Goal: Task Accomplishment & Management: Manage account settings

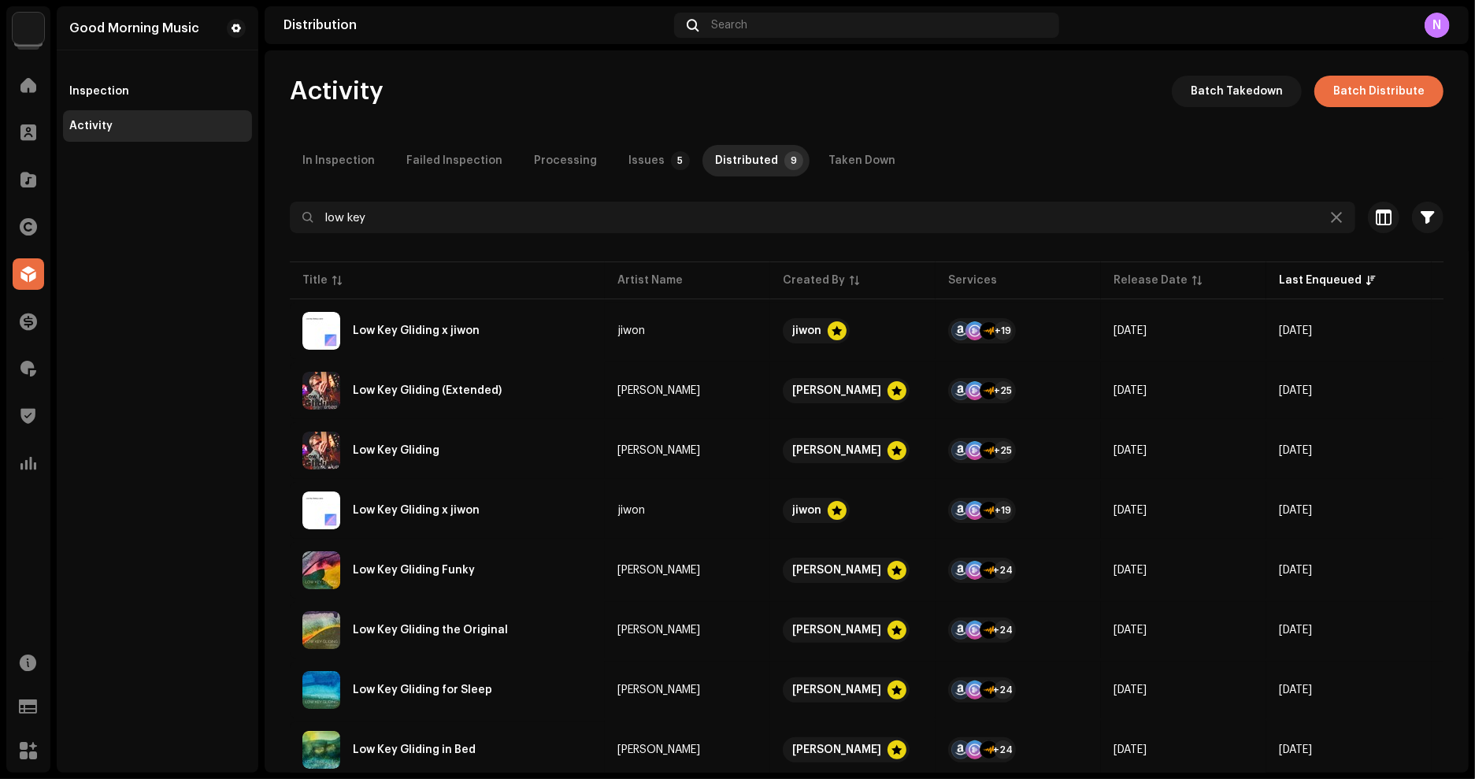
scroll to position [110, 0]
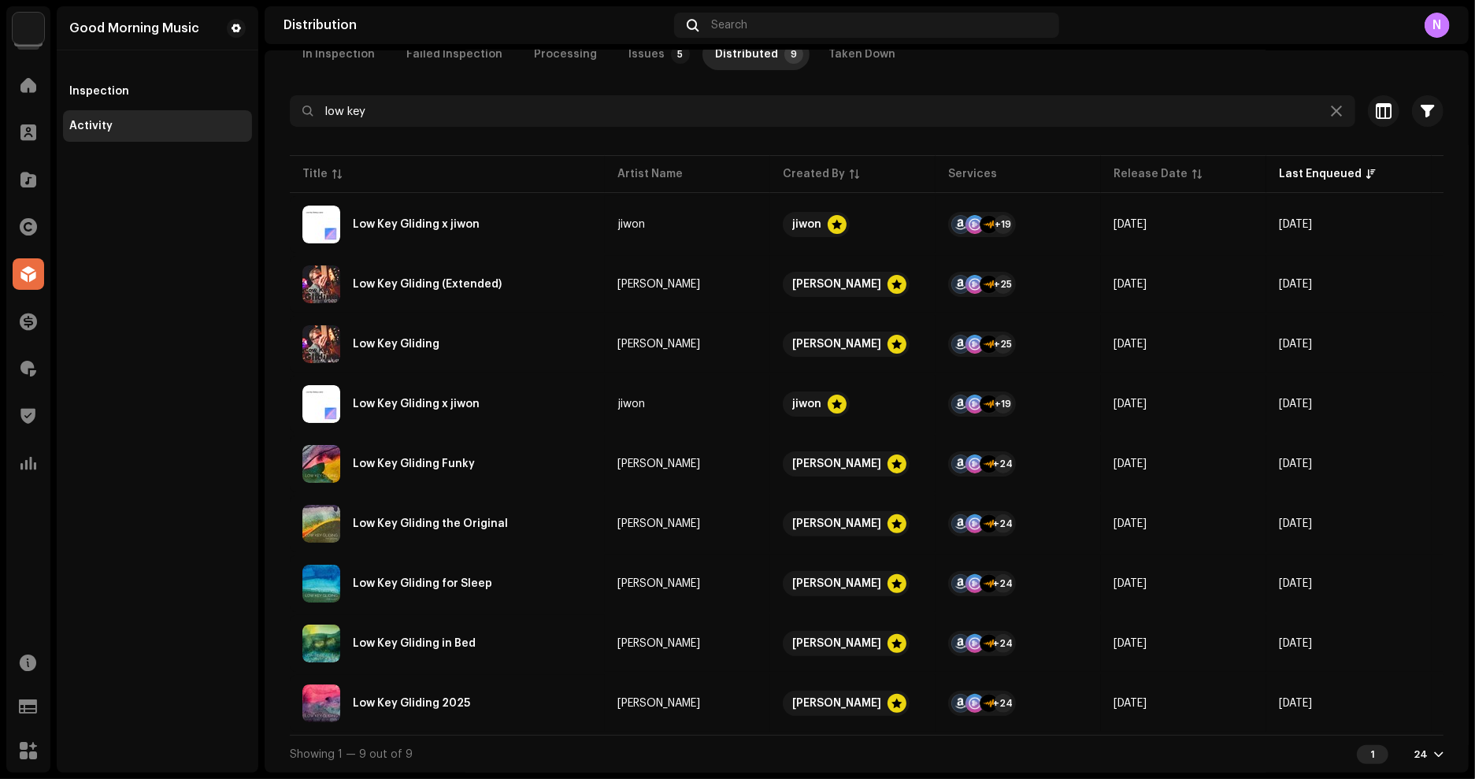
click at [34, 38] on img at bounding box center [29, 29] width 32 height 32
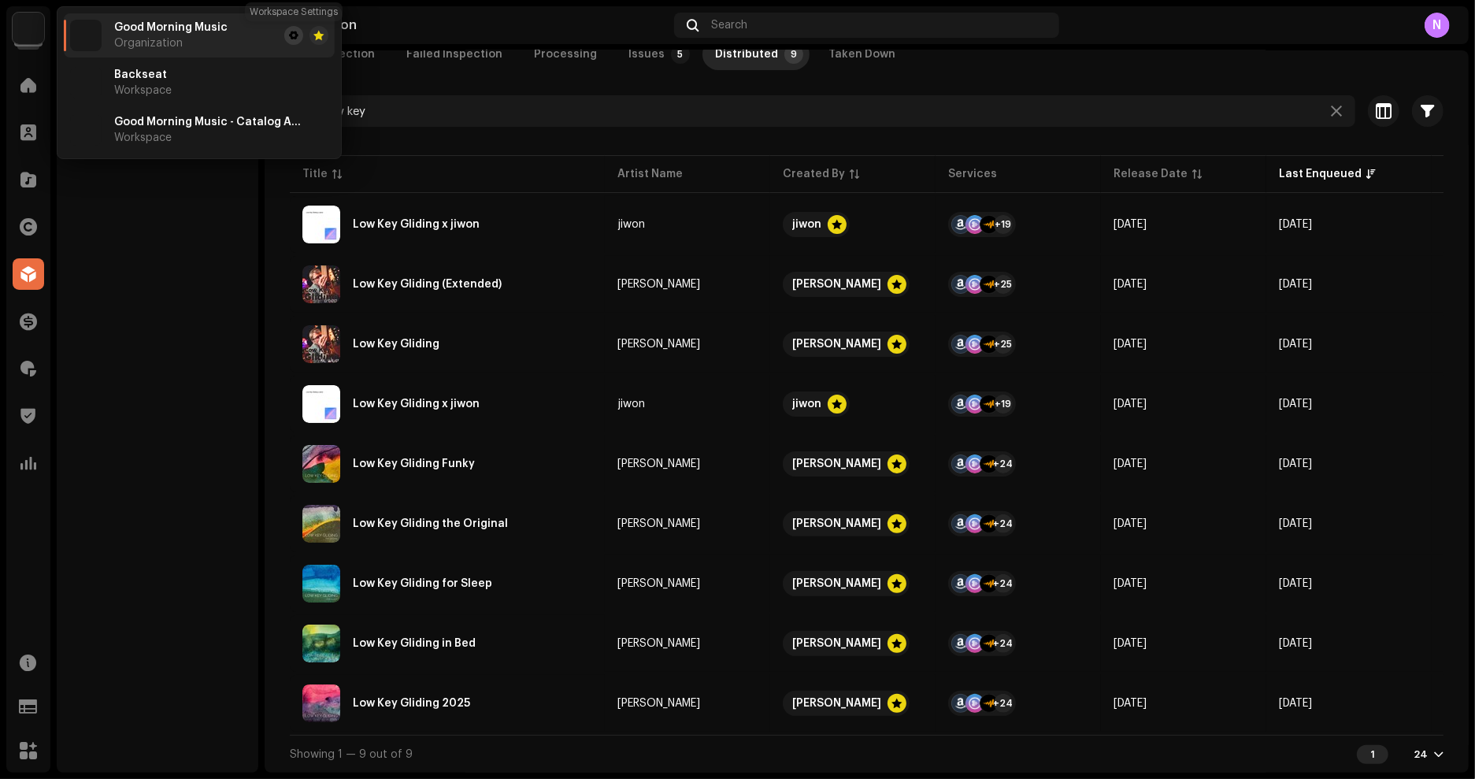
click at [289, 31] on span at bounding box center [293, 35] width 9 height 13
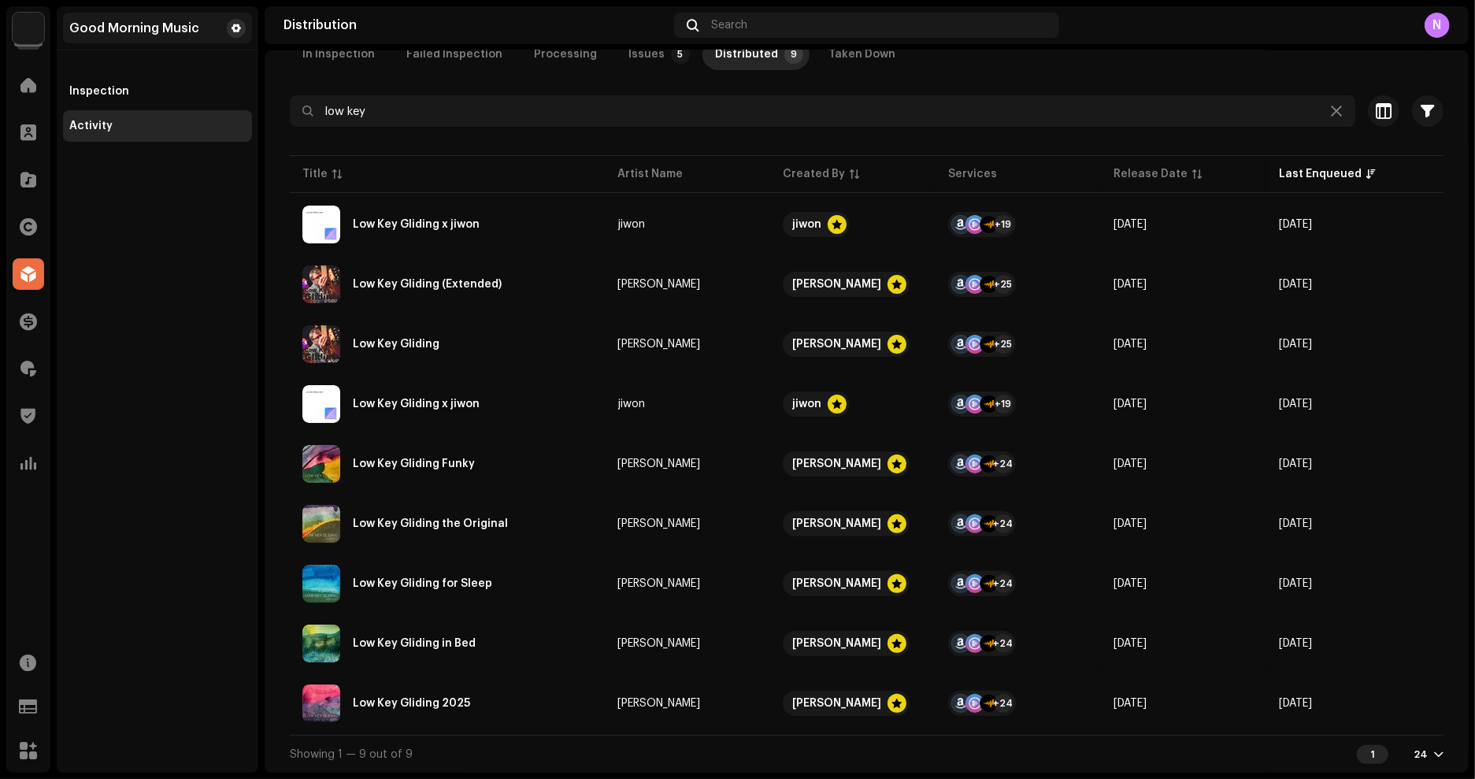
click at [228, 28] on button at bounding box center [236, 28] width 19 height 19
click at [242, 28] on button at bounding box center [236, 28] width 19 height 19
click at [198, 260] on div "Good Morning Music Inspection Activity" at bounding box center [158, 389] width 202 height 766
click at [161, 37] on div "Good Morning Music" at bounding box center [157, 28] width 189 height 31
click at [236, 24] on span at bounding box center [236, 28] width 9 height 13
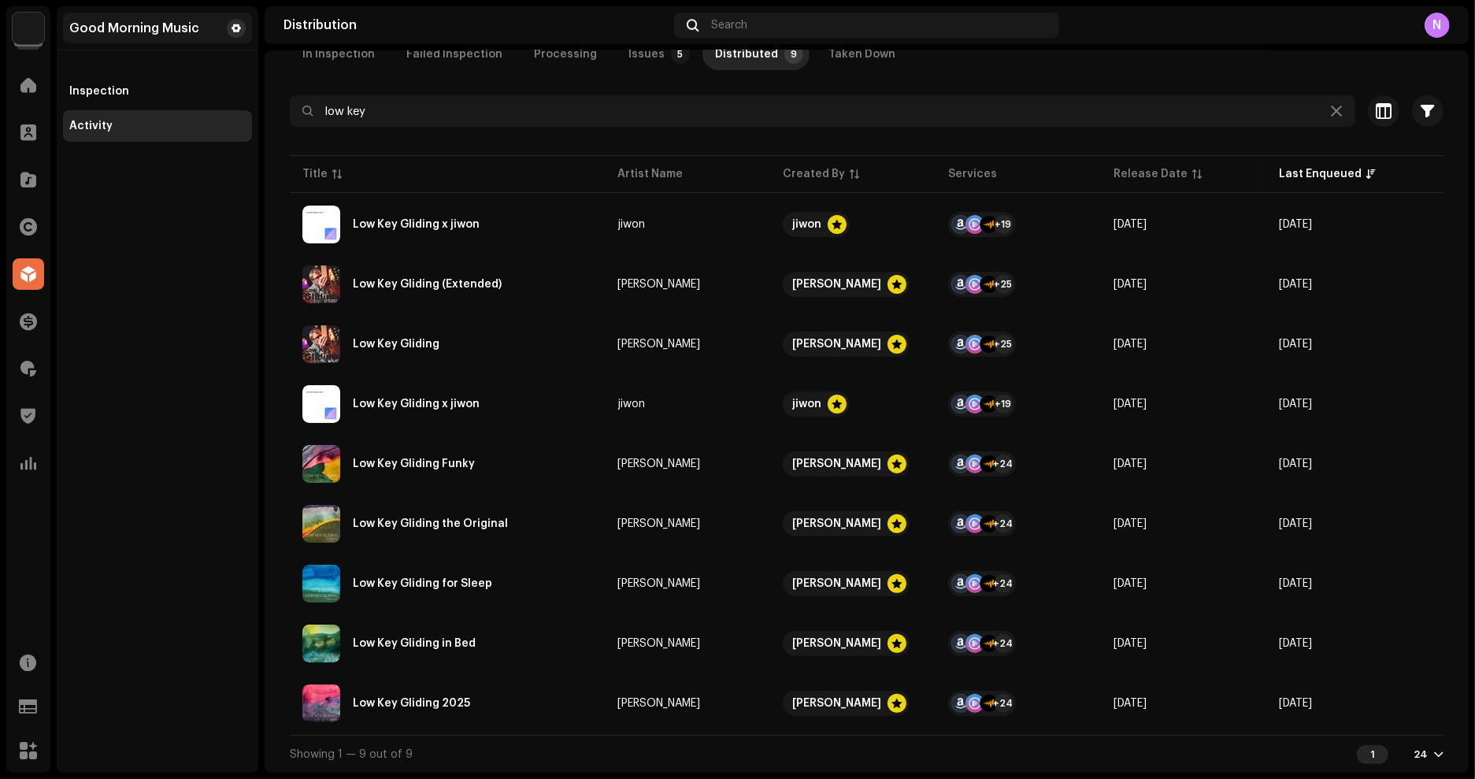
click at [236, 24] on span at bounding box center [236, 28] width 9 height 13
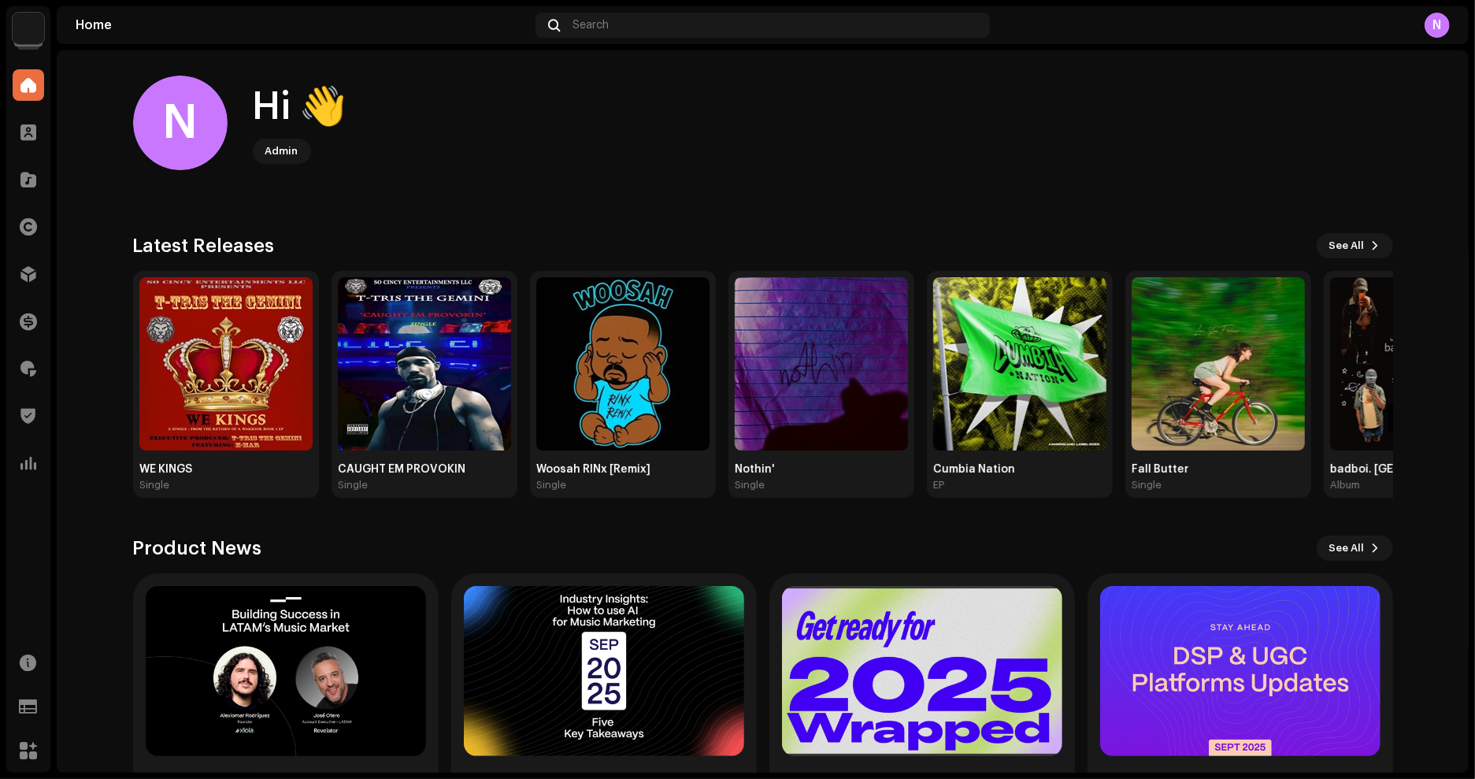
click at [46, 24] on navigation-account-switch "Good Morning Music" at bounding box center [28, 28] width 44 height 44
click at [39, 24] on img at bounding box center [29, 29] width 32 height 32
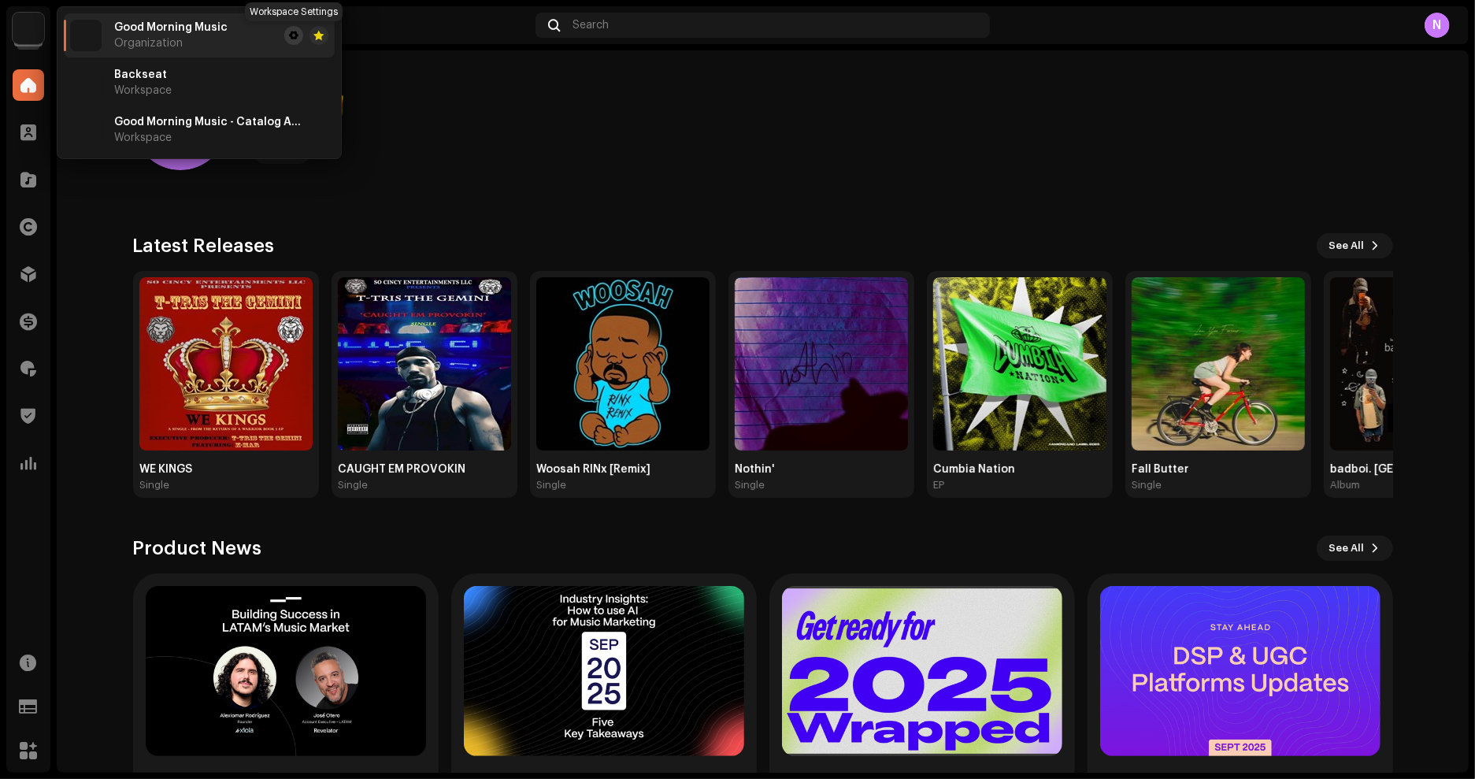
click at [296, 39] on span at bounding box center [293, 35] width 9 height 13
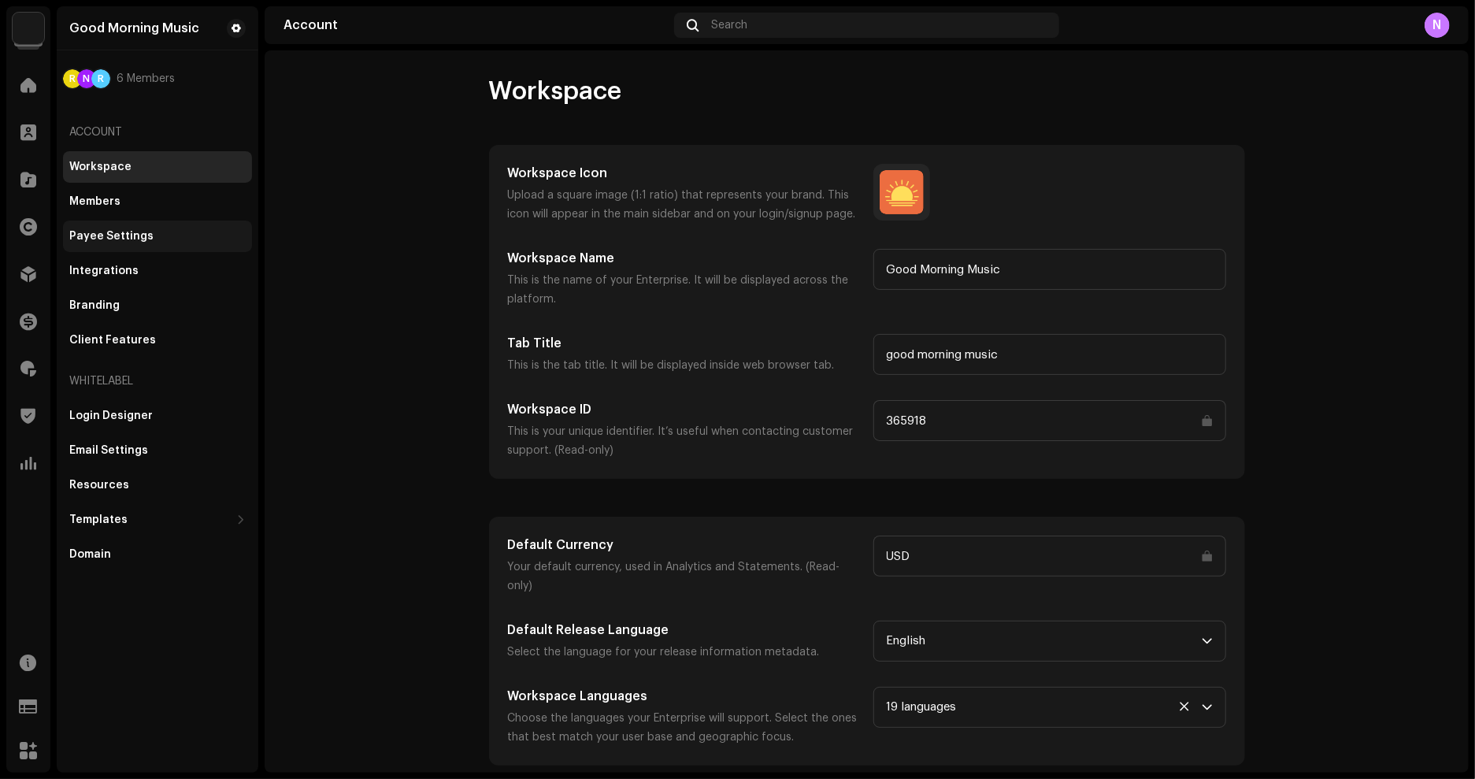
click at [127, 235] on div "Payee Settings" at bounding box center [111, 236] width 84 height 13
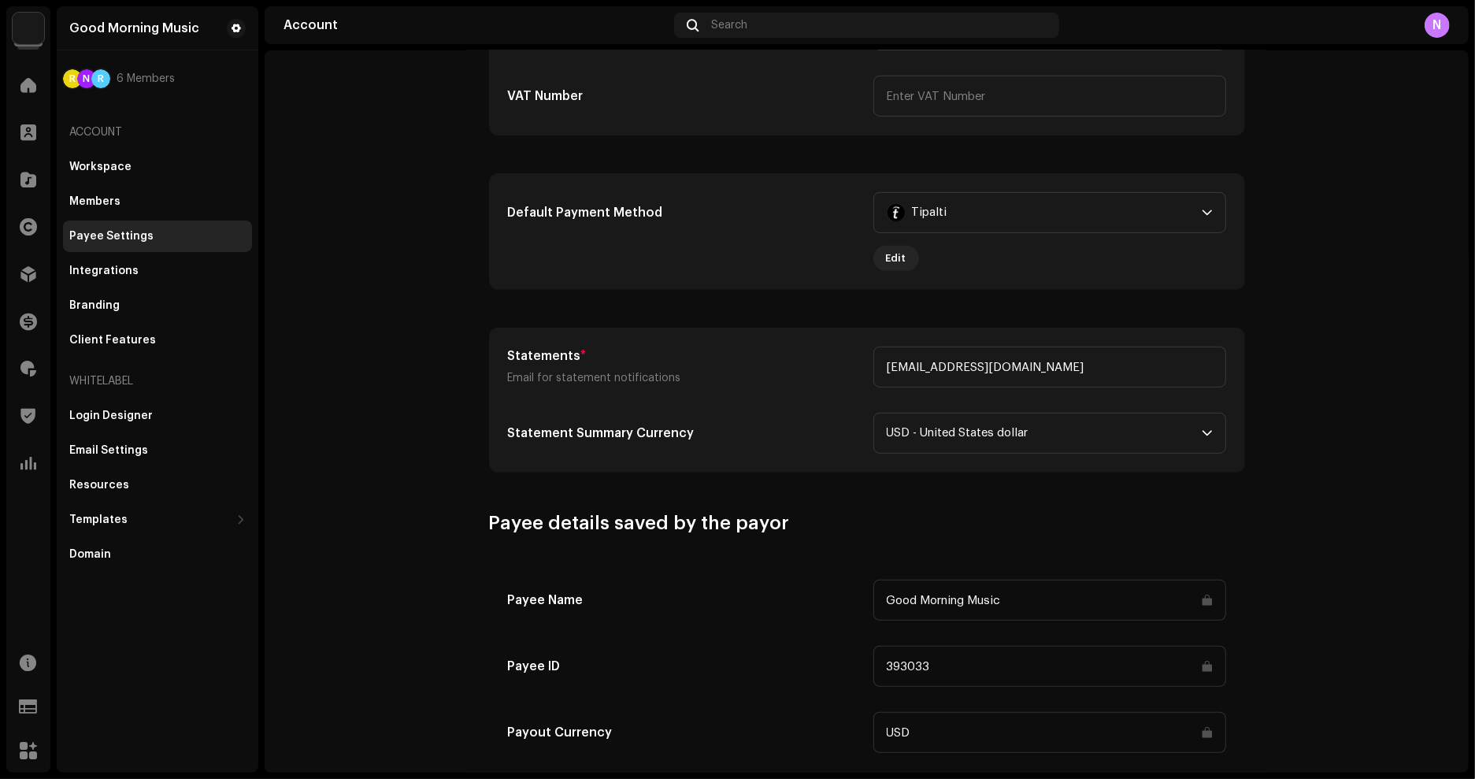
scroll to position [564, 0]
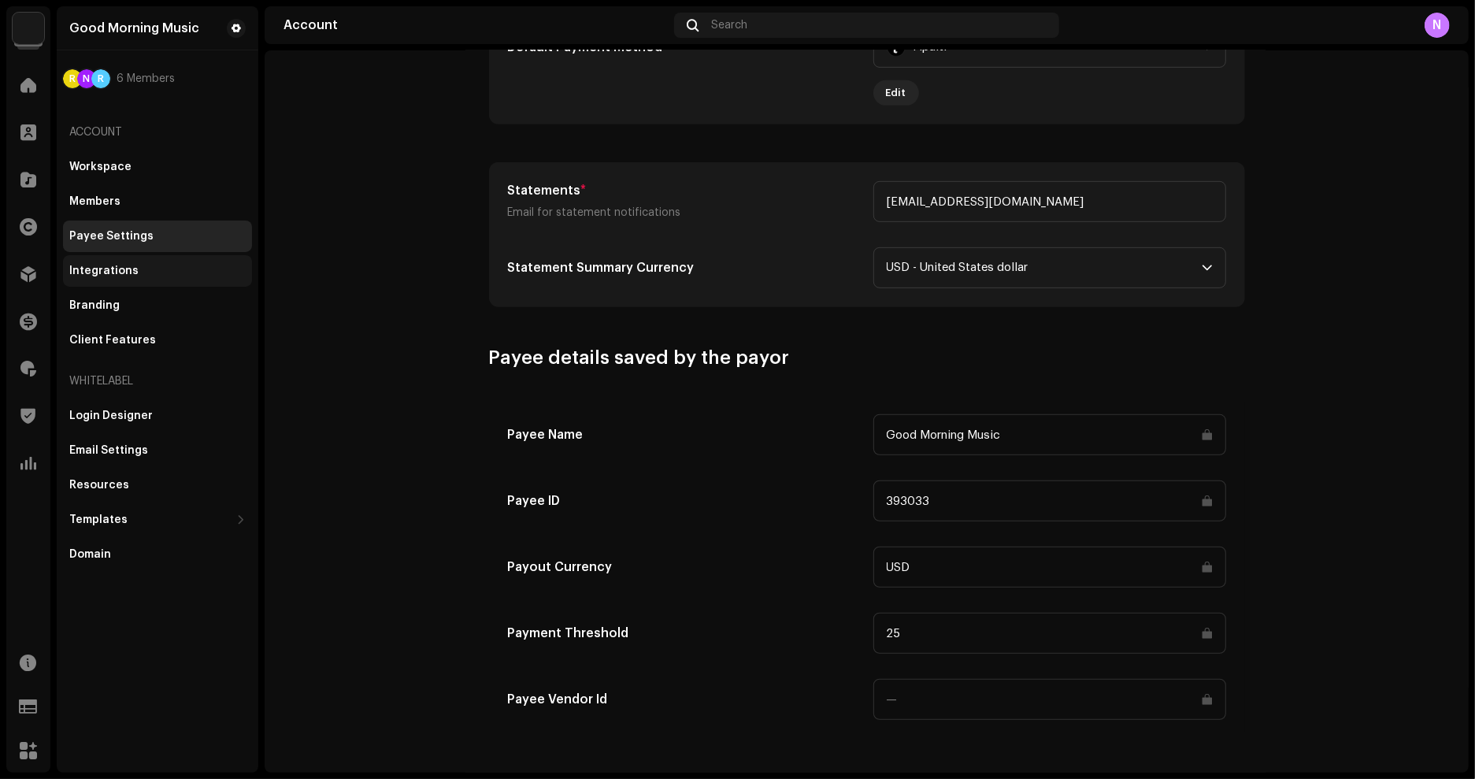
click at [132, 271] on div "Integrations" at bounding box center [157, 271] width 176 height 13
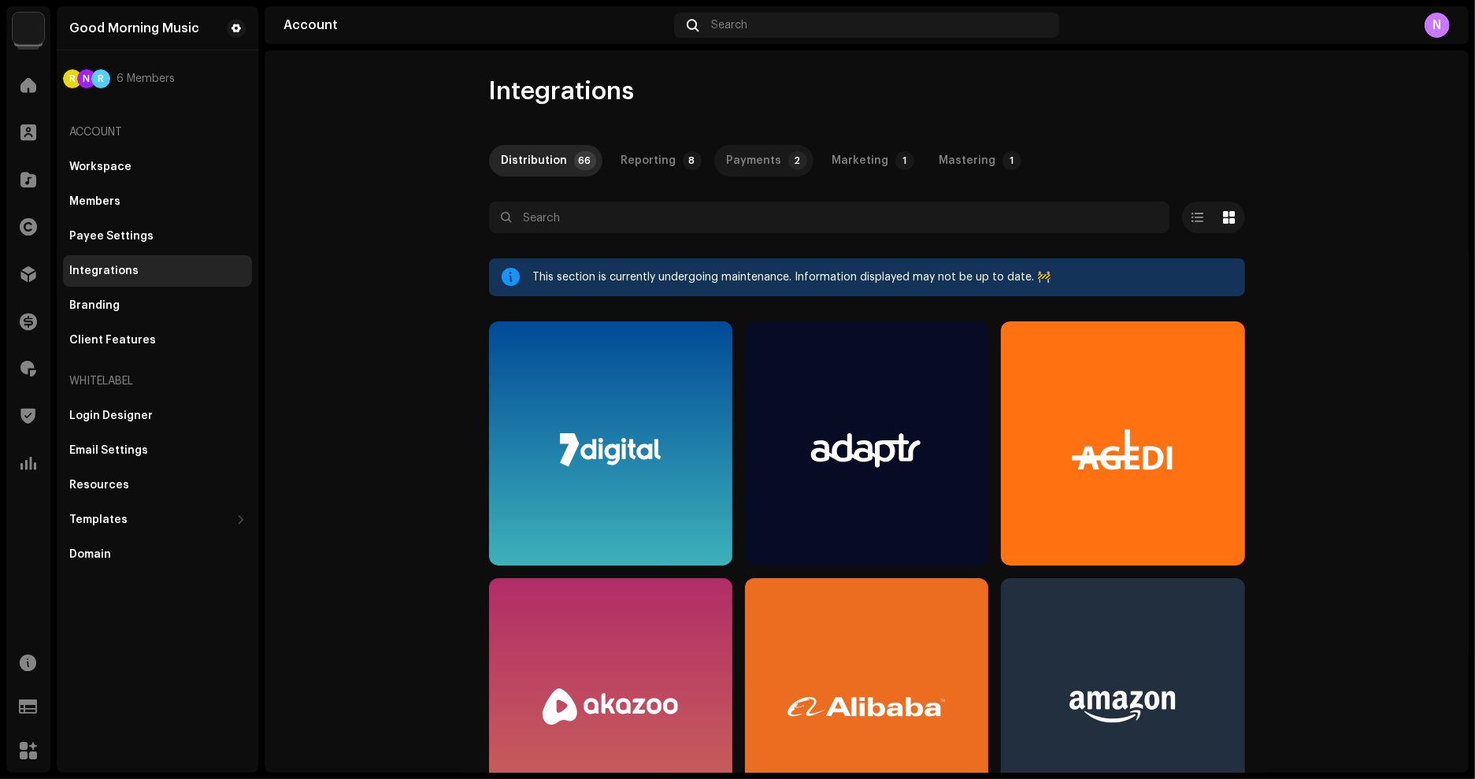
click at [751, 171] on div "Payments" at bounding box center [754, 161] width 55 height 32
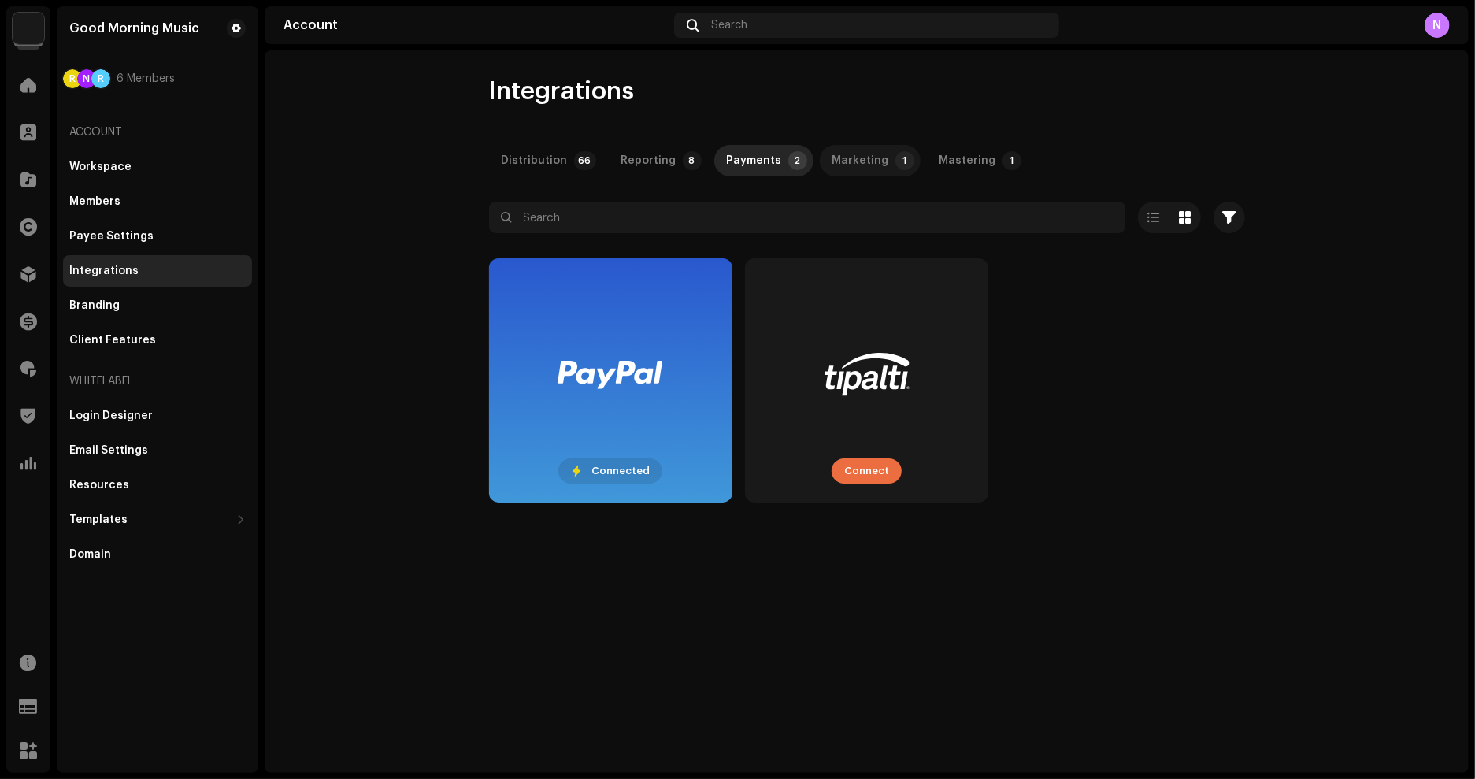
click at [850, 163] on div "Marketing" at bounding box center [860, 161] width 57 height 32
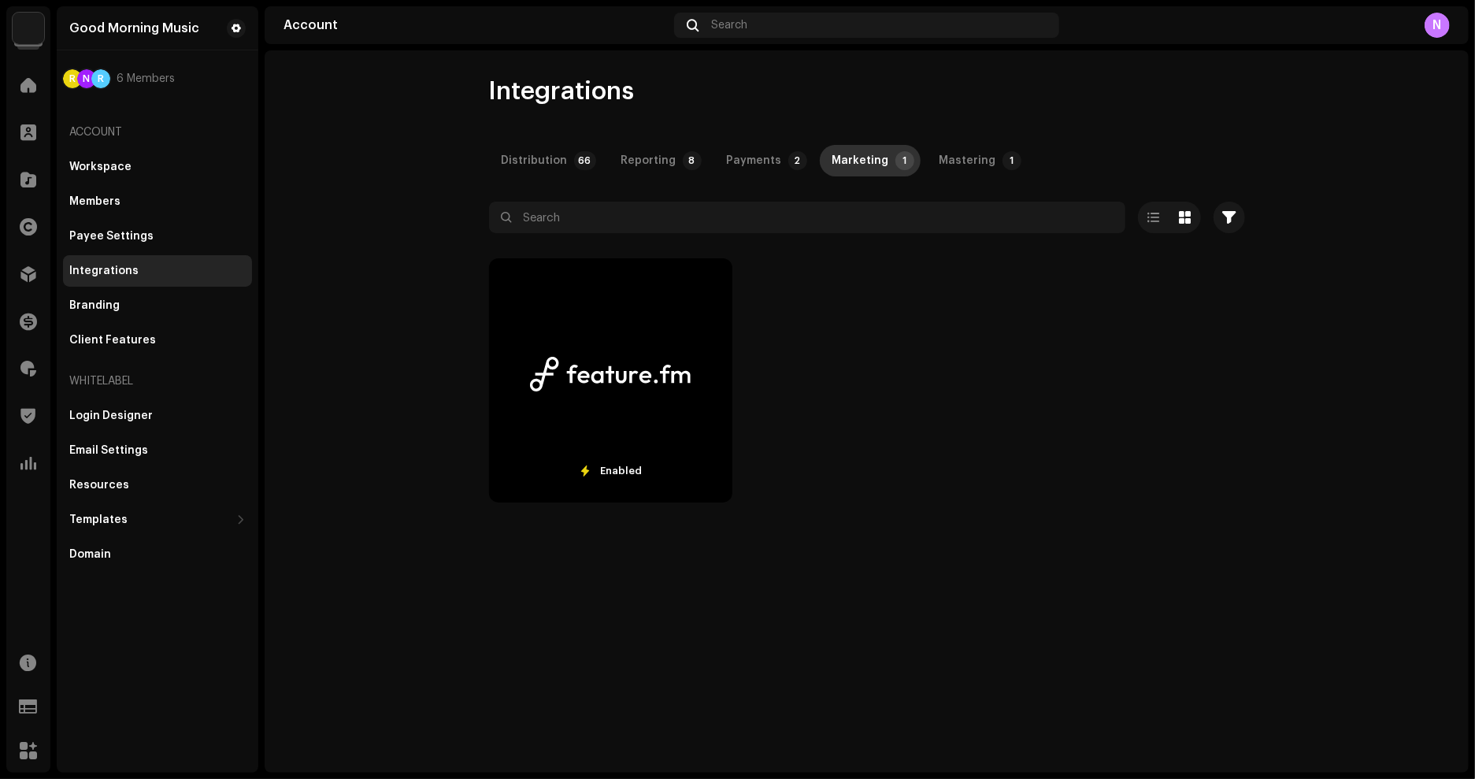
click at [850, 162] on div "Marketing" at bounding box center [860, 161] width 57 height 32
click at [944, 159] on div "Mastering" at bounding box center [968, 161] width 57 height 32
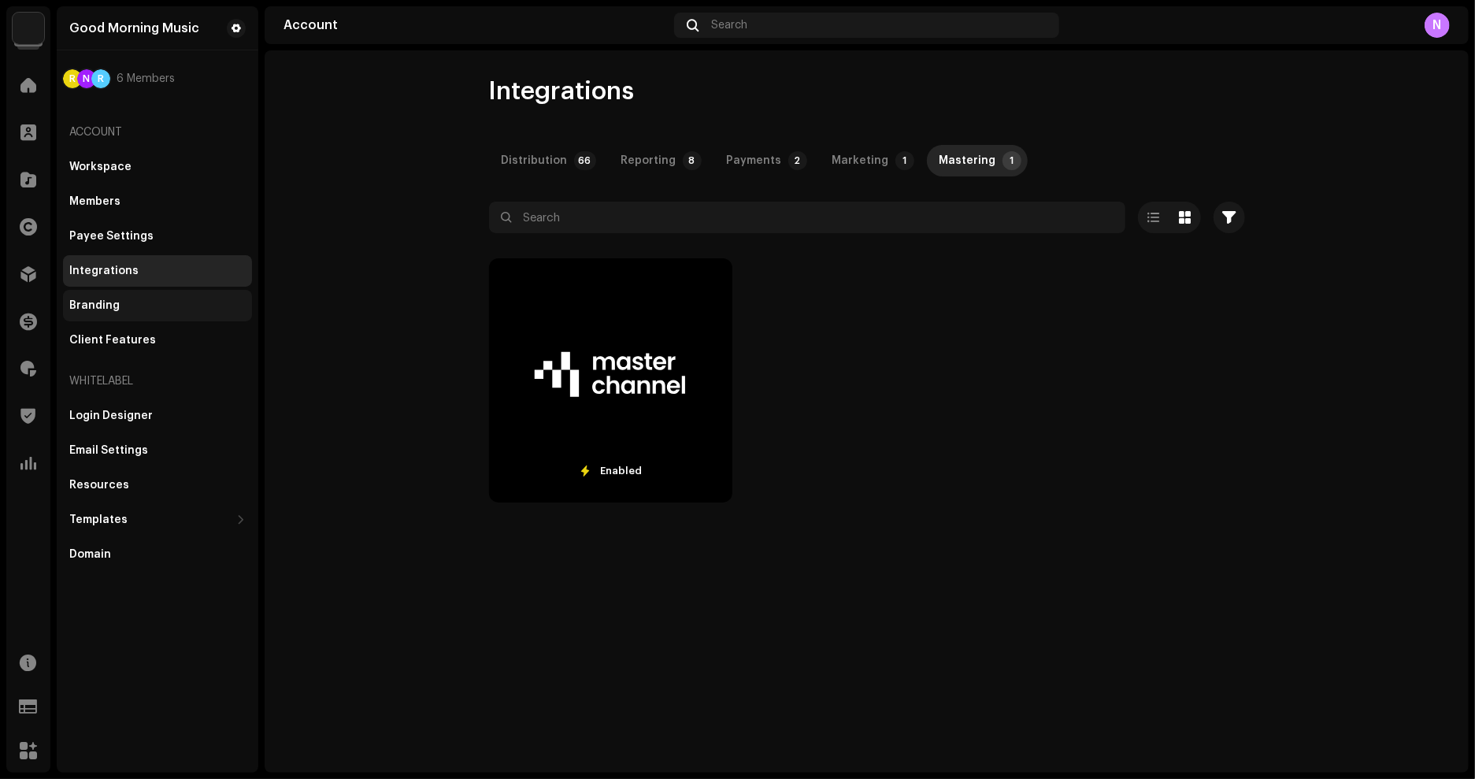
click at [106, 301] on div "Branding" at bounding box center [94, 305] width 50 height 13
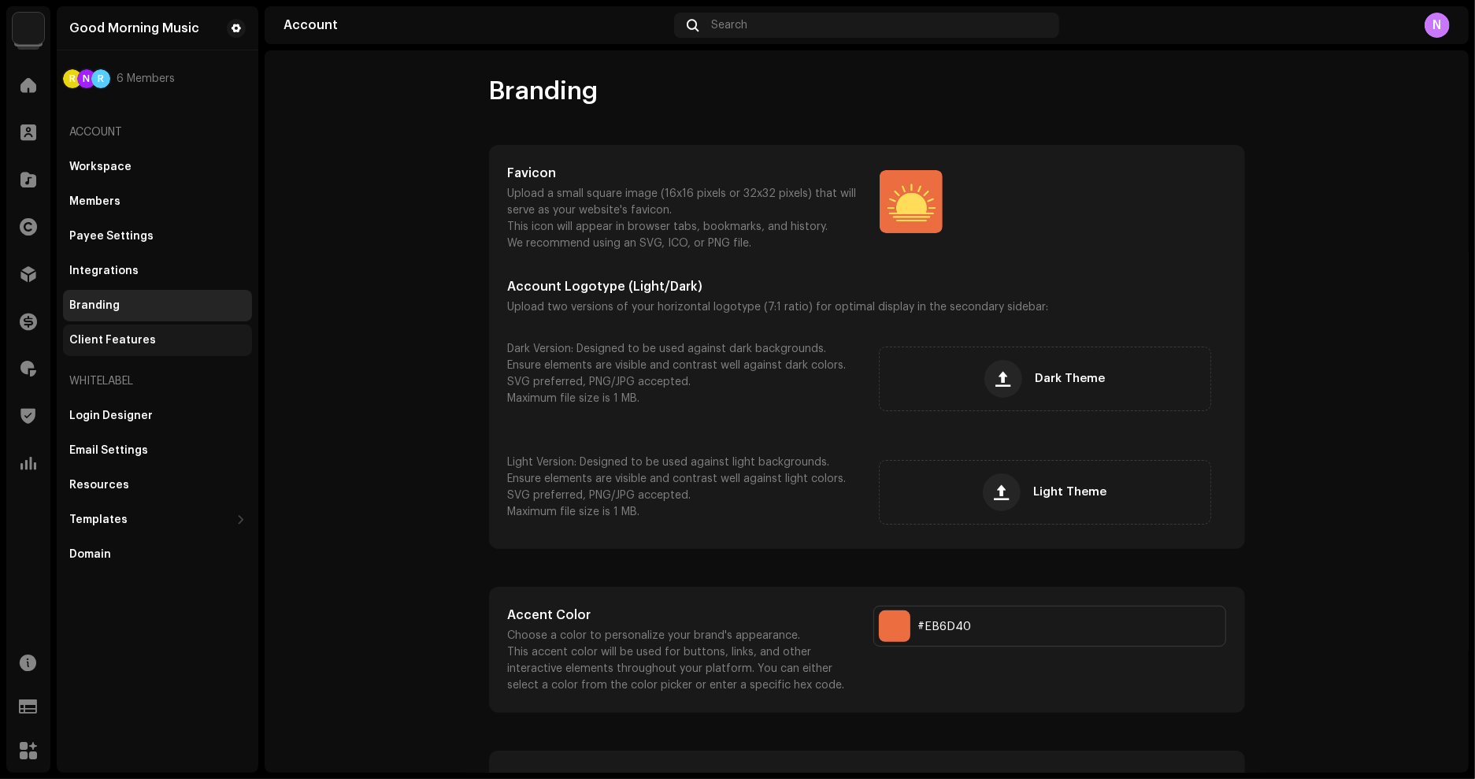
click at [107, 349] on div "Client Features" at bounding box center [157, 340] width 189 height 32
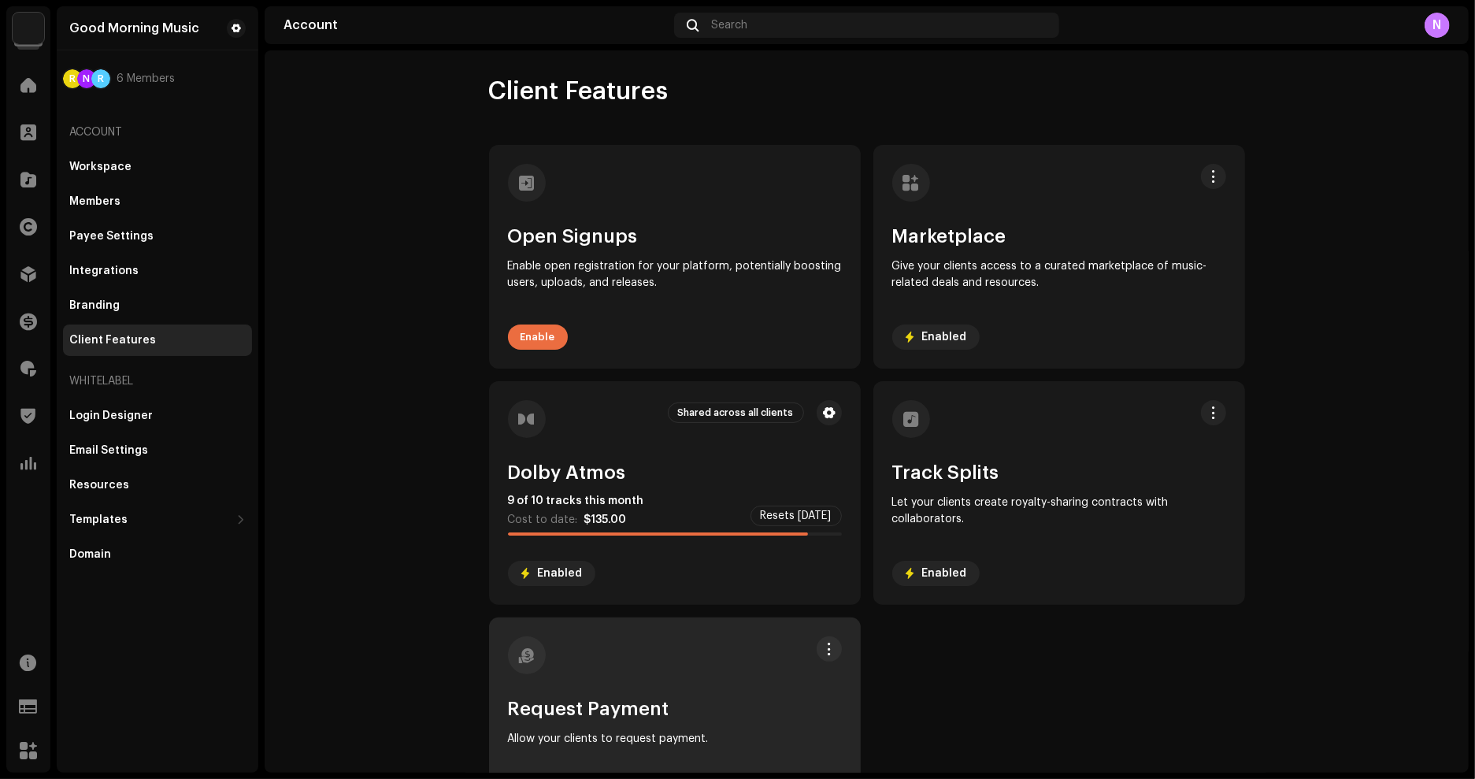
scroll to position [68, 0]
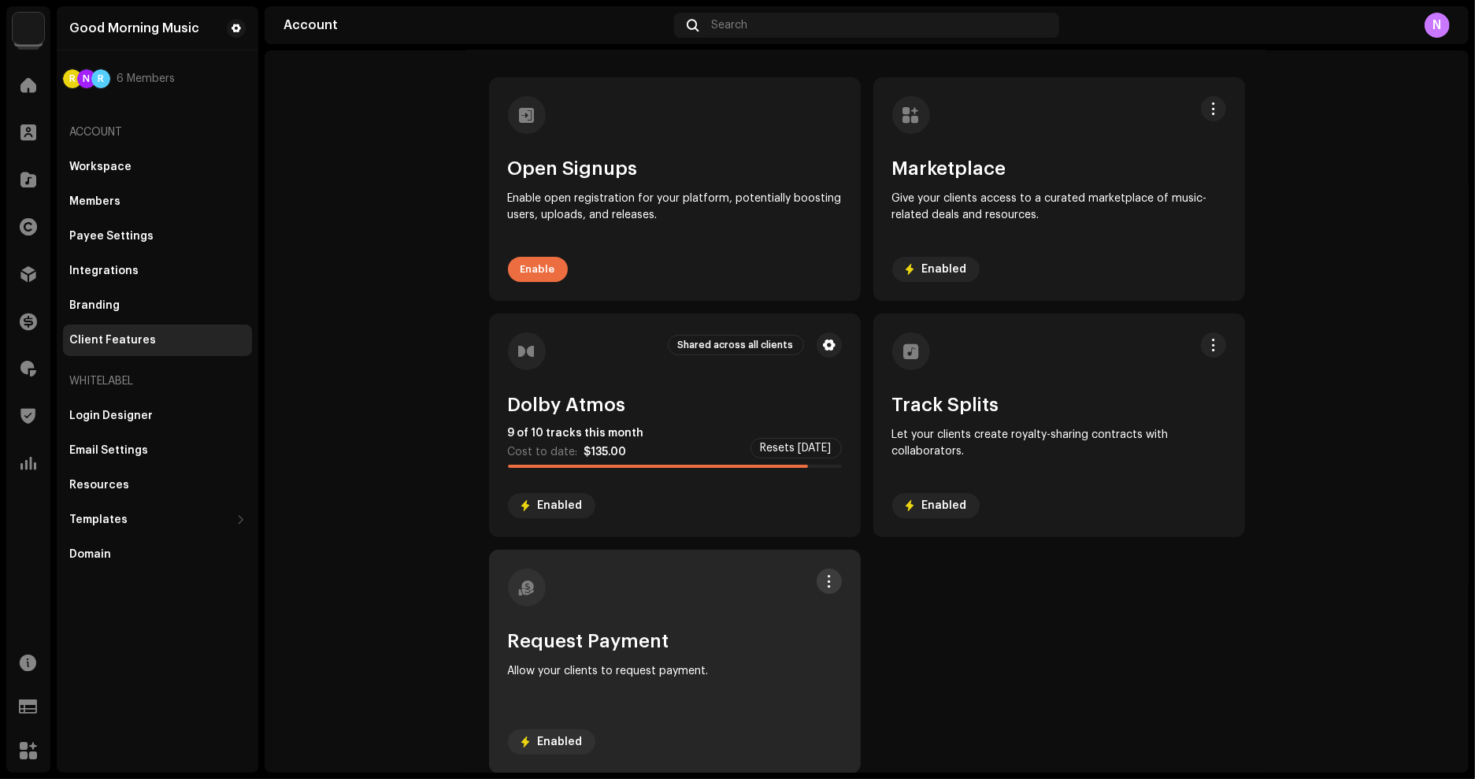
click at [823, 586] on span at bounding box center [829, 581] width 12 height 13
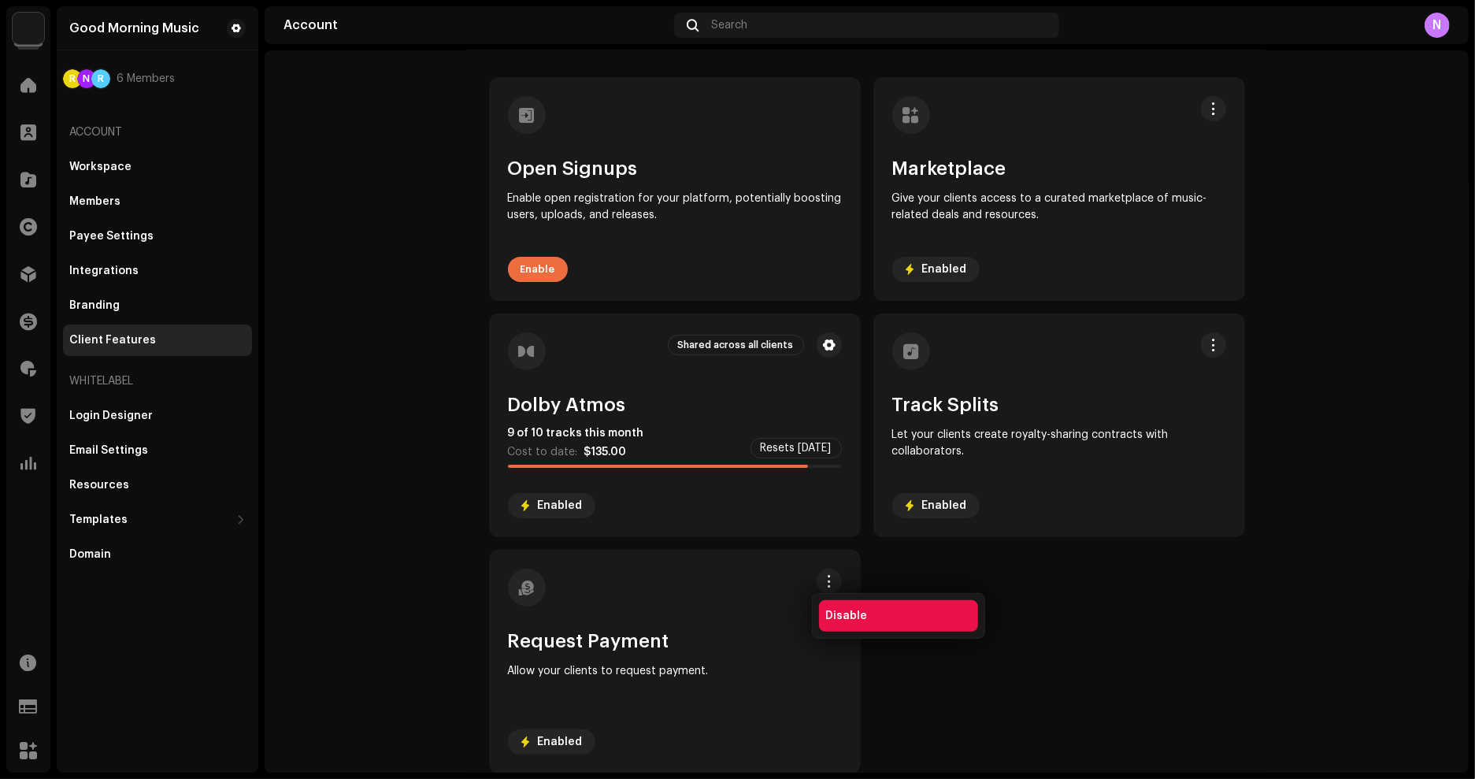
click at [846, 610] on span "Disable" at bounding box center [846, 616] width 42 height 13
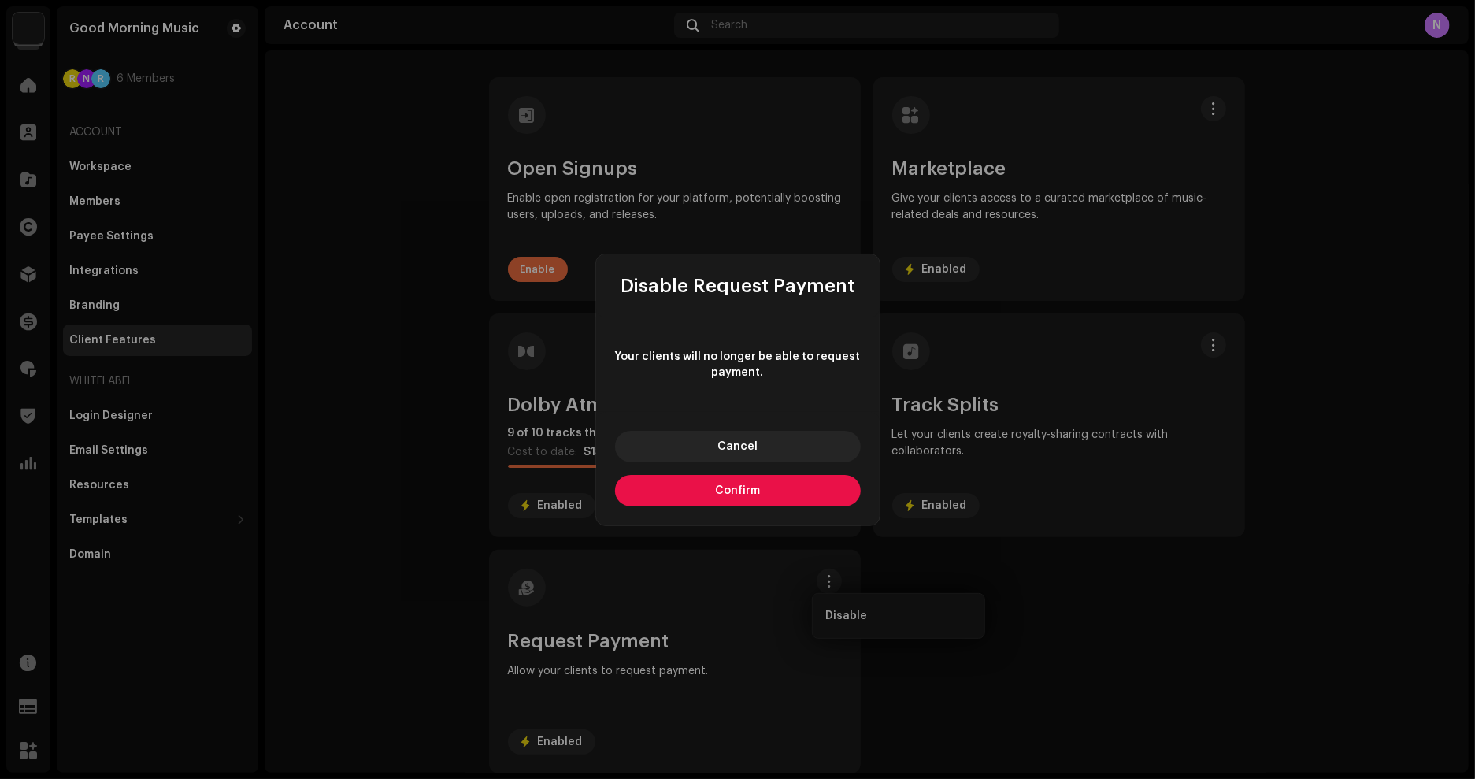
click at [759, 484] on button "Confirm" at bounding box center [738, 491] width 246 height 32
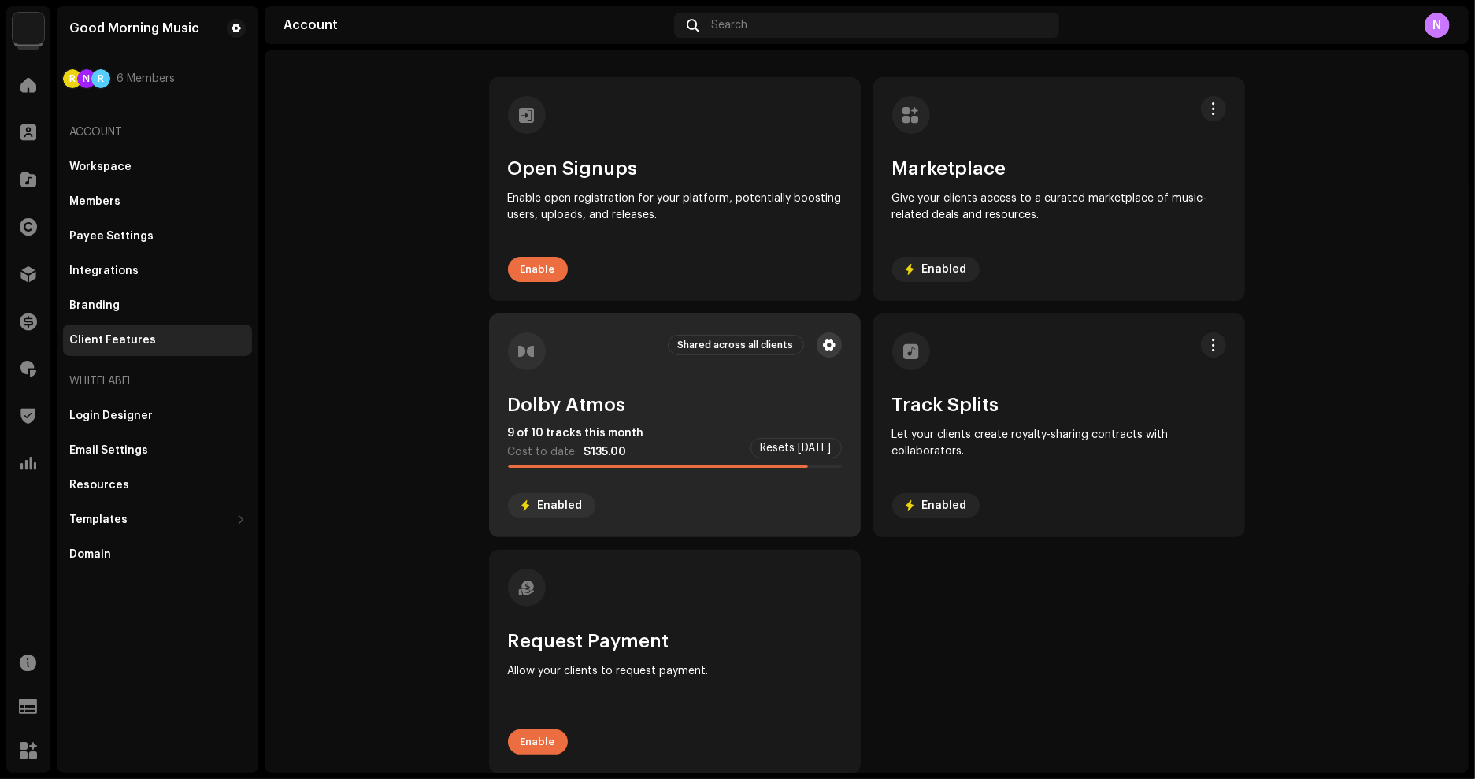
click at [828, 343] on span at bounding box center [829, 345] width 12 height 13
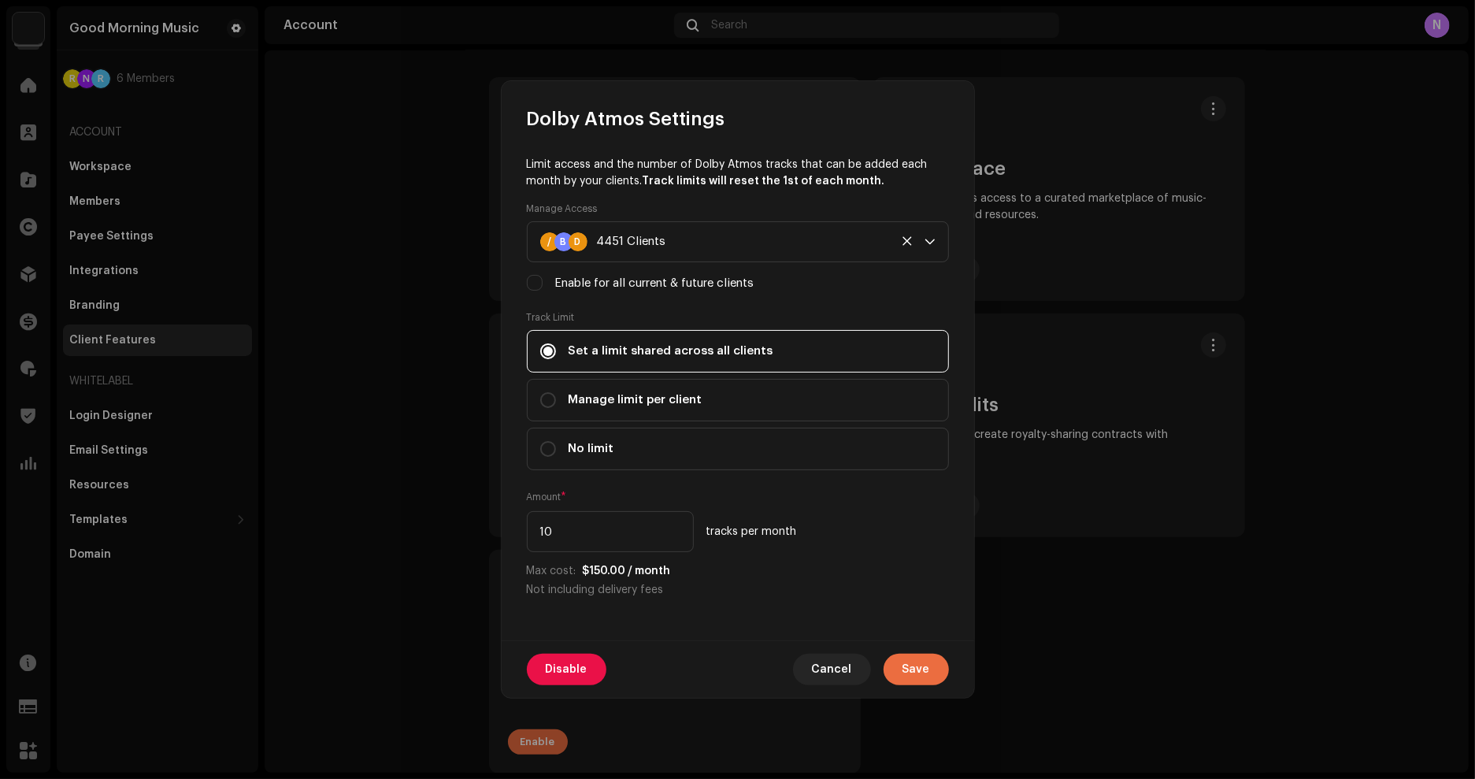
click at [811, 378] on div "Set a limit shared across all clients Manage limit per client No limit" at bounding box center [738, 400] width 422 height 140
click at [808, 243] on div "/ B D 4451 Clients" at bounding box center [729, 241] width 378 height 39
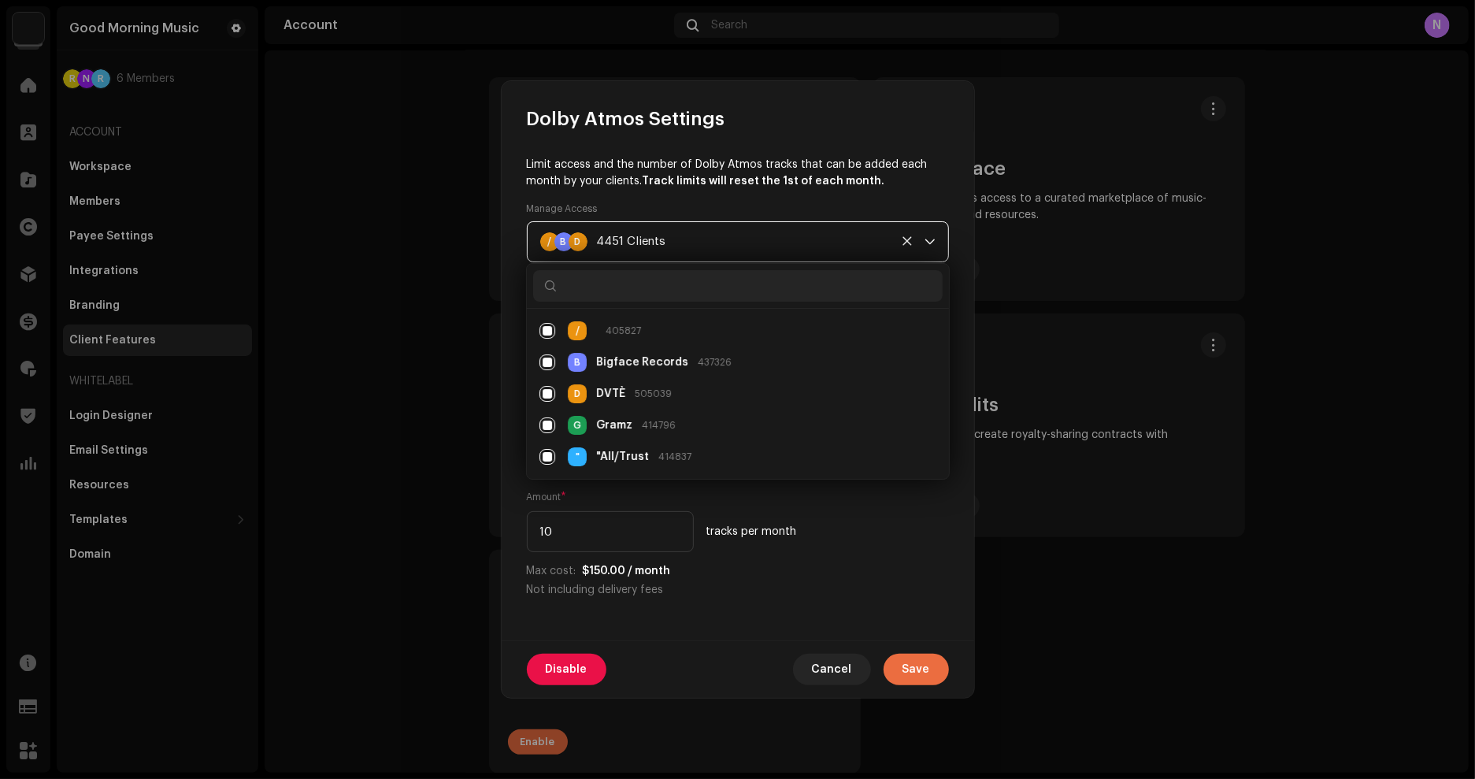
scroll to position [6, 0]
click at [799, 206] on div "Manage Access / B D 4451 Clients / 405827 B Bigface Records 437326 D DVTÈ 50503…" at bounding box center [738, 247] width 422 height 90
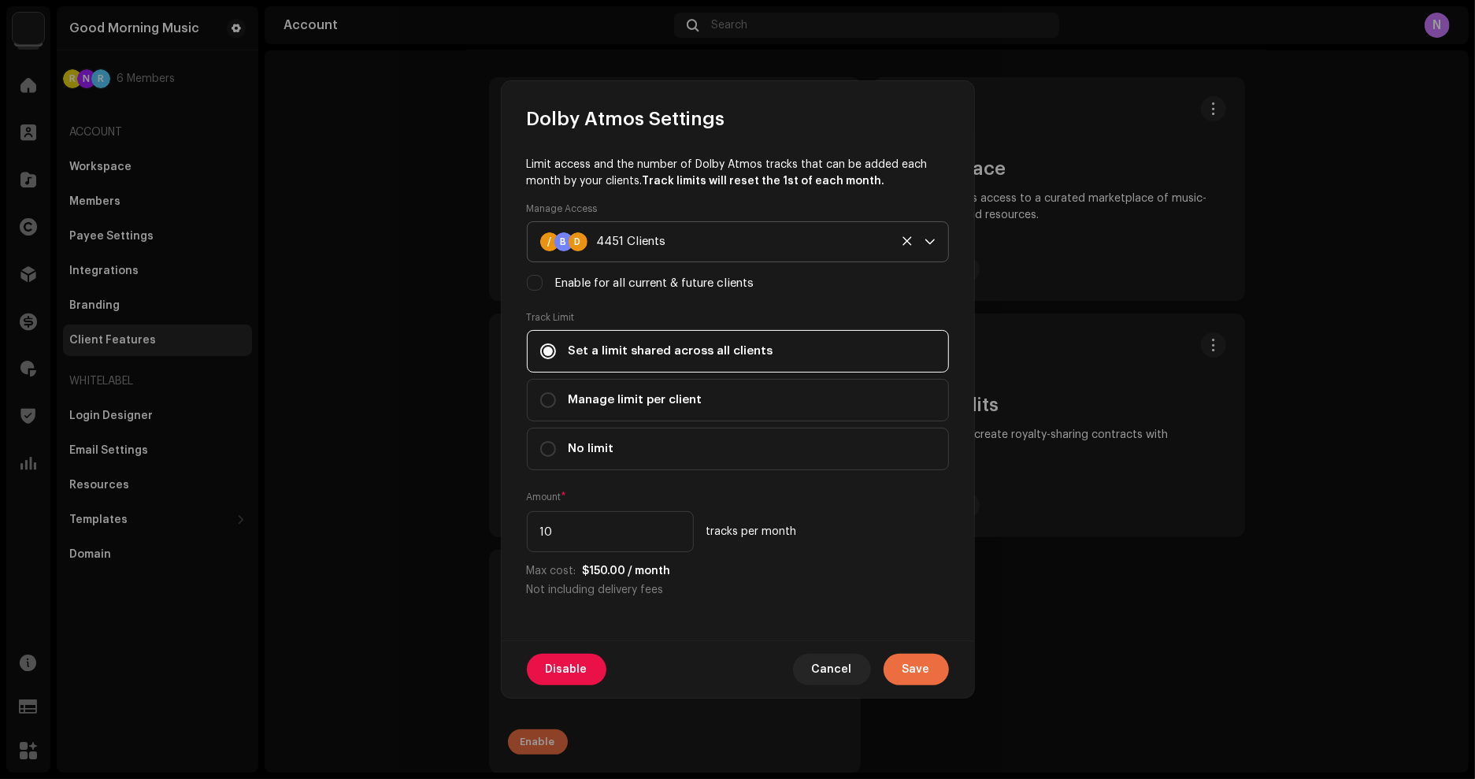
click at [763, 247] on div "/ B D 4451 Clients" at bounding box center [729, 241] width 378 height 39
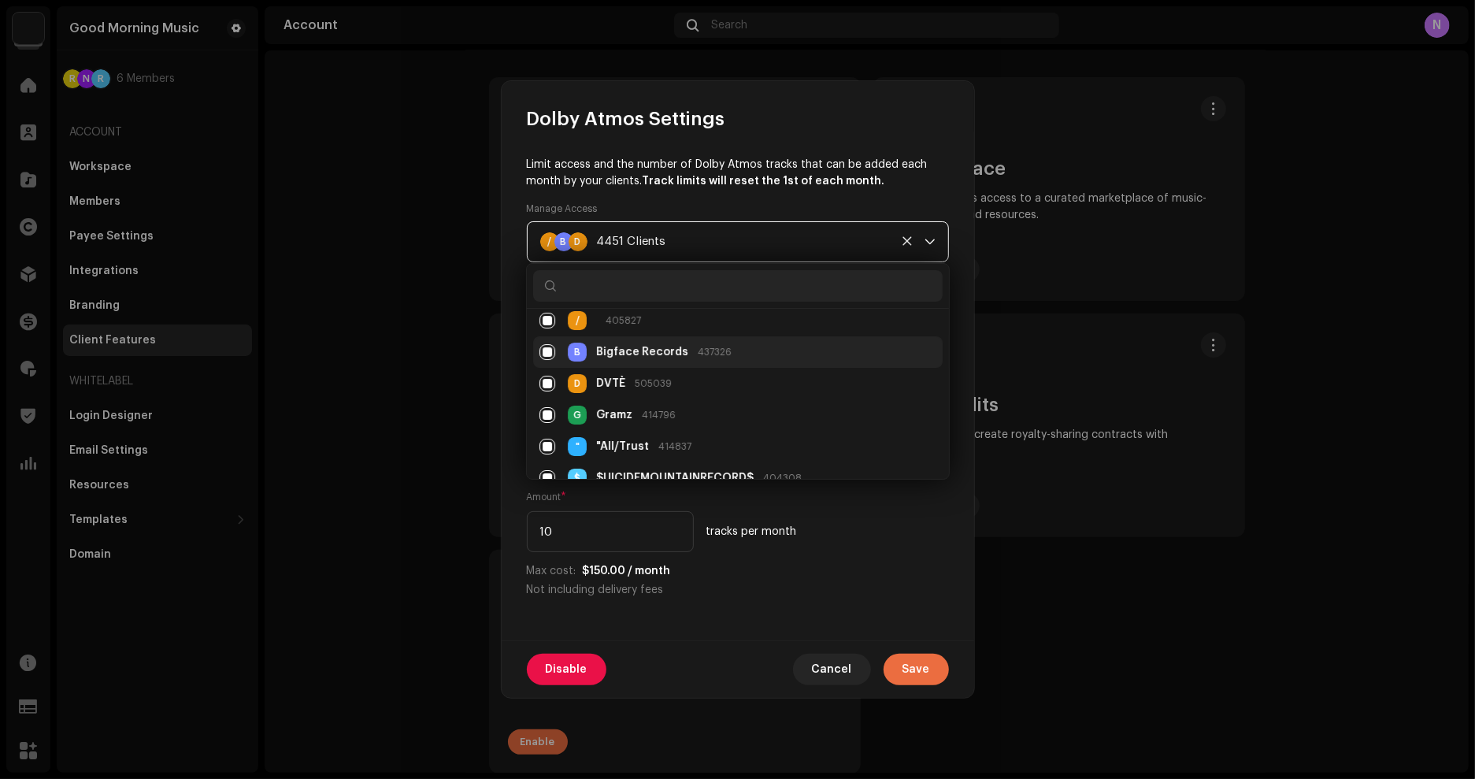
scroll to position [0, 0]
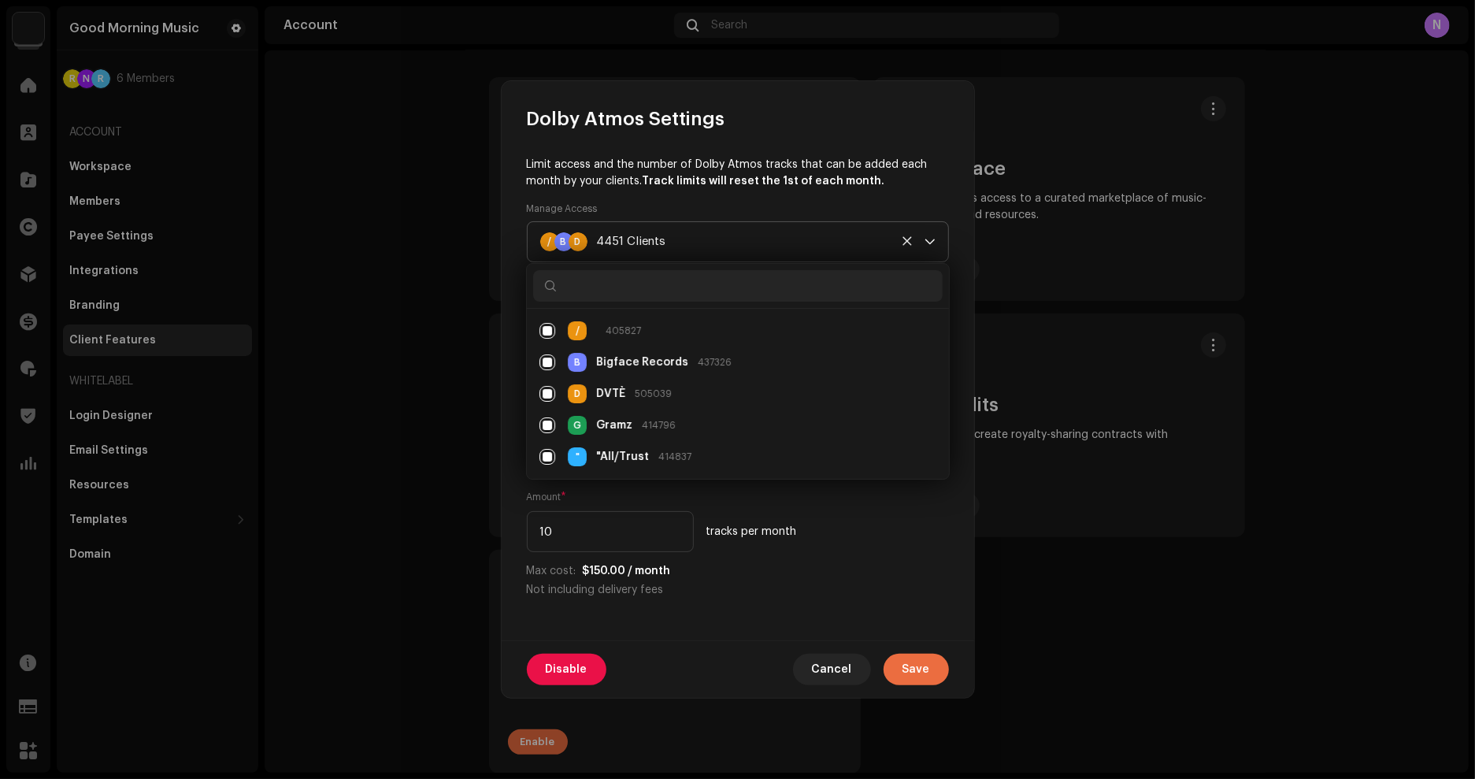
click at [776, 229] on div "/ B D 4451 Clients" at bounding box center [729, 241] width 378 height 39
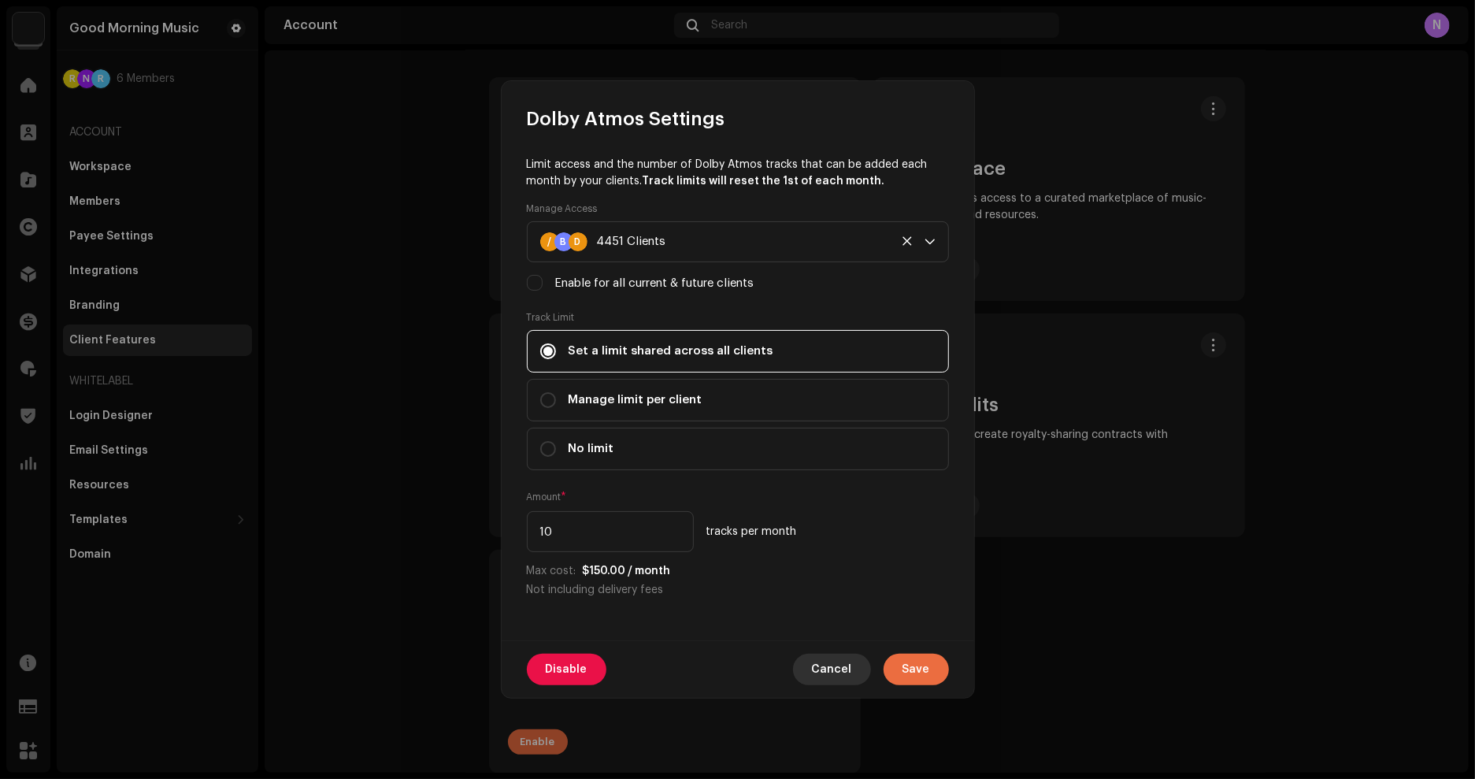
click at [840, 673] on span "Cancel" at bounding box center [832, 670] width 40 height 32
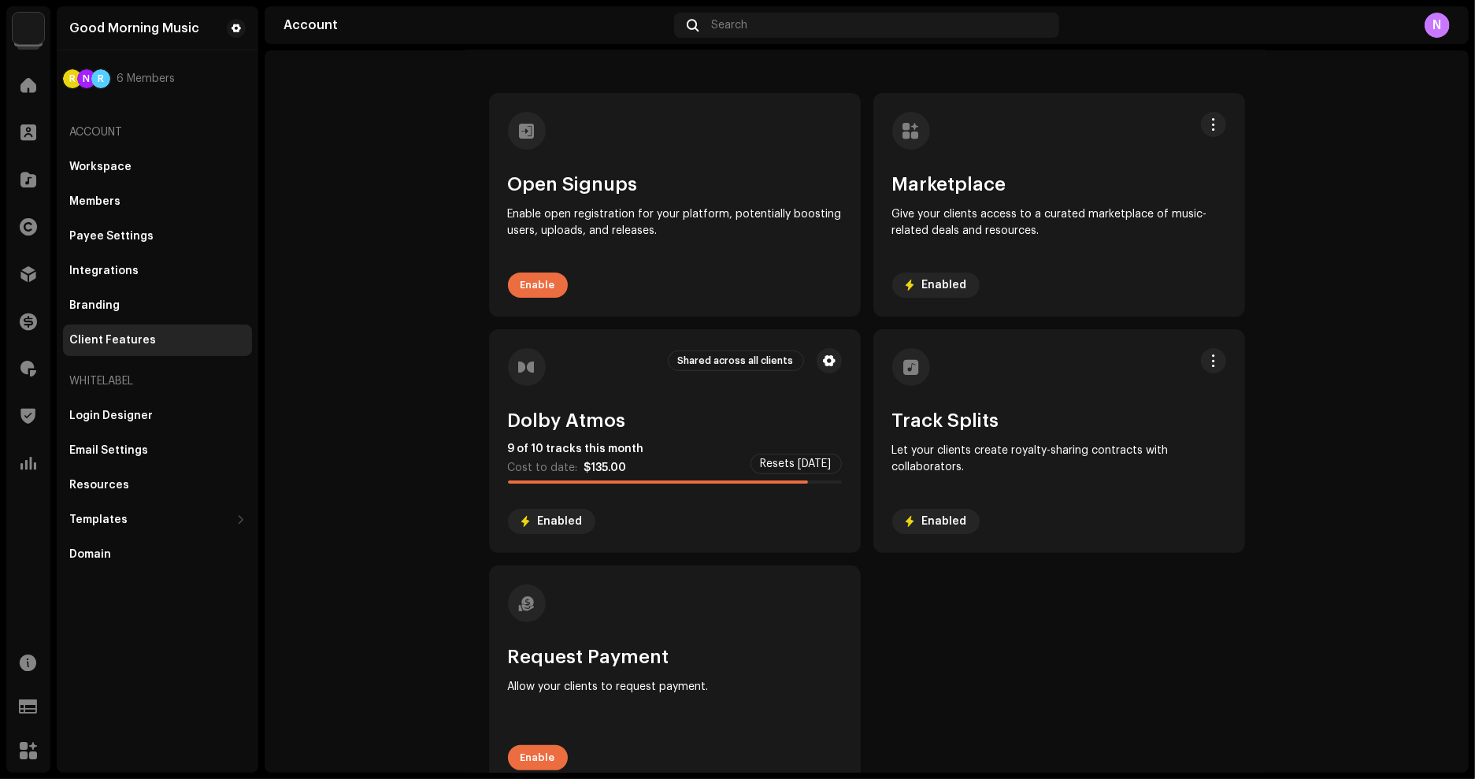
scroll to position [47, 0]
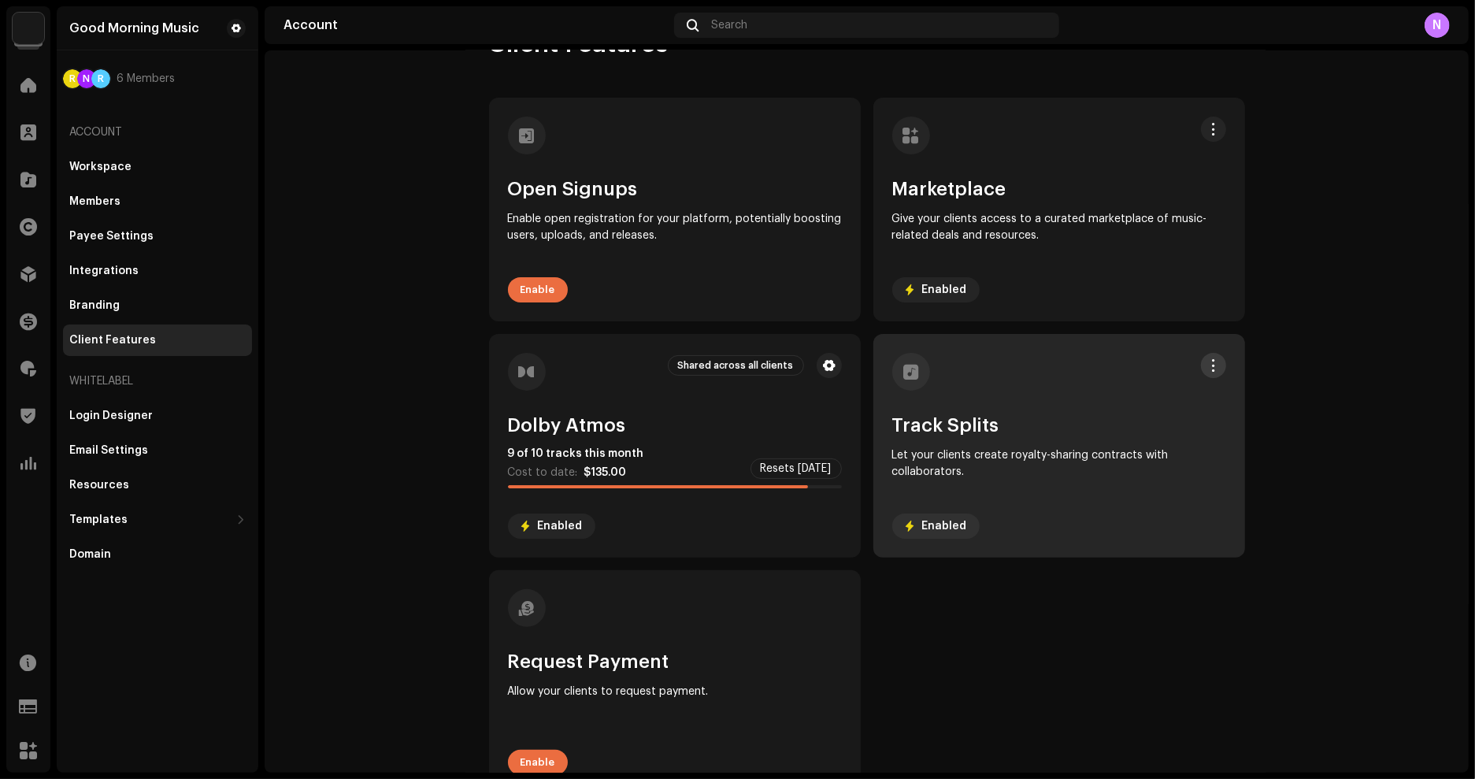
click at [1203, 376] on button at bounding box center [1213, 365] width 25 height 25
click at [1107, 376] on div at bounding box center [1059, 372] width 334 height 38
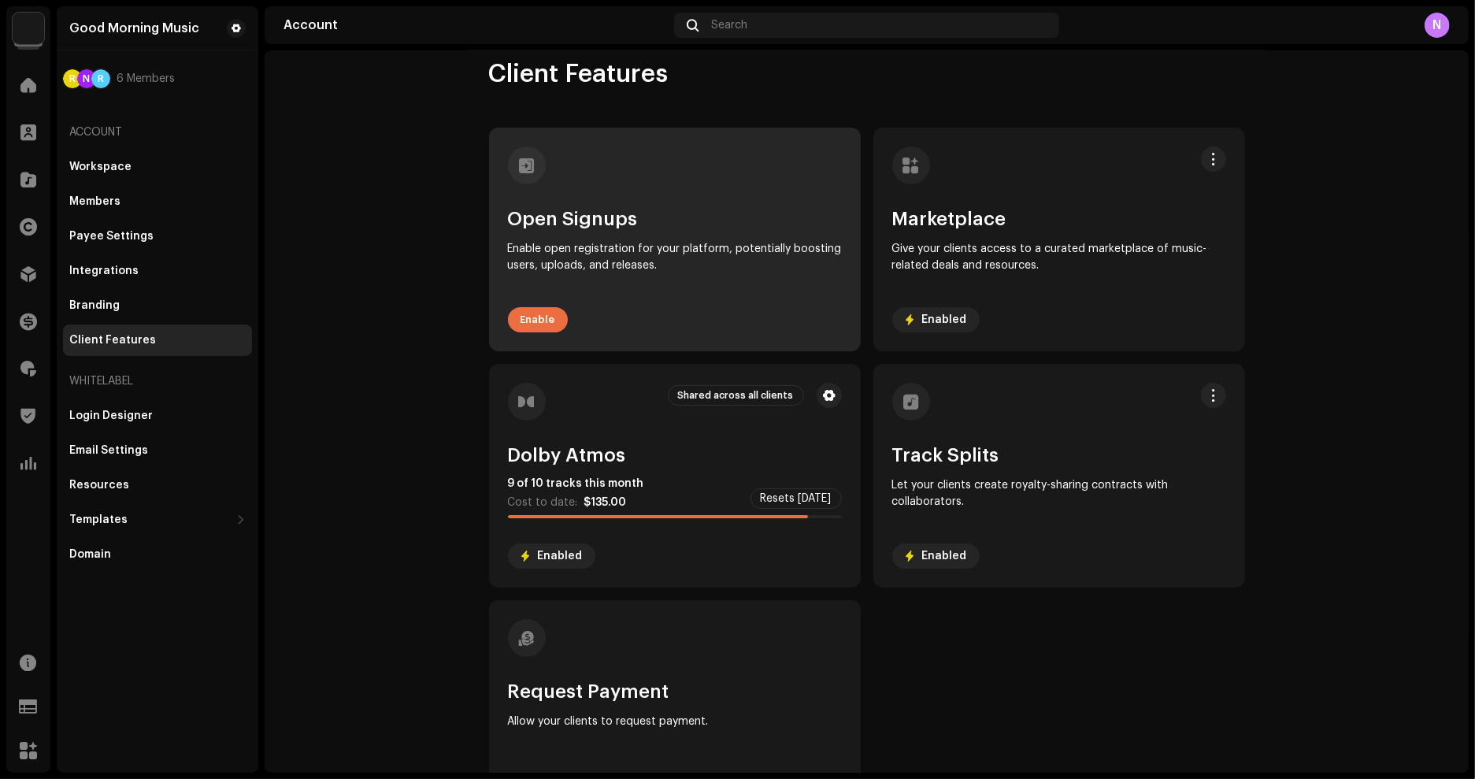
scroll to position [0, 0]
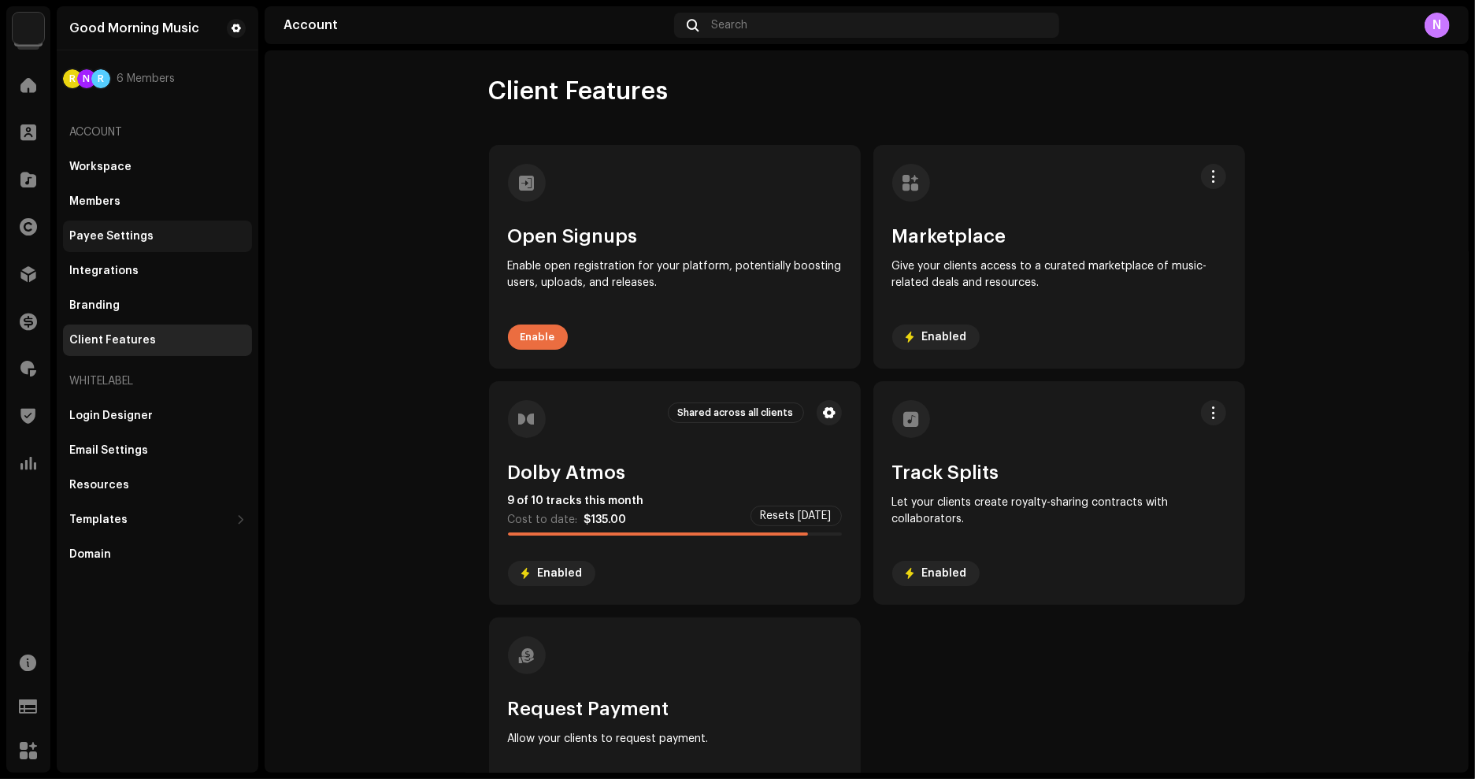
click at [141, 238] on div "Payee Settings" at bounding box center [111, 236] width 84 height 13
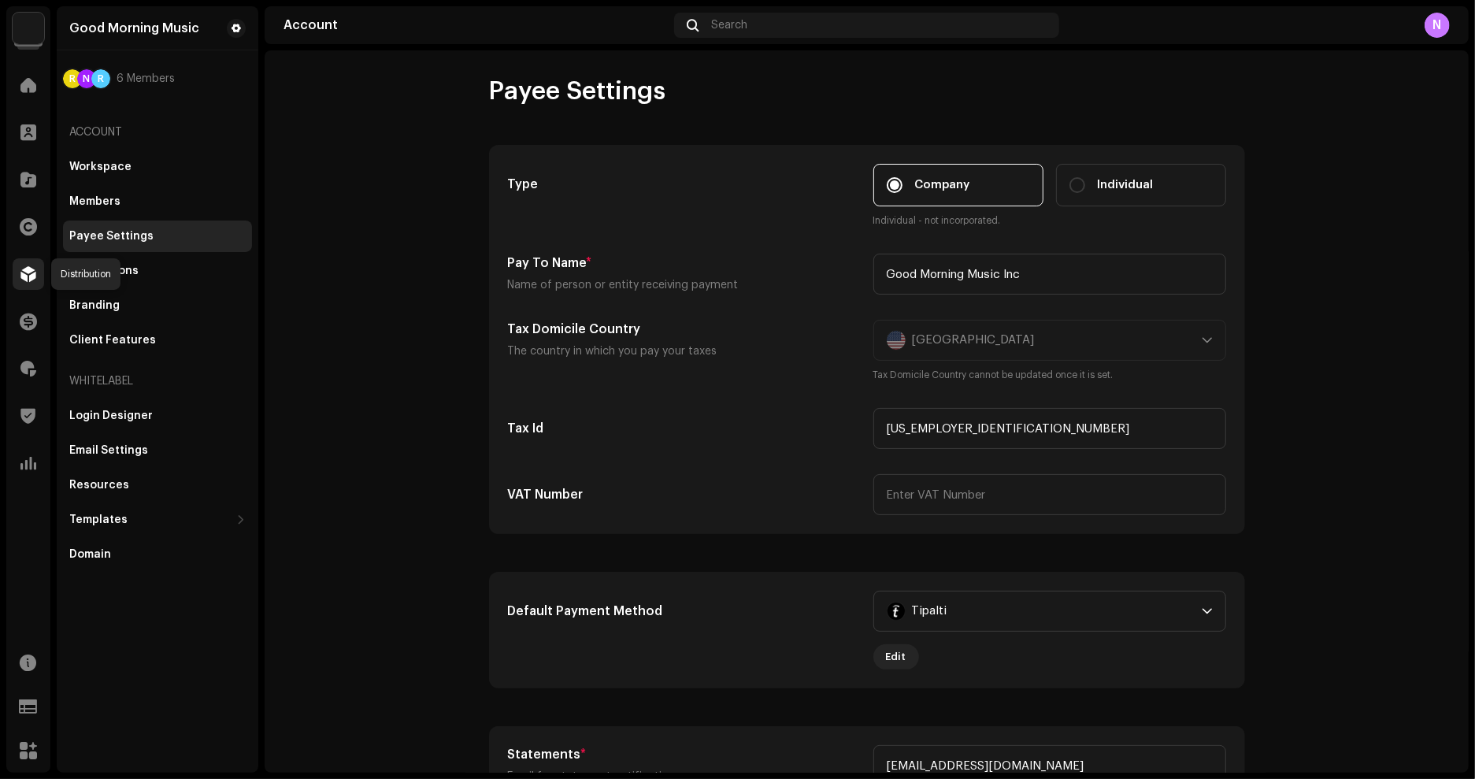
click at [21, 284] on div at bounding box center [29, 274] width 32 height 32
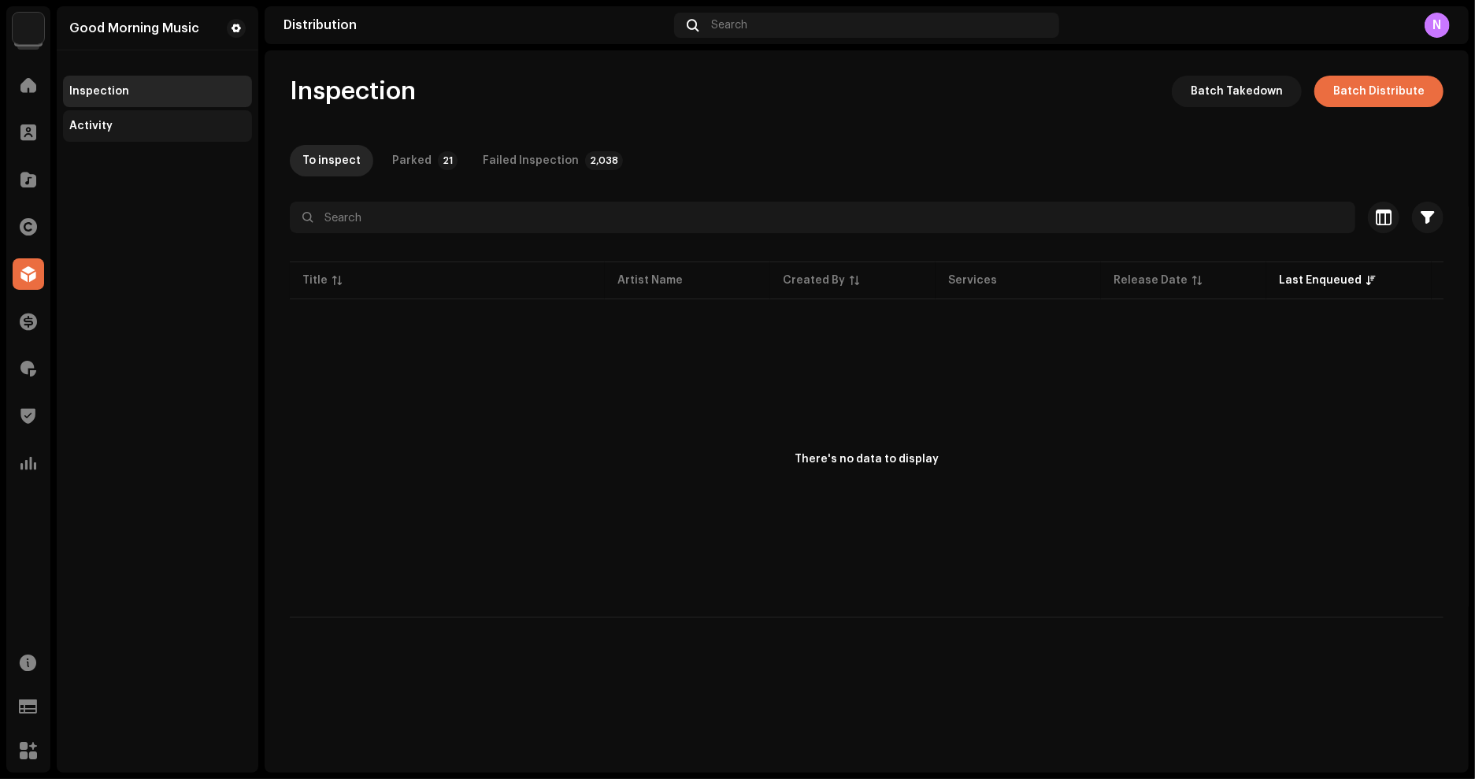
click at [113, 122] on div "Activity" at bounding box center [157, 126] width 176 height 13
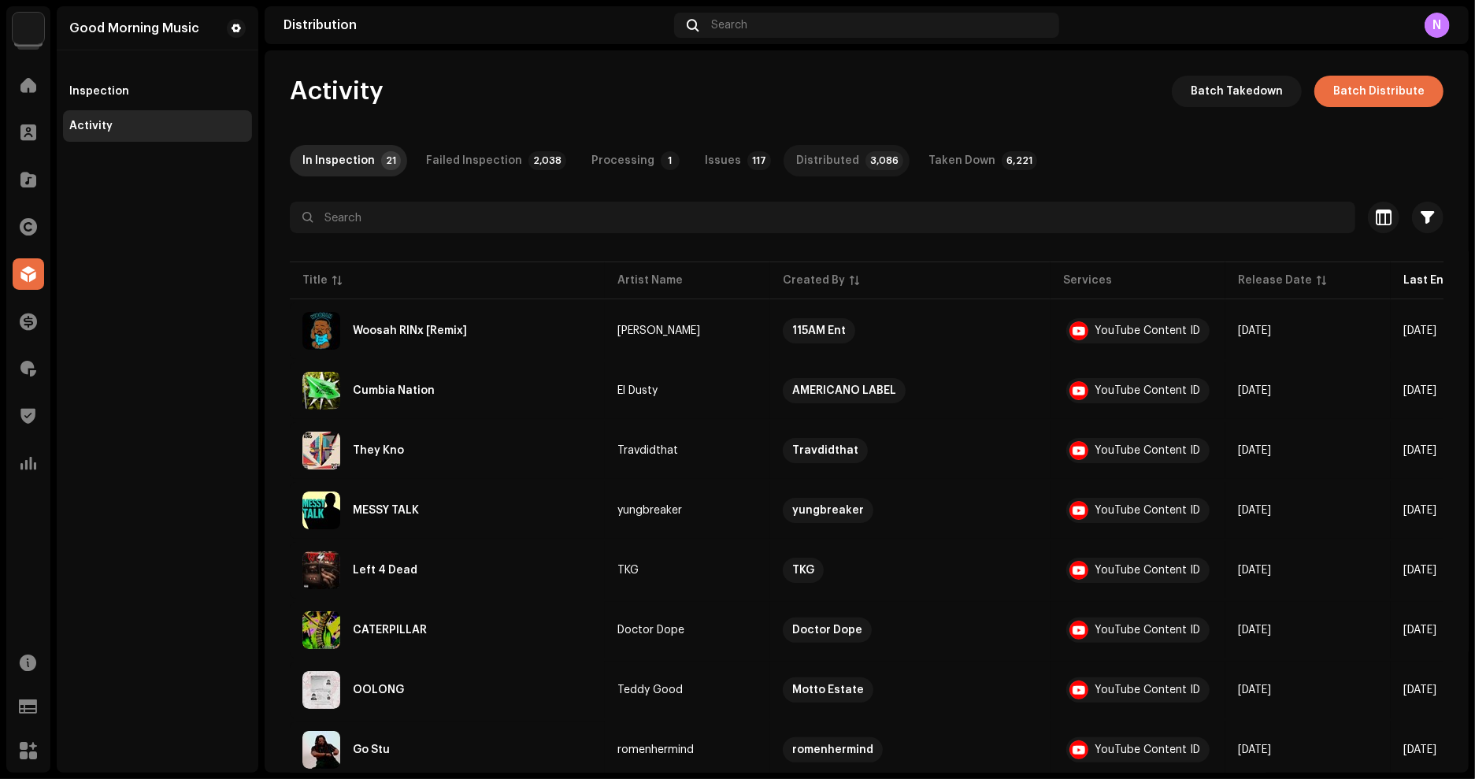
click at [796, 161] on div "Distributed" at bounding box center [827, 161] width 63 height 32
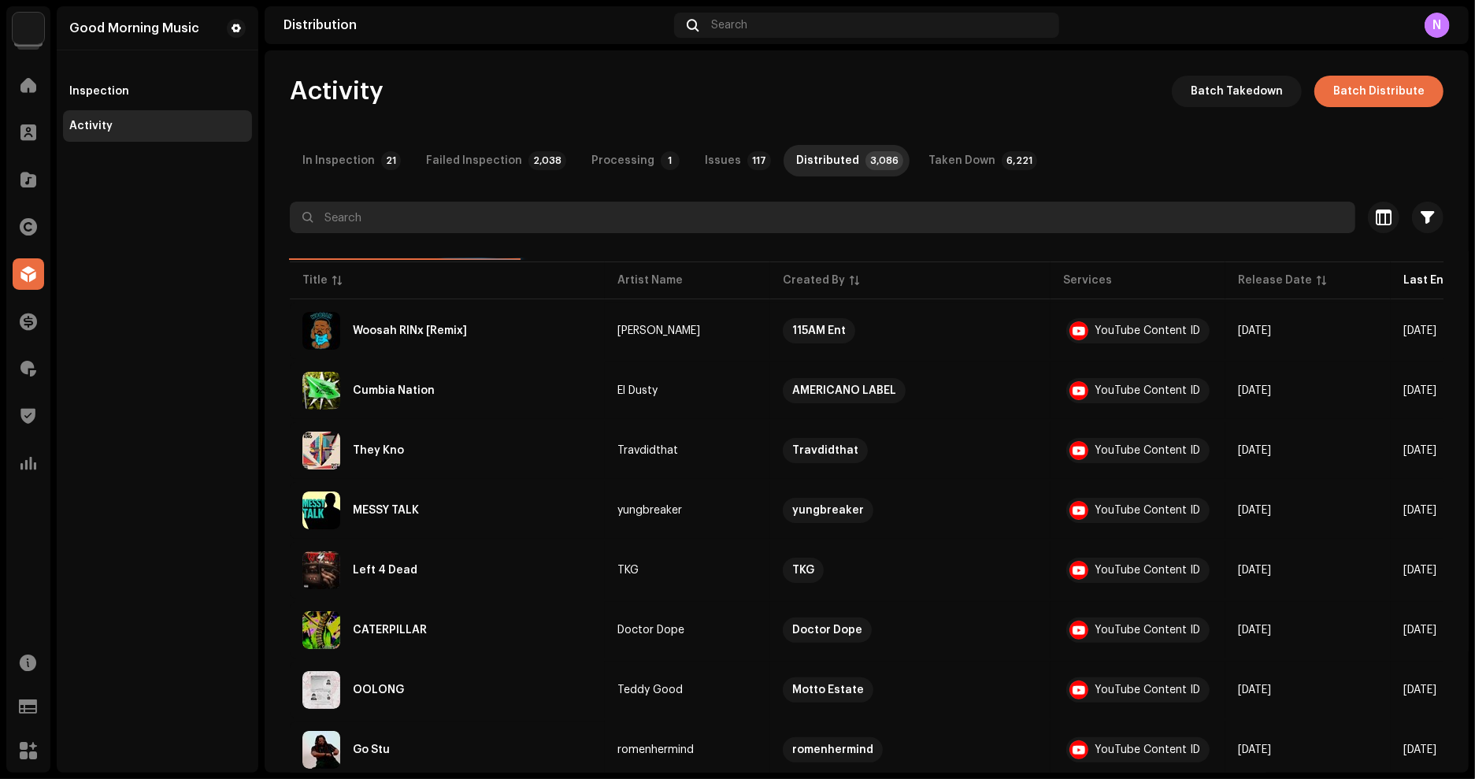
click at [641, 214] on input "text" at bounding box center [823, 218] width 1066 height 32
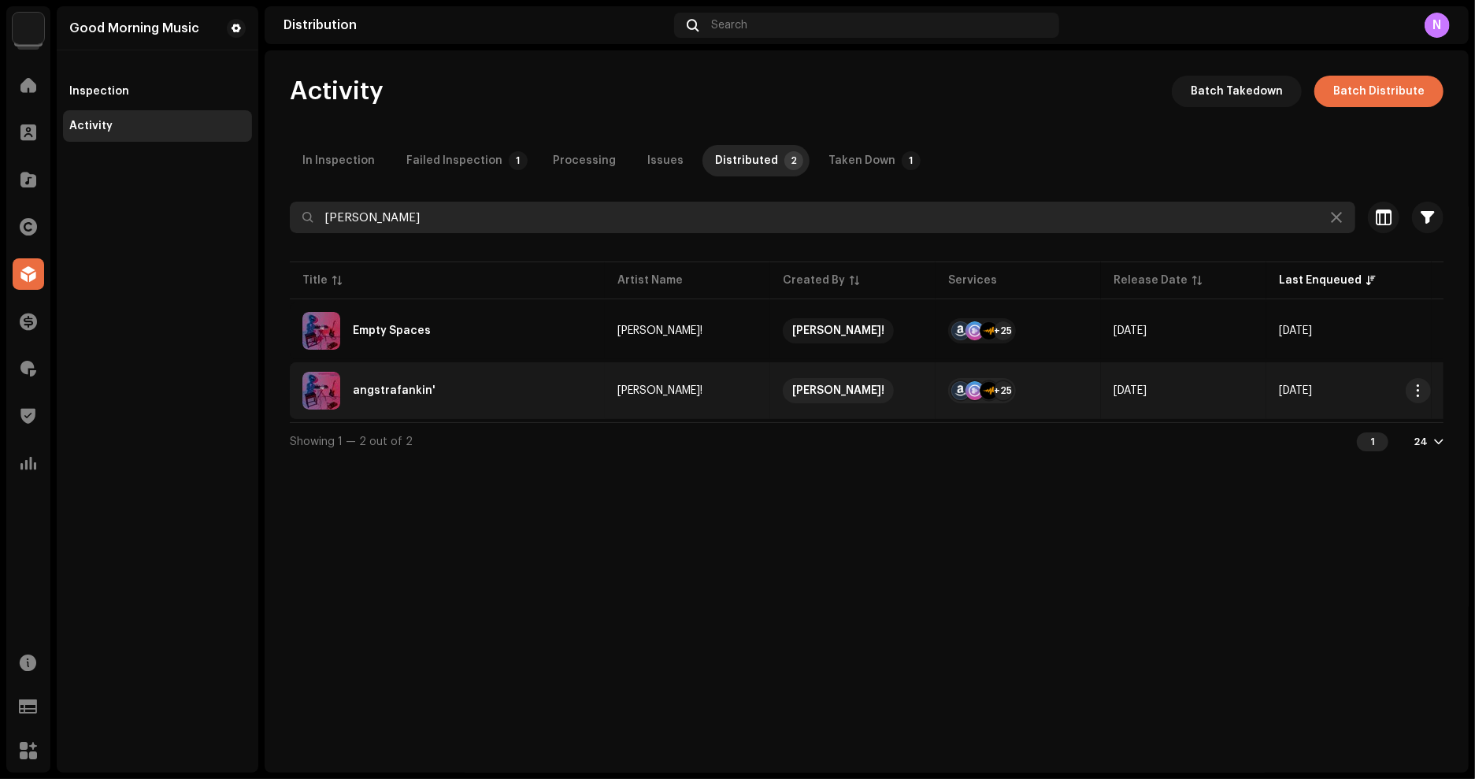
type input "[PERSON_NAME]"
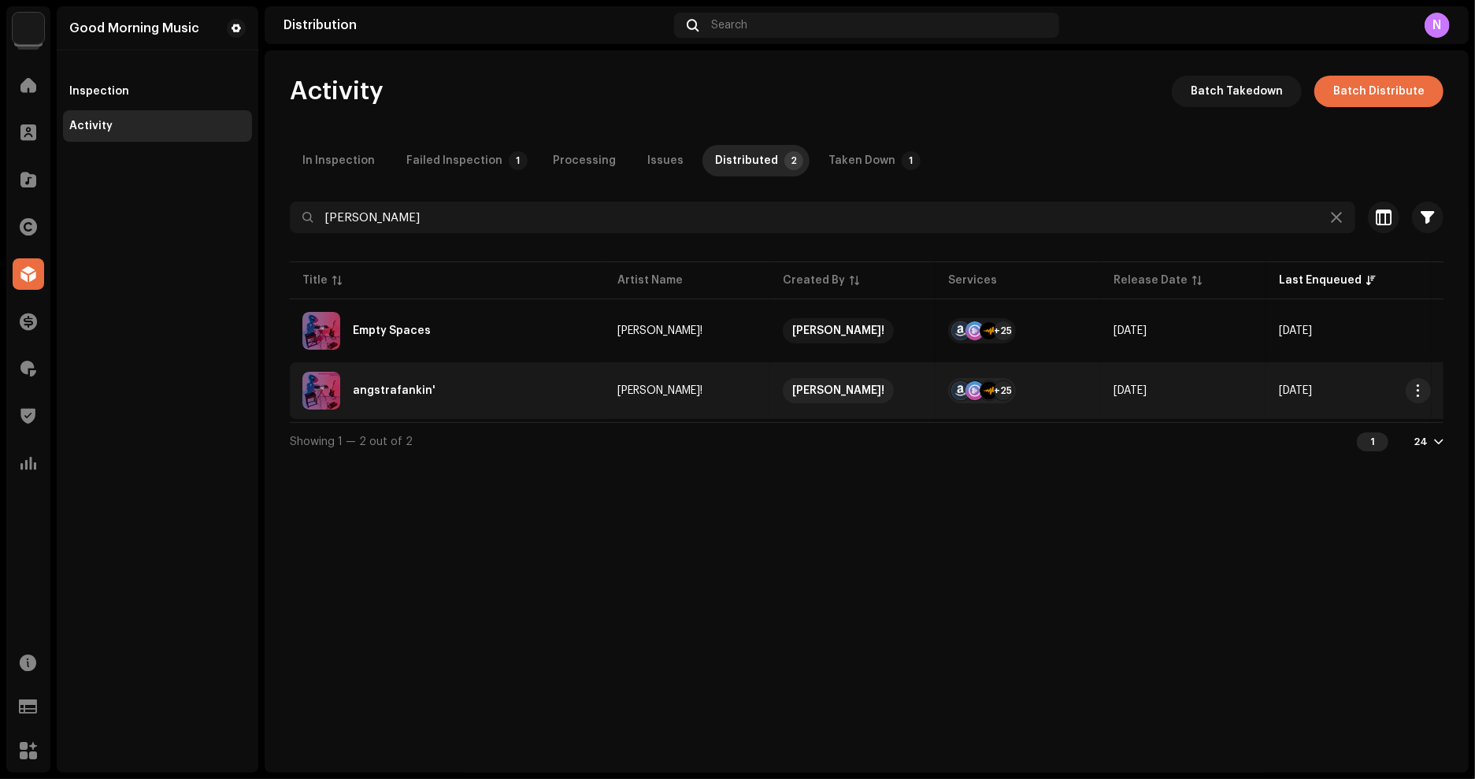
click at [405, 400] on div "angstrafankin'" at bounding box center [447, 391] width 290 height 38
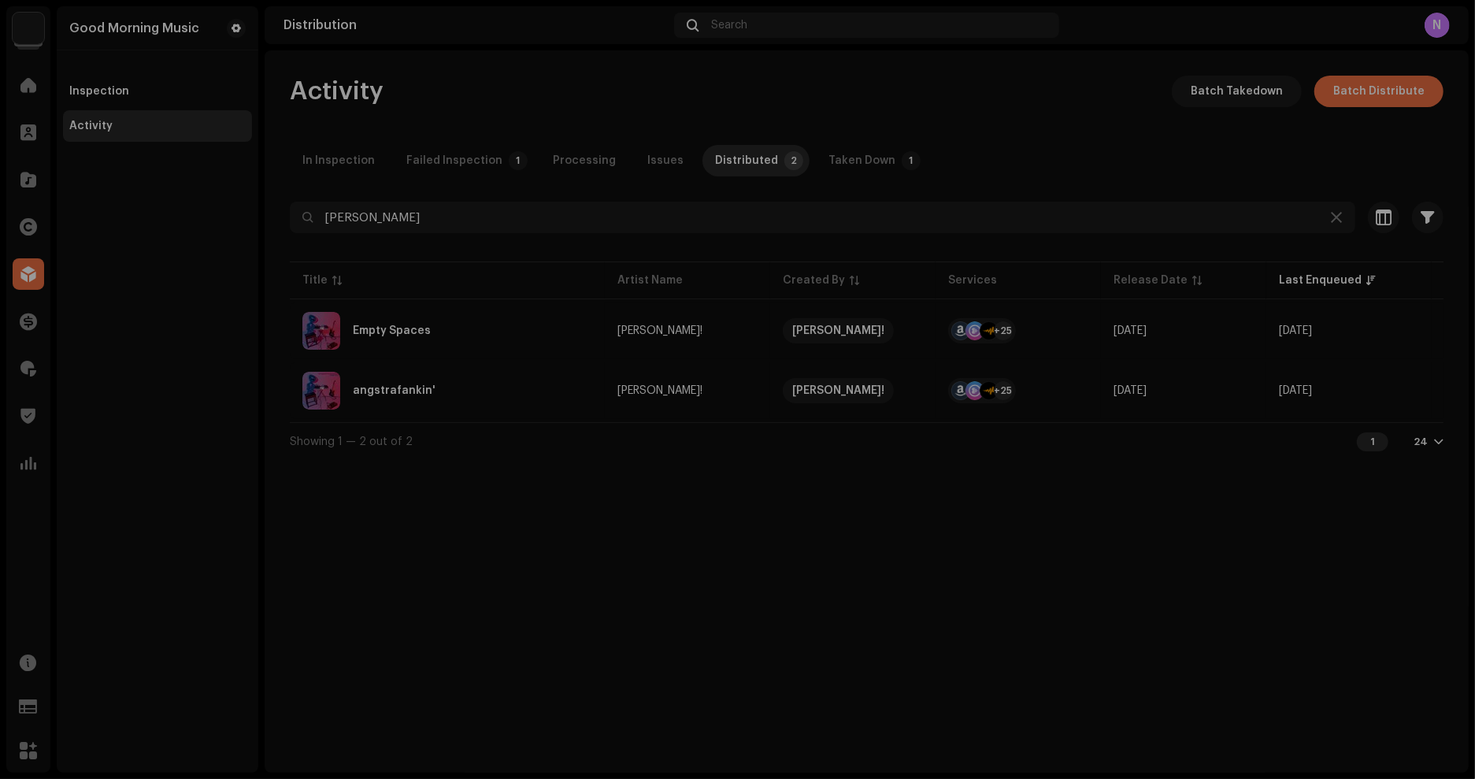
click at [232, 552] on div "angstrafankin' [PERSON_NAME]! Service Last Enqueued Last Delivered Status Amazo…" at bounding box center [737, 389] width 1475 height 779
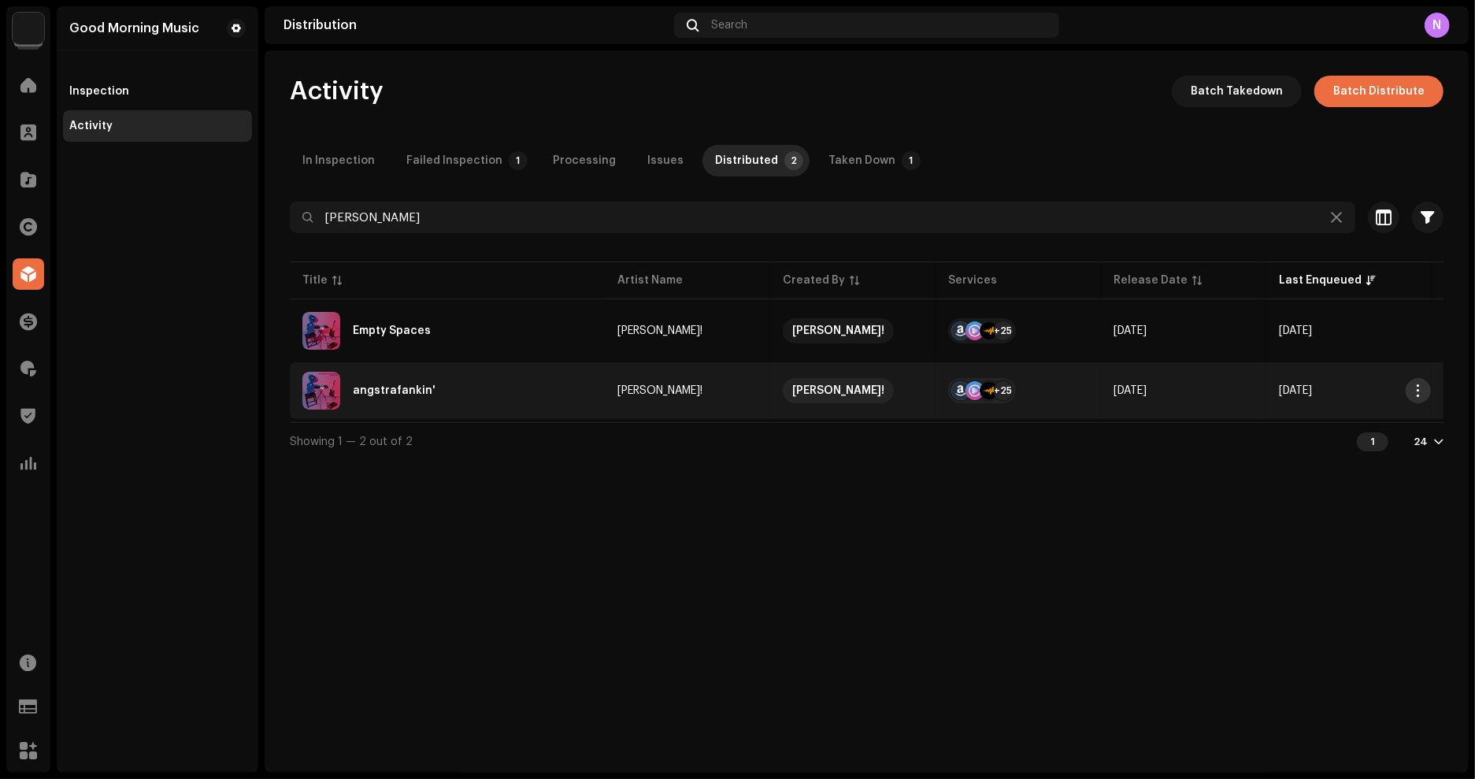
click at [1407, 389] on button "button" at bounding box center [1418, 390] width 25 height 25
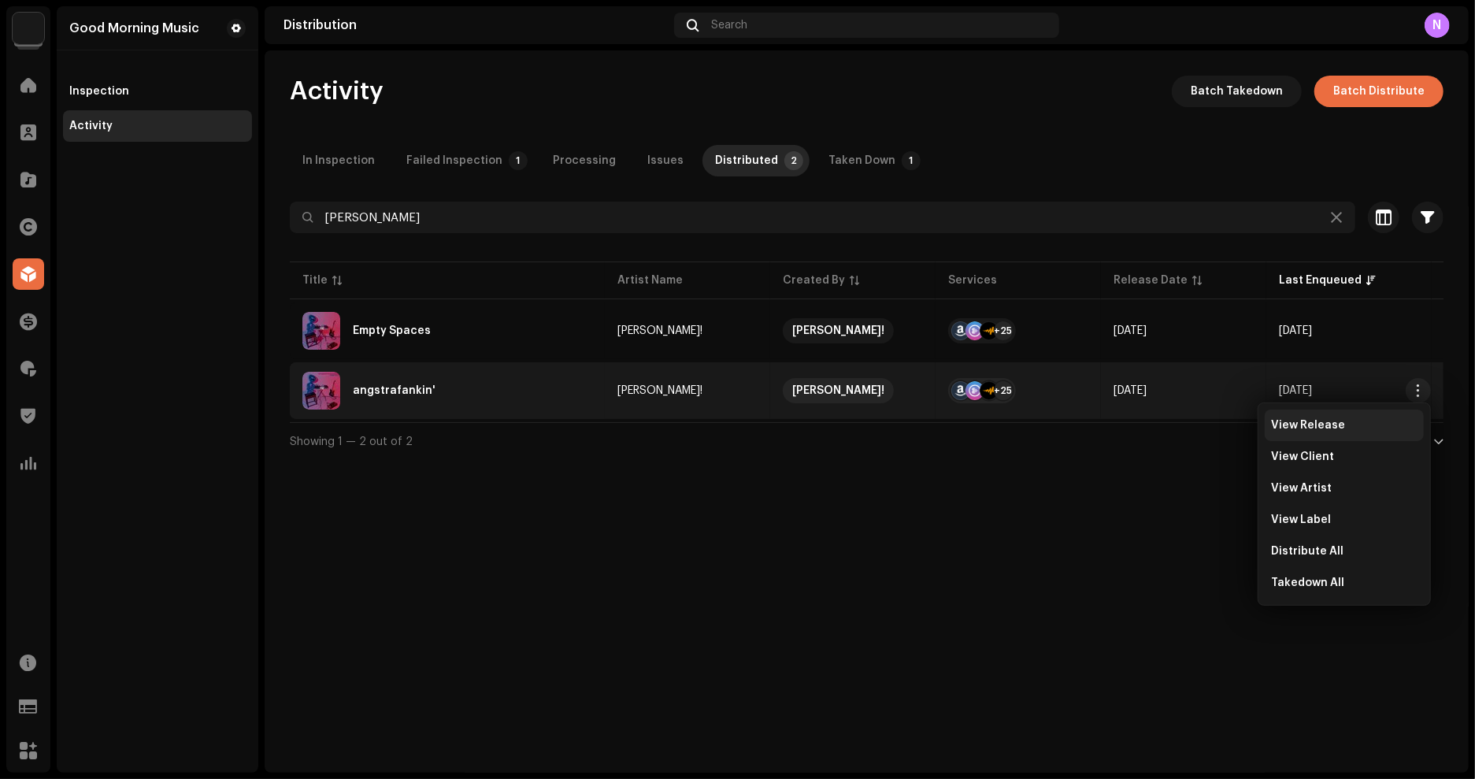
click at [1333, 423] on span "View Release" at bounding box center [1308, 425] width 74 height 13
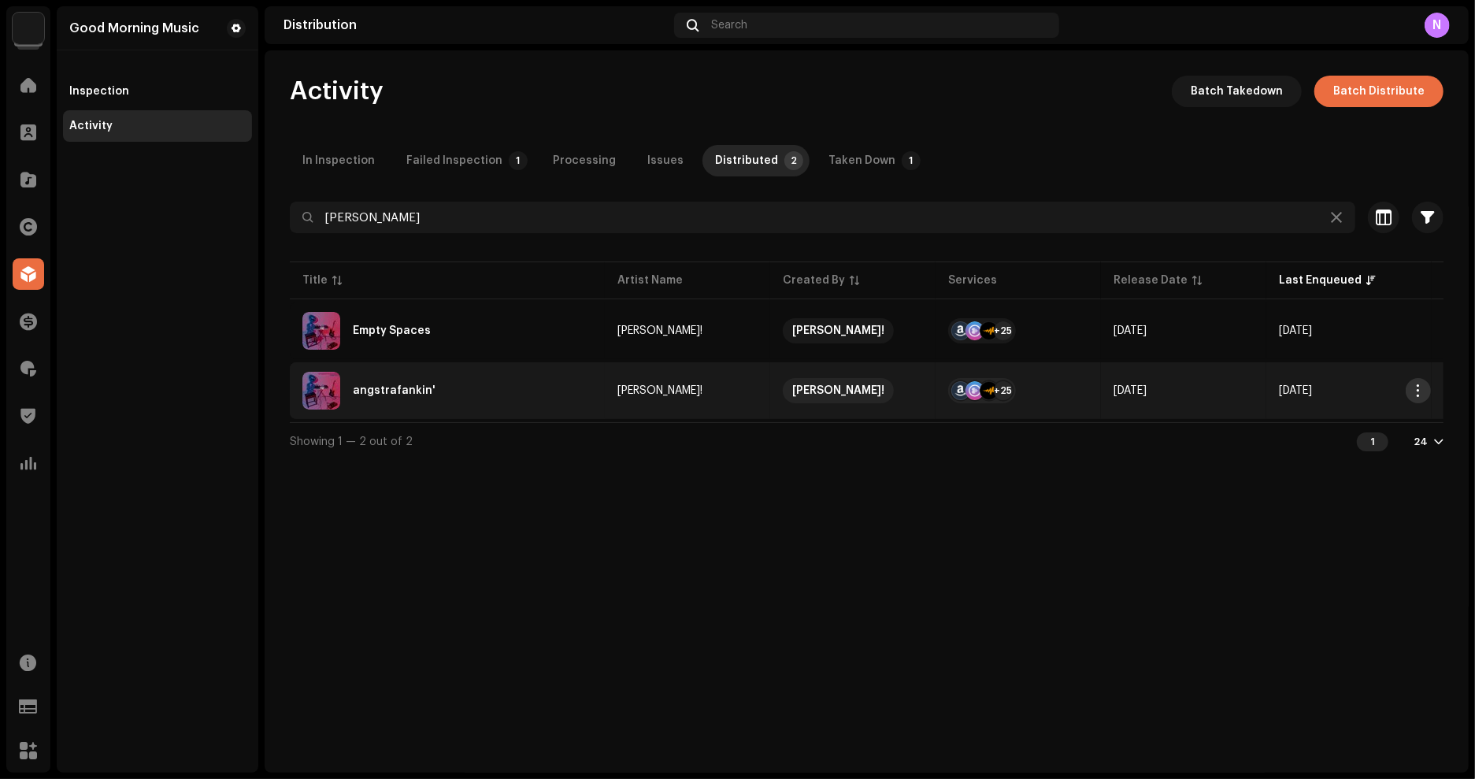
click at [1416, 390] on span "button" at bounding box center [1419, 390] width 12 height 13
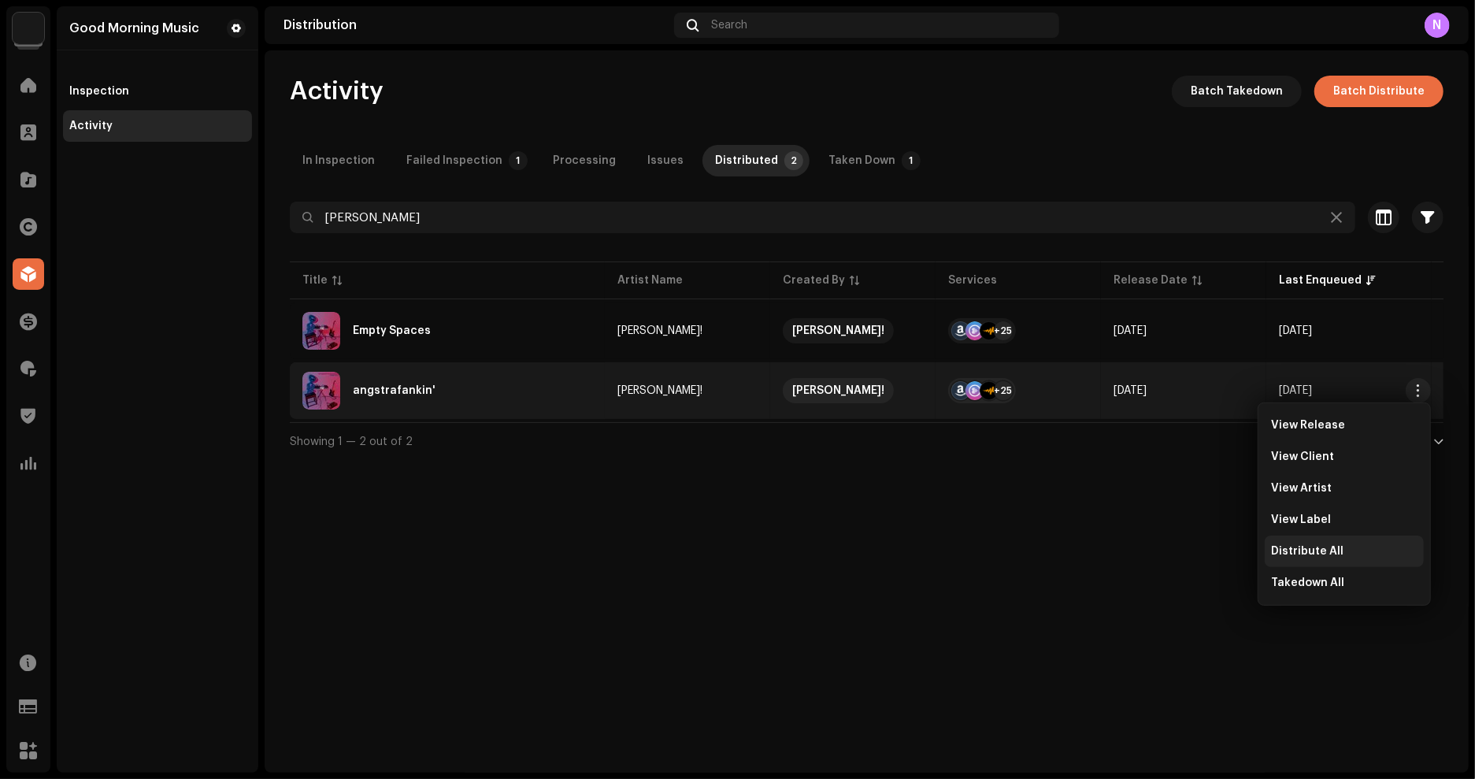
click at [1323, 543] on div "Distribute All" at bounding box center [1344, 552] width 159 height 32
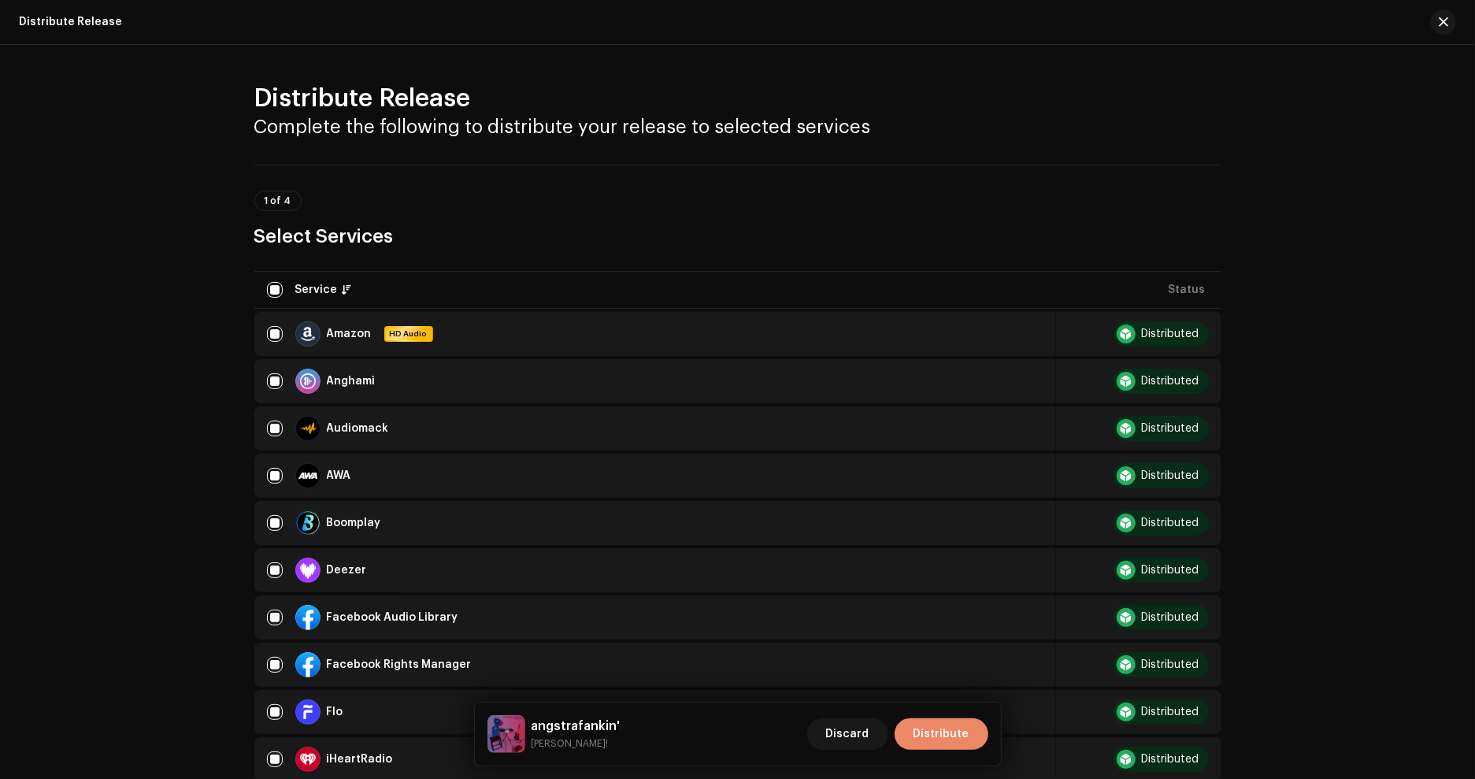
click at [979, 731] on button "Distribute" at bounding box center [942, 734] width 94 height 32
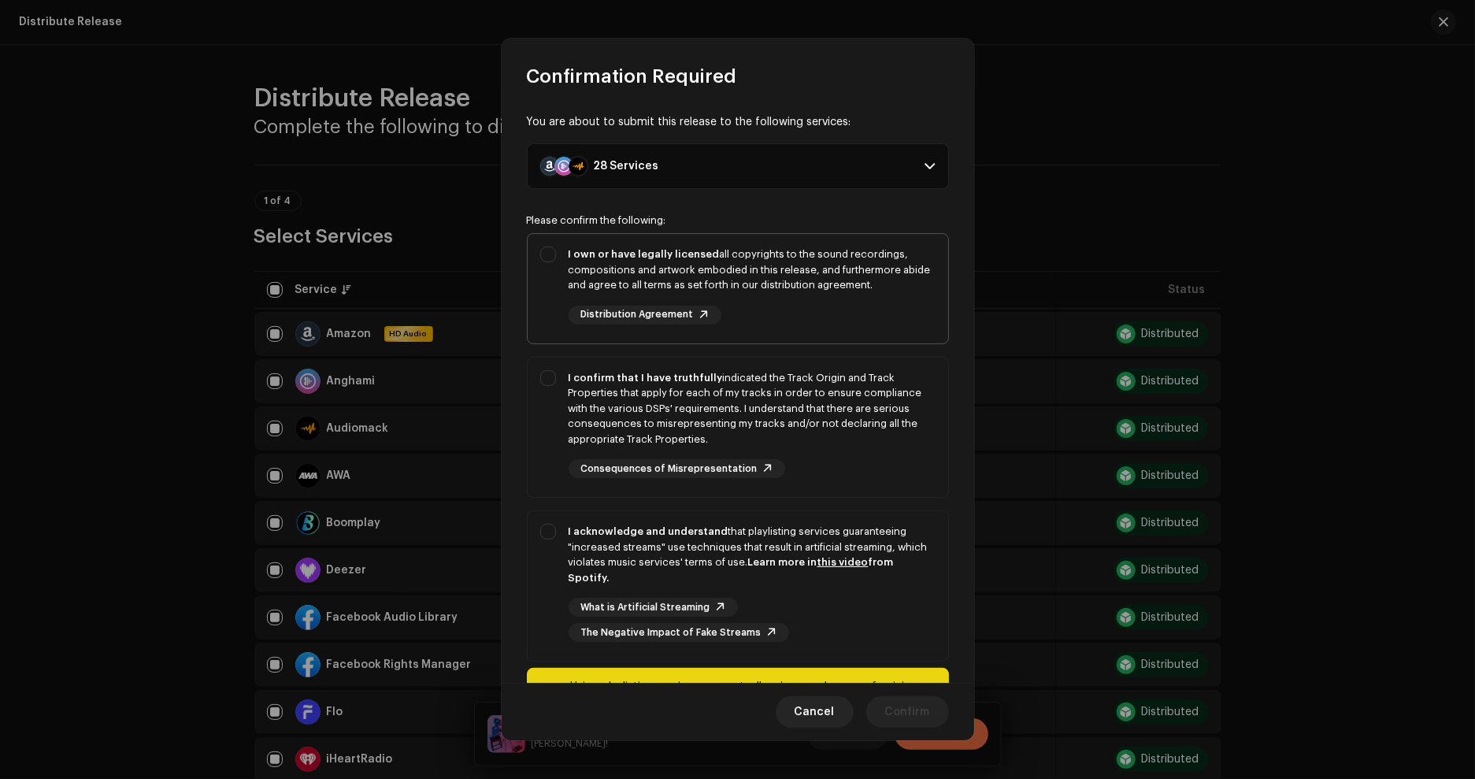
click at [827, 270] on div "I own or have legally licensed all copyrights to the sound recordings, composit…" at bounding box center [752, 270] width 367 height 46
checkbox input "true"
click at [807, 391] on div "I confirm that I have truthfully indicated the Track Origin and Track Propertie…" at bounding box center [752, 408] width 367 height 77
checkbox input "true"
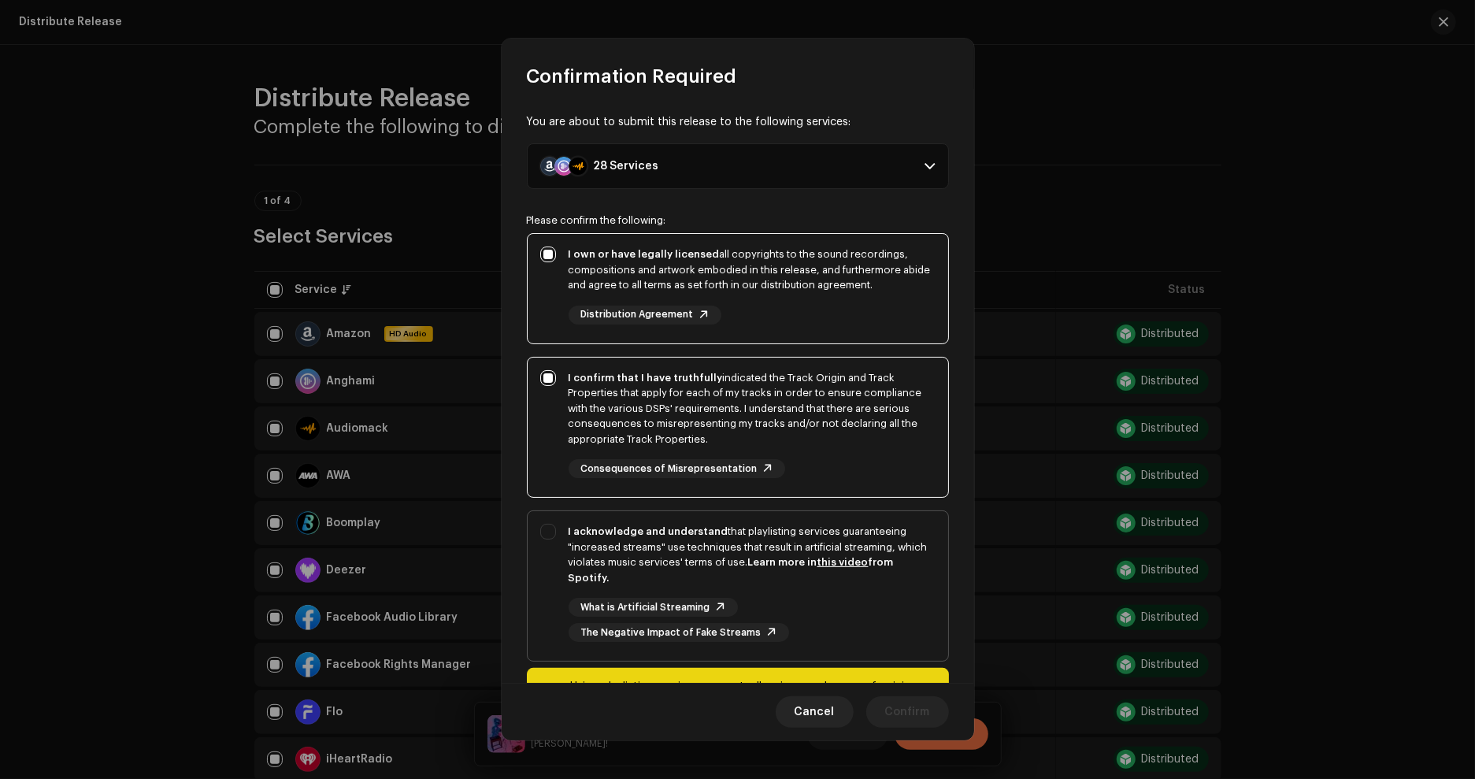
click at [806, 515] on div "I acknowledge and understand that playlisting services guaranteeing "increased …" at bounding box center [738, 582] width 421 height 143
checkbox input "true"
click at [919, 718] on span "Confirm" at bounding box center [907, 712] width 45 height 32
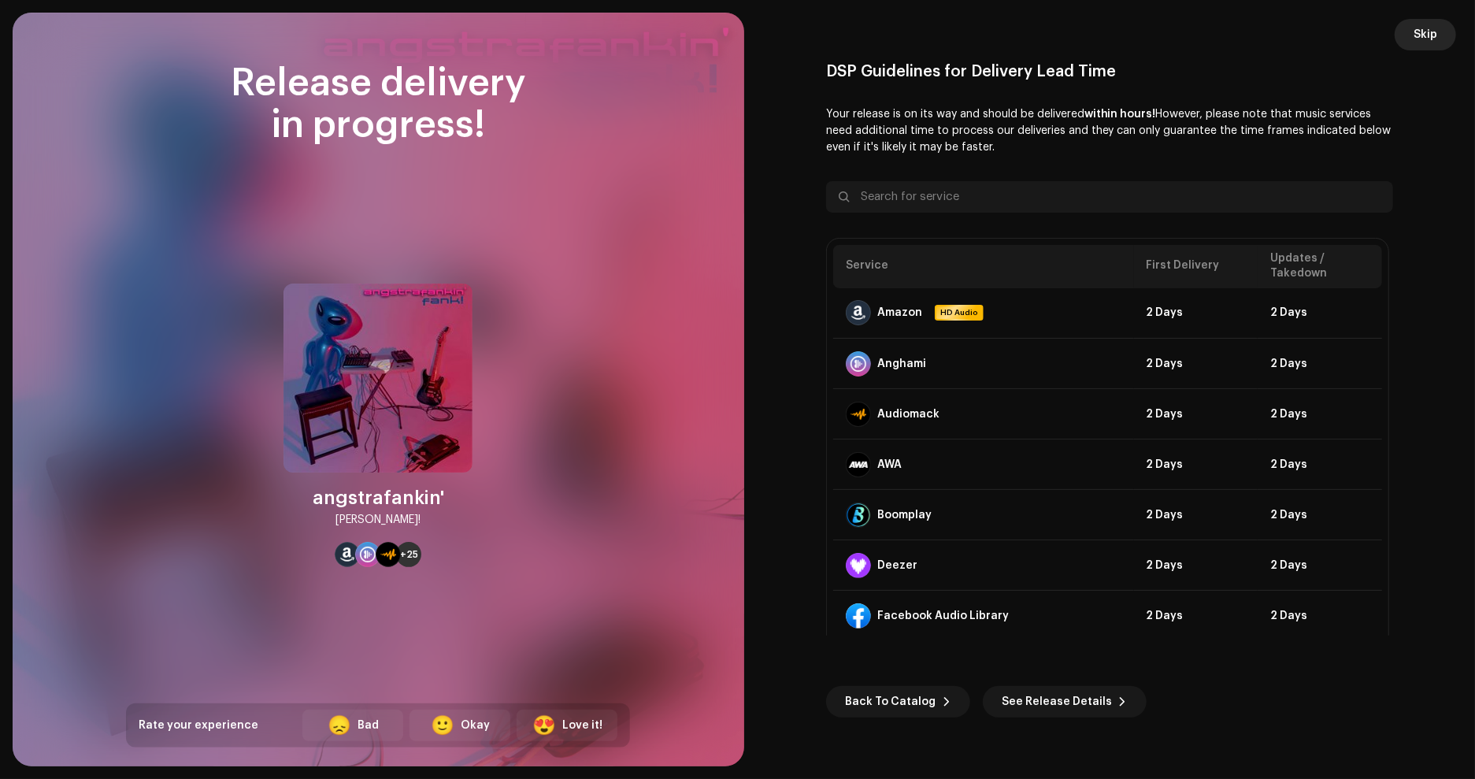
click at [1418, 33] on span "Skip" at bounding box center [1426, 35] width 24 height 32
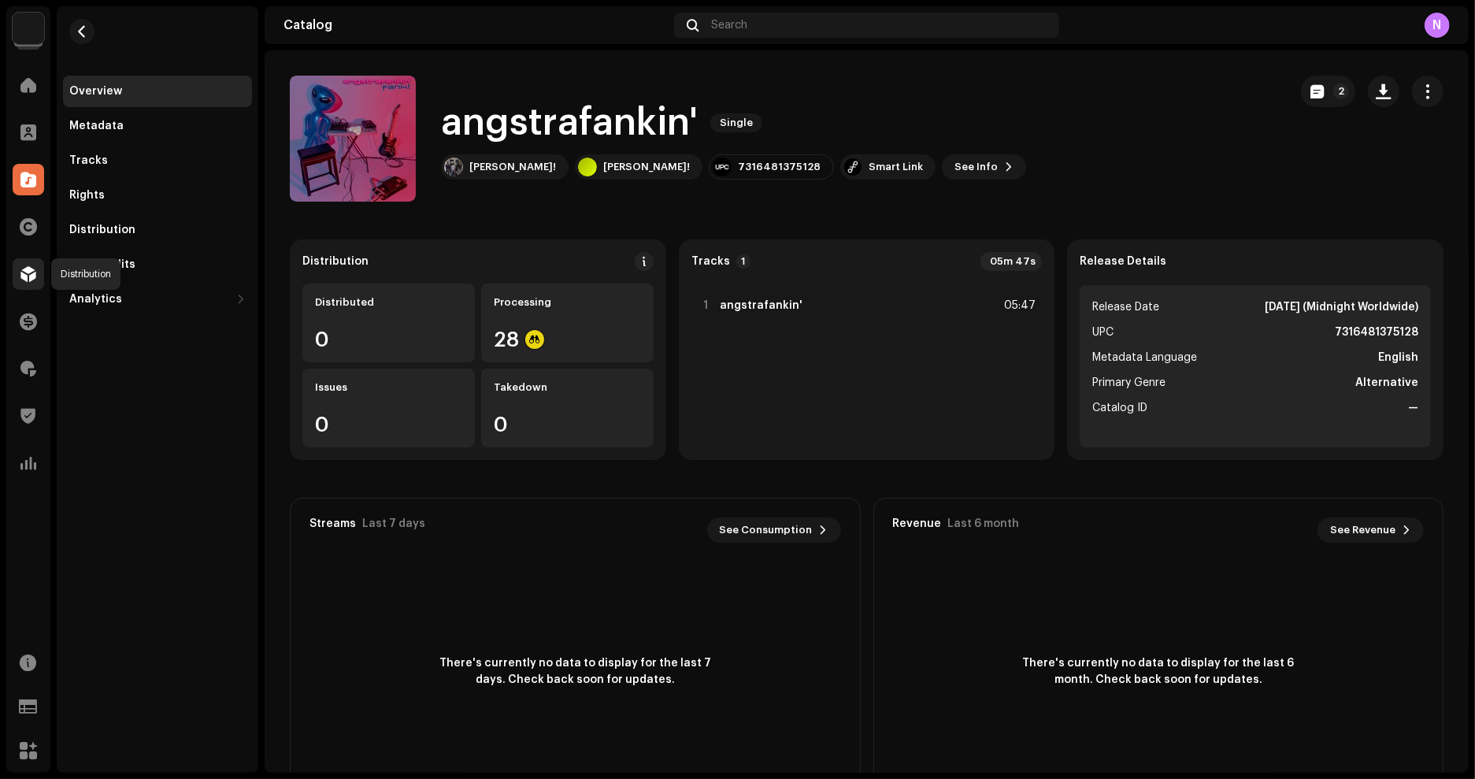
click at [26, 264] on div at bounding box center [29, 274] width 32 height 32
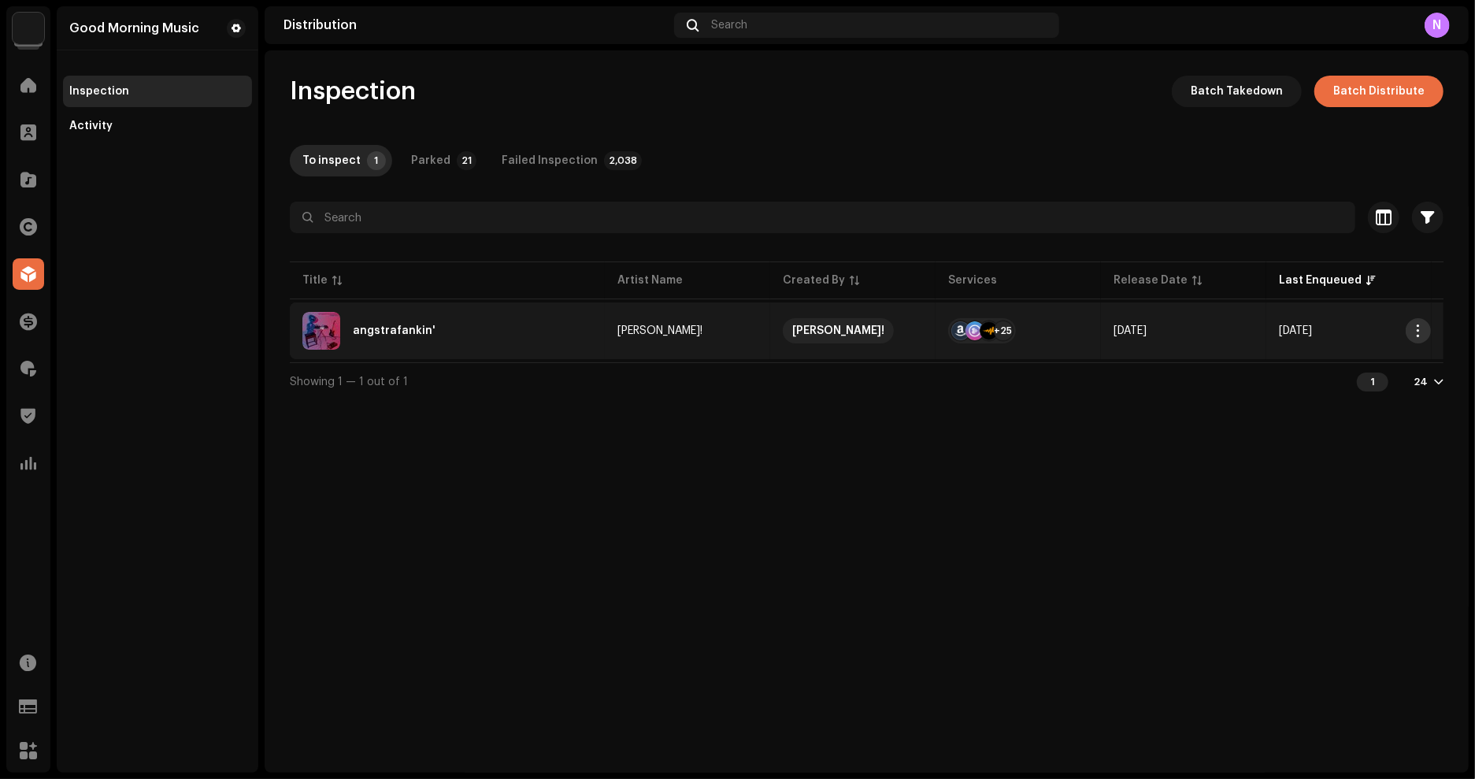
click at [1423, 331] on span "button" at bounding box center [1419, 330] width 12 height 13
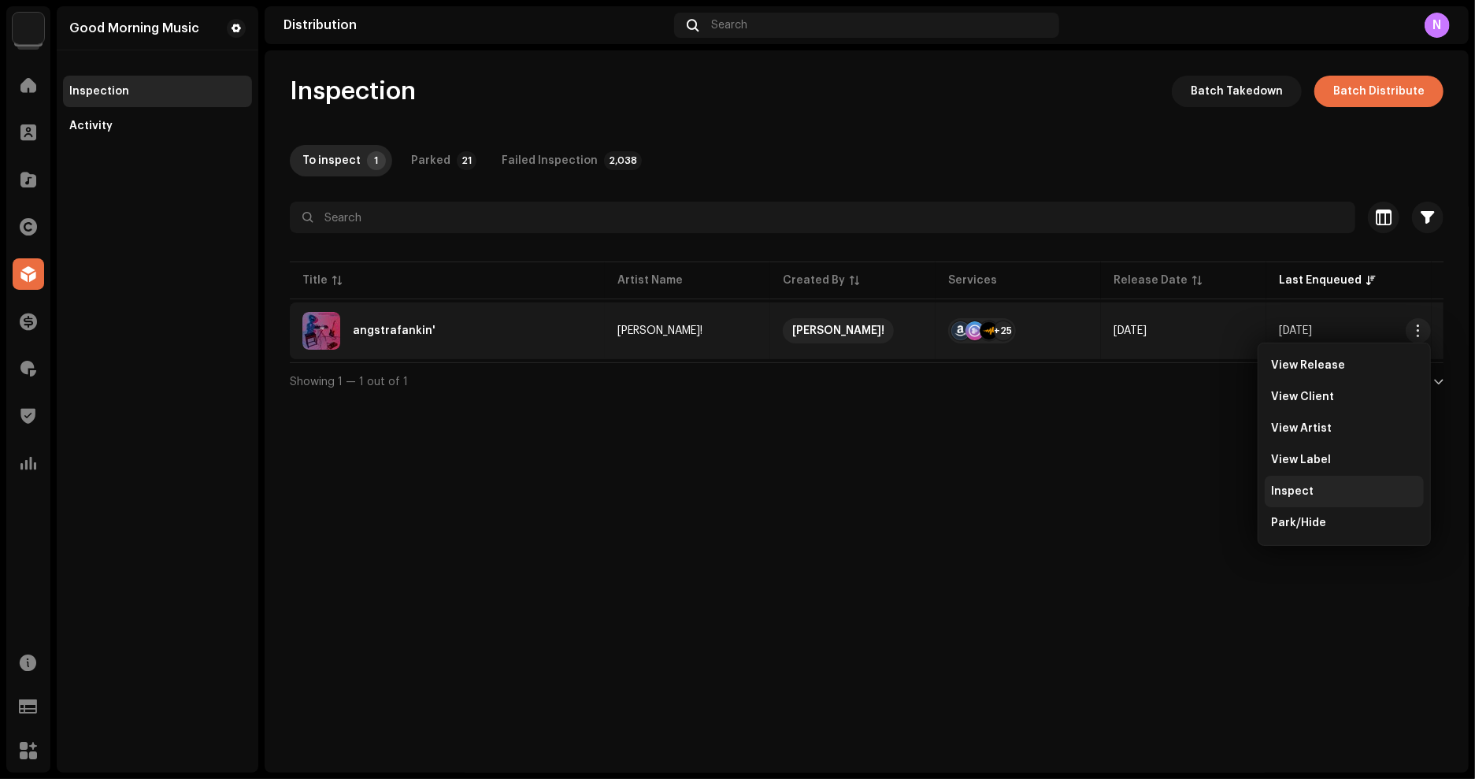
click at [1288, 492] on span "Inspect" at bounding box center [1292, 491] width 43 height 13
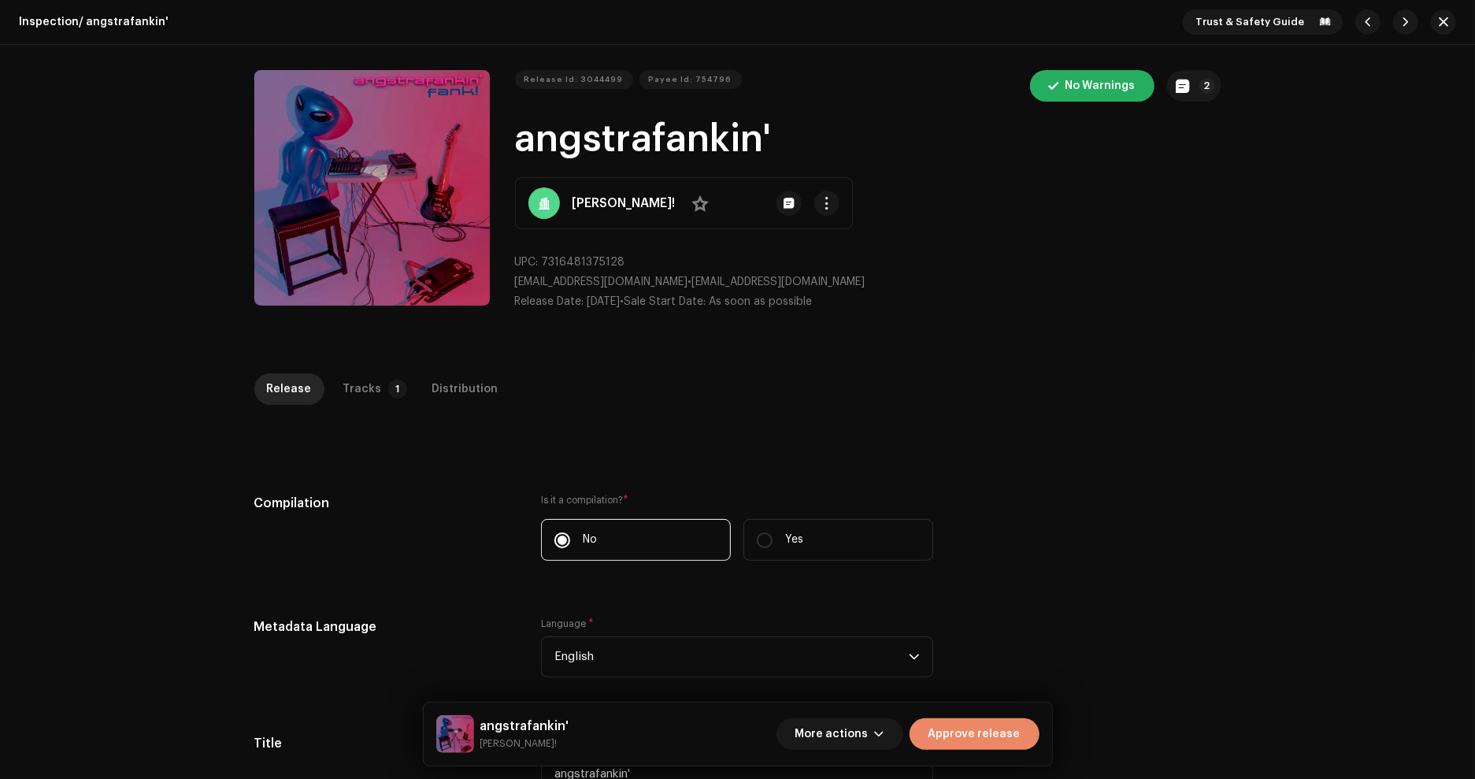
click at [977, 744] on span "Approve release" at bounding box center [975, 734] width 92 height 32
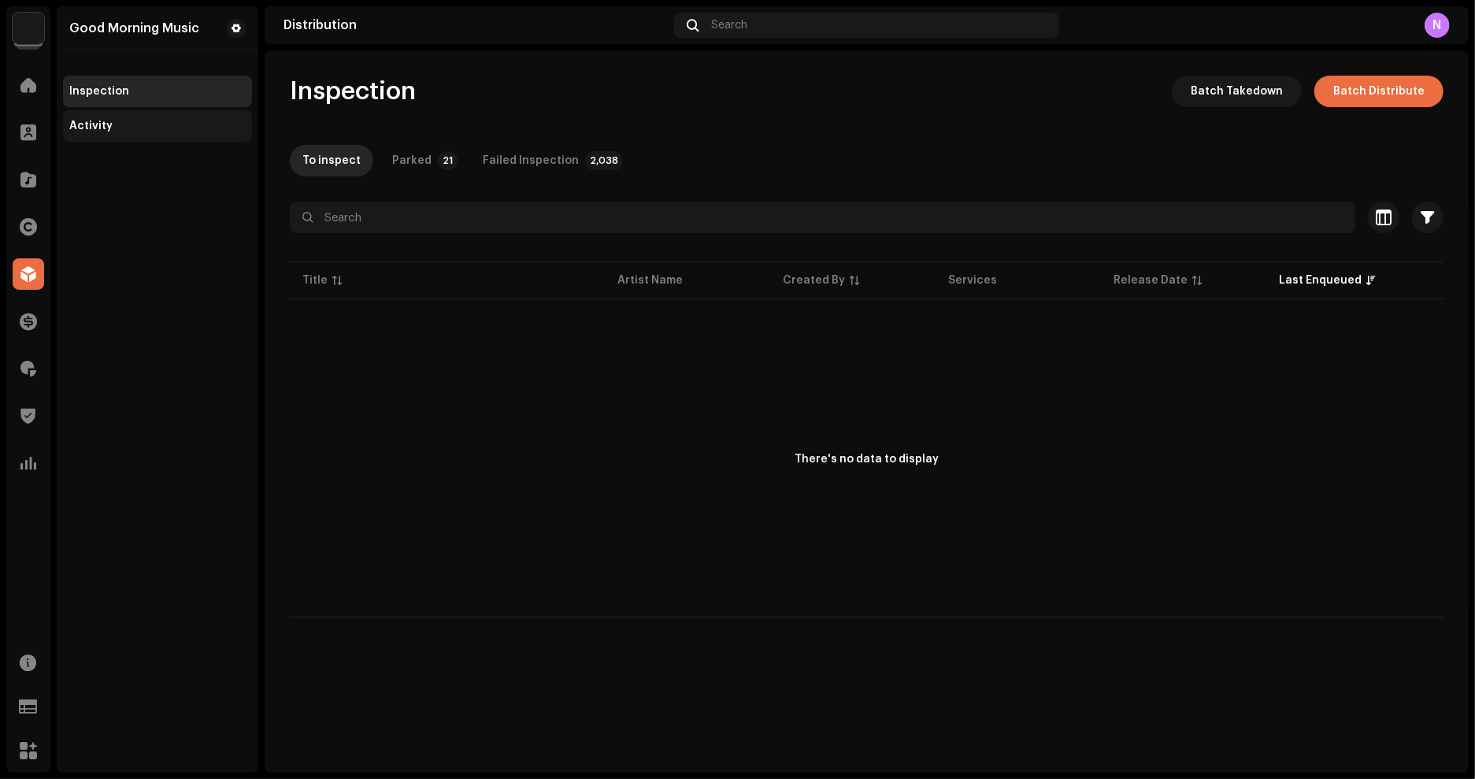
click at [113, 120] on div "Activity" at bounding box center [157, 126] width 176 height 13
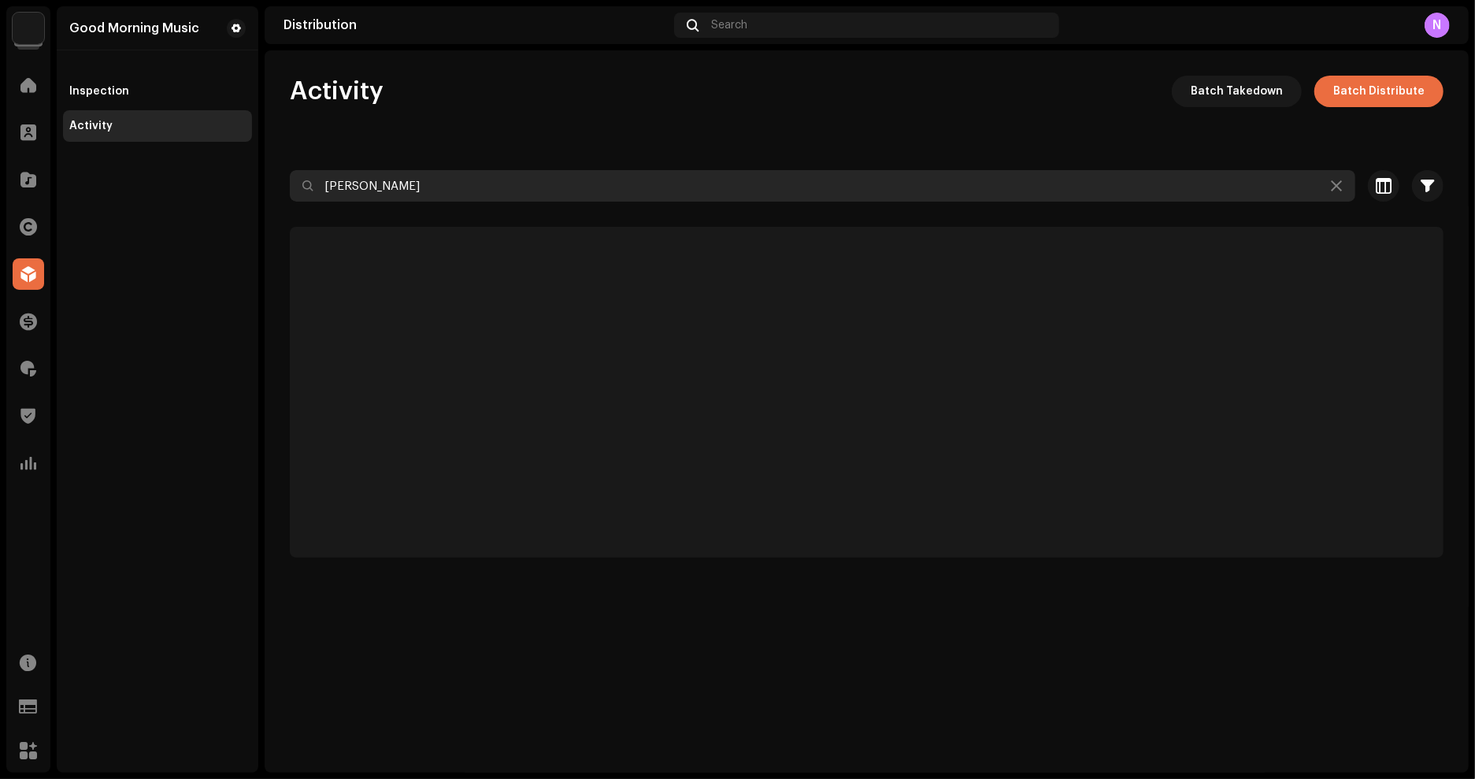
click at [454, 172] on input "[PERSON_NAME]" at bounding box center [823, 186] width 1066 height 32
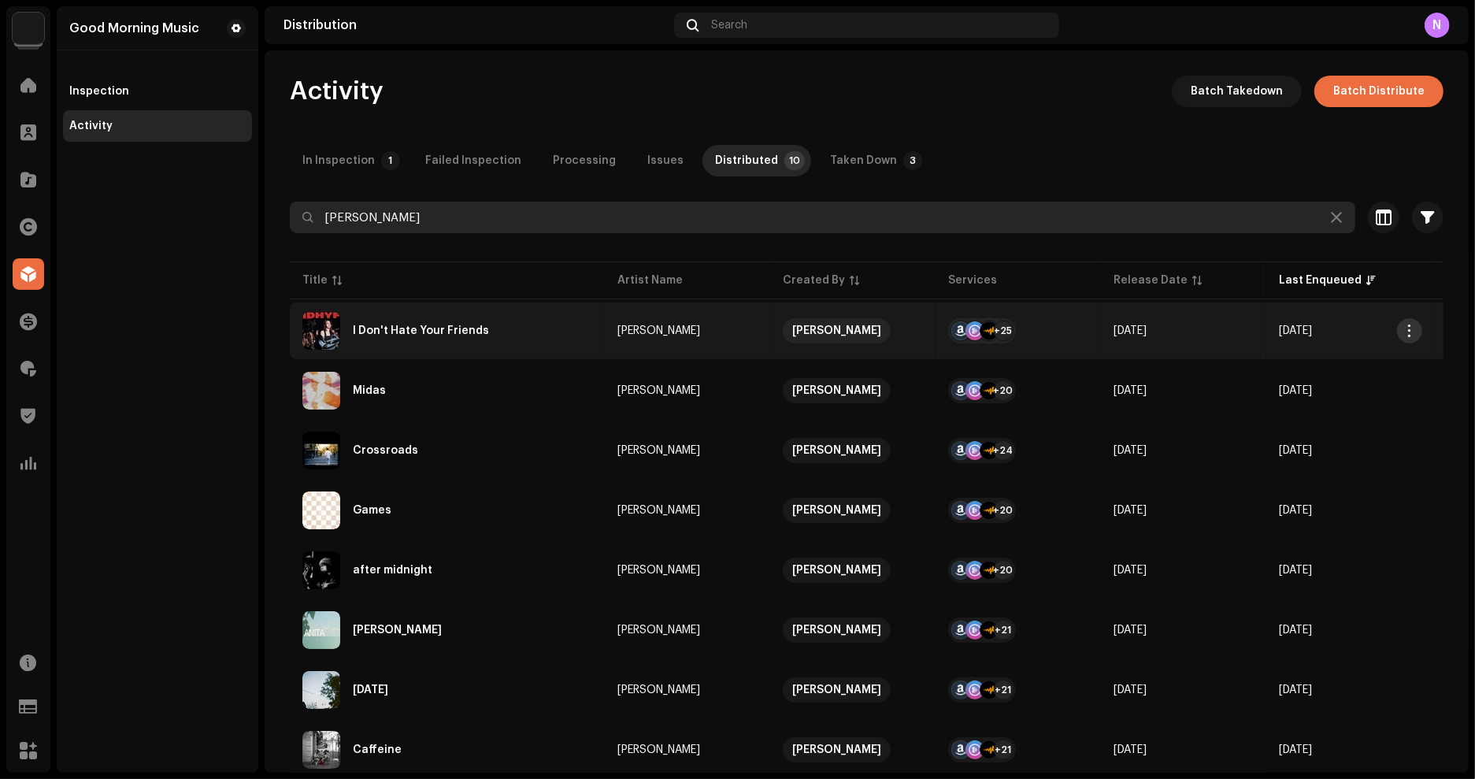
type input "[PERSON_NAME]"
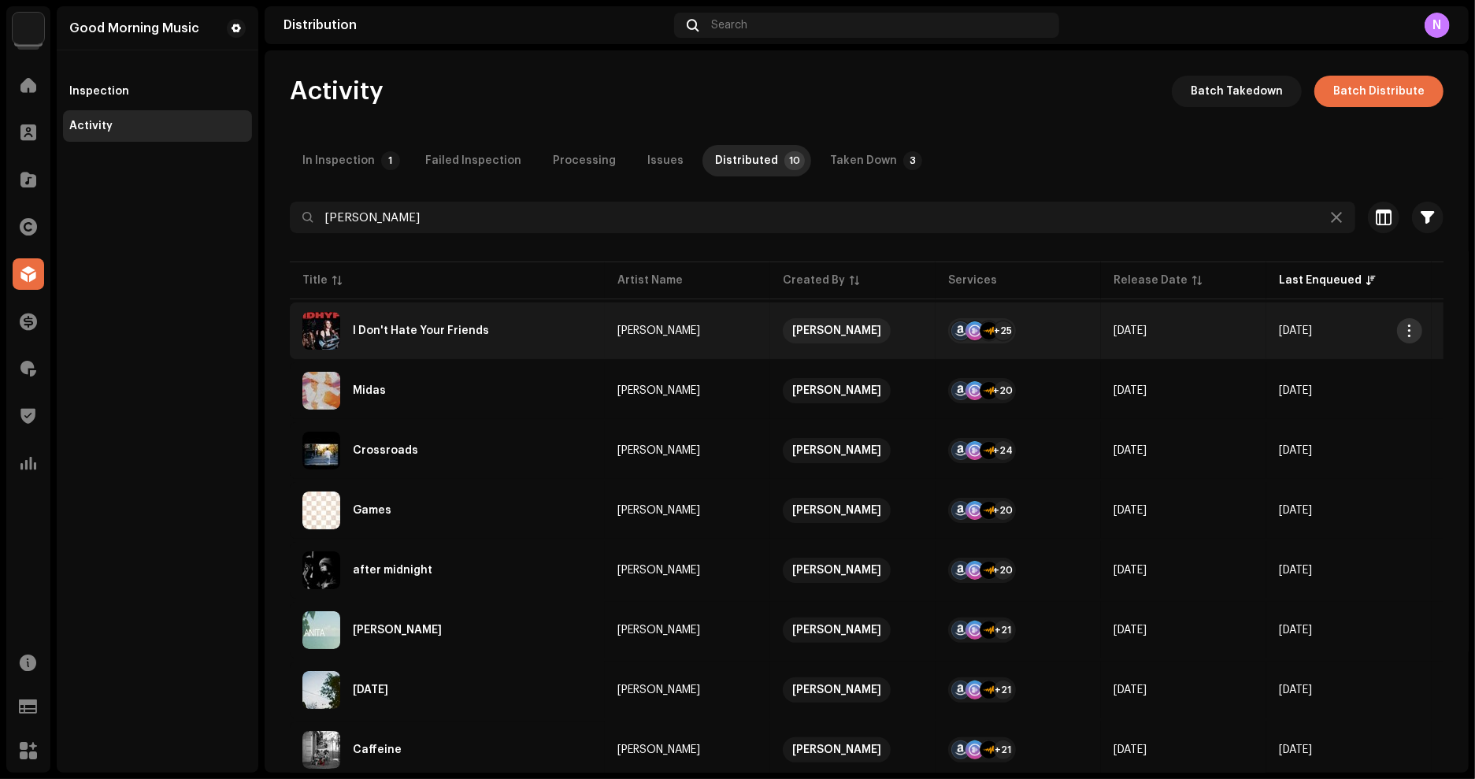
click at [1406, 328] on span "button" at bounding box center [1410, 330] width 12 height 13
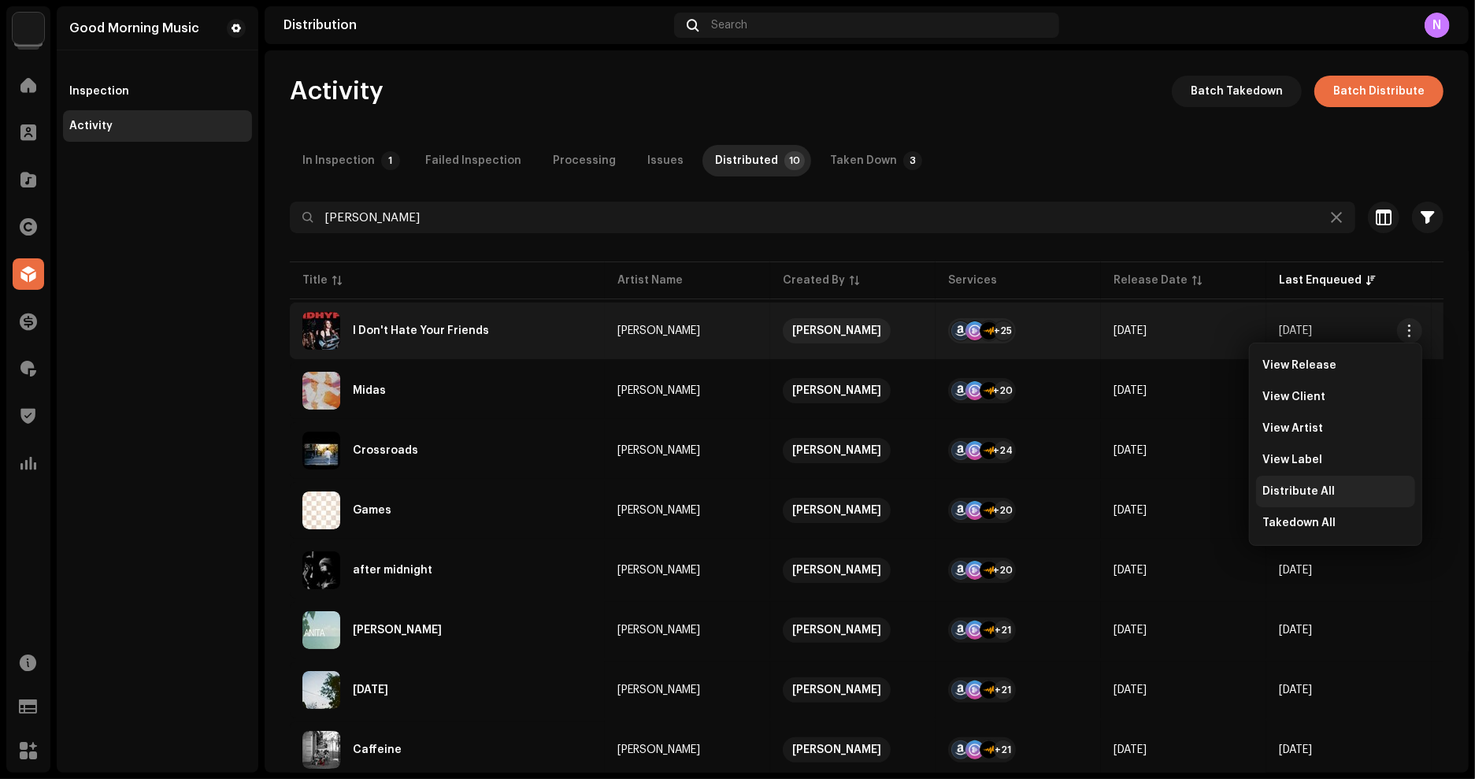
click at [1279, 494] on span "Distribute All" at bounding box center [1298, 491] width 72 height 13
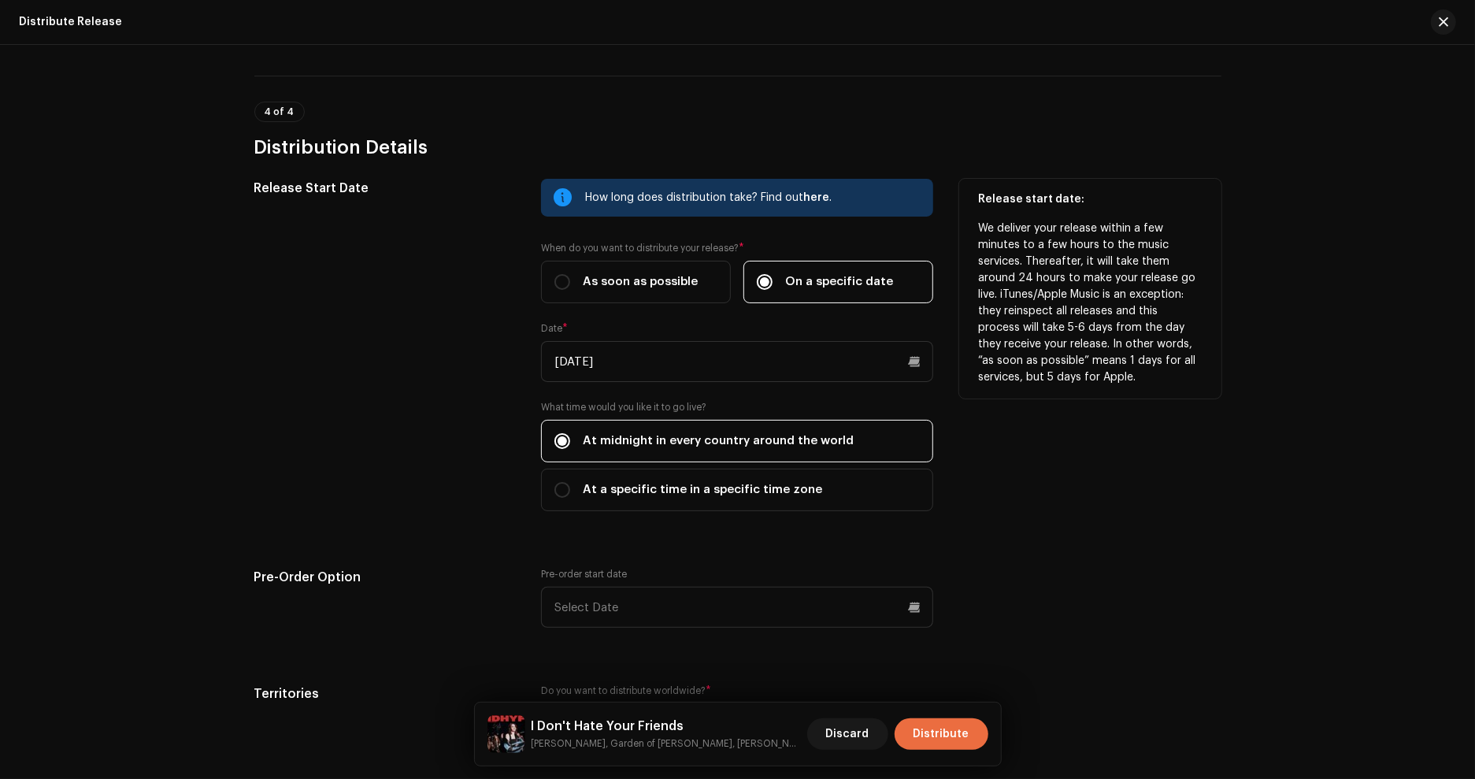
scroll to position [2499, 0]
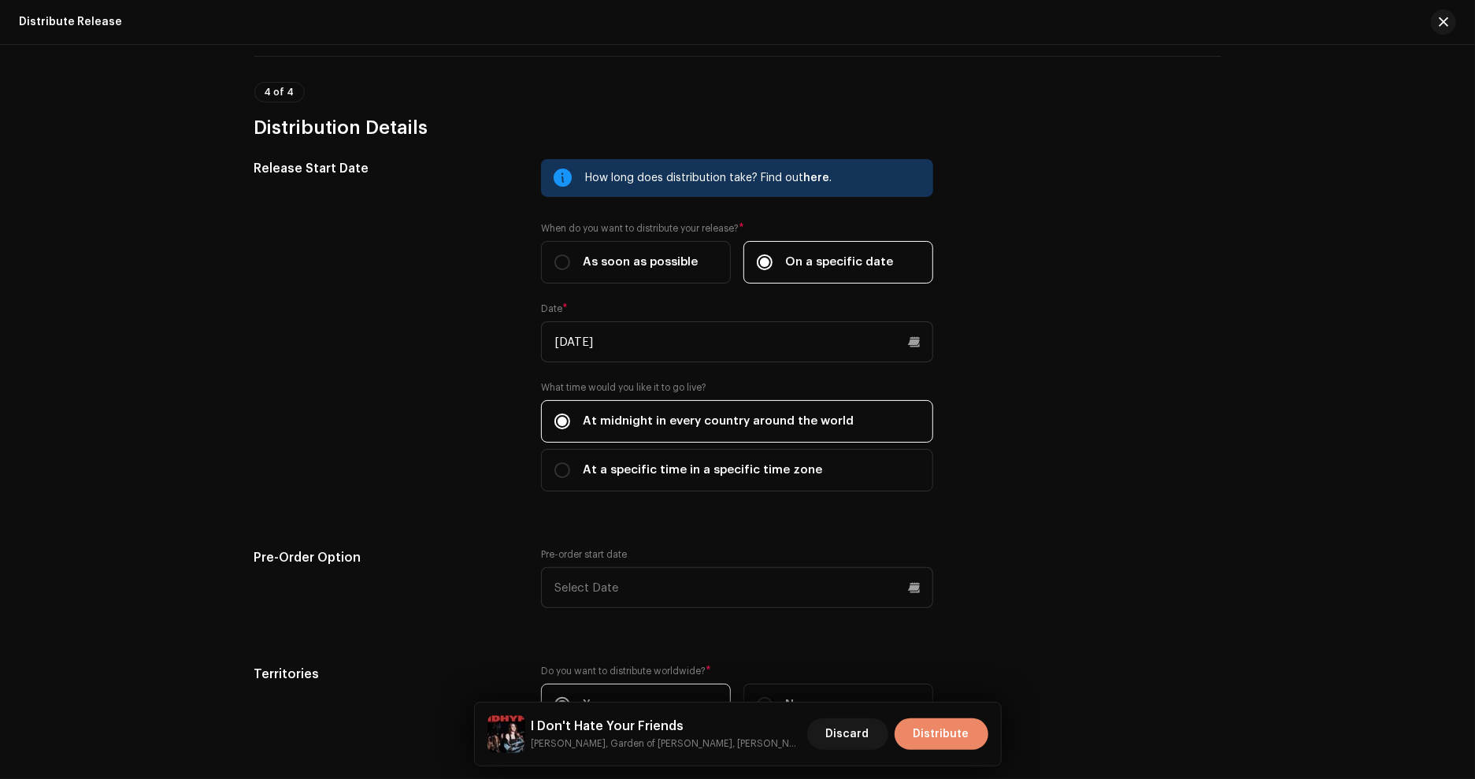
click at [959, 728] on span "Distribute" at bounding box center [942, 734] width 56 height 32
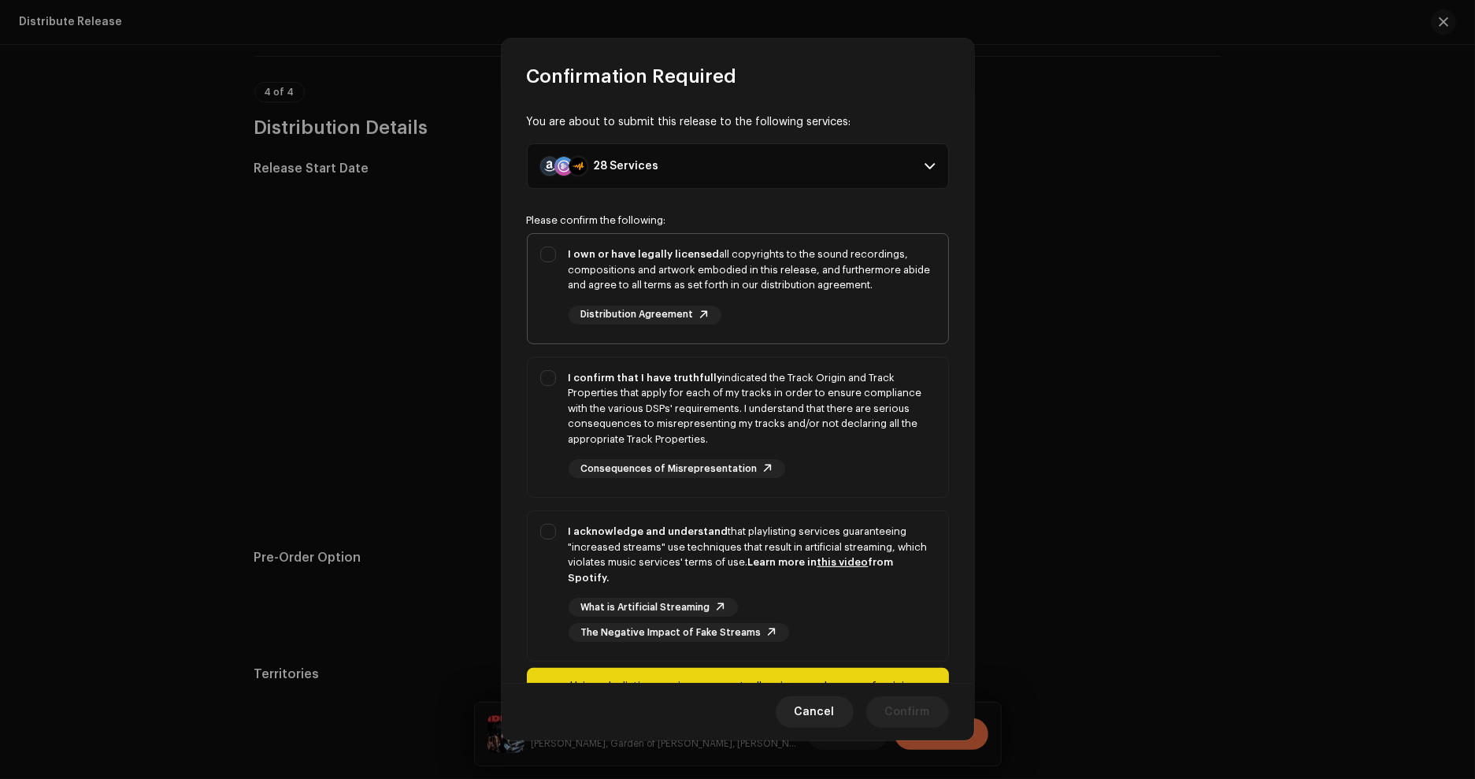
click at [772, 280] on div "I own or have legally licensed all copyrights to the sound recordings, composit…" at bounding box center [752, 270] width 367 height 46
checkbox input "true"
click at [733, 406] on div "I confirm that I have truthfully indicated the Track Origin and Track Propertie…" at bounding box center [752, 408] width 367 height 77
checkbox input "true"
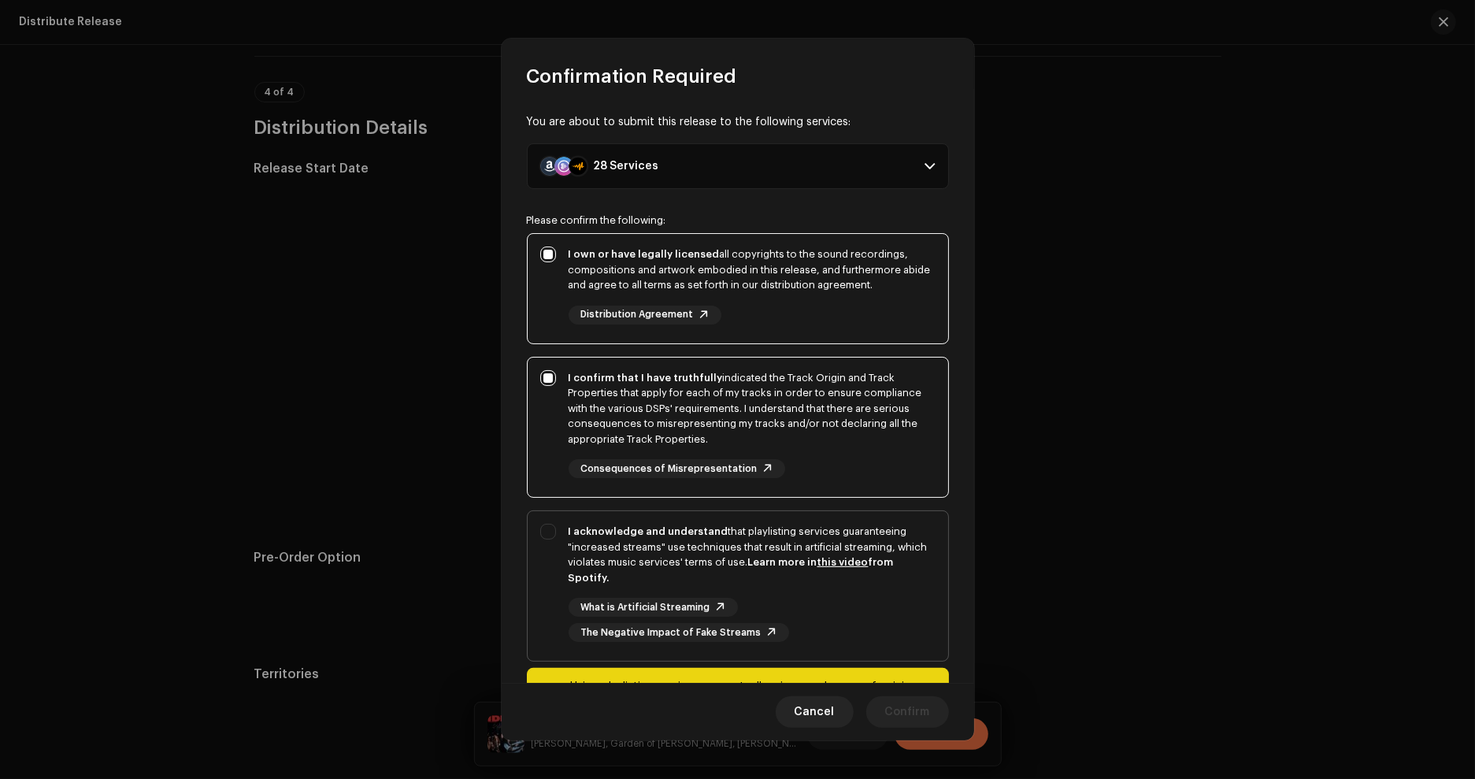
click at [727, 543] on div "I acknowledge and understand that playlisting services guaranteeing "increased …" at bounding box center [752, 554] width 367 height 61
checkbox input "true"
click at [914, 707] on span "Confirm" at bounding box center [907, 712] width 45 height 32
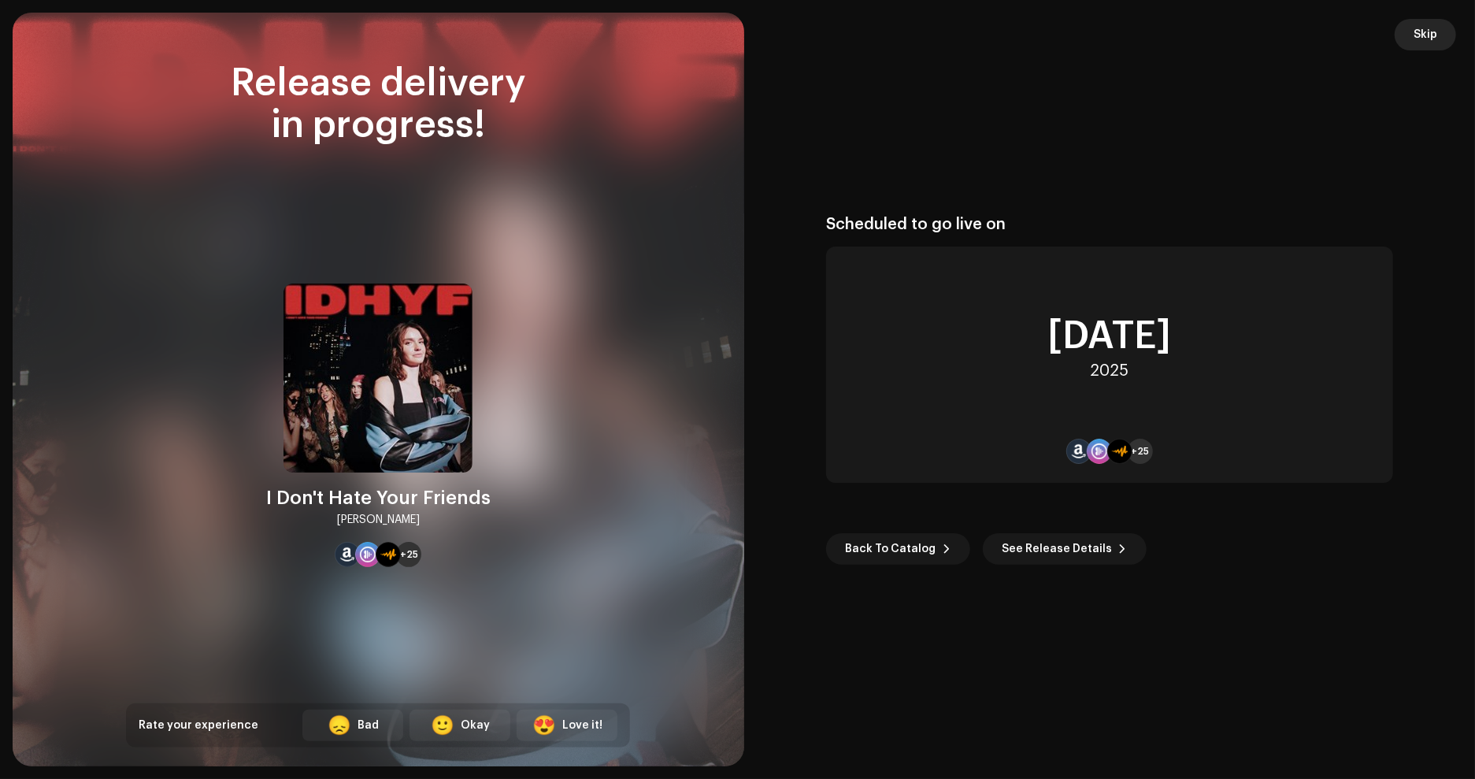
click at [1425, 29] on span "Skip" at bounding box center [1426, 35] width 24 height 32
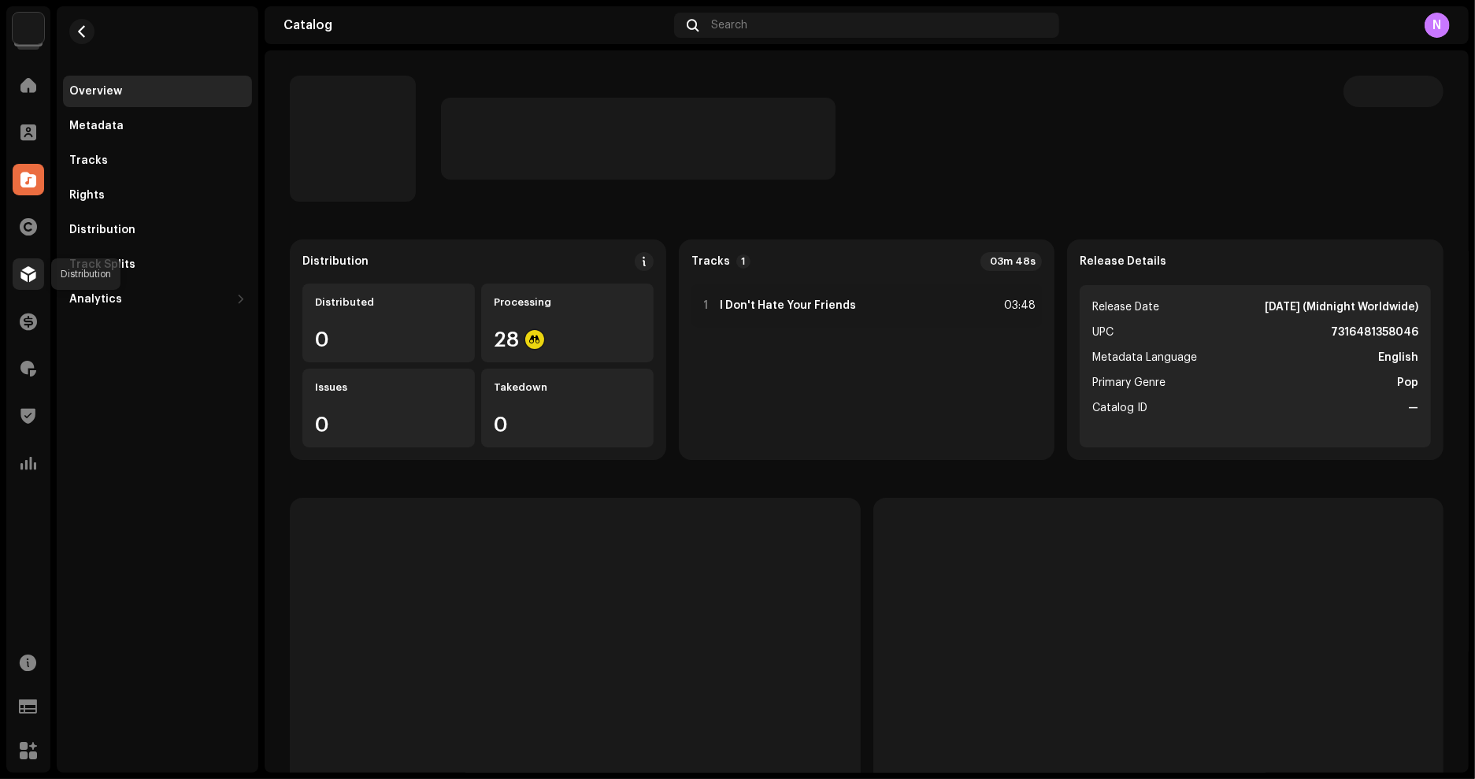
click at [30, 282] on div at bounding box center [29, 274] width 32 height 32
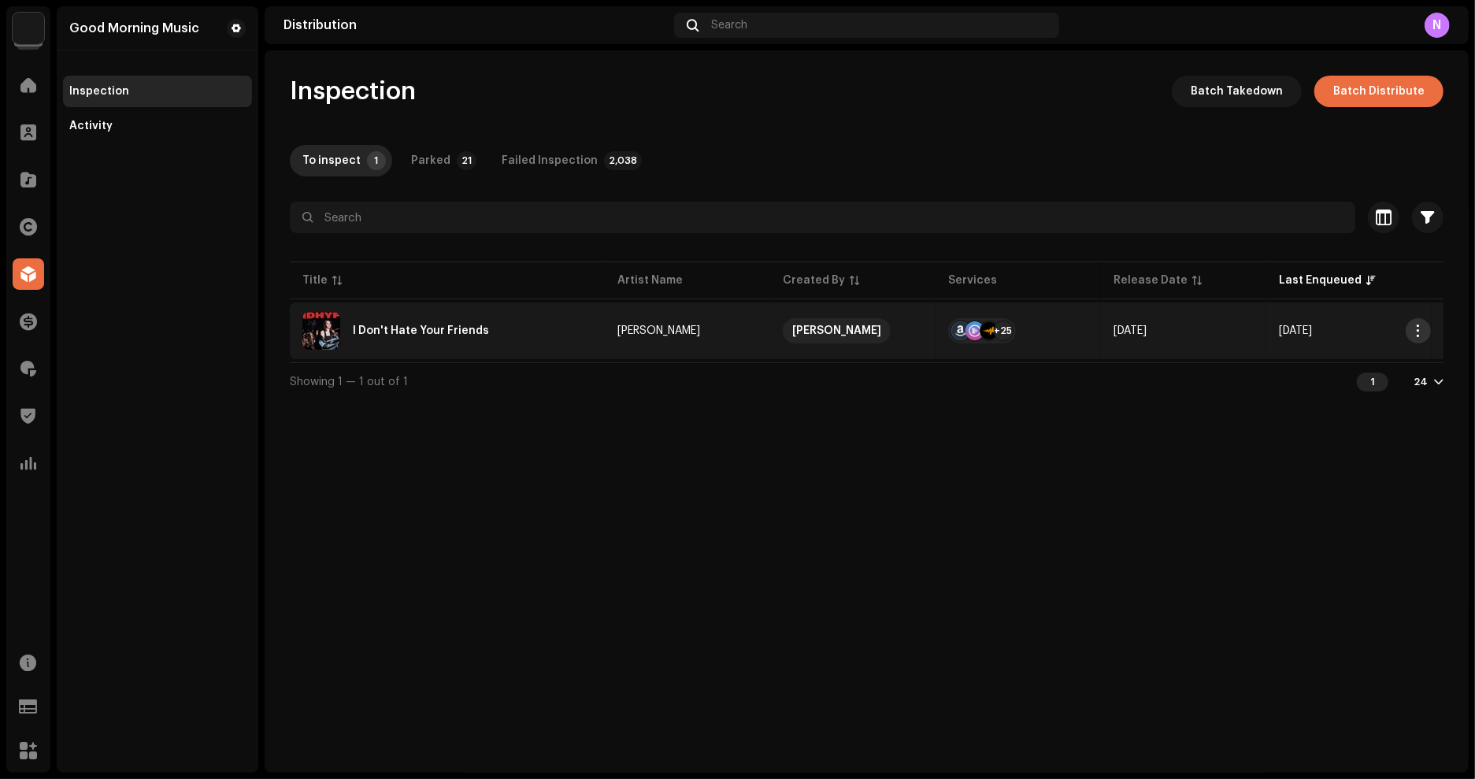
click at [1423, 336] on span "button" at bounding box center [1419, 330] width 12 height 13
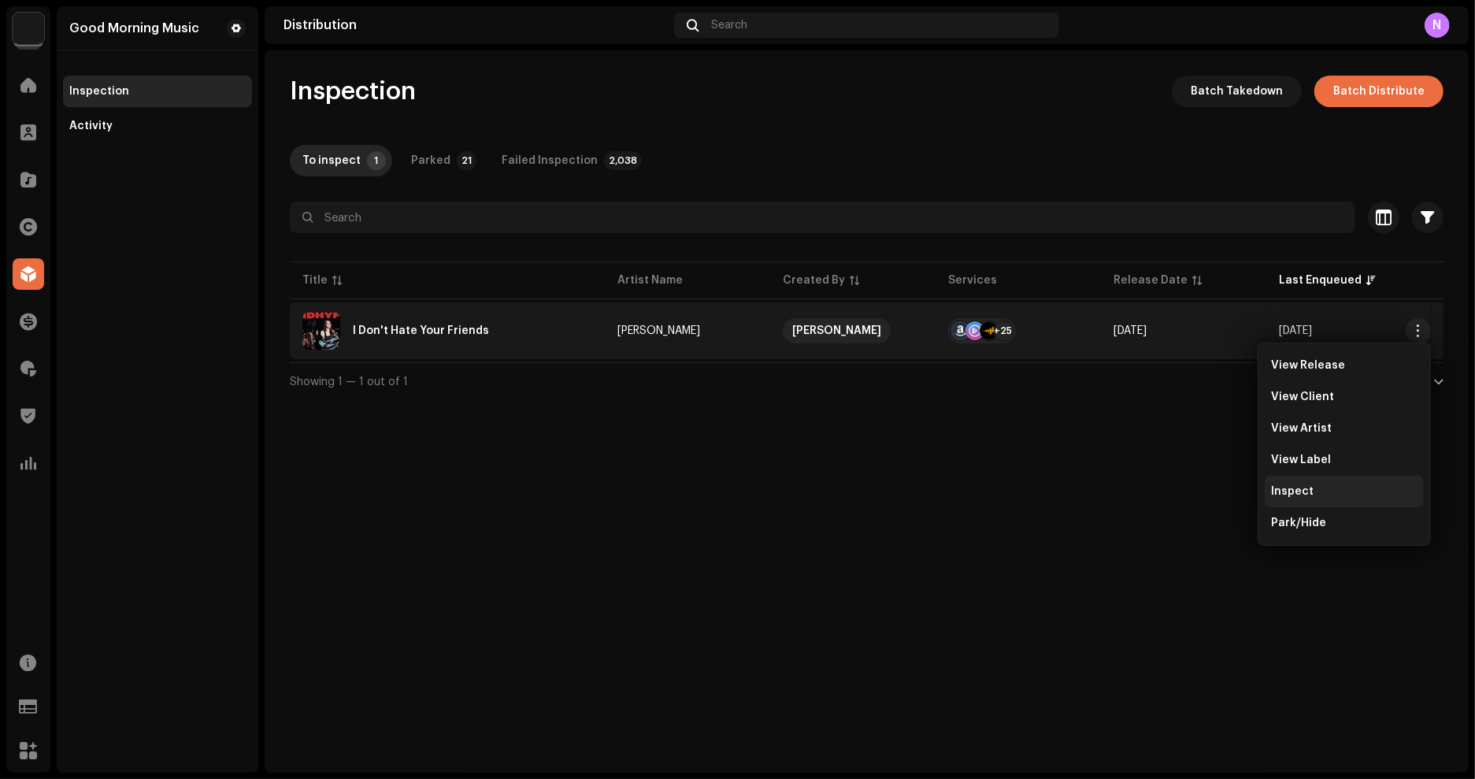
click at [1312, 487] on div "Inspect" at bounding box center [1344, 491] width 146 height 13
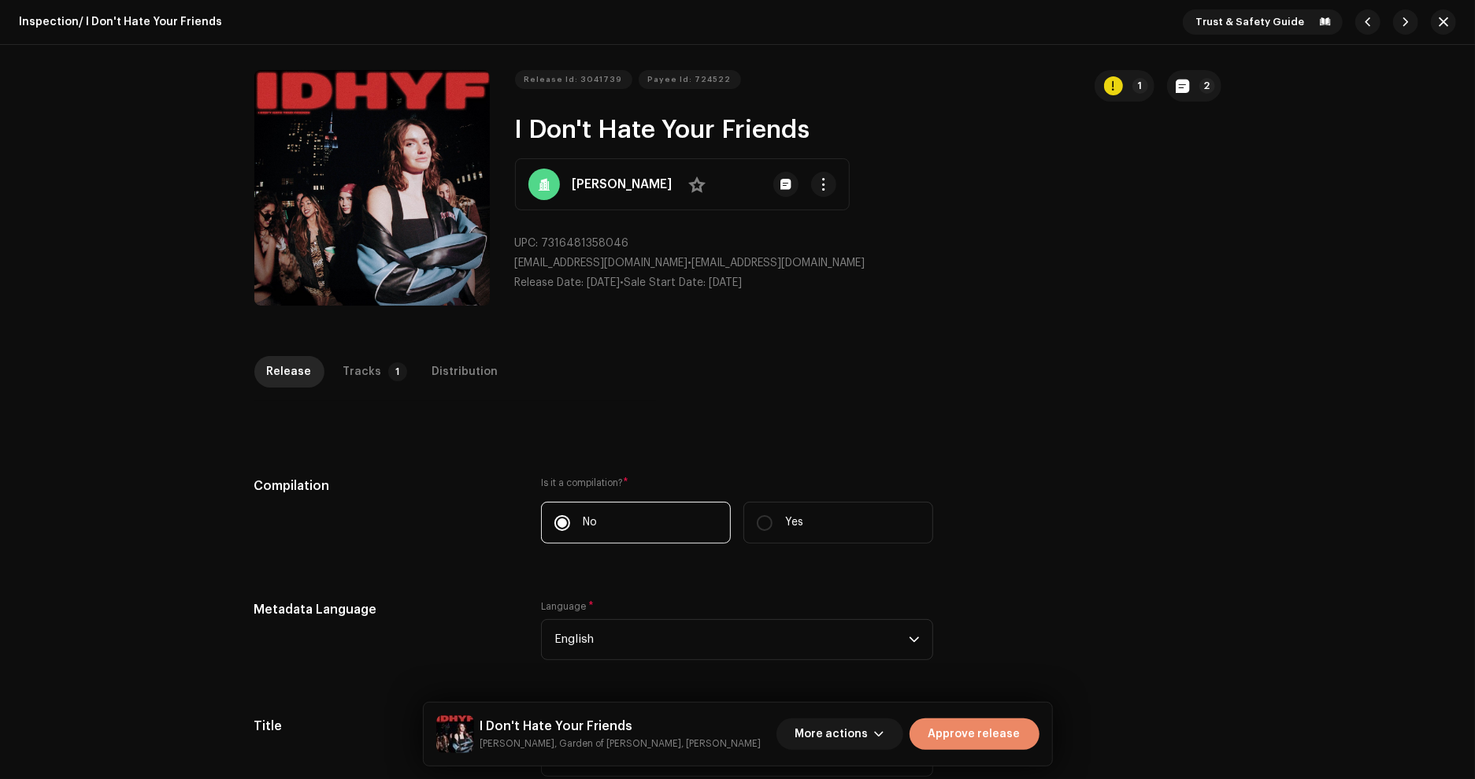
click at [994, 734] on span "Approve release" at bounding box center [975, 734] width 92 height 32
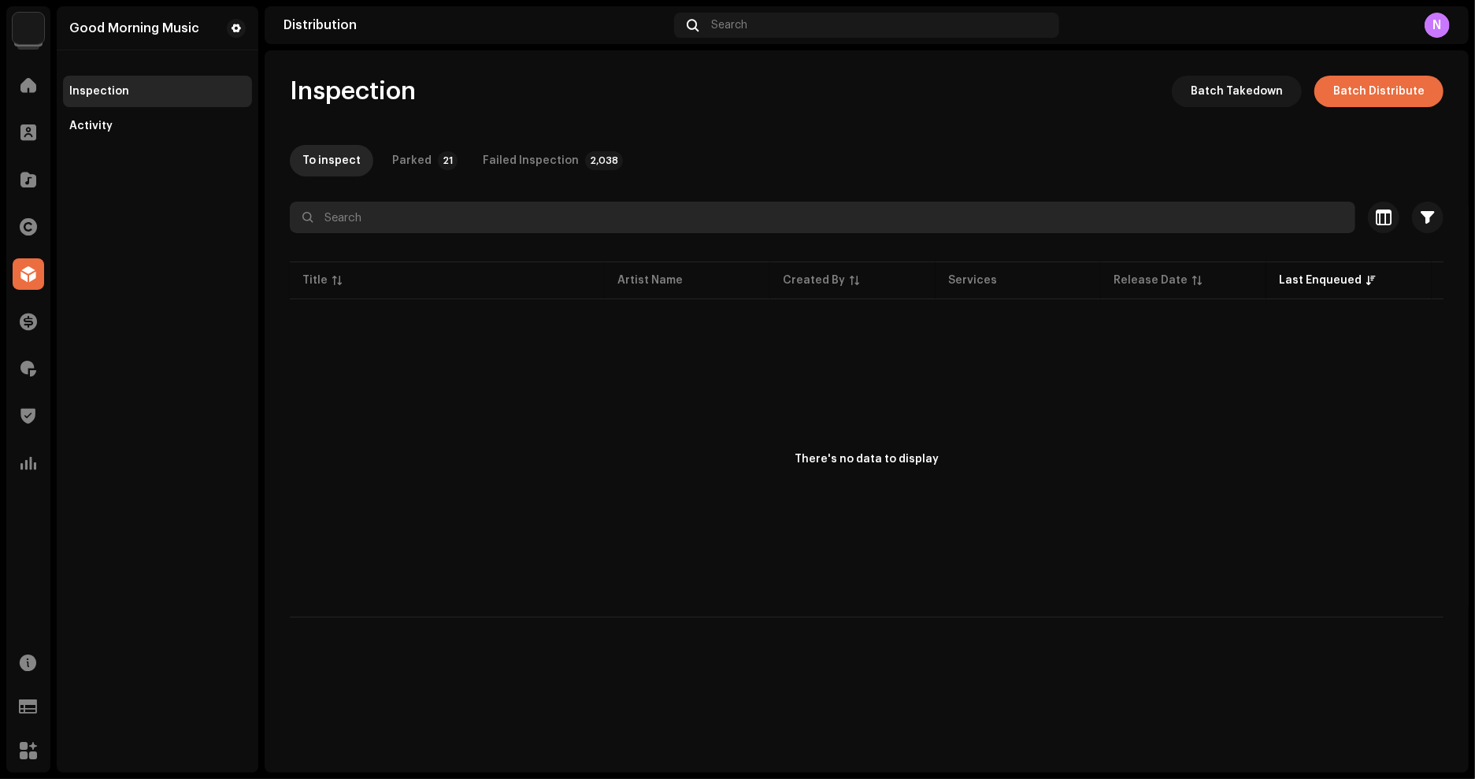
click at [461, 228] on input "text" at bounding box center [823, 218] width 1066 height 32
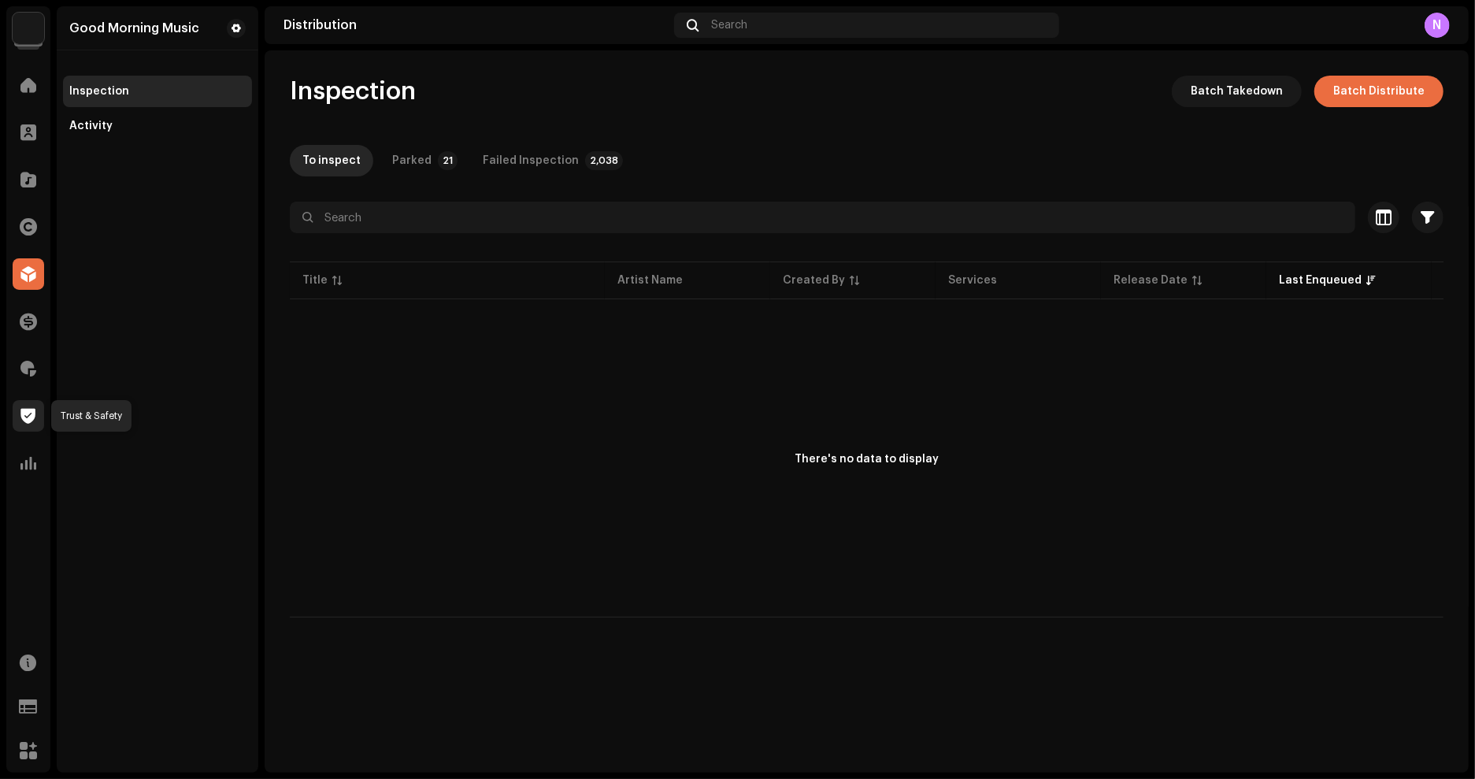
click at [25, 410] on span at bounding box center [28, 416] width 15 height 13
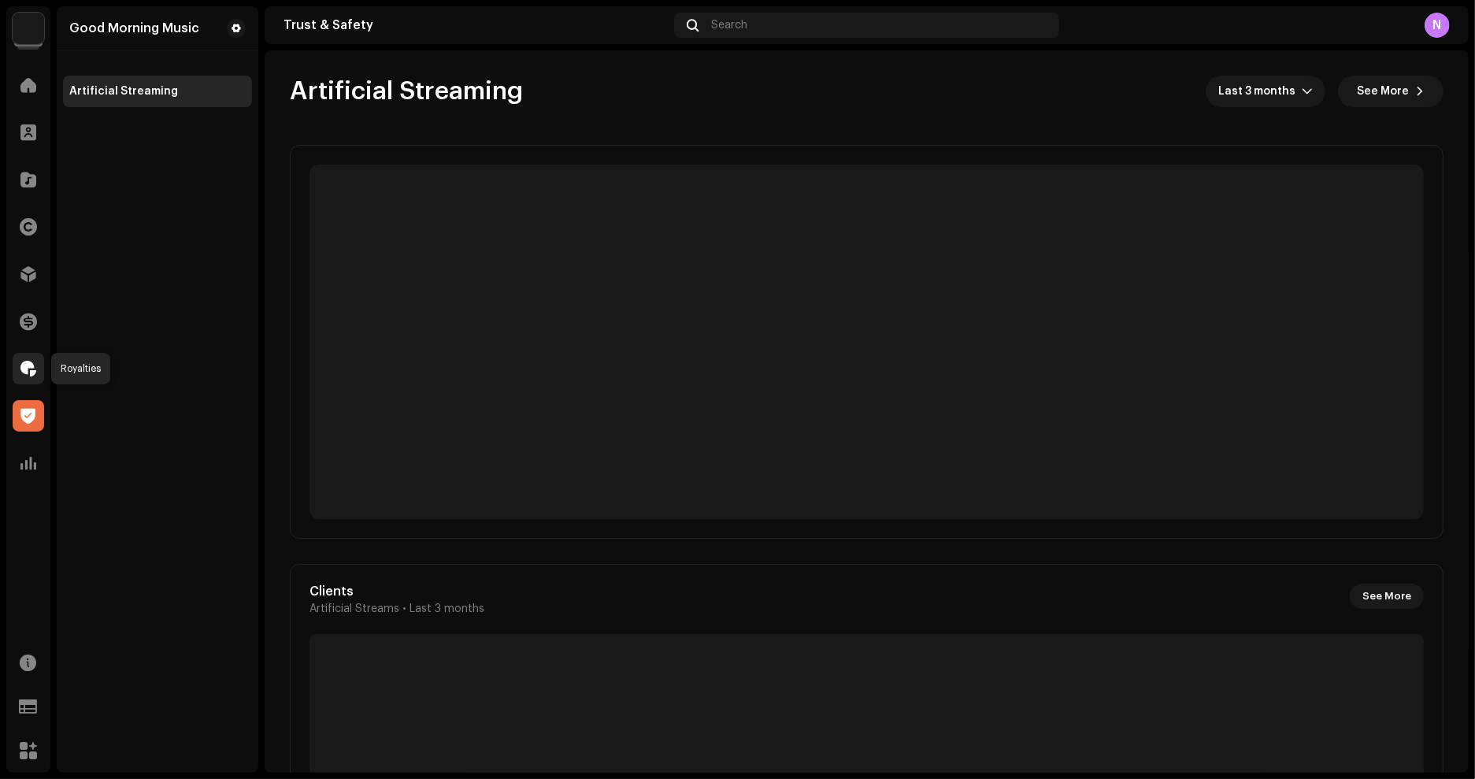
click at [33, 373] on span at bounding box center [28, 368] width 16 height 13
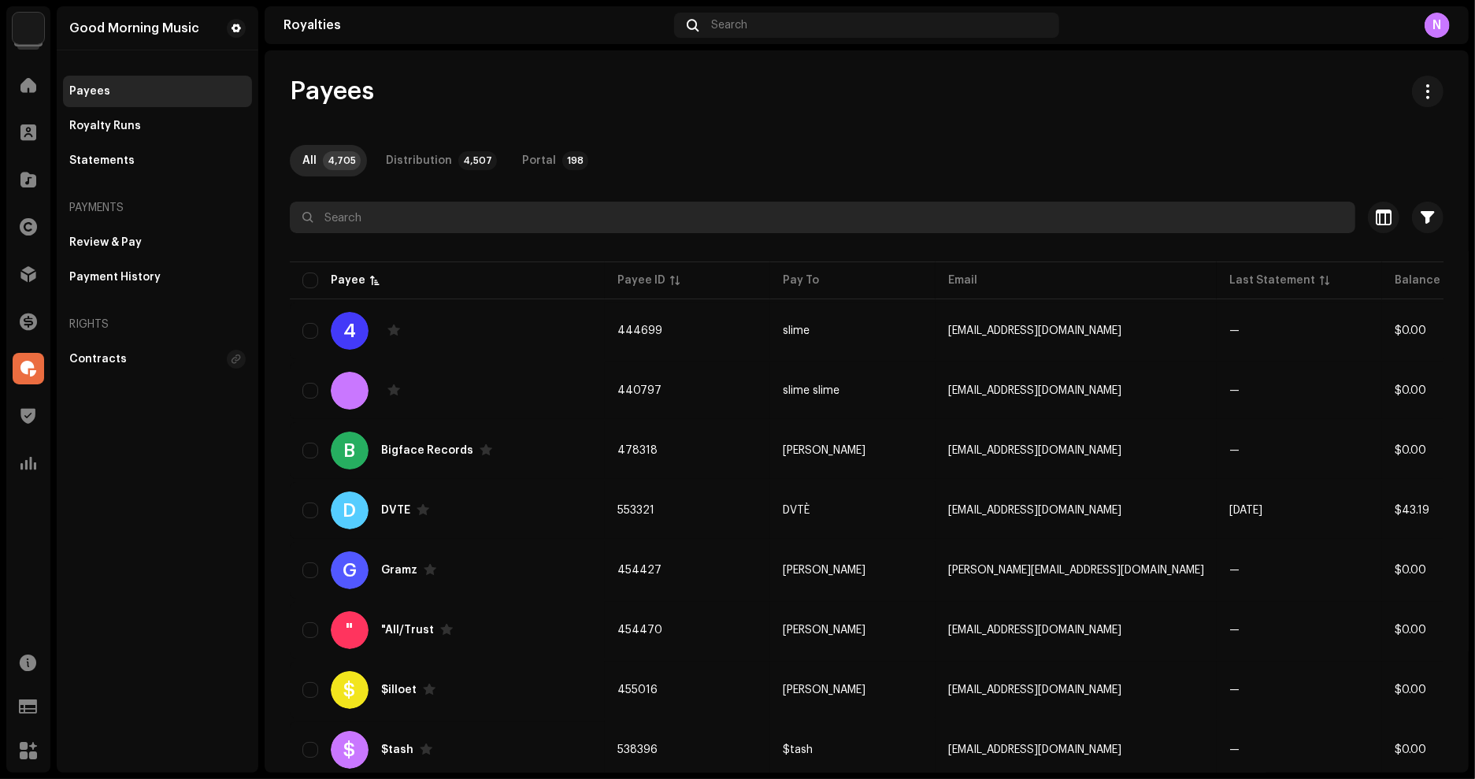
click at [423, 209] on input "text" at bounding box center [823, 218] width 1066 height 32
paste input "[EMAIL_ADDRESS][DOMAIN_NAME]"
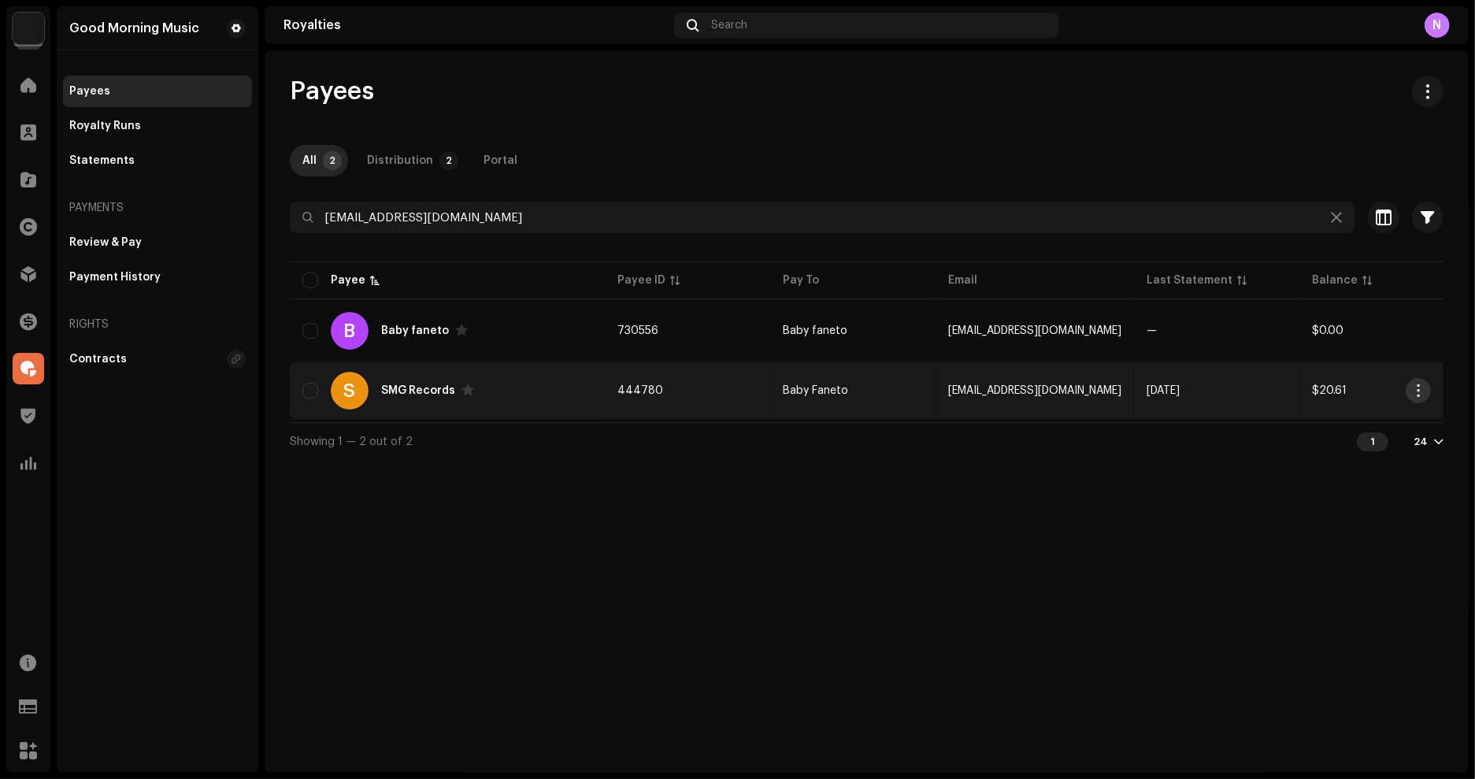
click at [1418, 395] on span "button" at bounding box center [1419, 390] width 12 height 13
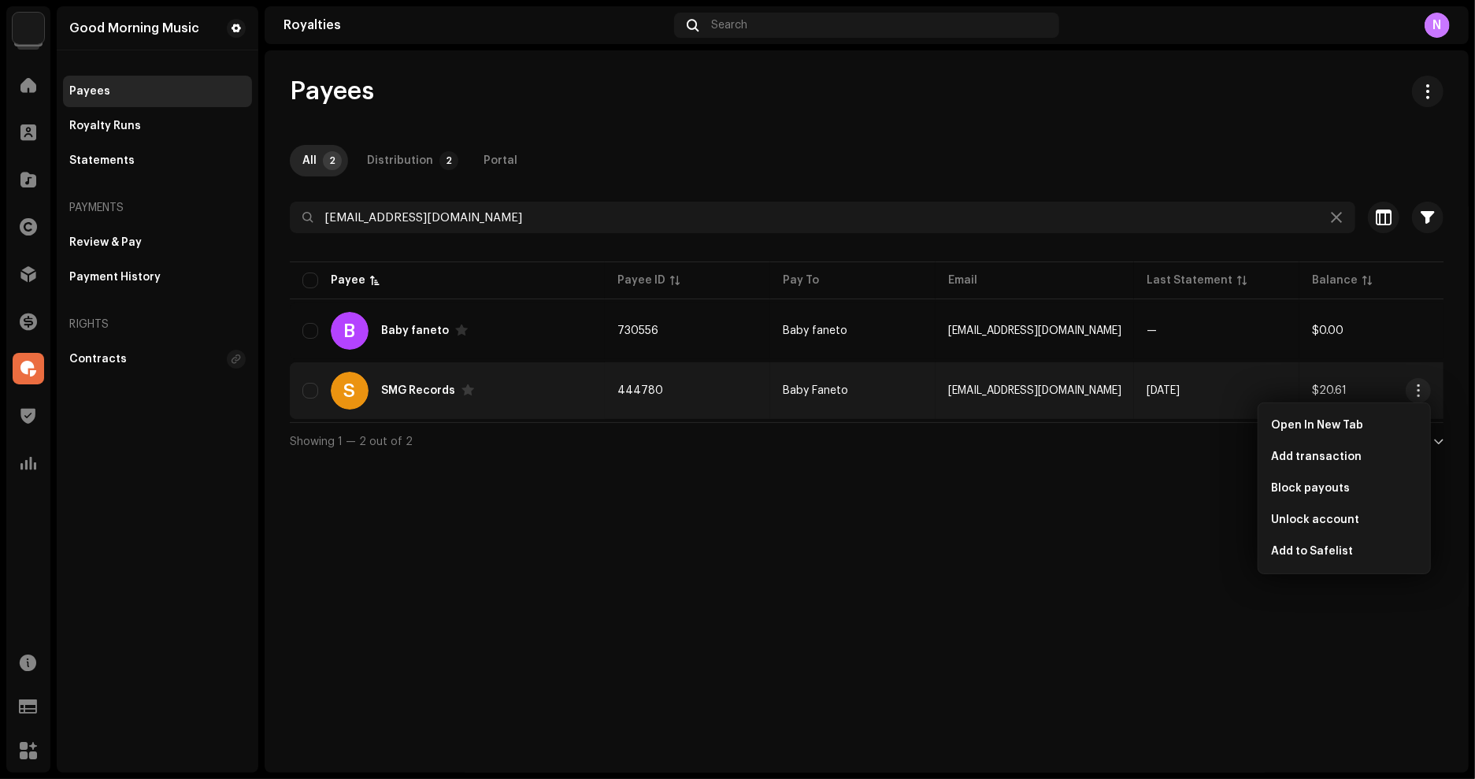
click at [1134, 508] on div "Payees All 2 Distribution 2 Portal [EMAIL_ADDRESS][DOMAIN_NAME] Selected 0 Sele…" at bounding box center [867, 411] width 1204 height 722
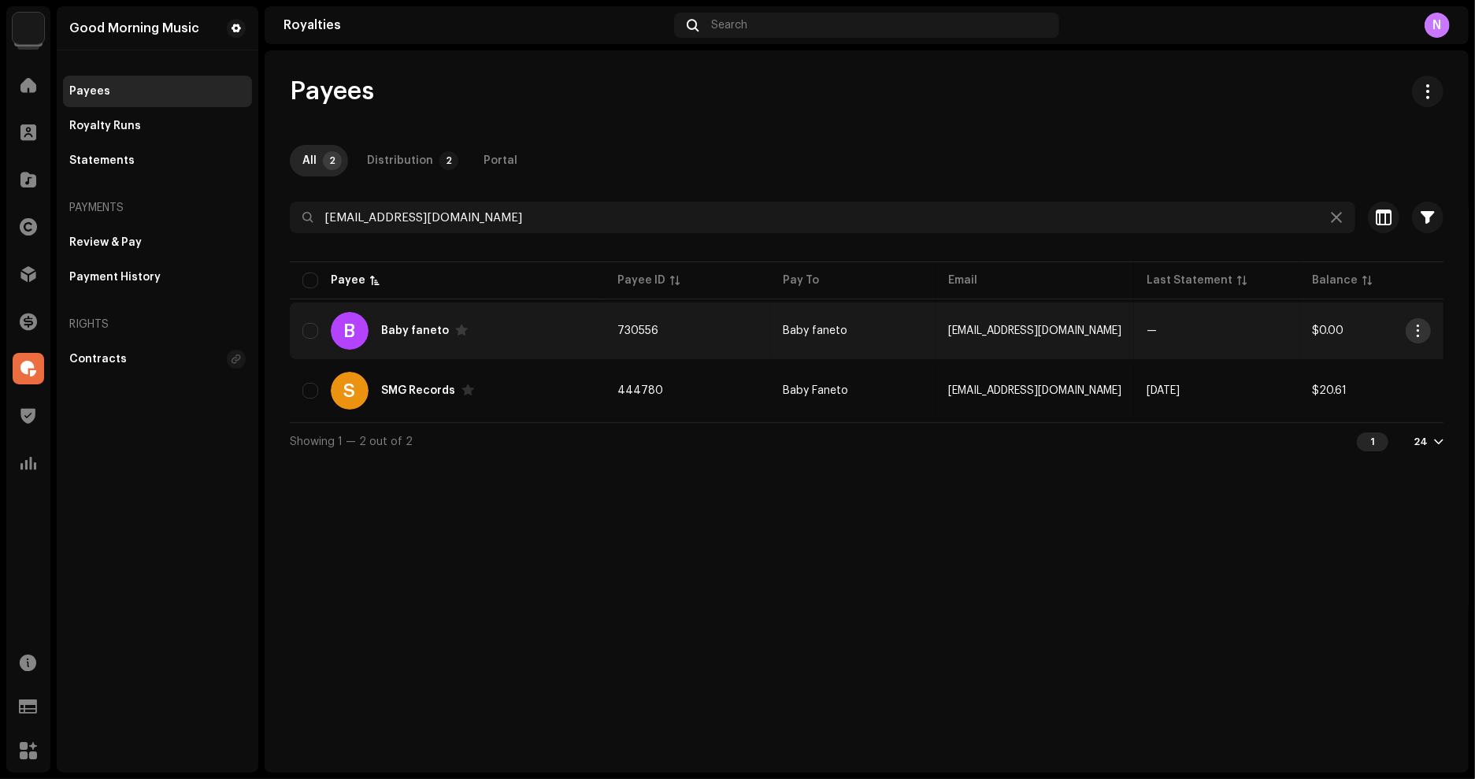
click at [1424, 324] on span "button" at bounding box center [1419, 330] width 12 height 13
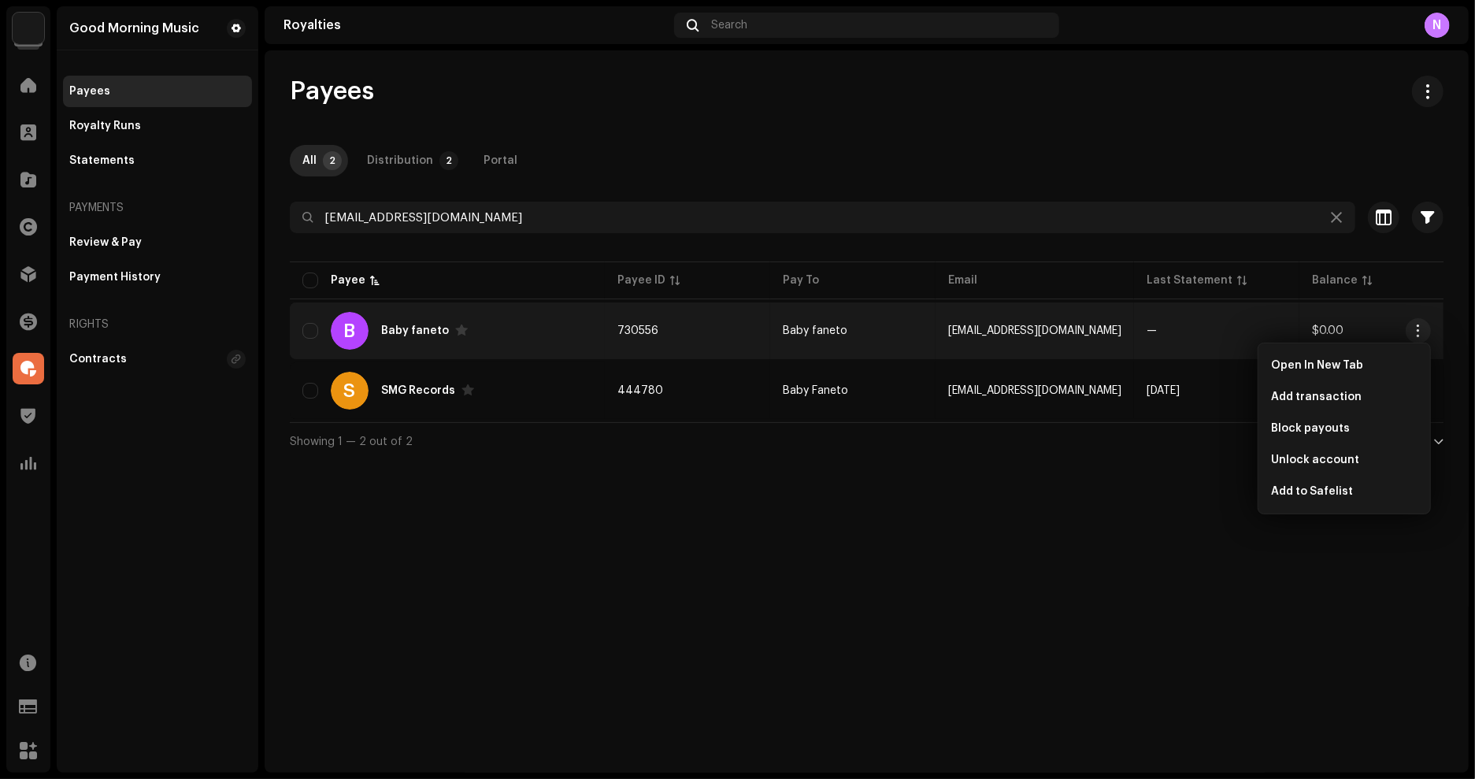
click at [1079, 584] on div "Payees All 2 Distribution 2 Portal [EMAIL_ADDRESS][DOMAIN_NAME] Selected 0 Sele…" at bounding box center [867, 411] width 1204 height 722
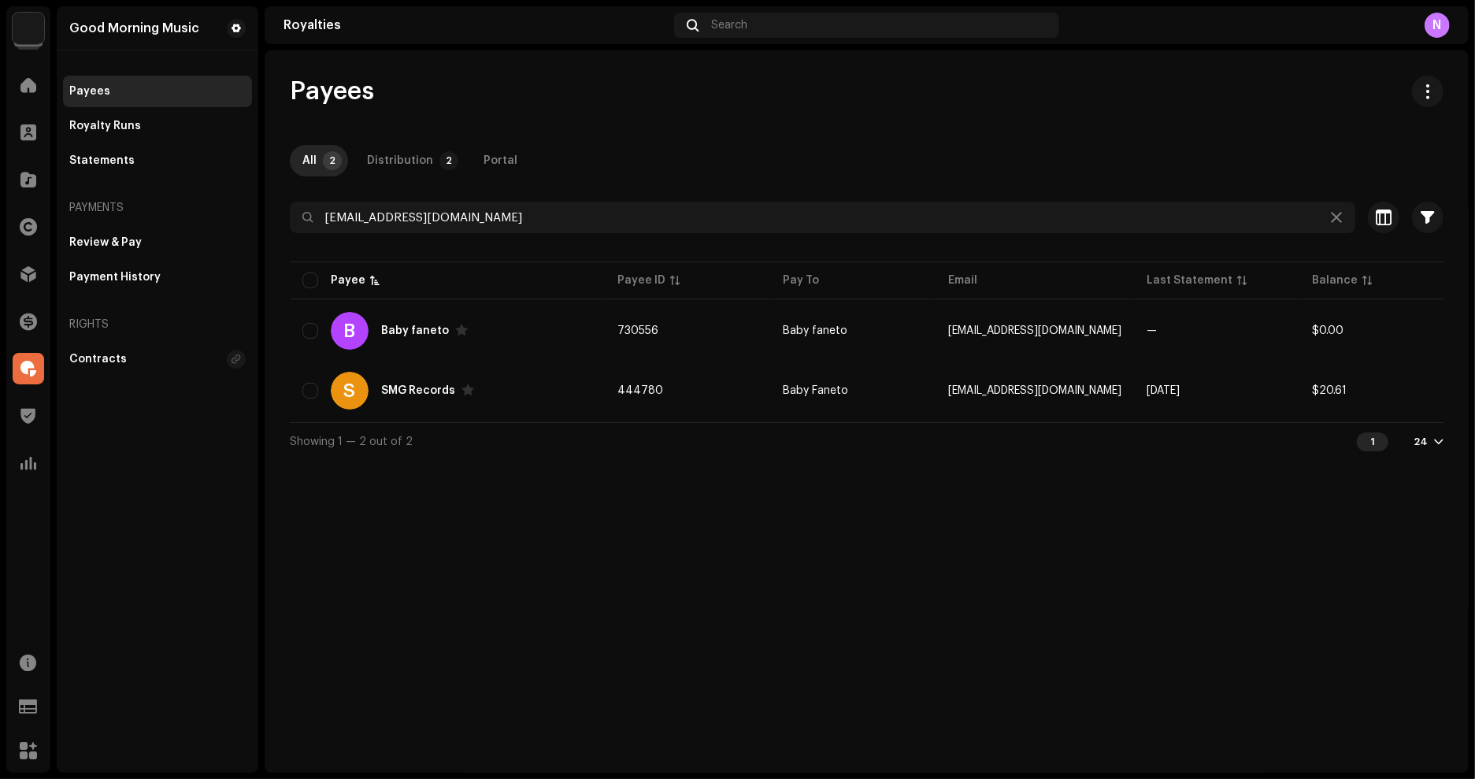
click at [462, 537] on div "Payees All 2 Distribution 2 Portal [EMAIL_ADDRESS][DOMAIN_NAME] Selected 0 Sele…" at bounding box center [867, 411] width 1204 height 722
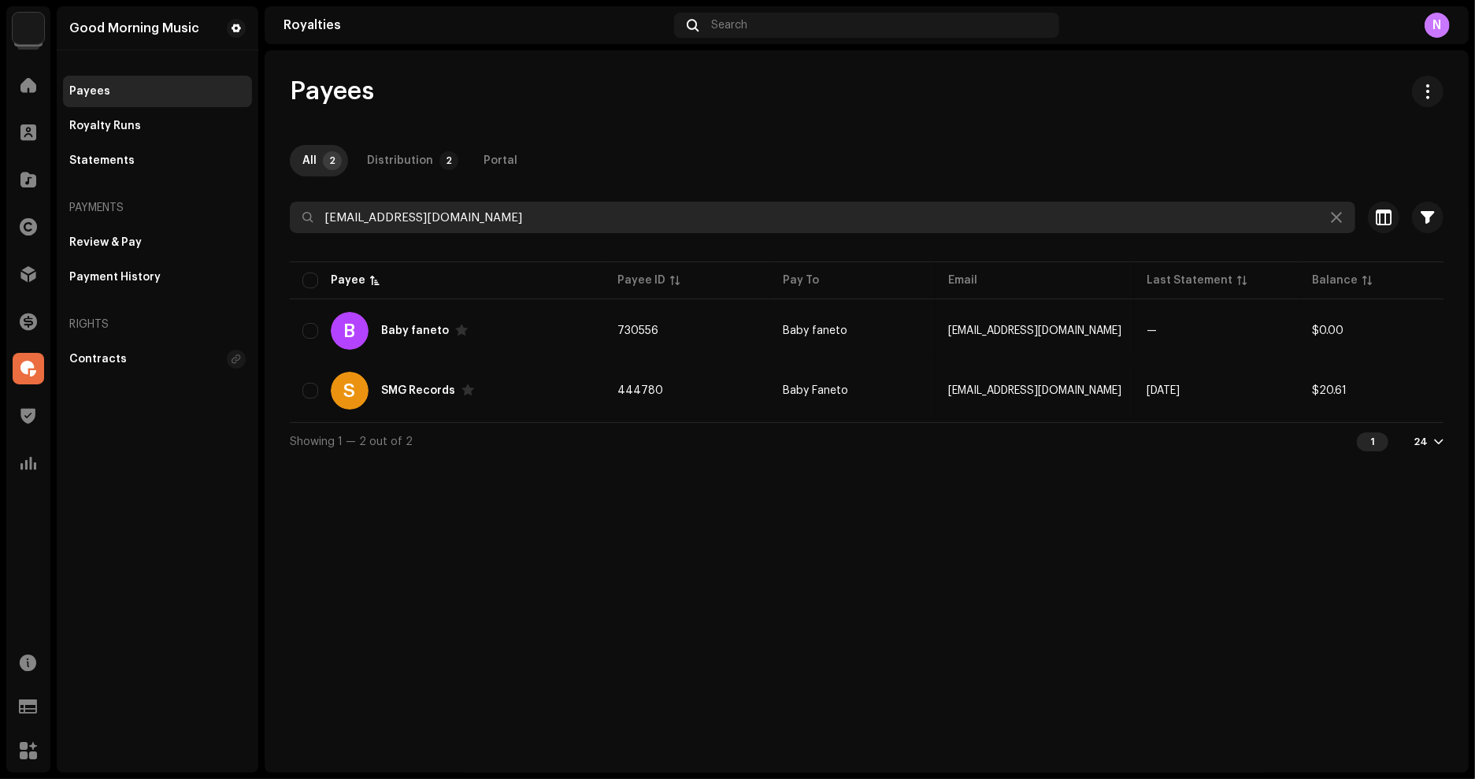
click at [530, 222] on input "[EMAIL_ADDRESS][DOMAIN_NAME]" at bounding box center [823, 218] width 1066 height 32
paste input "ninety2cheese"
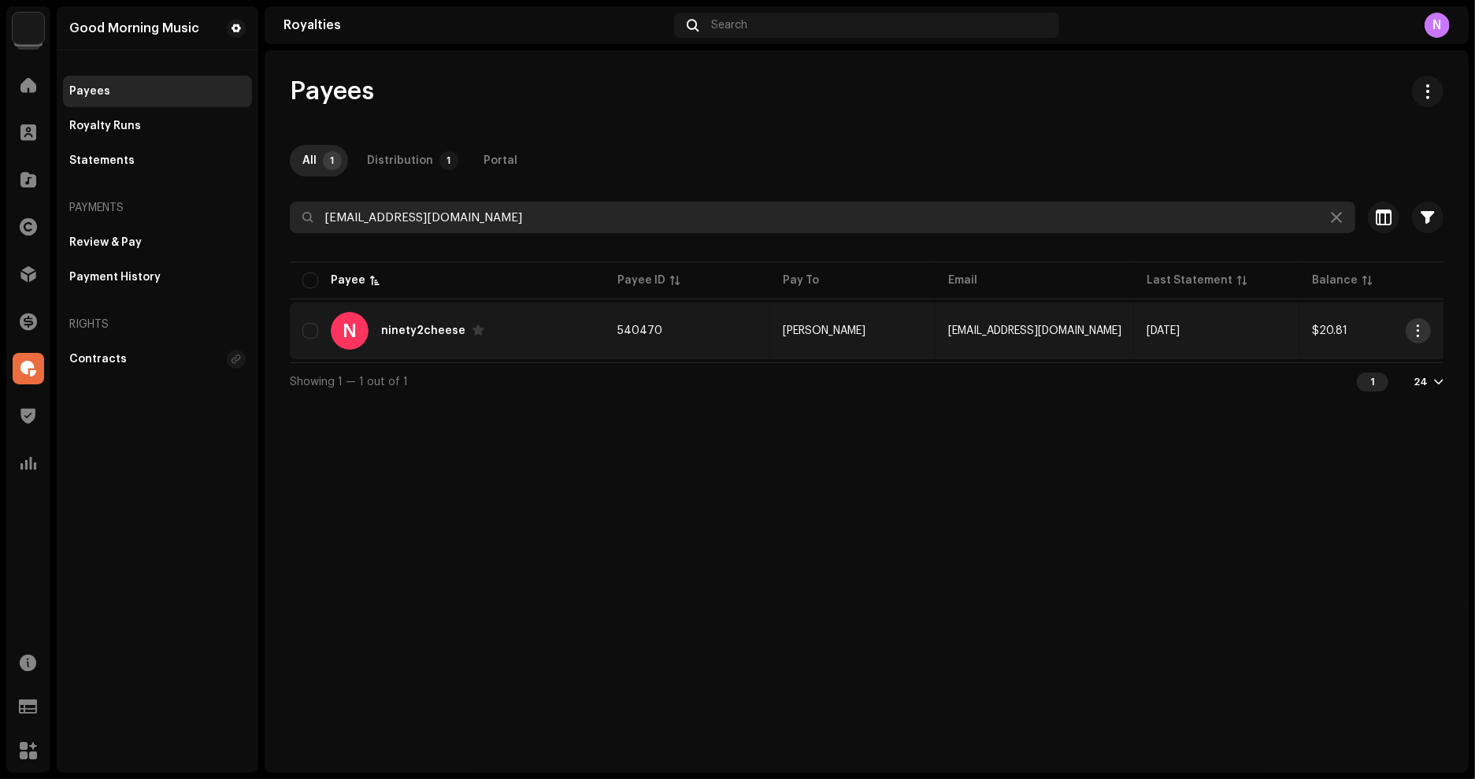
type input "[EMAIL_ADDRESS][DOMAIN_NAME]"
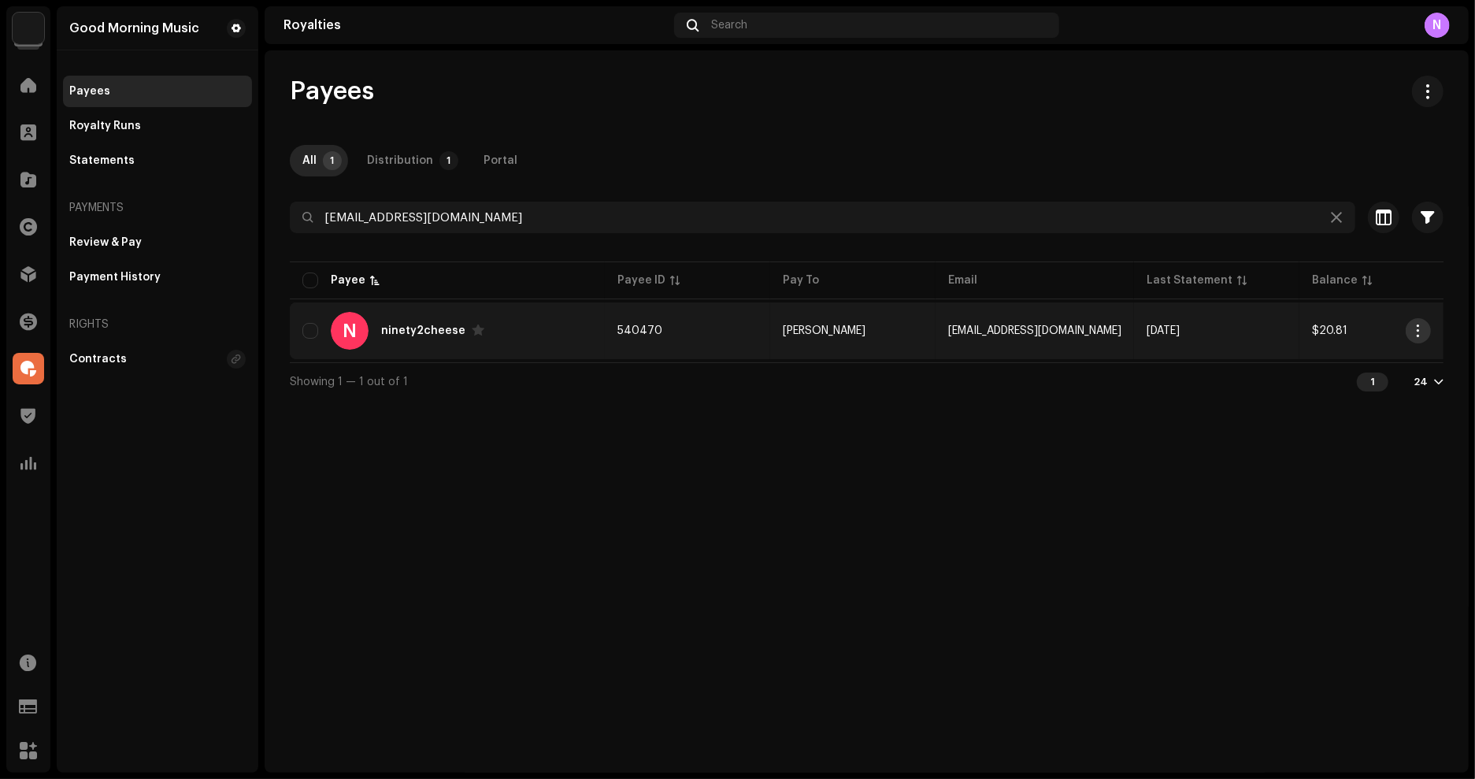
click at [1423, 332] on span "button" at bounding box center [1419, 330] width 12 height 13
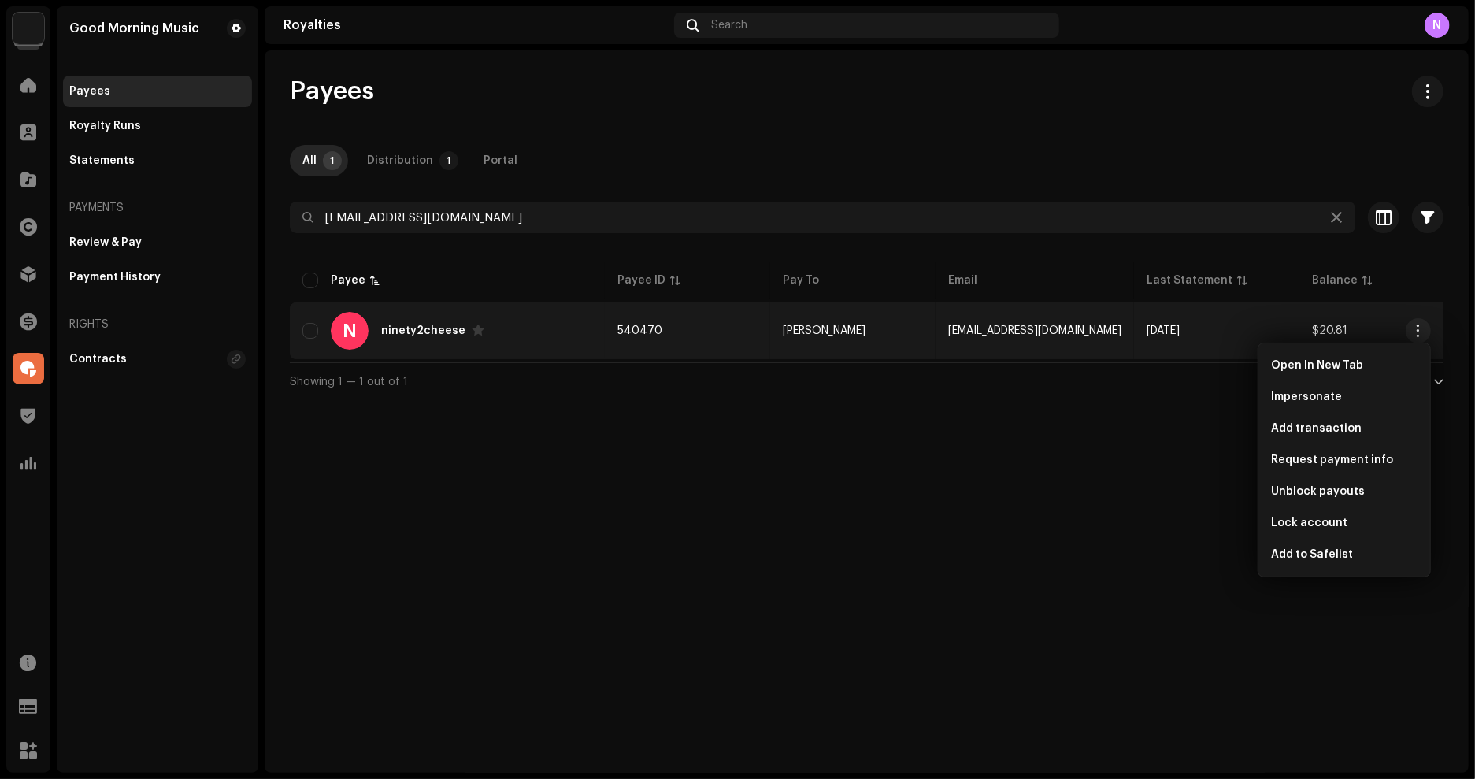
click at [1123, 487] on div "Payees All 1 Distribution 1 Portal [EMAIL_ADDRESS][DOMAIN_NAME] Selected 0 Sele…" at bounding box center [867, 411] width 1204 height 722
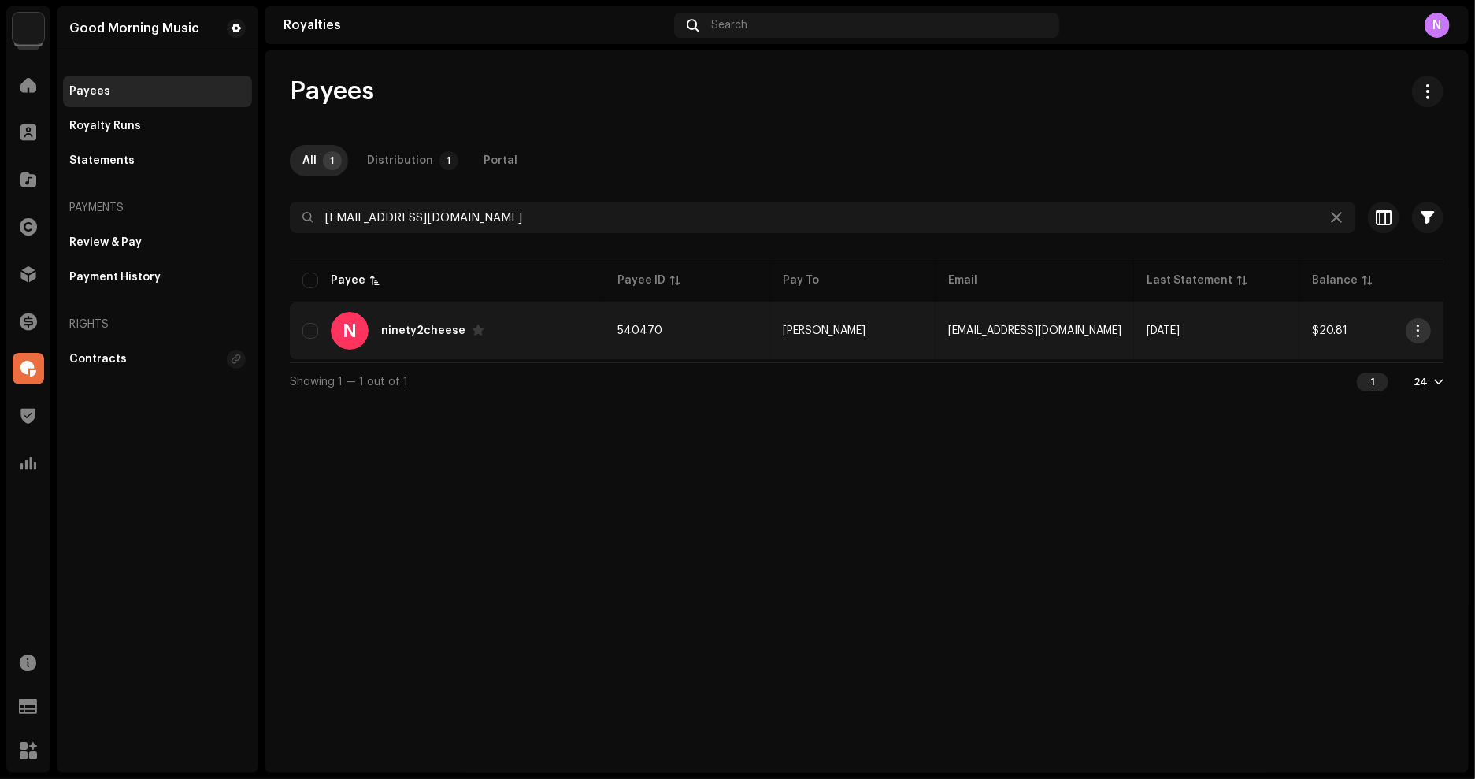
click at [1424, 324] on span "button" at bounding box center [1419, 330] width 12 height 13
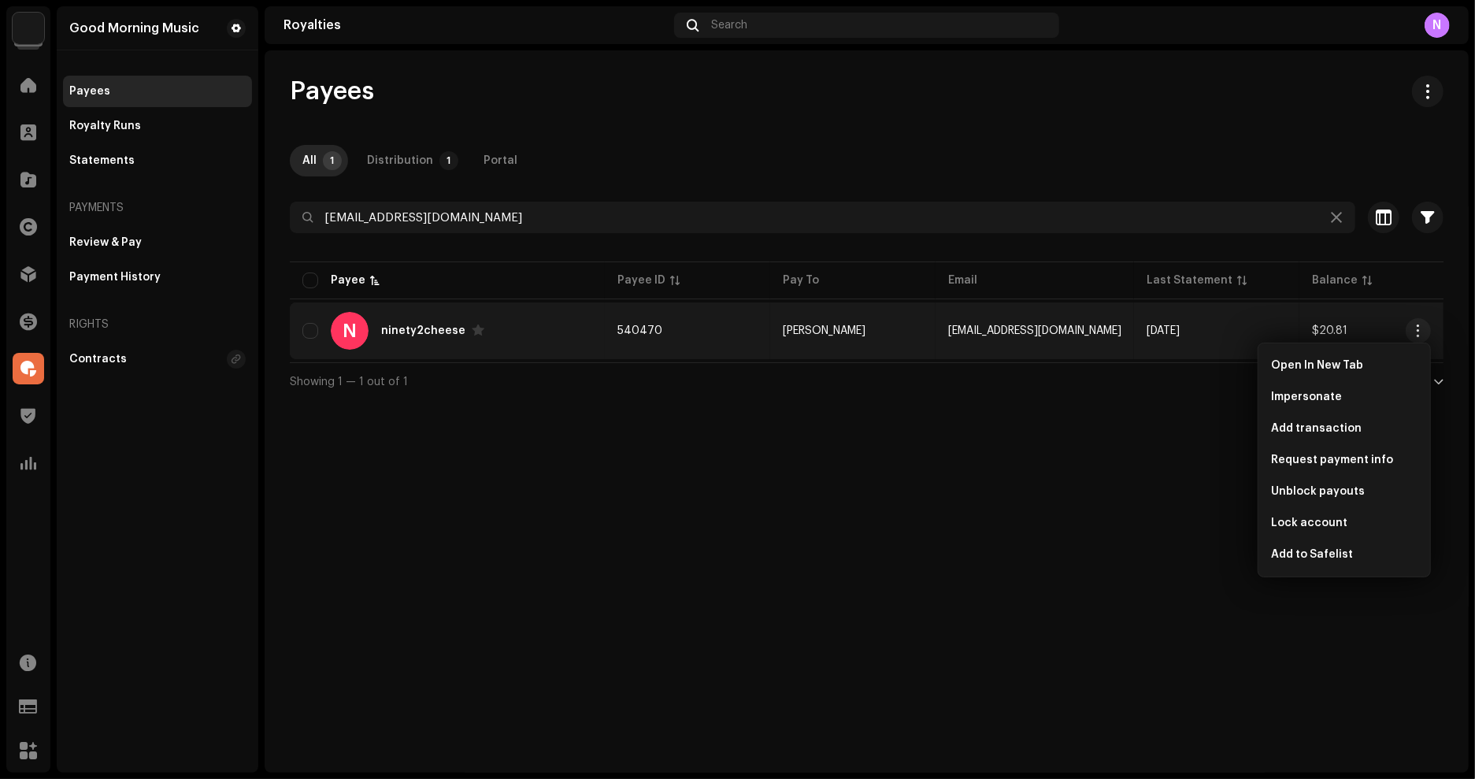
click at [984, 457] on div "Payees All 1 Distribution 1 Portal [EMAIL_ADDRESS][DOMAIN_NAME] Selected 0 Sele…" at bounding box center [867, 411] width 1204 height 722
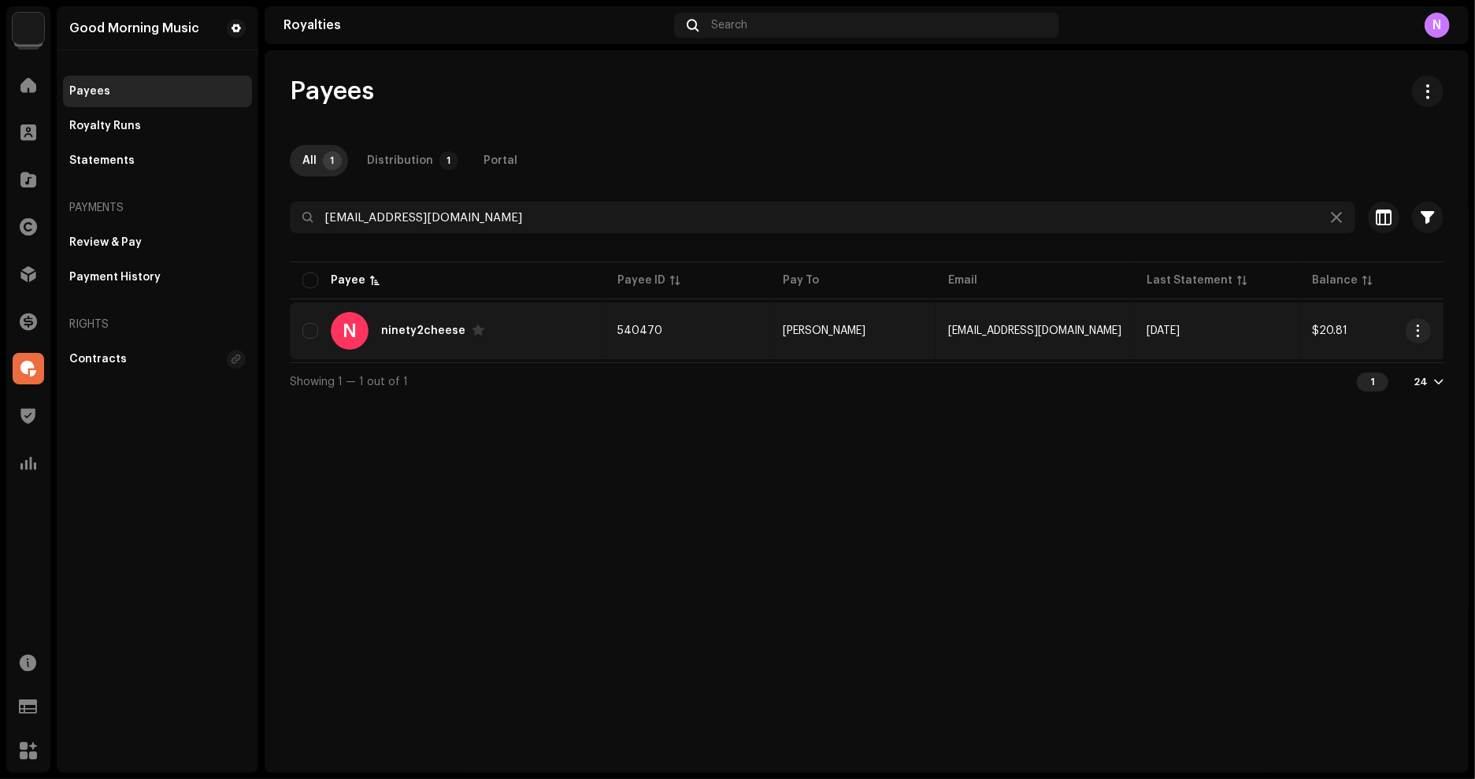
click at [434, 332] on div "ninety2cheese" at bounding box center [423, 330] width 84 height 11
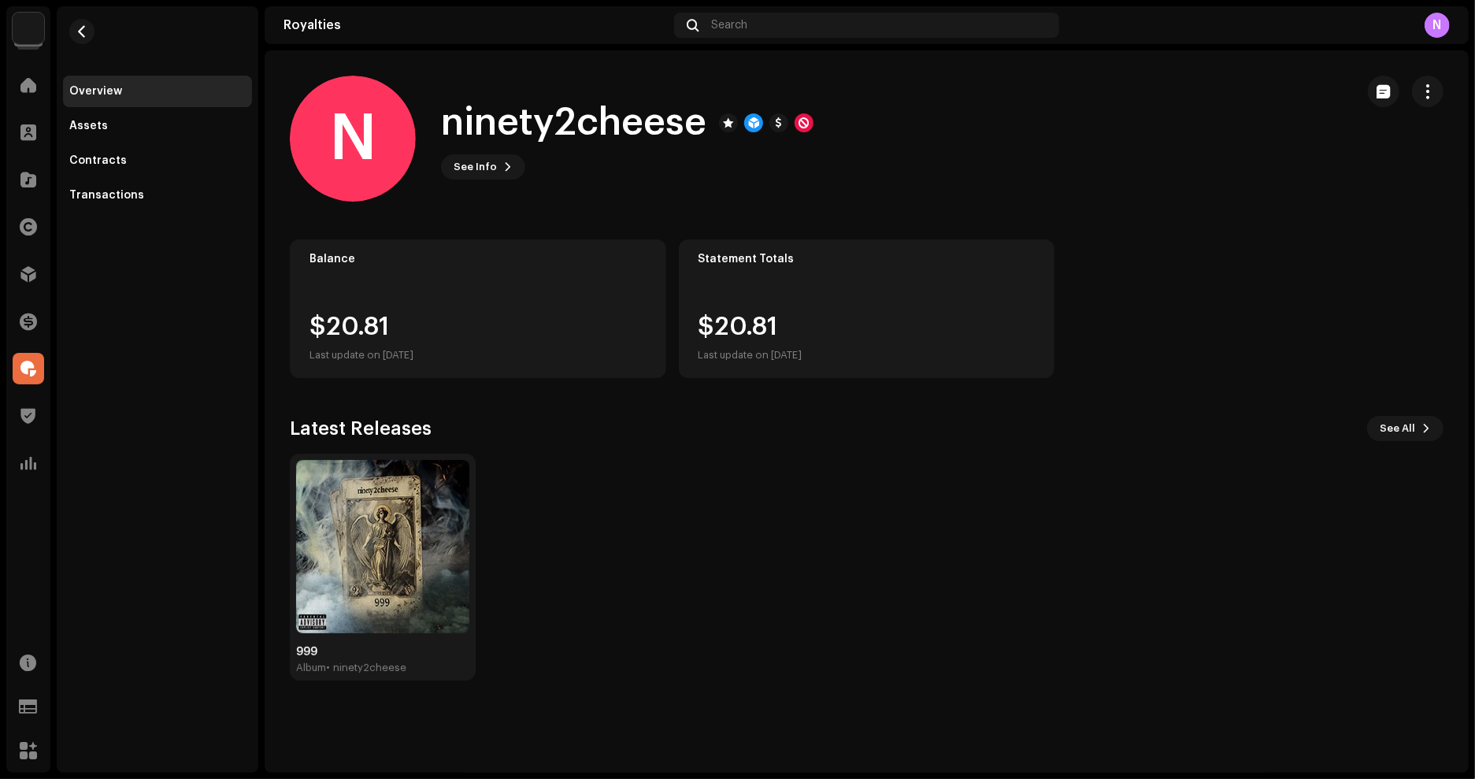
click at [261, 380] on div "Good Morning Music Home Clients Catalog Rights Distribution Finance Royalties T…" at bounding box center [737, 389] width 1475 height 779
click at [91, 32] on button "button" at bounding box center [81, 31] width 25 height 25
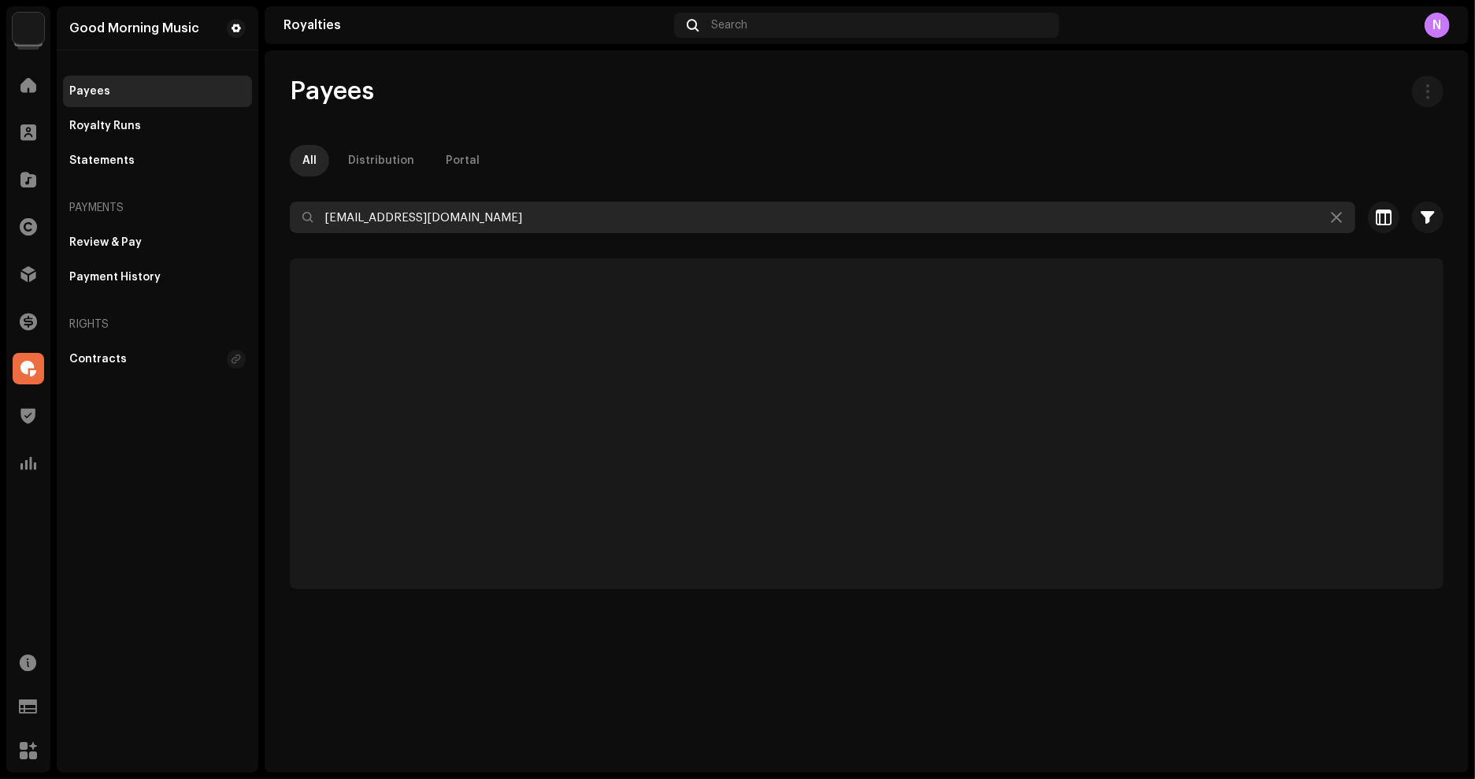
click at [510, 224] on input "[EMAIL_ADDRESS][DOMAIN_NAME]" at bounding box center [823, 218] width 1066 height 32
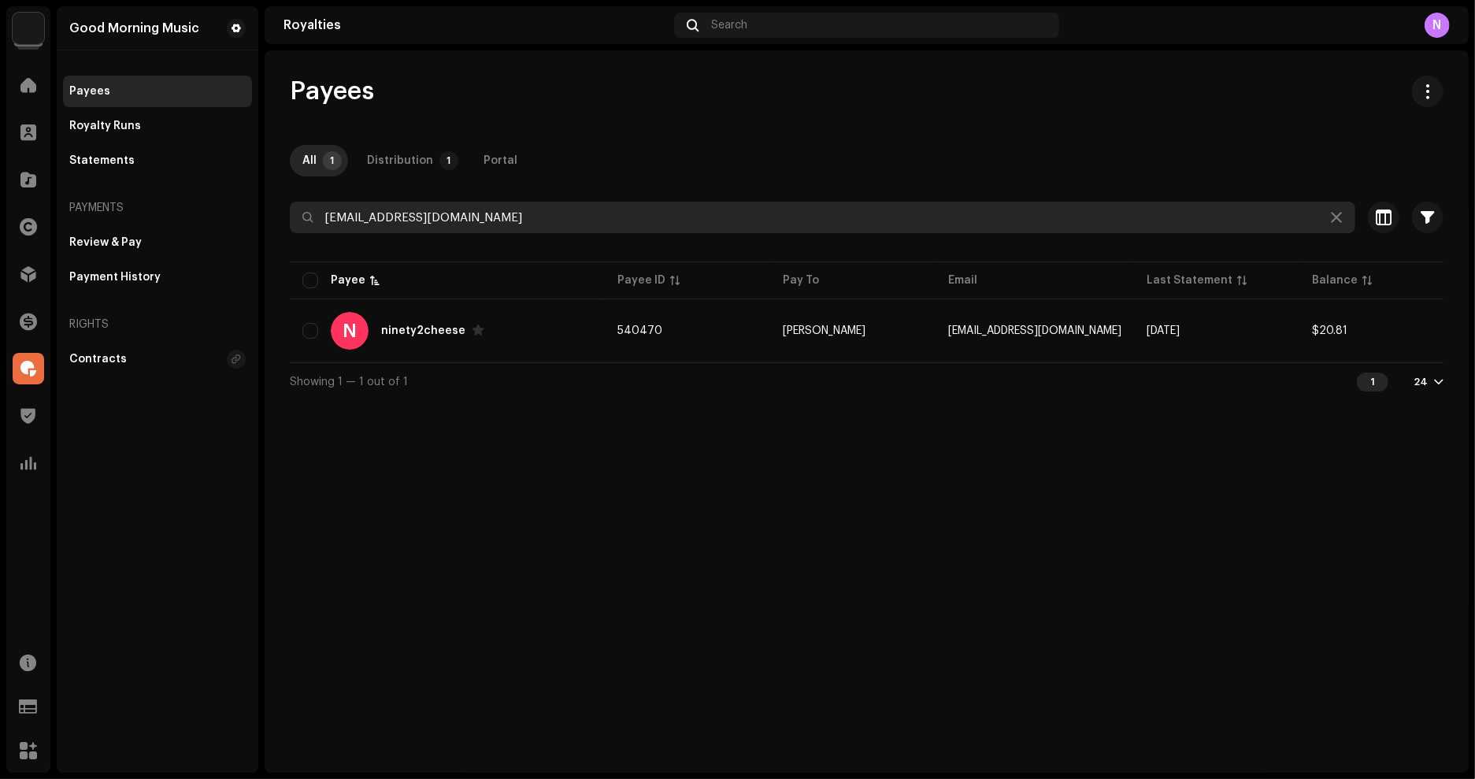
click at [510, 224] on input "[EMAIL_ADDRESS][DOMAIN_NAME]" at bounding box center [823, 218] width 1066 height 32
paste input "shiftyops13"
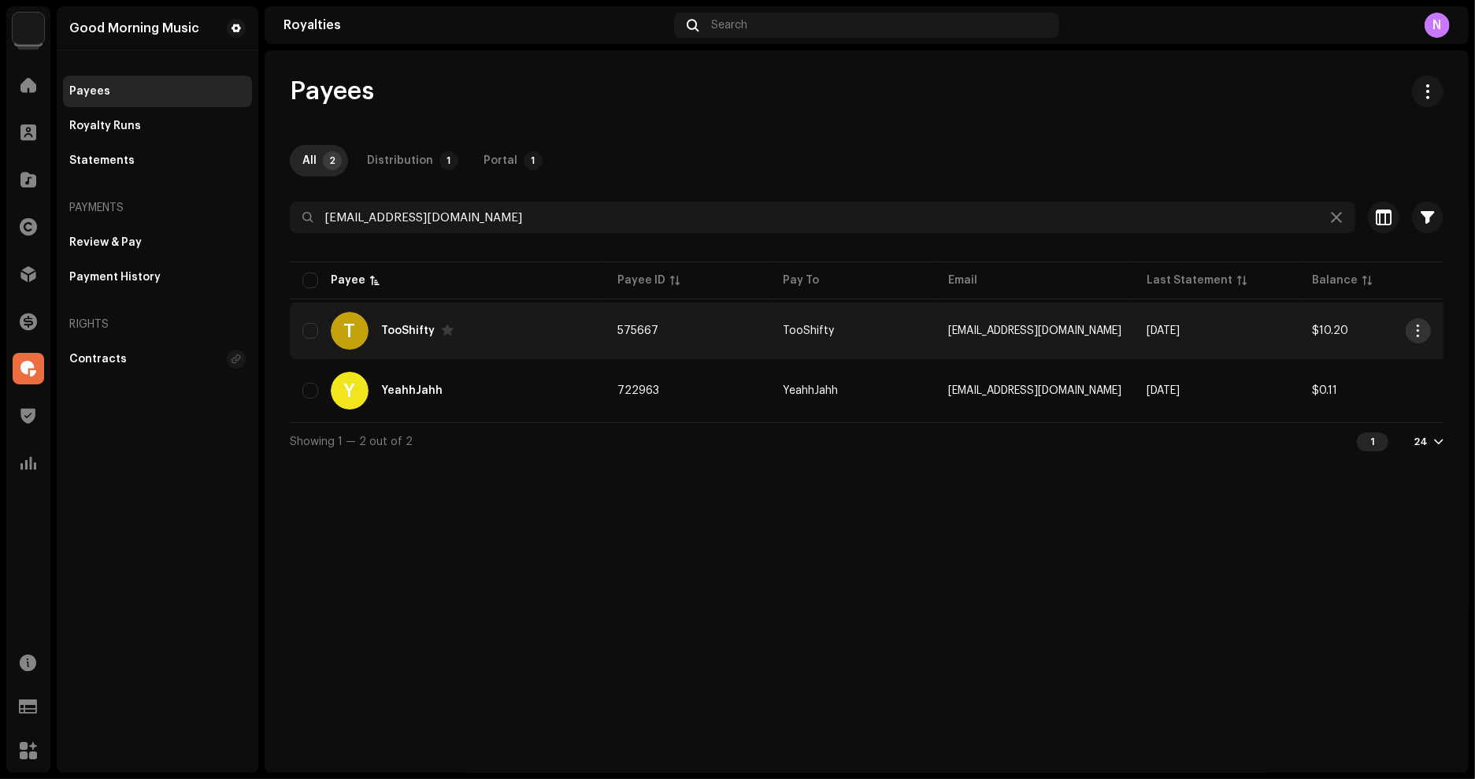
click at [1417, 325] on span "button" at bounding box center [1419, 330] width 12 height 13
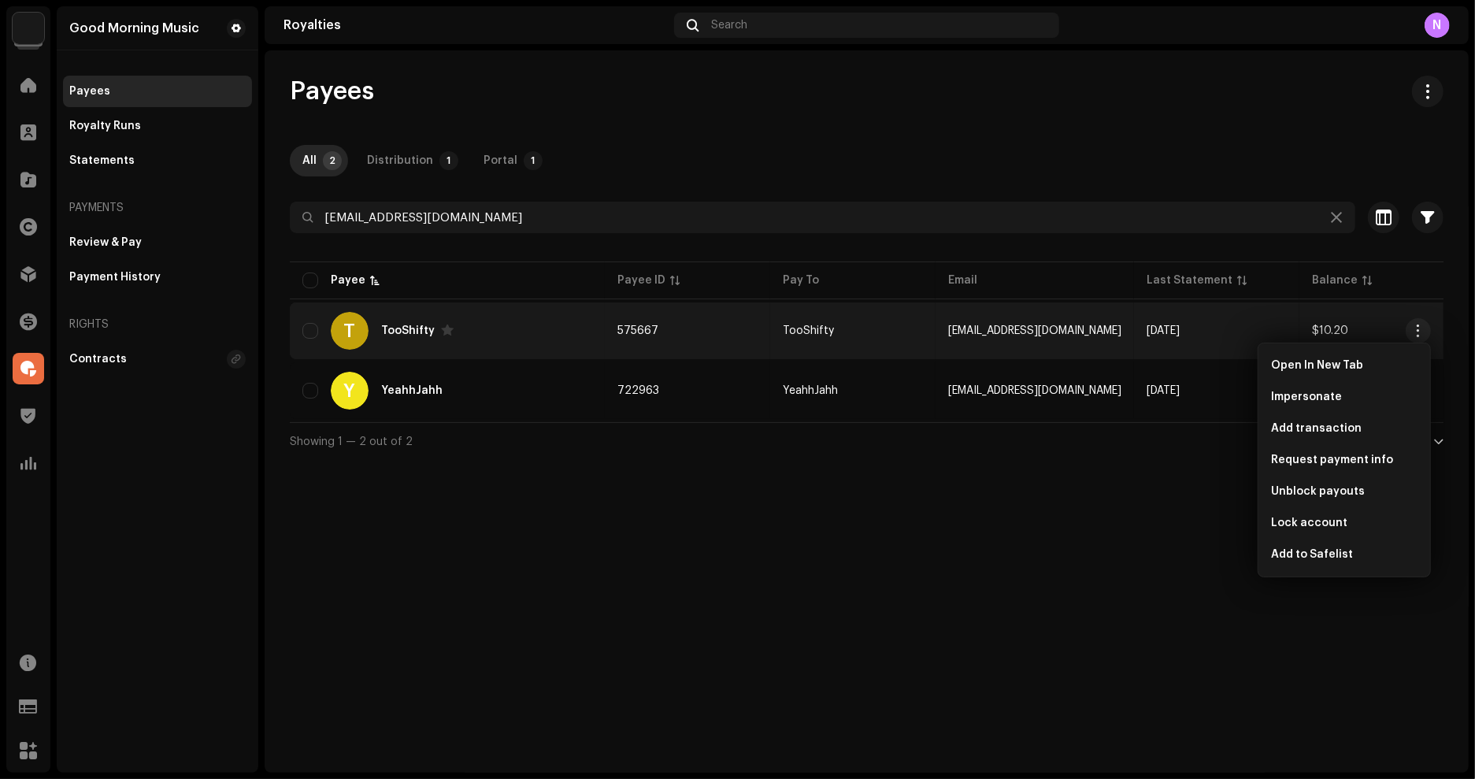
click at [1207, 198] on div "Payees All 2 Distribution 1 Portal 1 [EMAIL_ADDRESS][DOMAIN_NAME] Selected 0 Se…" at bounding box center [867, 268] width 1204 height 384
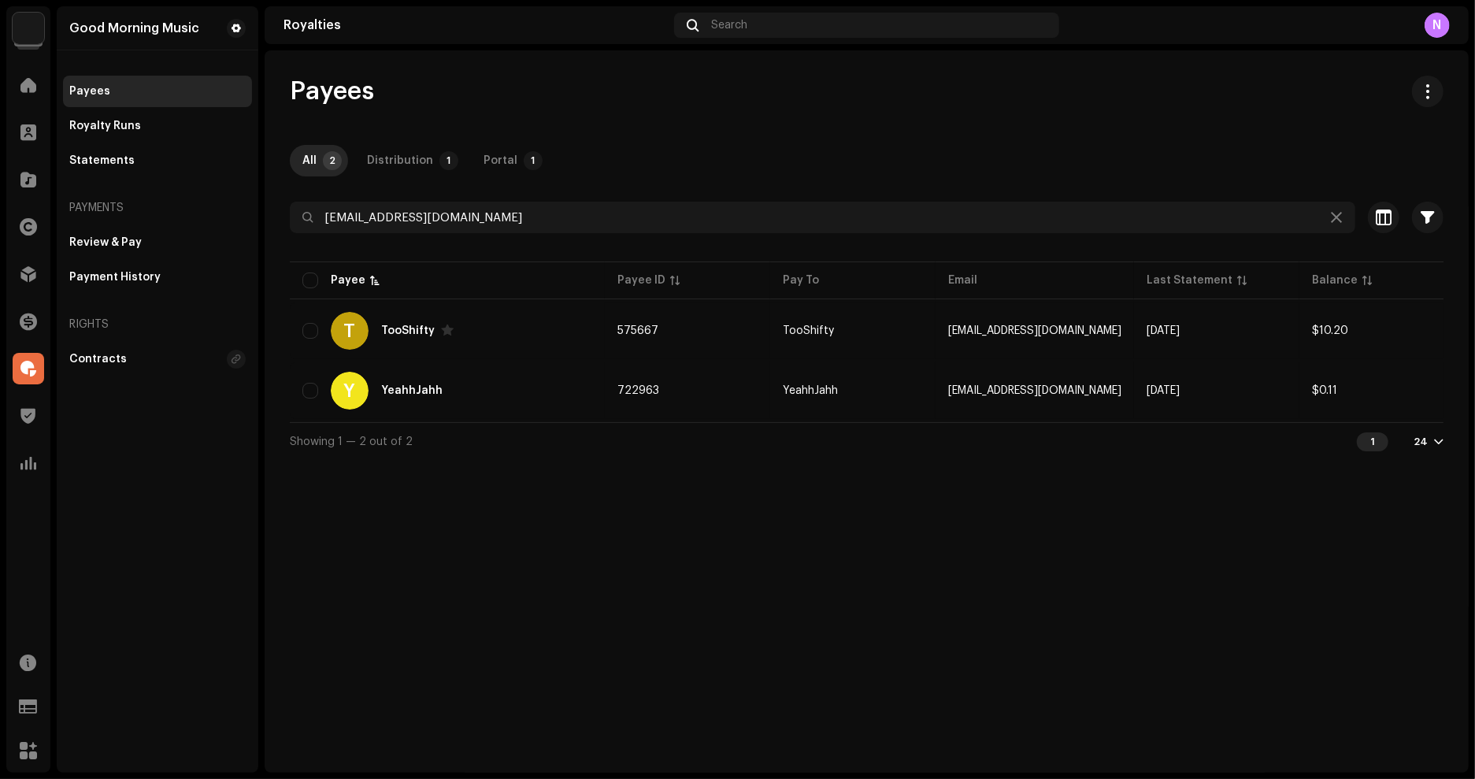
click at [1348, 530] on div "Payees All 2 Distribution 1 Portal 1 [EMAIL_ADDRESS][DOMAIN_NAME] Selected 0 Se…" at bounding box center [867, 411] width 1204 height 722
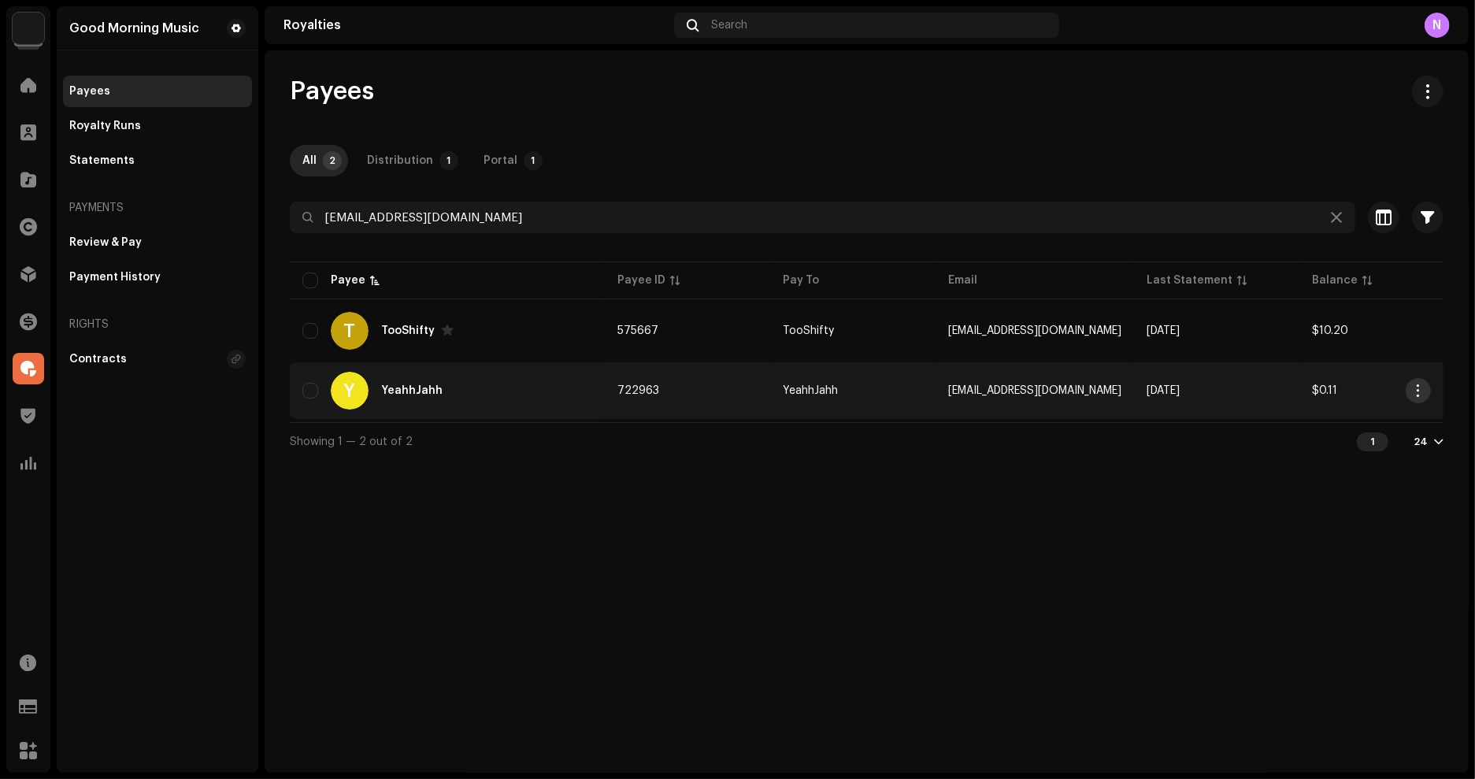
click at [1428, 391] on button "button" at bounding box center [1418, 390] width 25 height 25
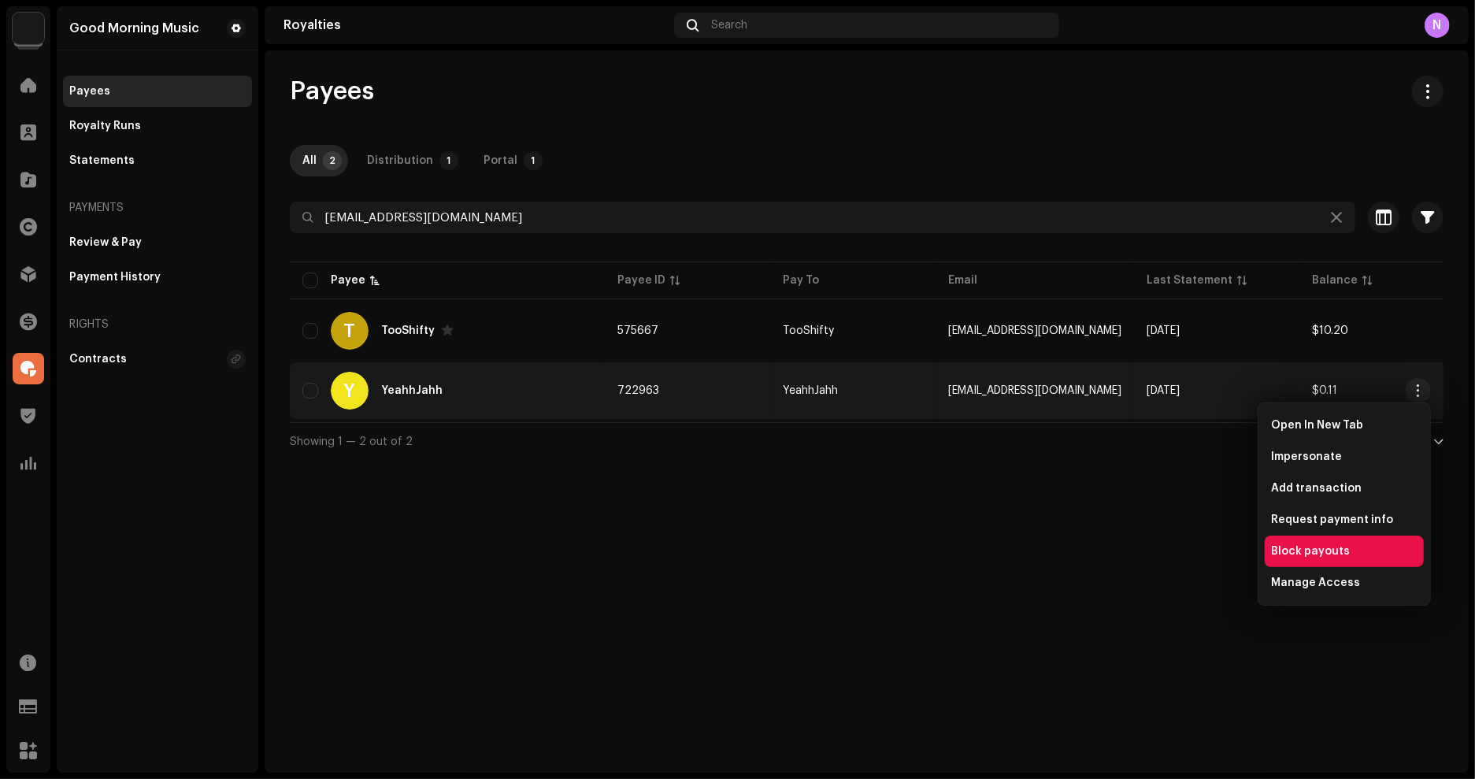
click at [1322, 550] on span "Block payouts" at bounding box center [1310, 551] width 79 height 13
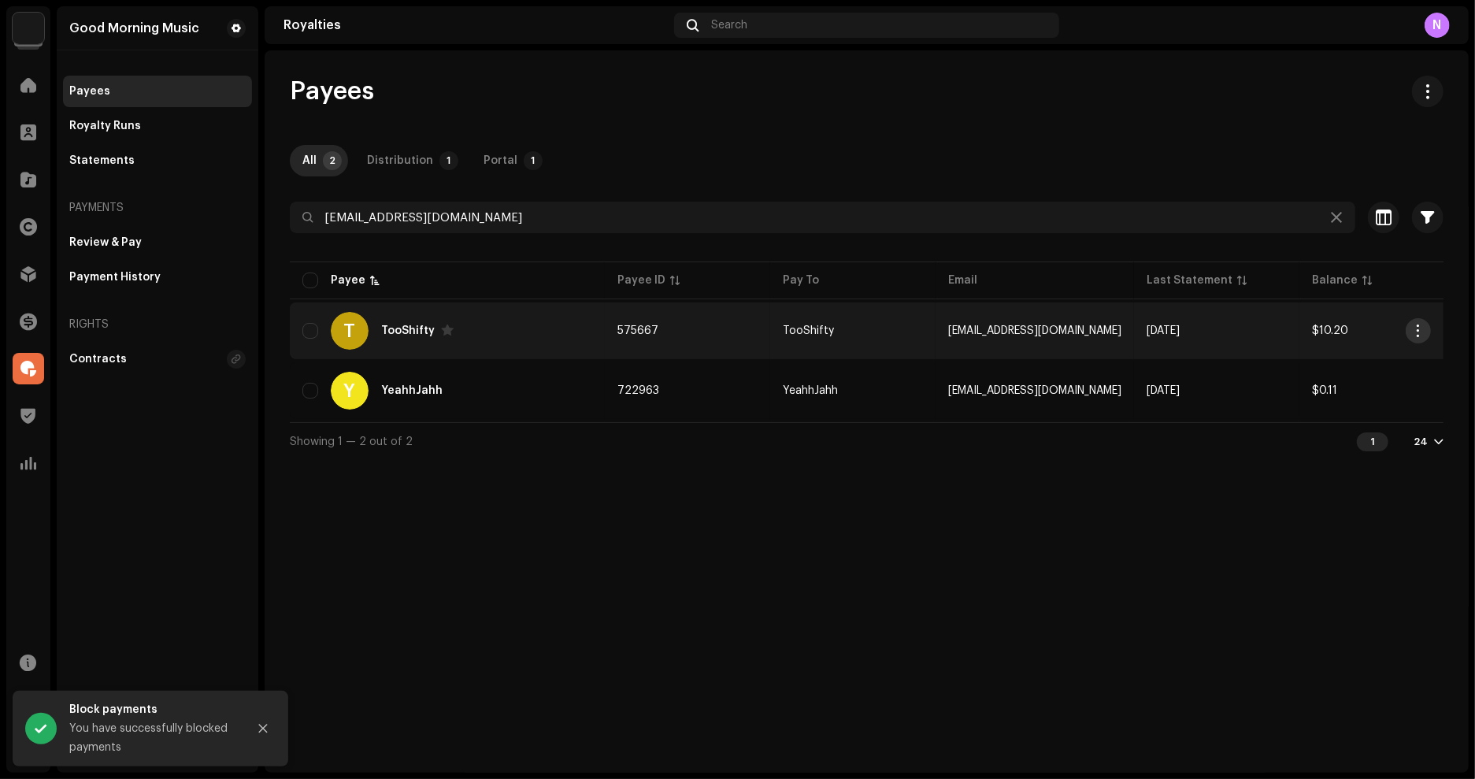
click at [1422, 340] on button "button" at bounding box center [1418, 330] width 25 height 25
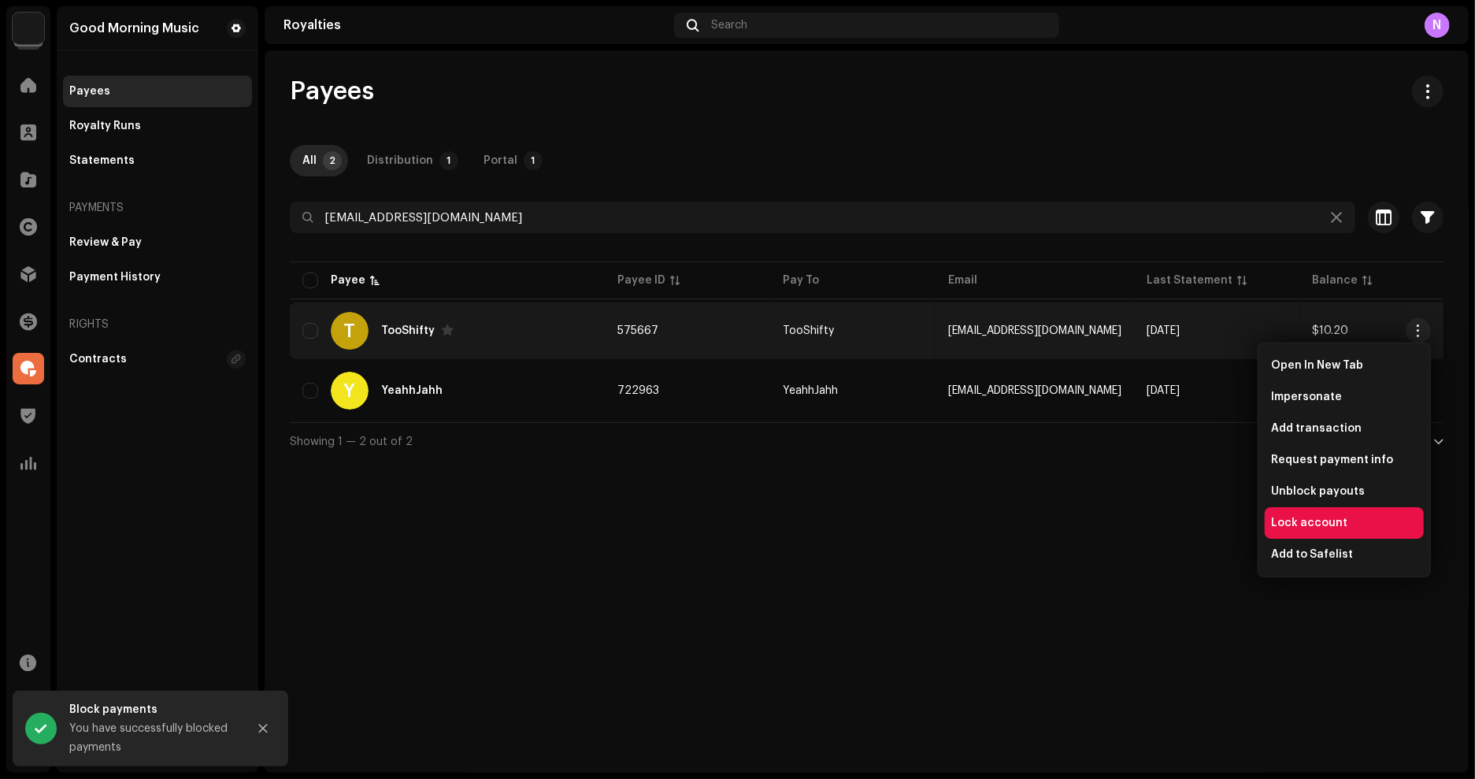
click at [1338, 526] on span "Lock account" at bounding box center [1309, 523] width 76 height 13
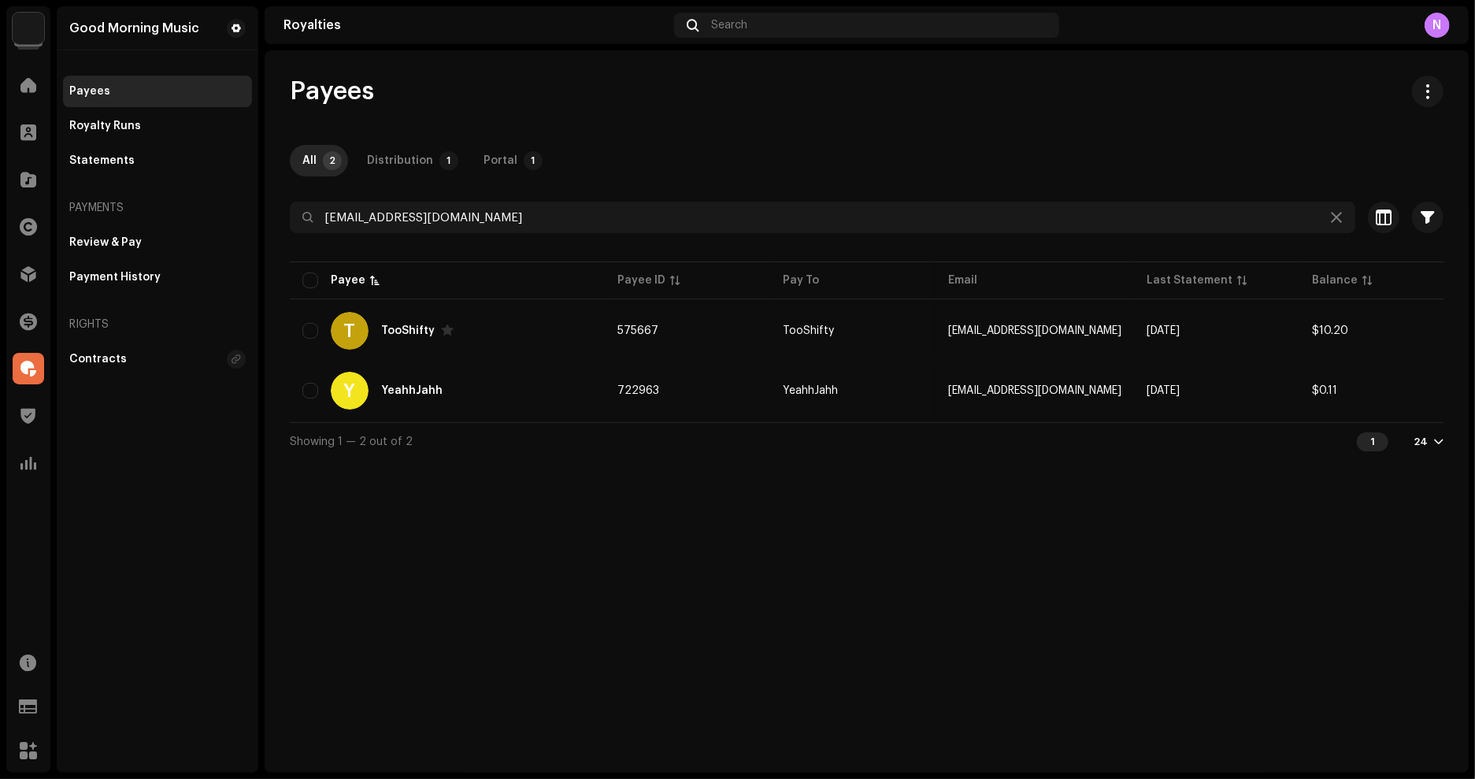
click at [1254, 473] on div "Payees All 2 Distribution 1 Portal 1 [EMAIL_ADDRESS][DOMAIN_NAME] Selected 0 Se…" at bounding box center [867, 411] width 1204 height 722
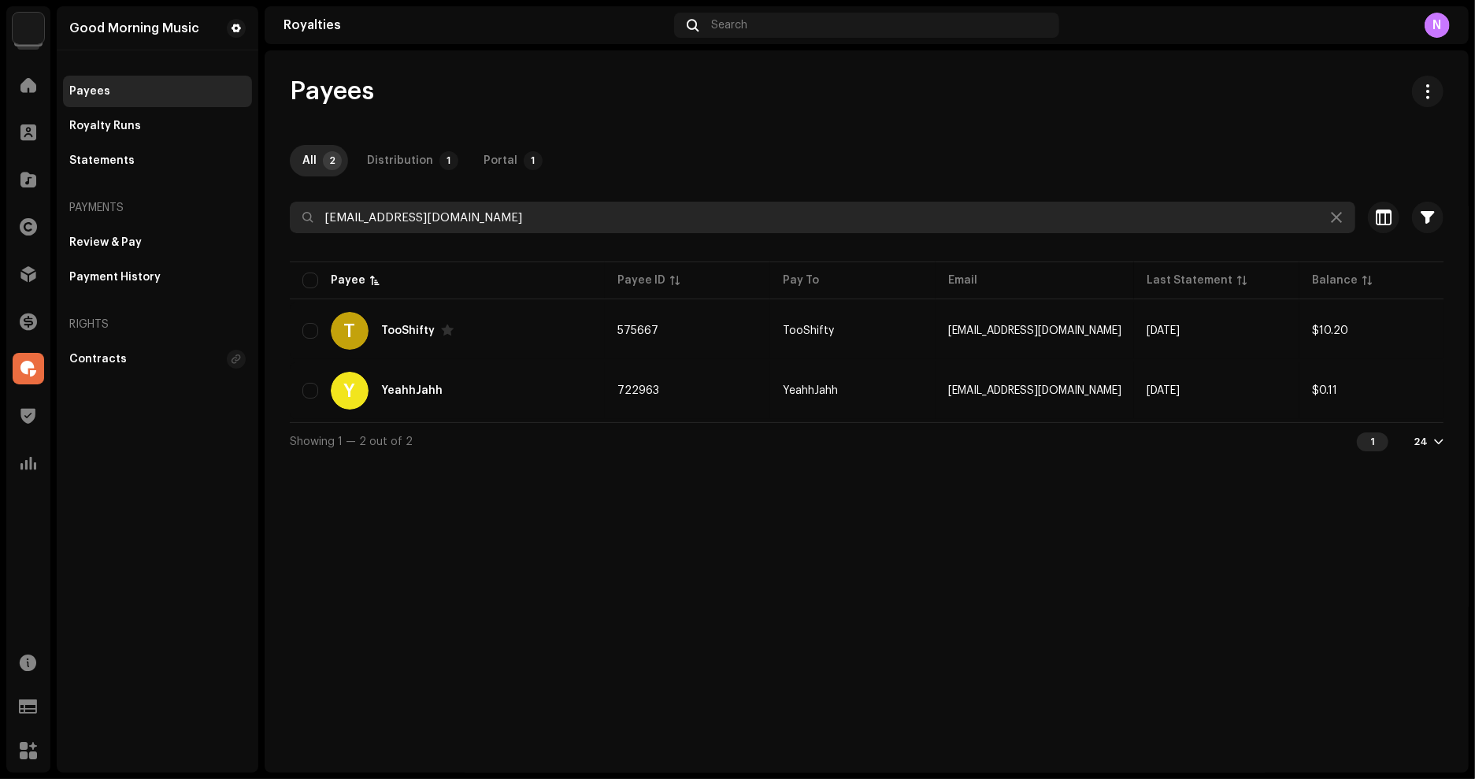
click at [668, 219] on input "[EMAIL_ADDRESS][DOMAIN_NAME]" at bounding box center [823, 218] width 1066 height 32
paste input "biancacioccamusic"
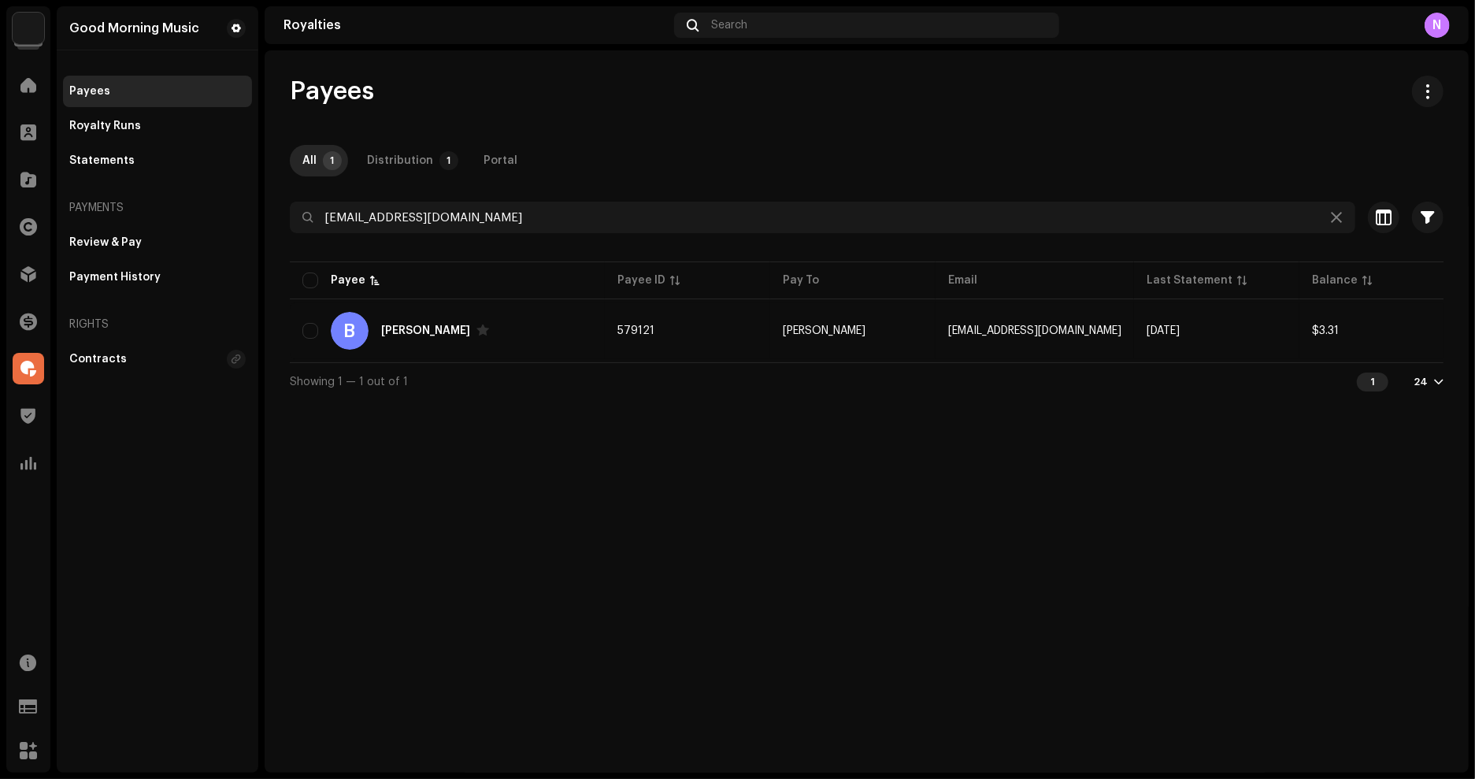
click at [1080, 511] on div "Payees All 1 Distribution 1 Portal [EMAIL_ADDRESS][DOMAIN_NAME] Selected 0 Sele…" at bounding box center [867, 411] width 1204 height 722
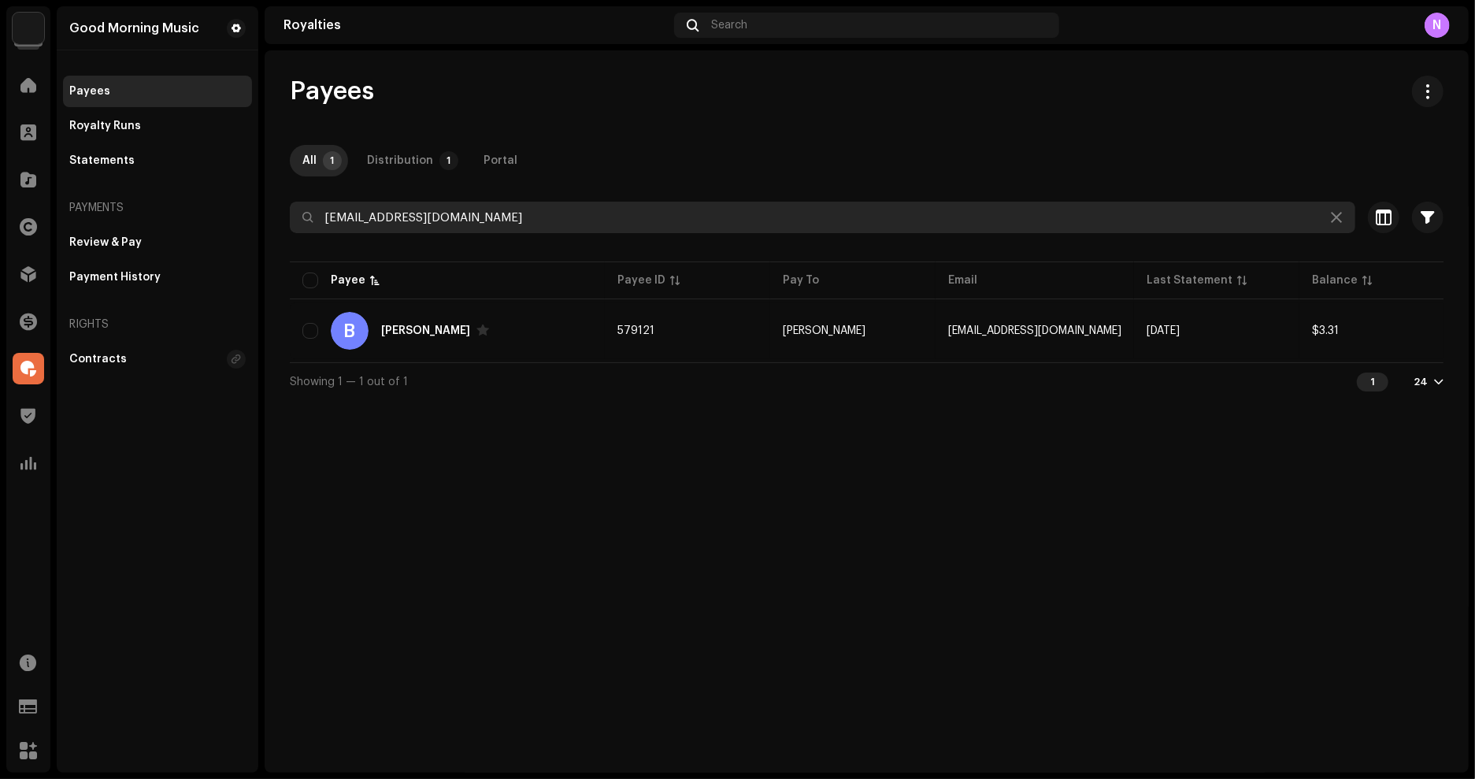
click at [540, 219] on input "[EMAIL_ADDRESS][DOMAIN_NAME]" at bounding box center [823, 218] width 1066 height 32
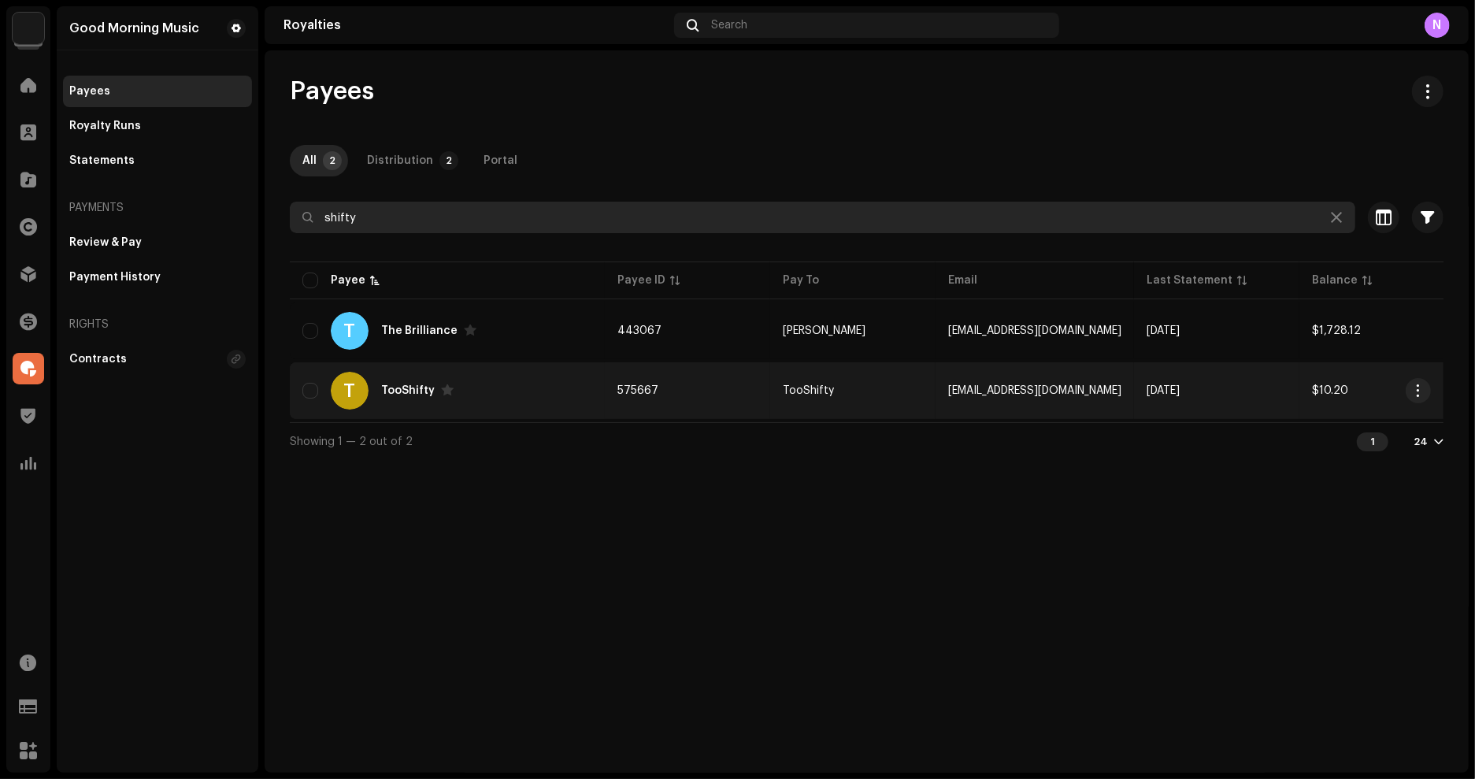
type input "shifty"
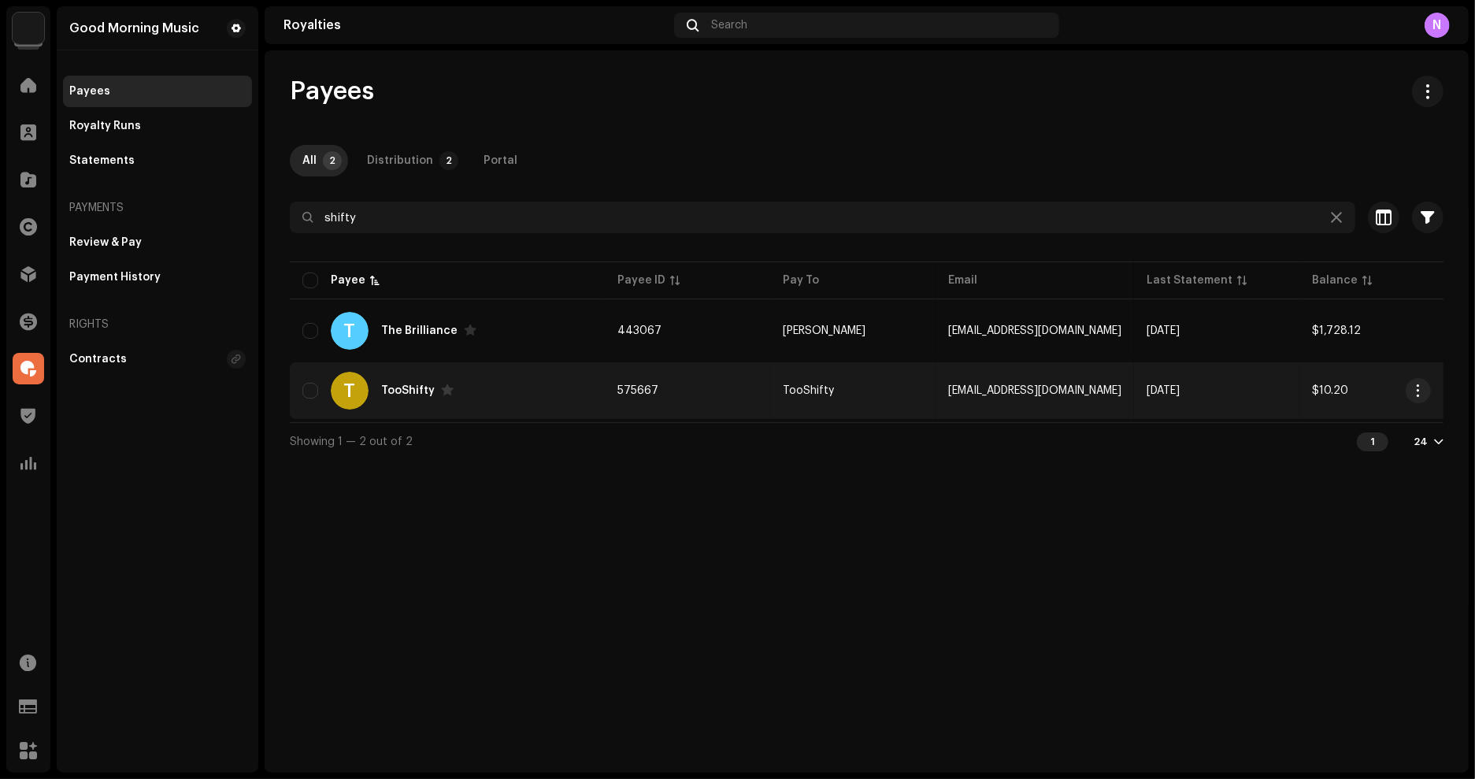
click at [878, 385] on td "TooShifty" at bounding box center [852, 390] width 165 height 57
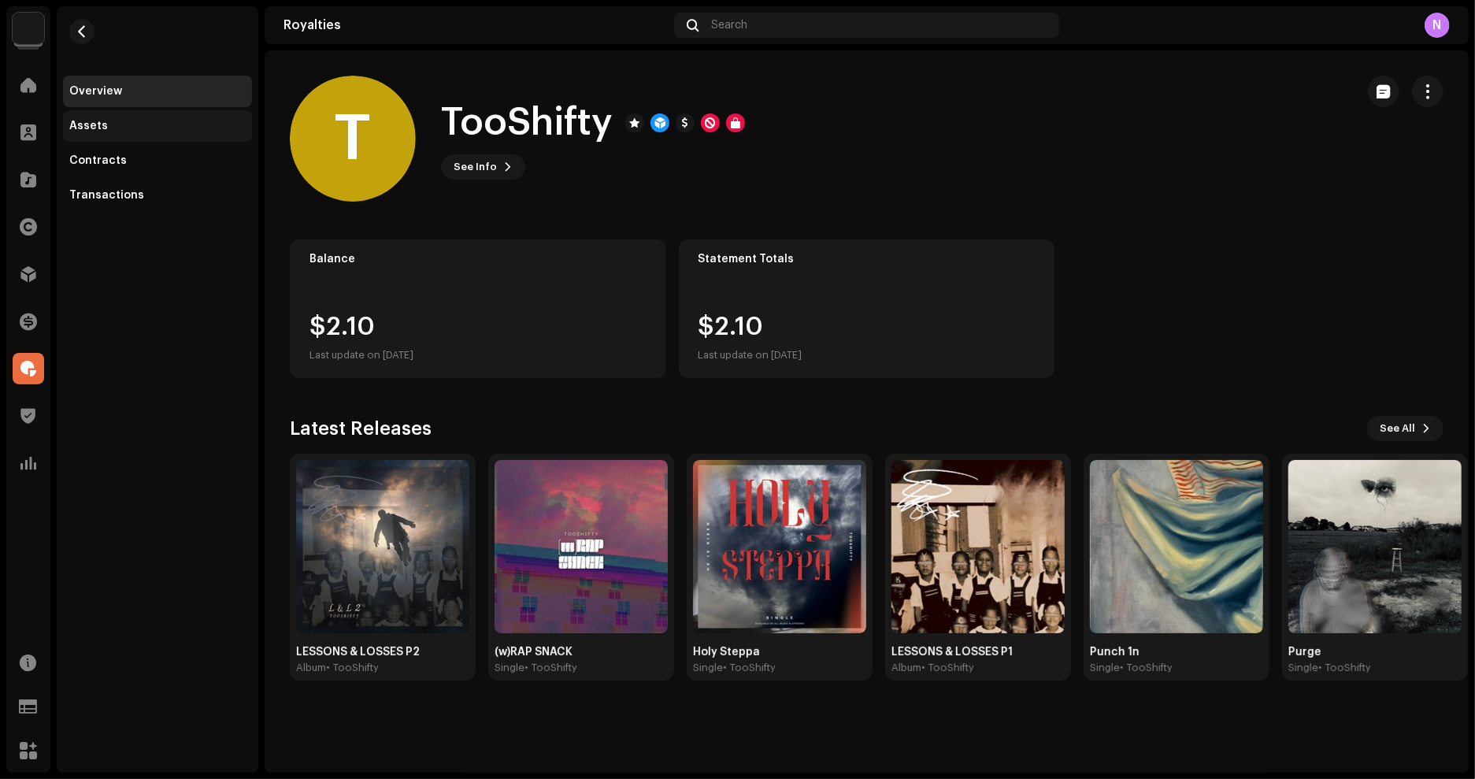
click at [107, 132] on div "Assets" at bounding box center [157, 126] width 176 height 13
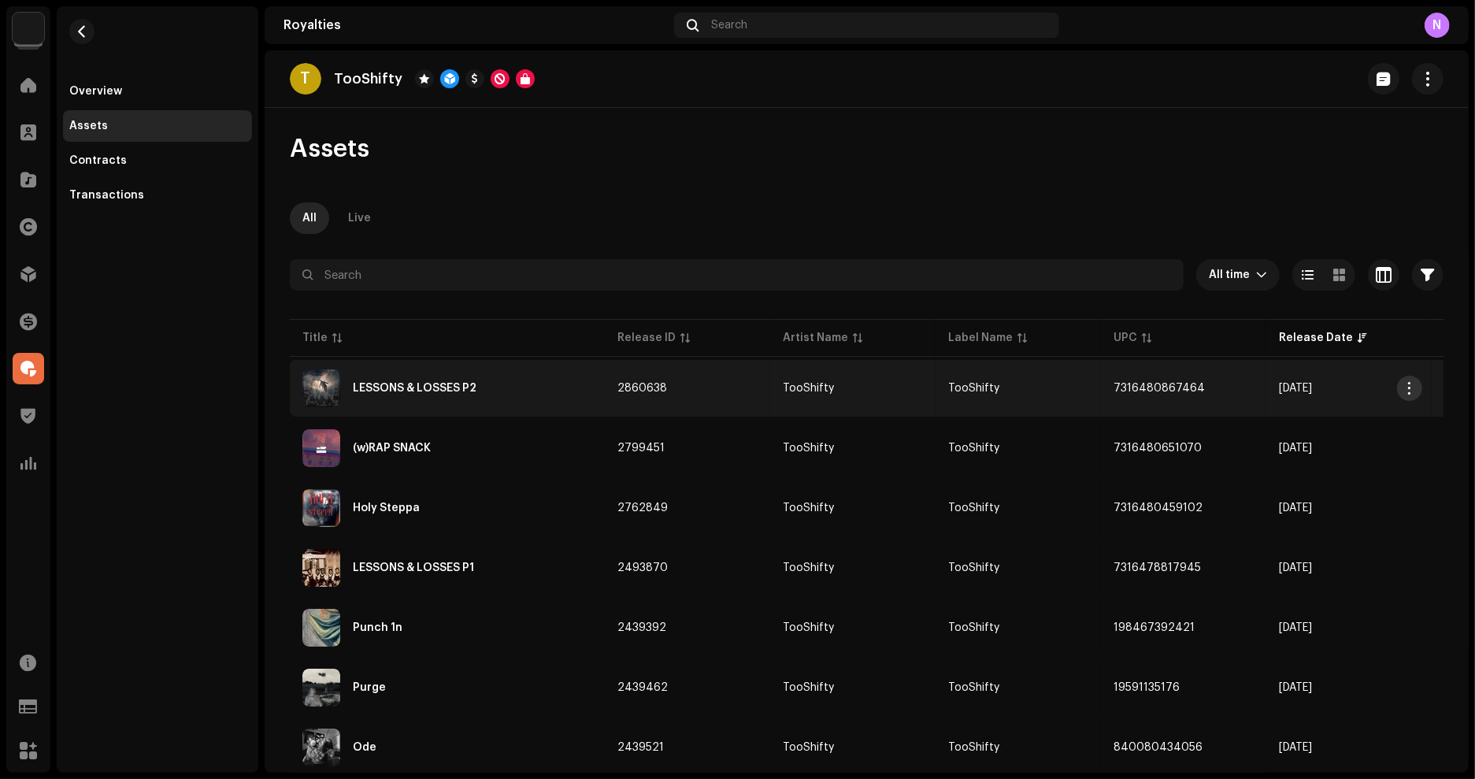
click at [1418, 390] on button "button" at bounding box center [1409, 388] width 25 height 25
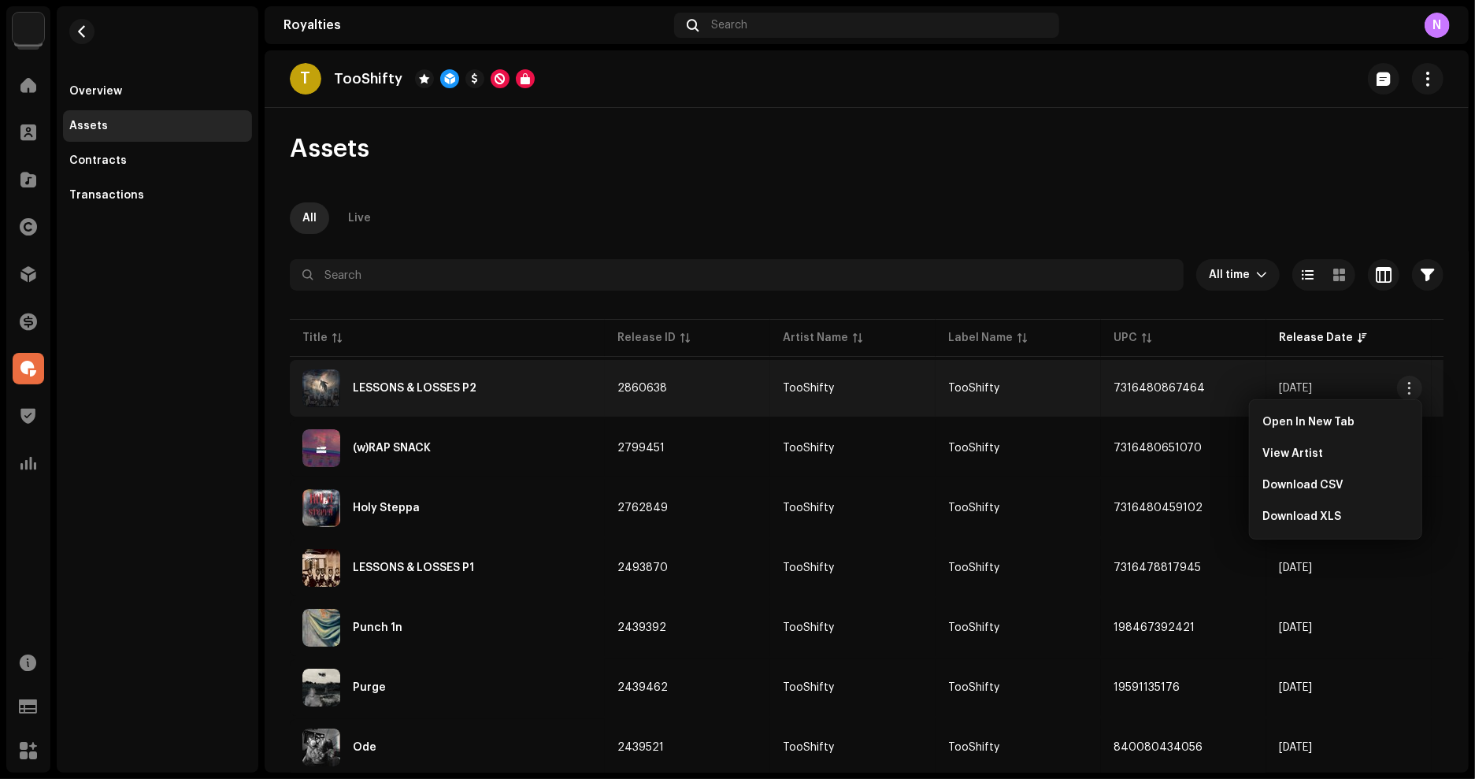
click at [889, 200] on div "Assets All Live All time Selected 0 Select all Options Filters Distribution sta…" at bounding box center [867, 504] width 1204 height 743
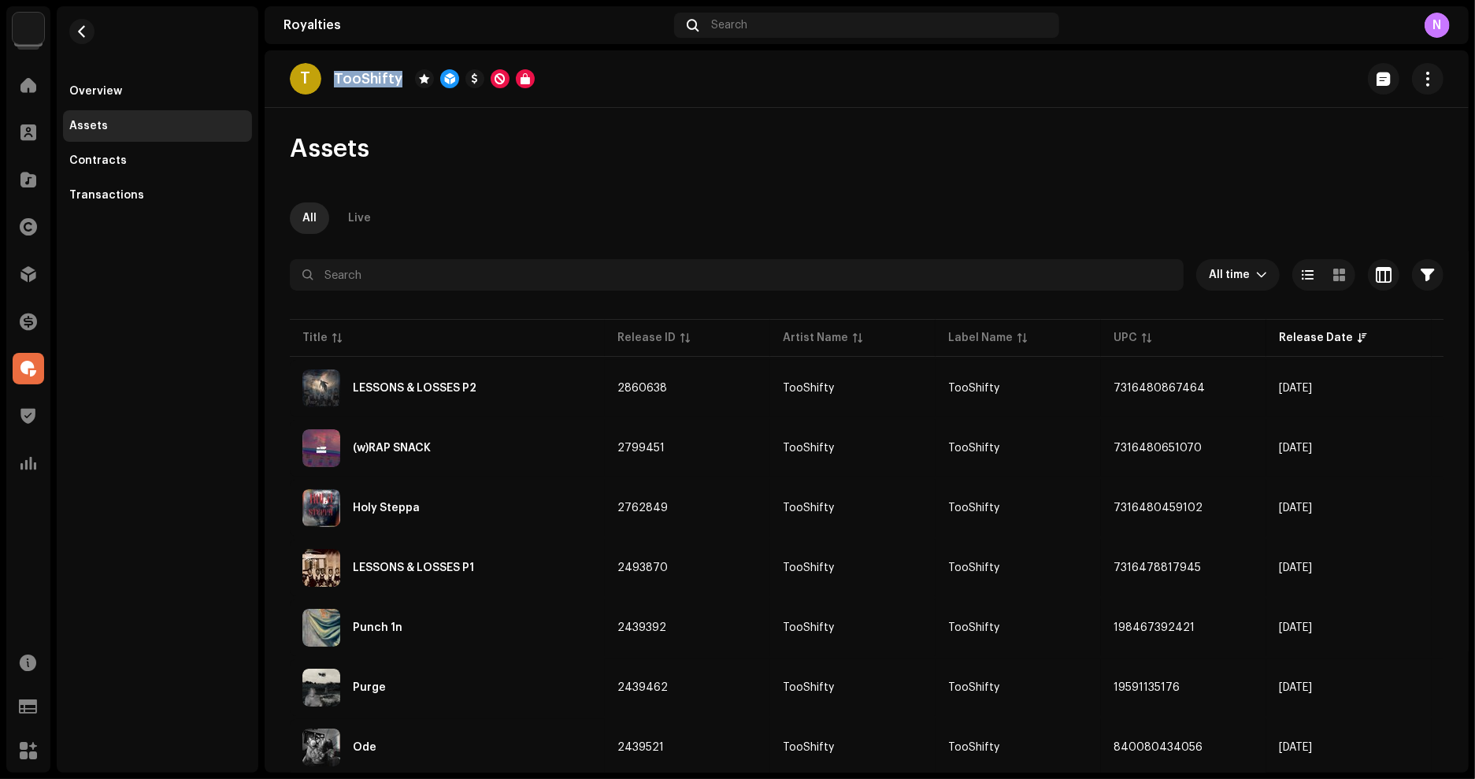
drag, startPoint x: 397, startPoint y: 82, endPoint x: 298, endPoint y: 82, distance: 98.4
click at [298, 82] on div "T TooShifty" at bounding box center [412, 79] width 245 height 32
copy div "T TooShifty"
click at [29, 282] on div at bounding box center [29, 274] width 32 height 32
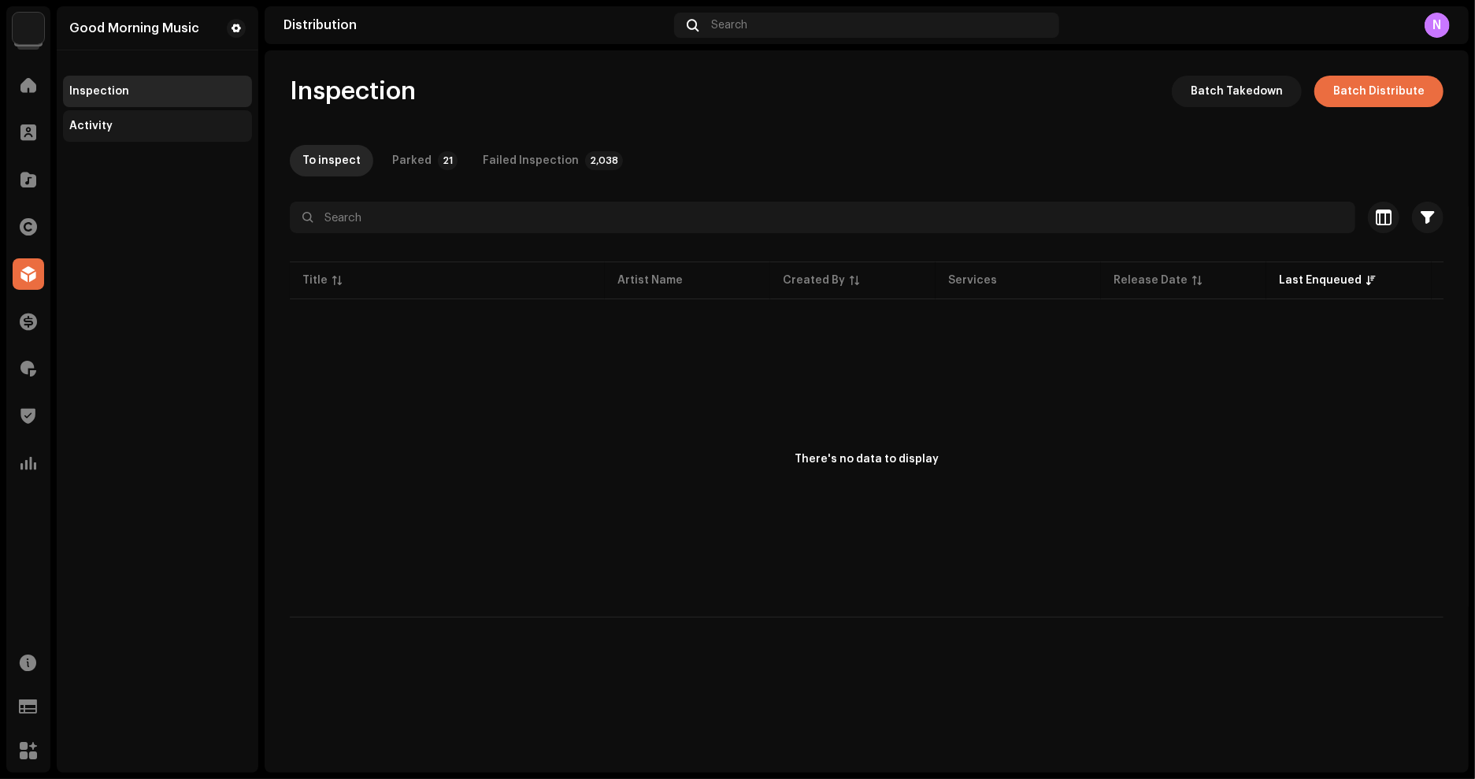
click at [109, 131] on div "Activity" at bounding box center [157, 126] width 176 height 13
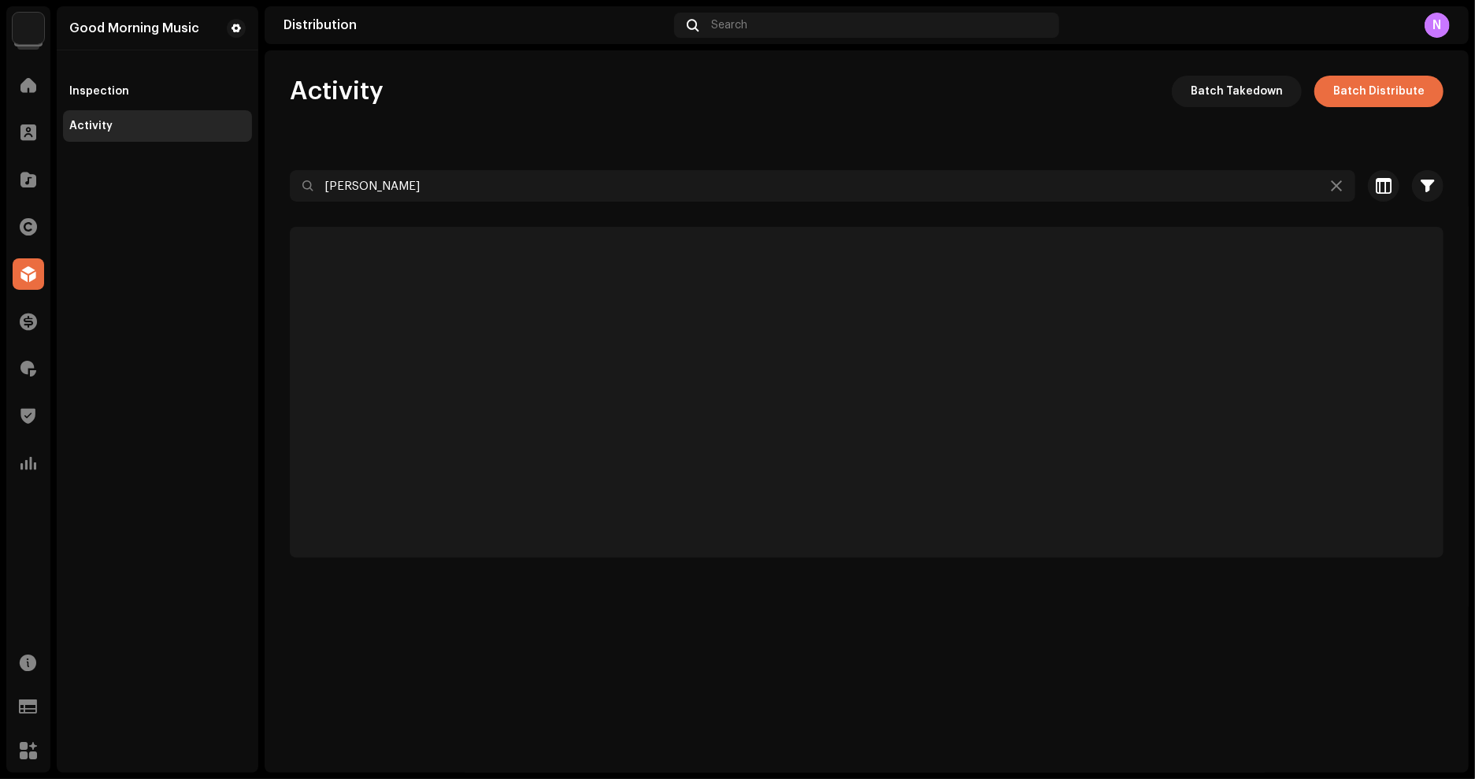
click at [427, 202] on div at bounding box center [867, 214] width 1154 height 25
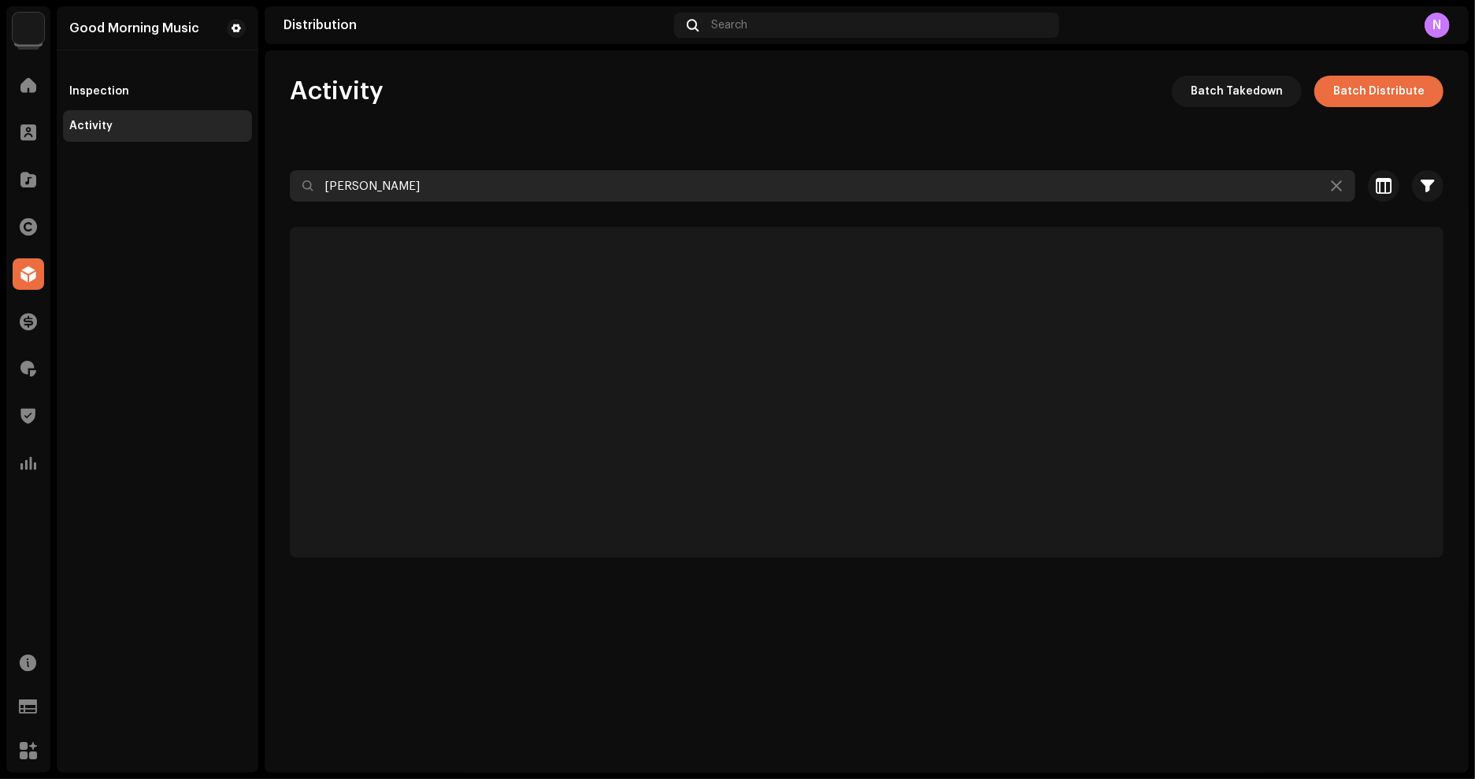
click at [427, 189] on input "[PERSON_NAME]" at bounding box center [823, 186] width 1066 height 32
paste input "T TooShifty"
click at [324, 183] on input "T TooShifty" at bounding box center [823, 186] width 1066 height 32
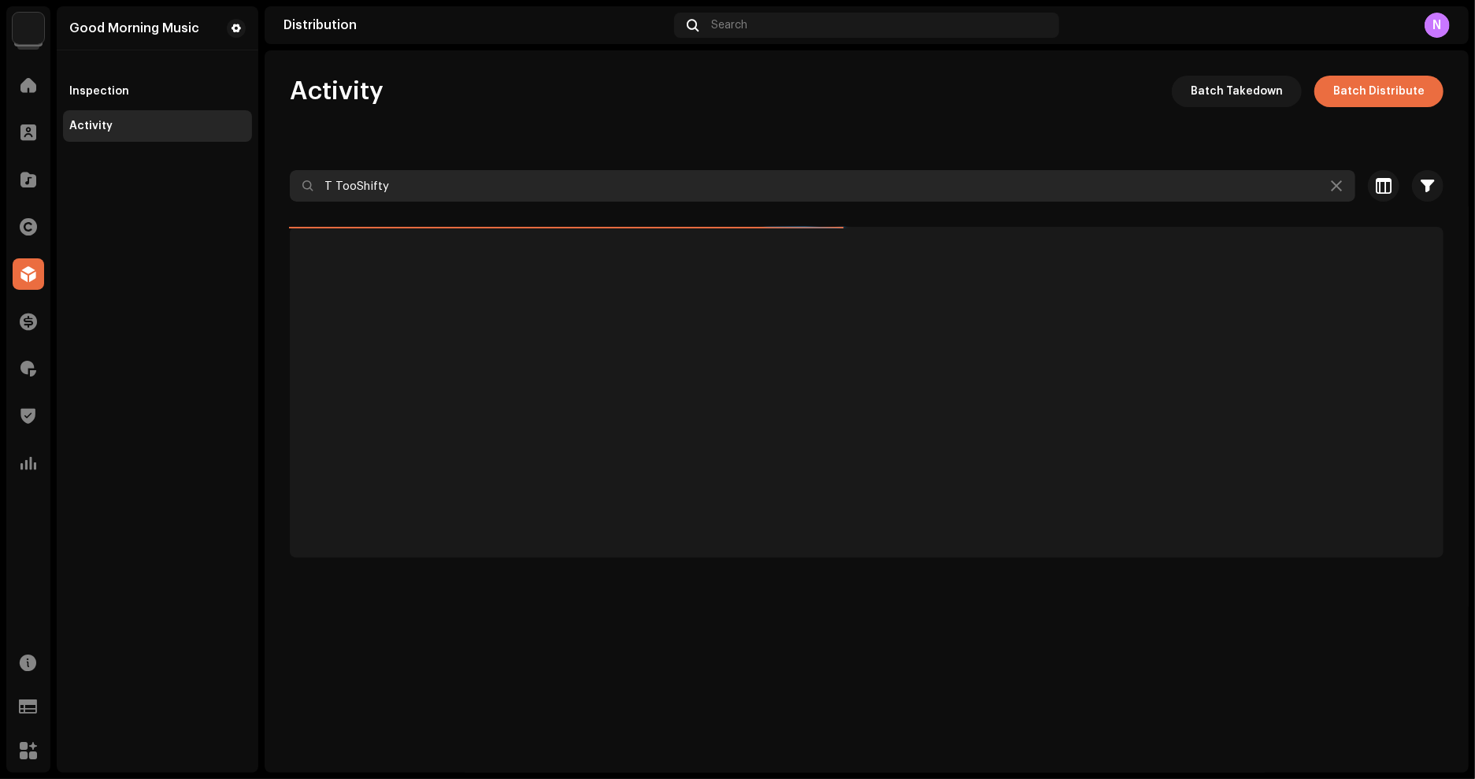
click at [333, 186] on input "T TooShifty" at bounding box center [823, 186] width 1066 height 32
click at [332, 186] on input "T TooShifty" at bounding box center [823, 186] width 1066 height 32
drag, startPoint x: 332, startPoint y: 186, endPoint x: 313, endPoint y: 187, distance: 18.9
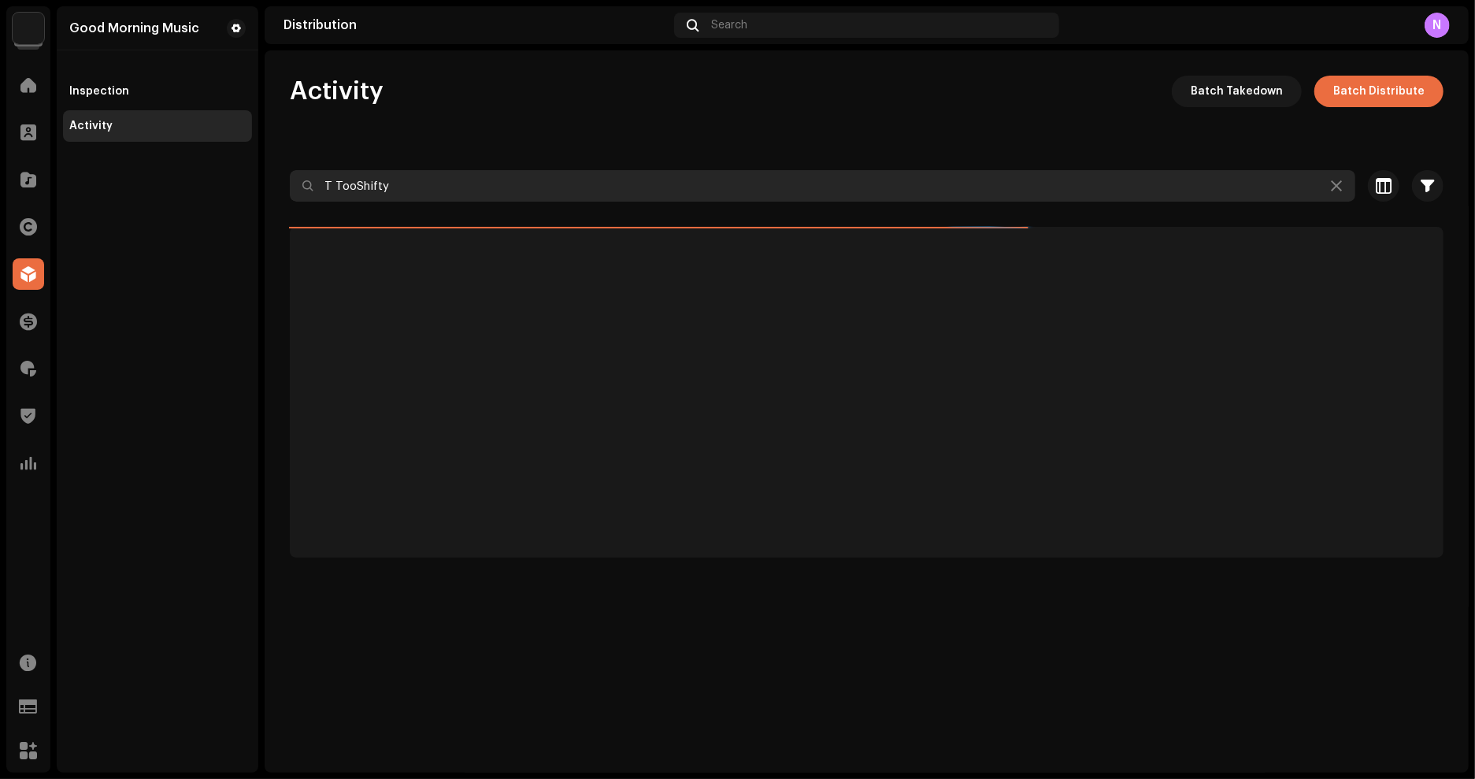
click at [313, 187] on input "T TooShifty" at bounding box center [823, 186] width 1066 height 32
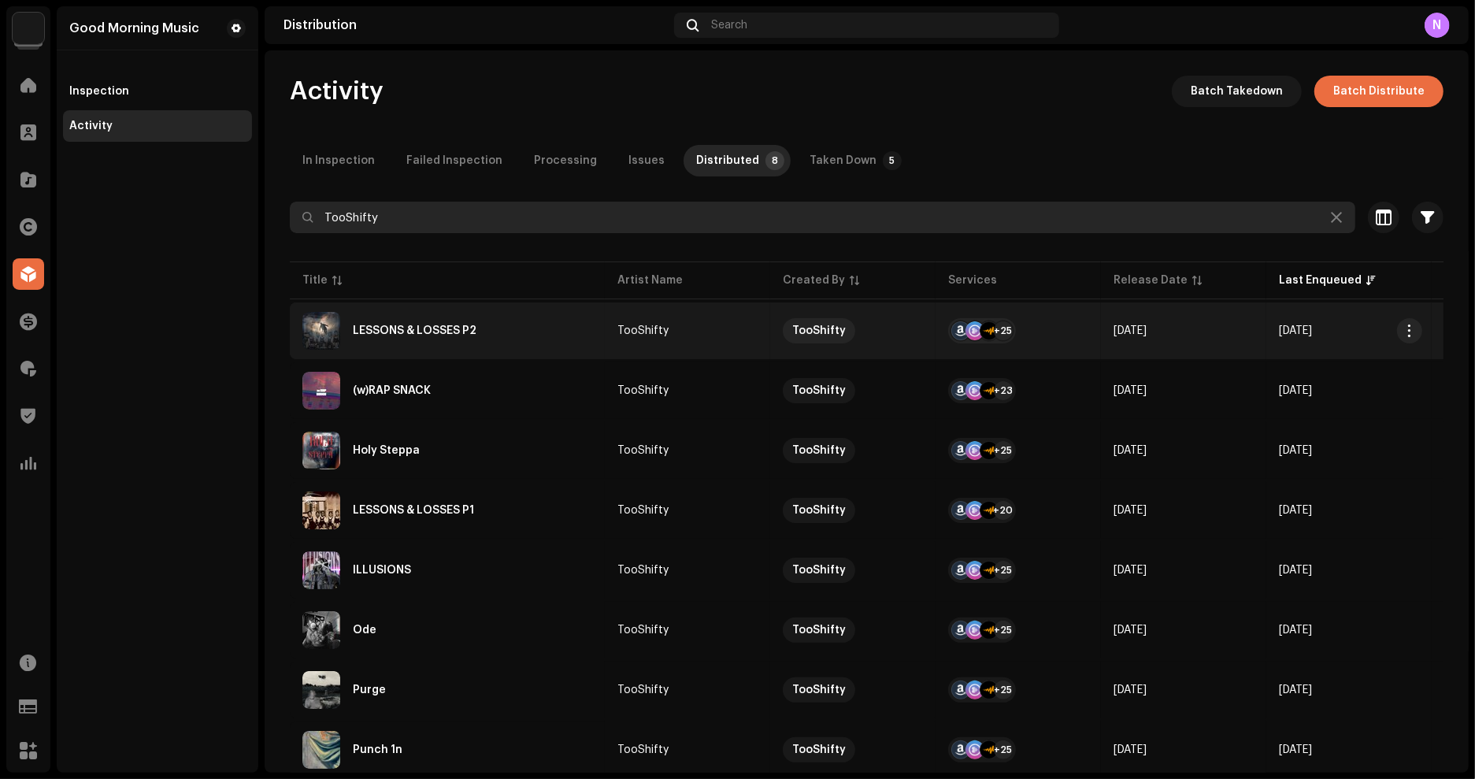
scroll to position [50, 0]
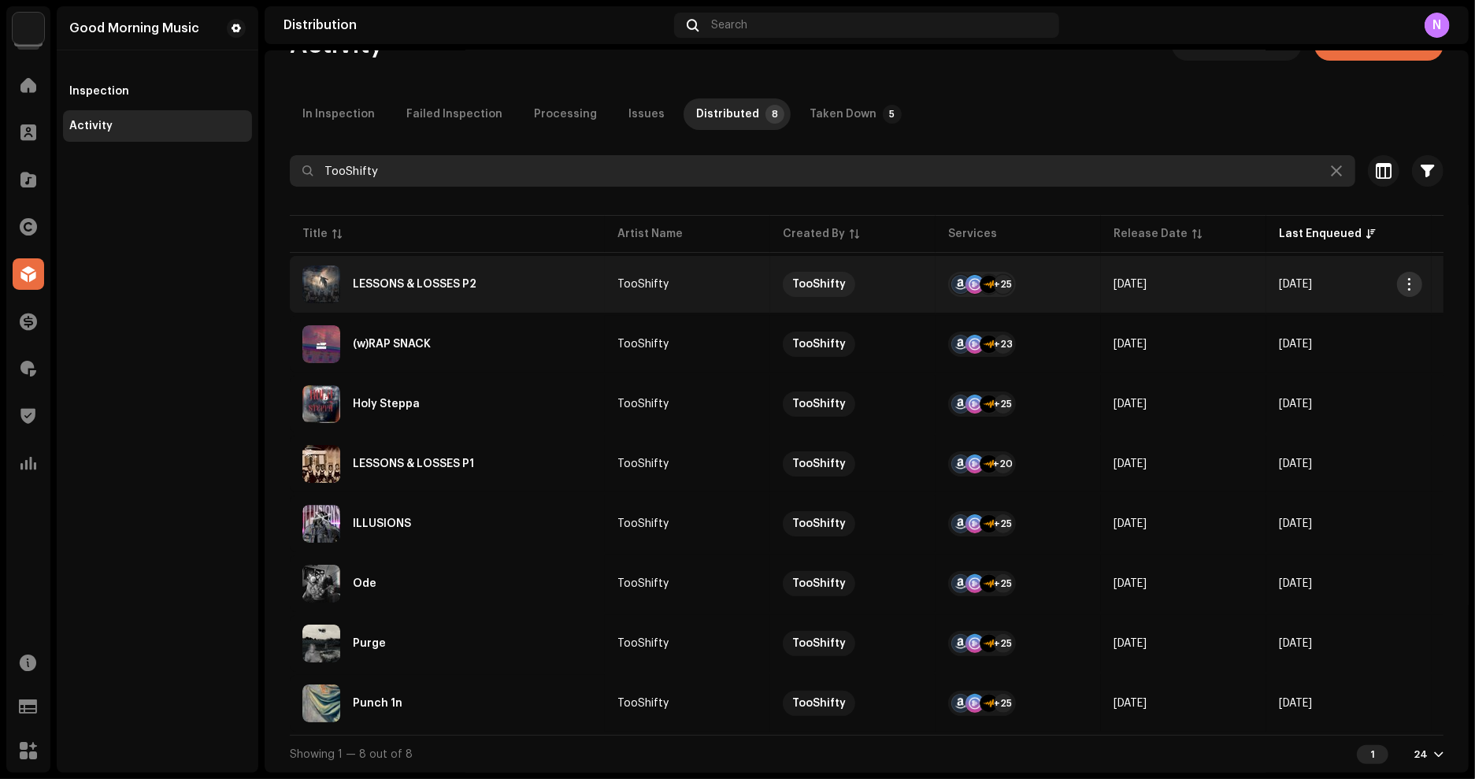
type input "TooShifty"
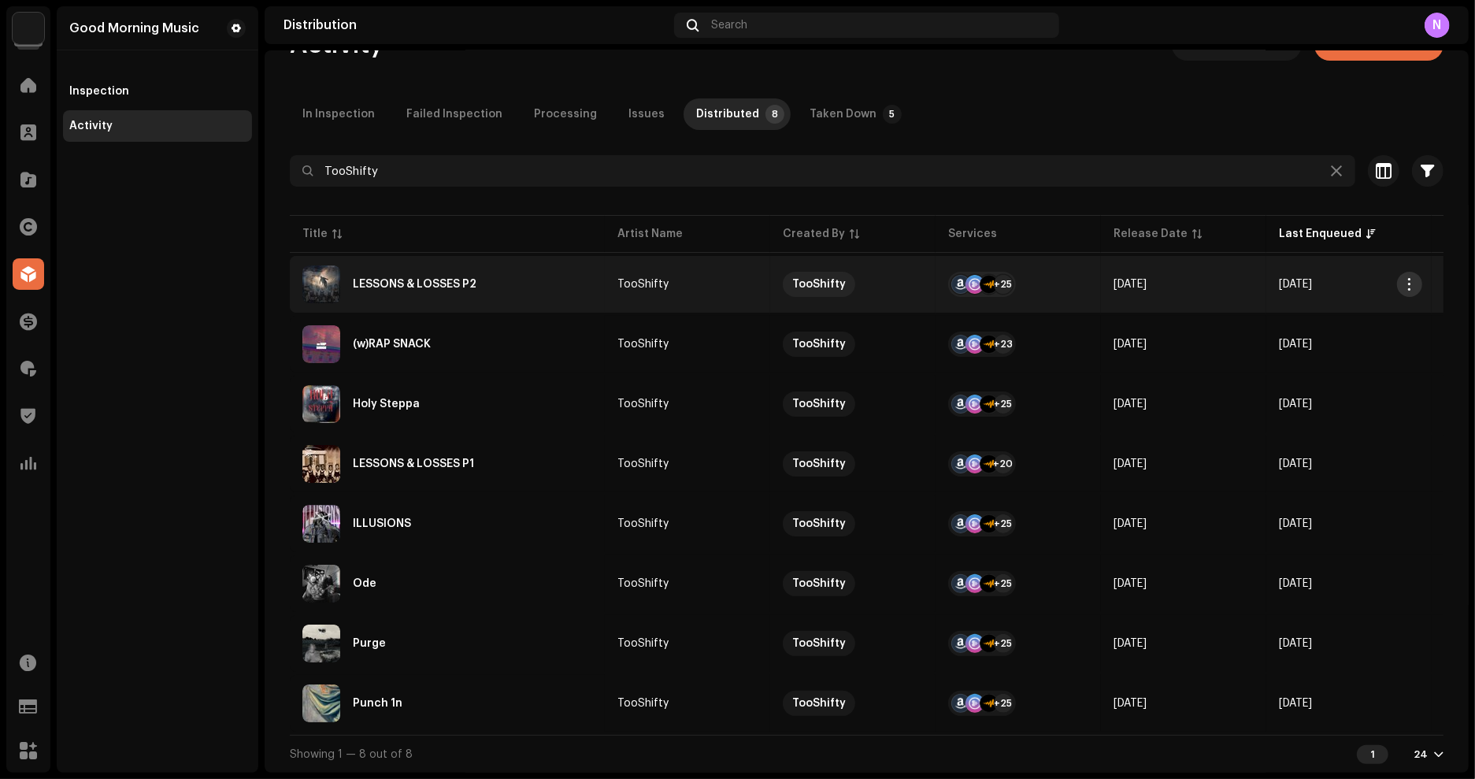
click at [1411, 283] on span "button" at bounding box center [1410, 284] width 12 height 13
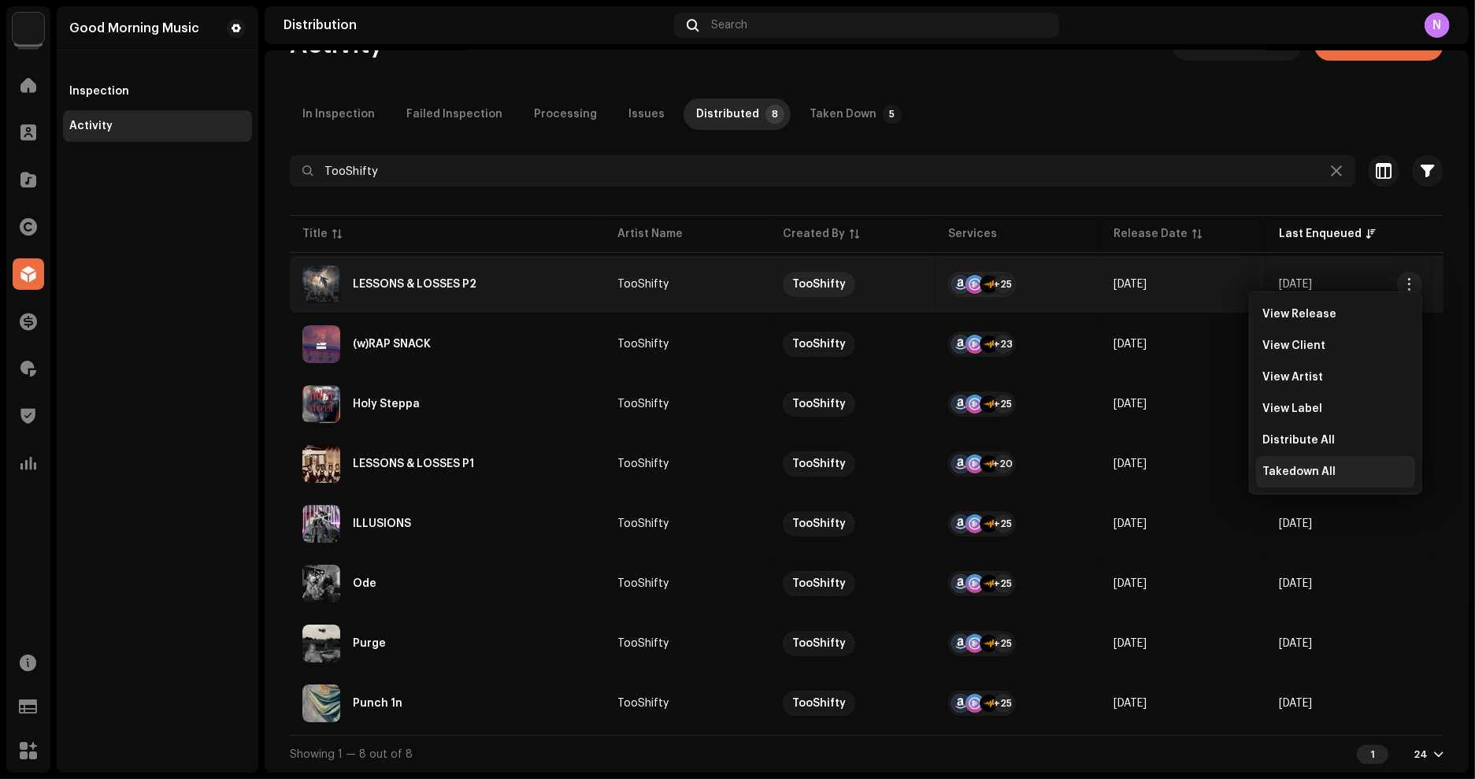
click at [1316, 475] on span "Takedown All" at bounding box center [1298, 471] width 73 height 13
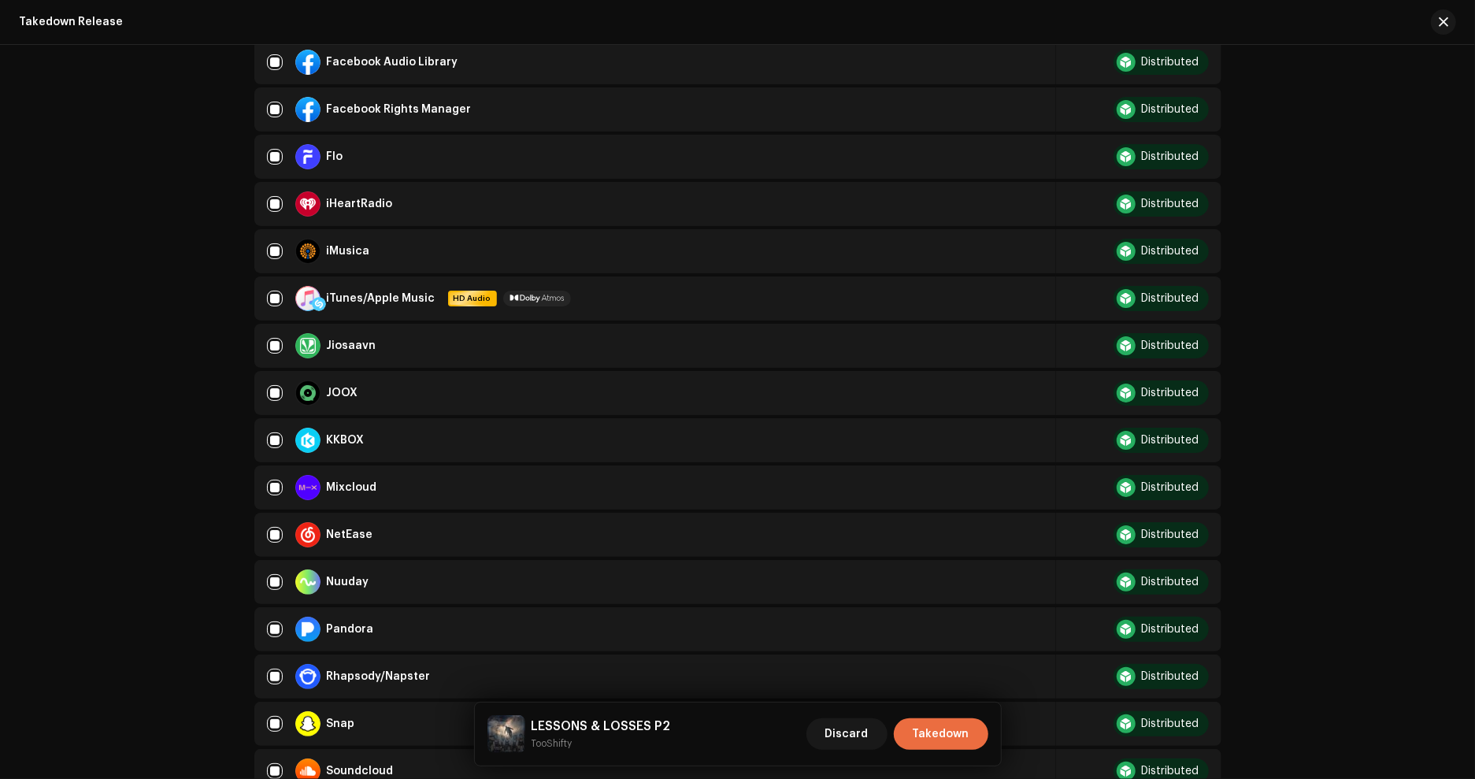
scroll to position [1066, 0]
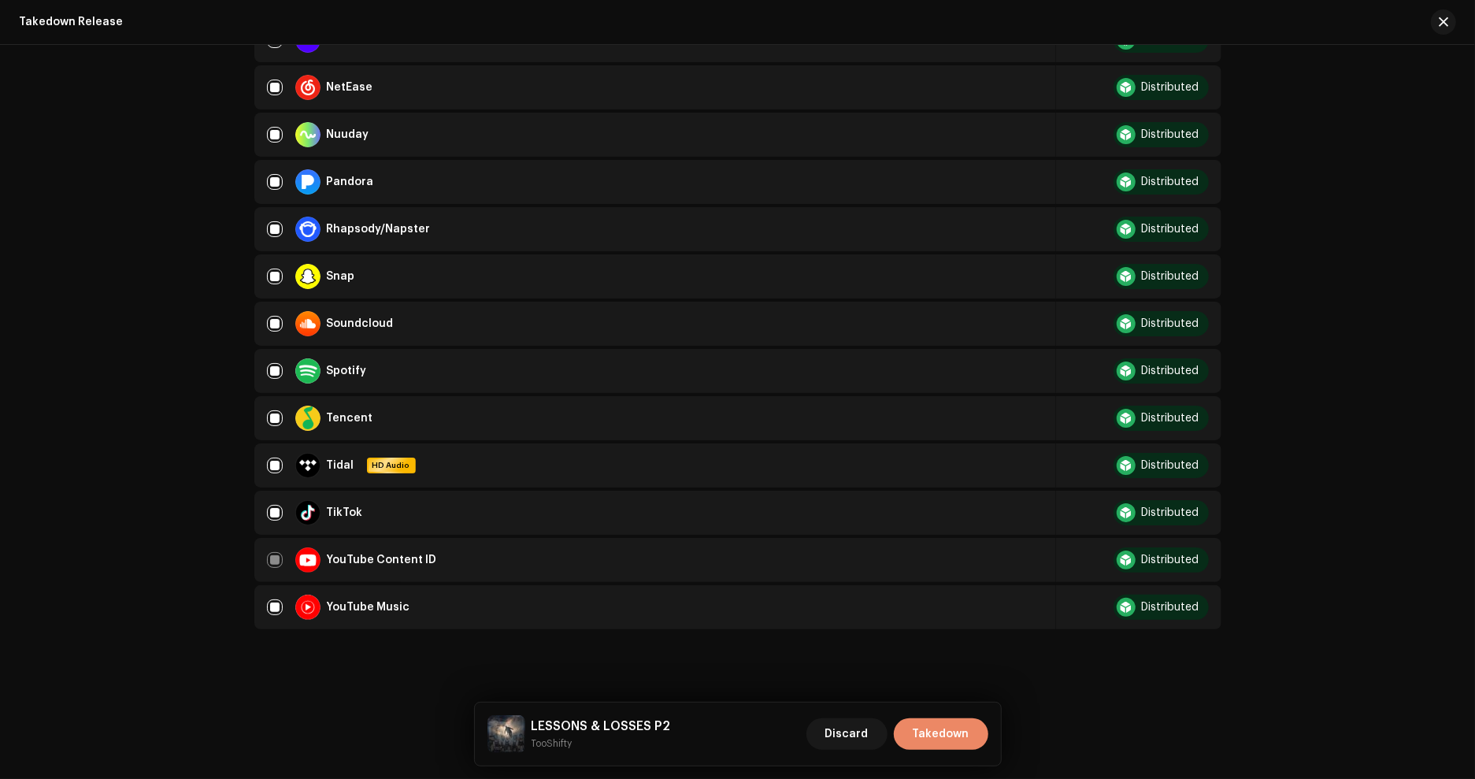
click at [983, 732] on button "Takedown" at bounding box center [941, 734] width 95 height 32
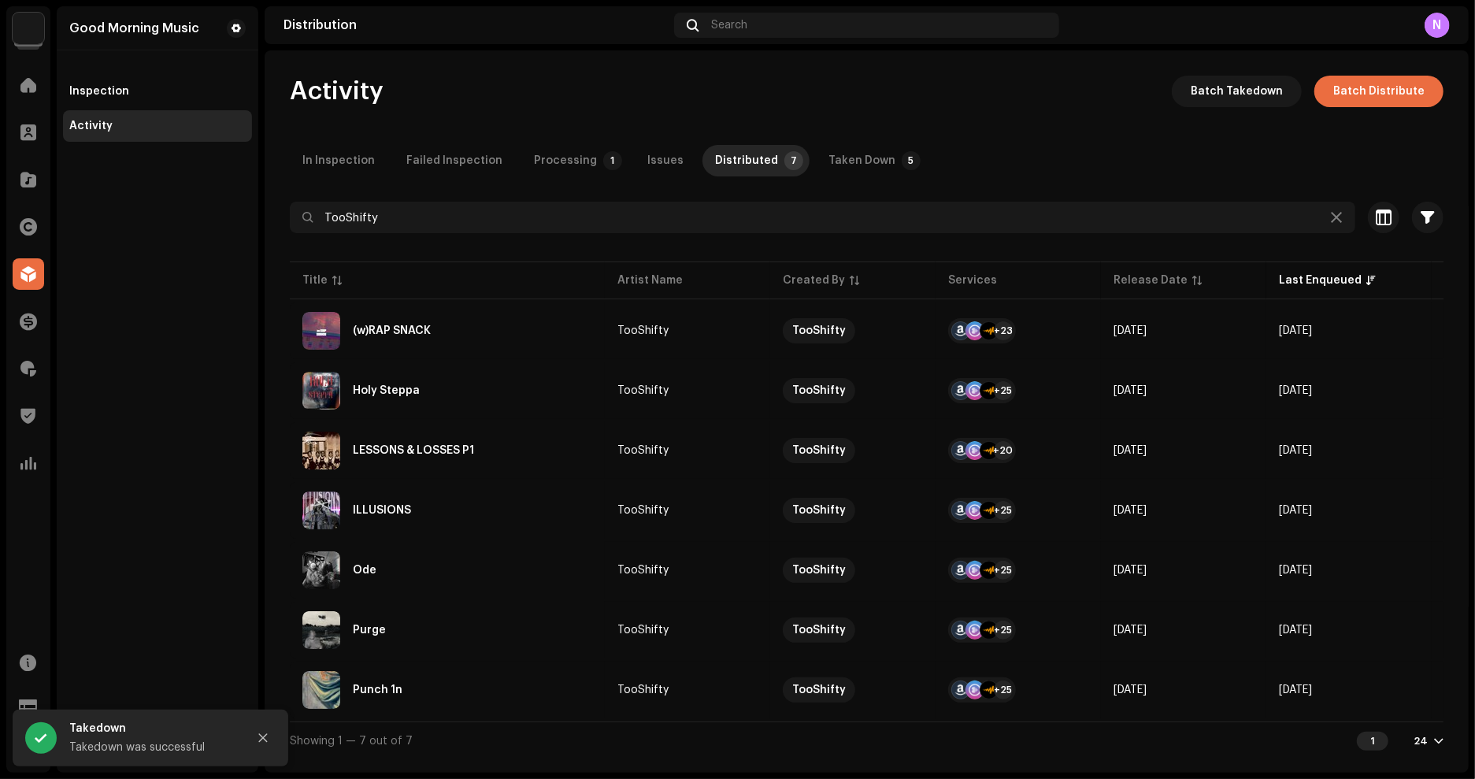
scroll to position [0, 0]
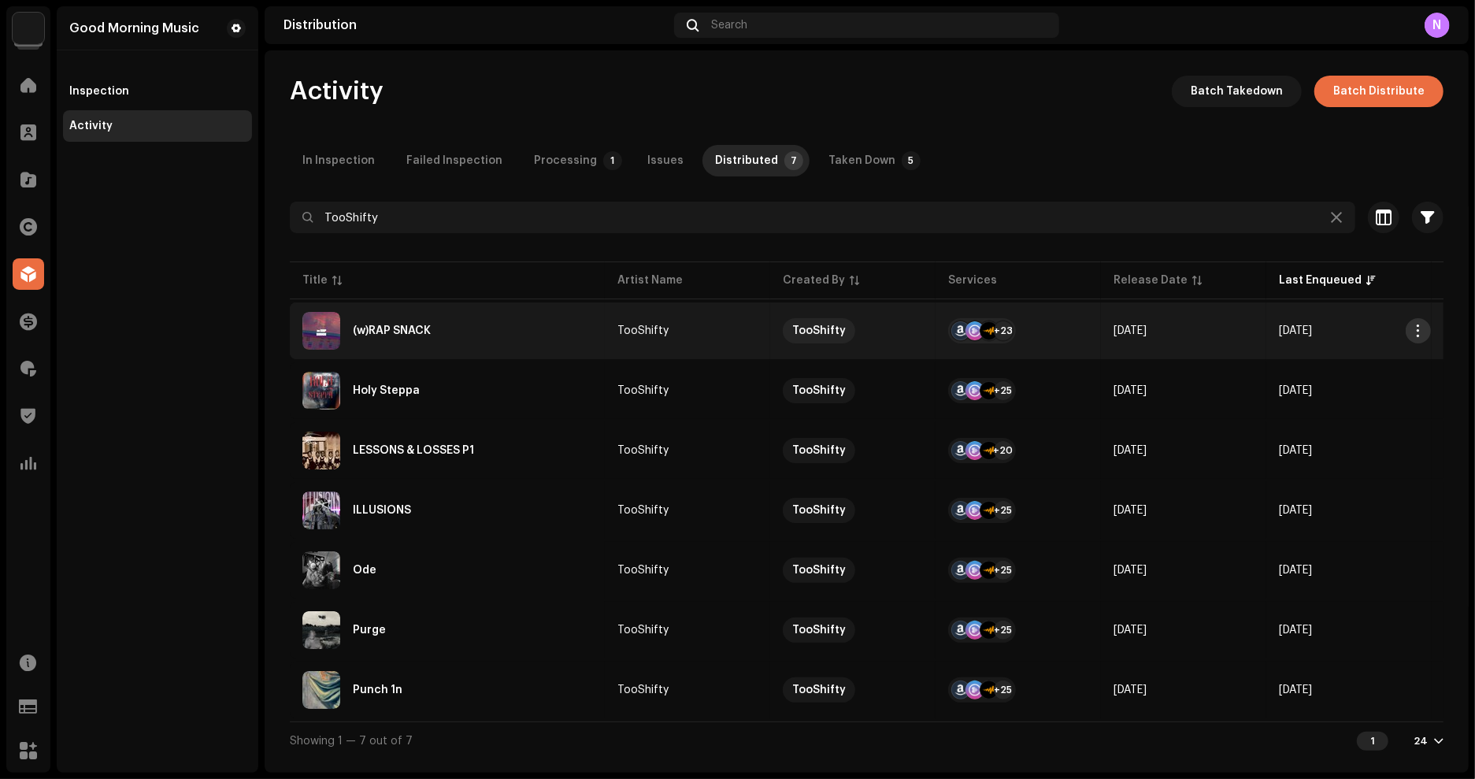
click at [1420, 324] on span "button" at bounding box center [1419, 330] width 12 height 13
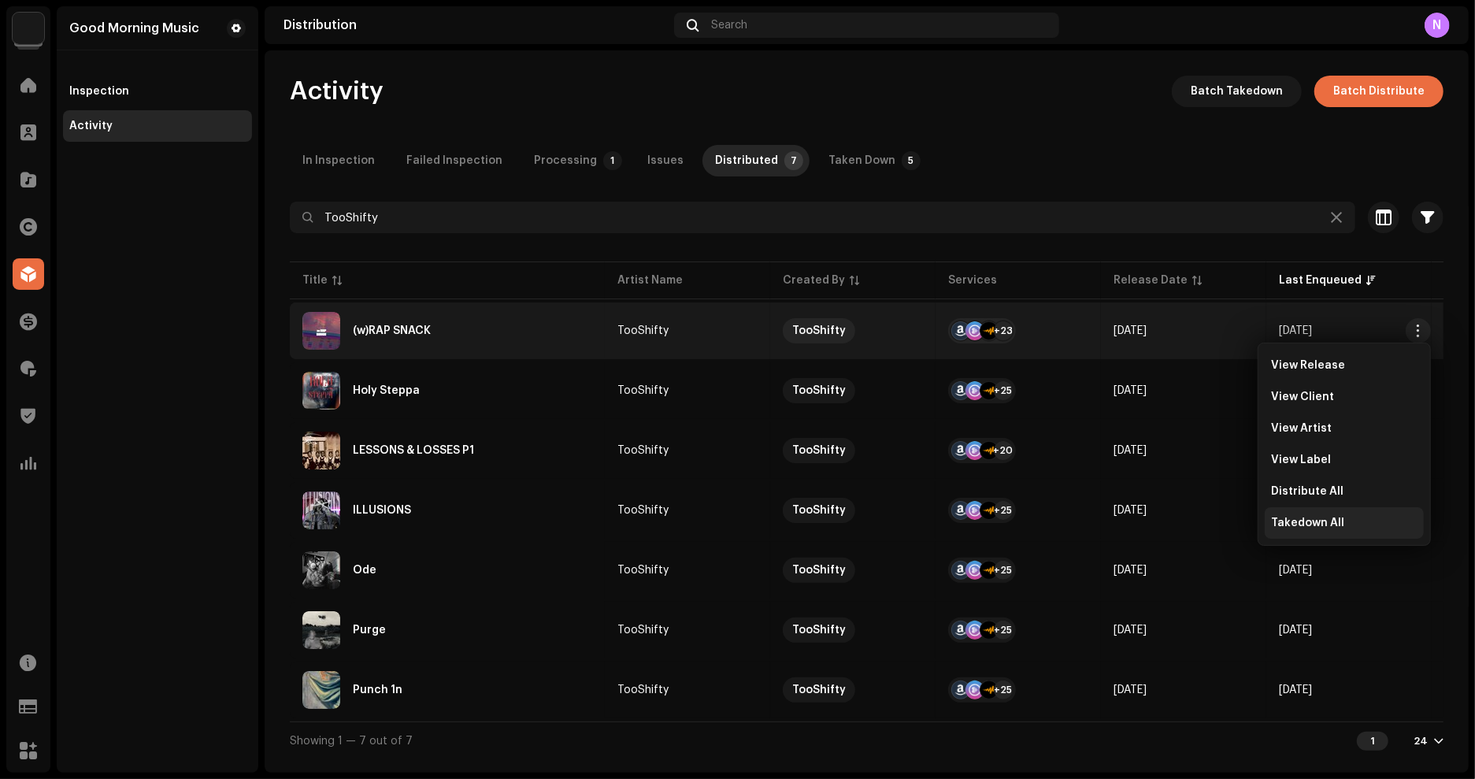
click at [1329, 520] on span "Takedown All" at bounding box center [1307, 523] width 73 height 13
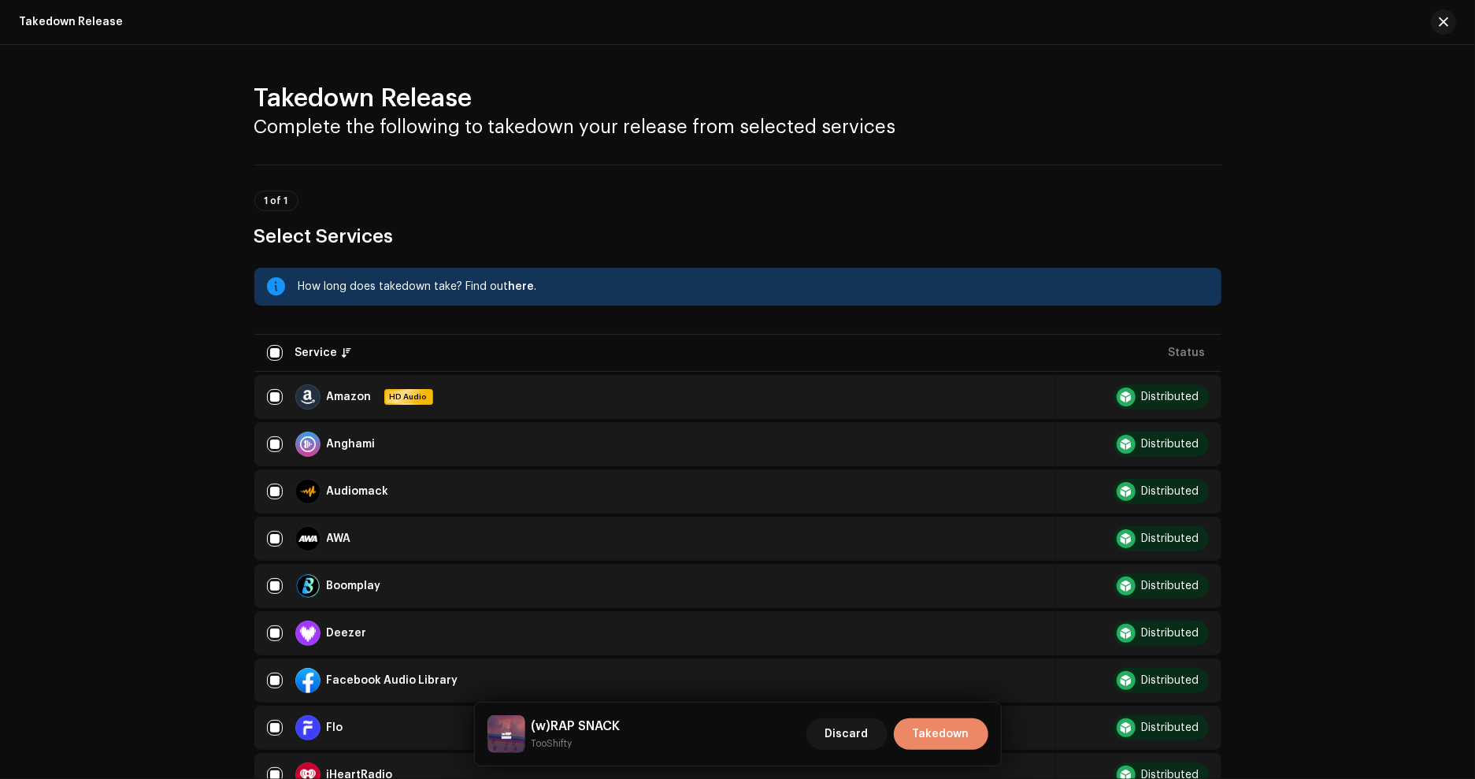
click at [935, 734] on span "Takedown" at bounding box center [941, 734] width 57 height 32
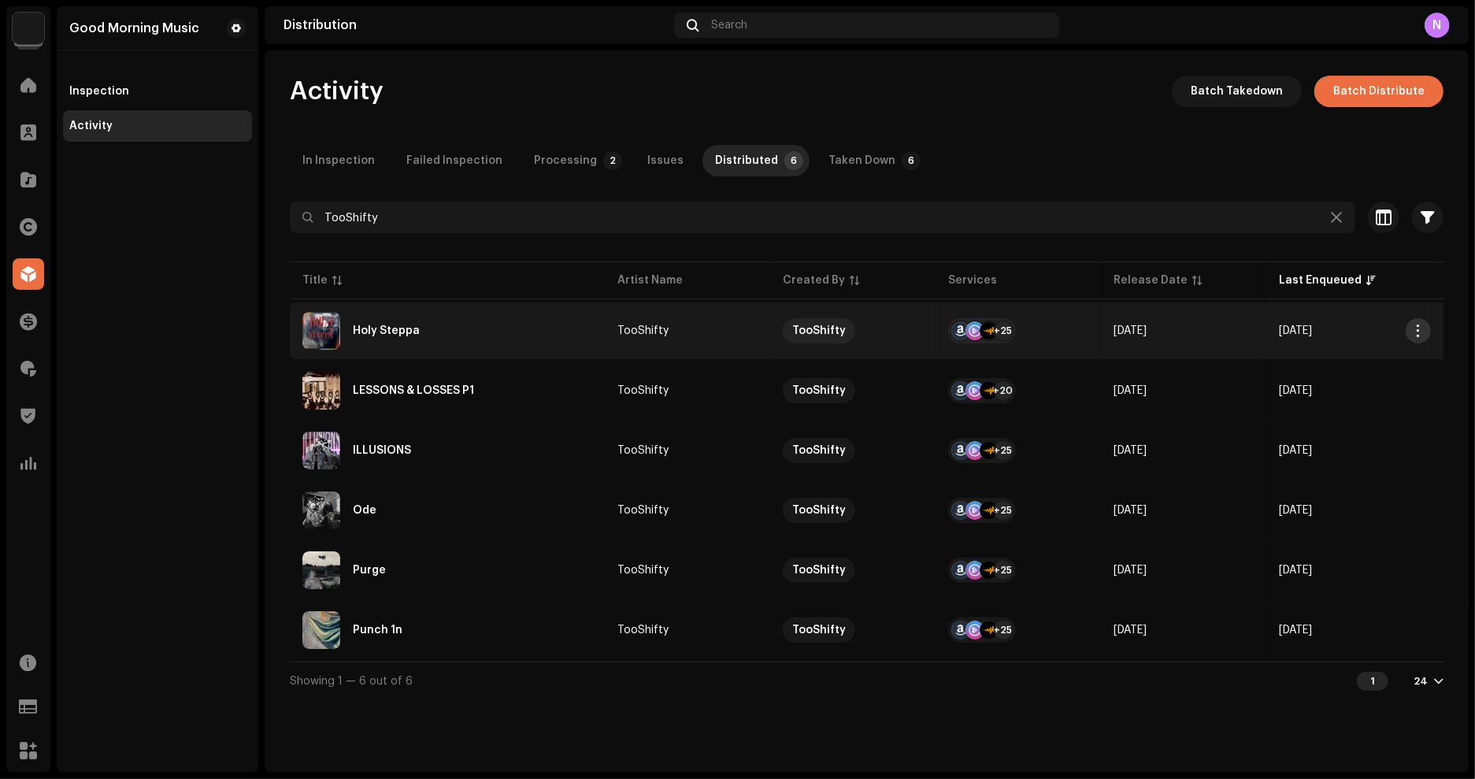
click at [1419, 329] on span "button" at bounding box center [1419, 330] width 12 height 13
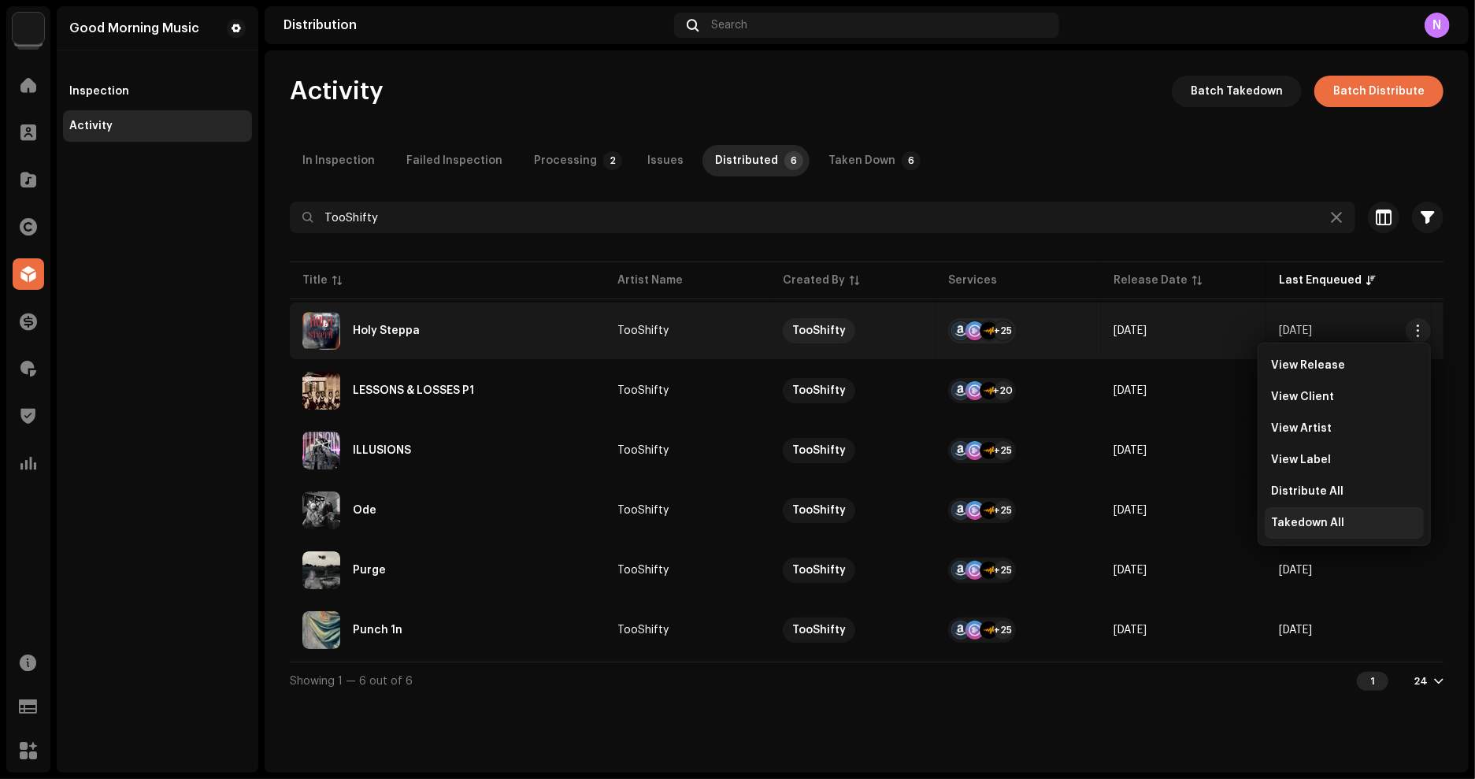
click at [1280, 518] on span "Takedown All" at bounding box center [1307, 523] width 73 height 13
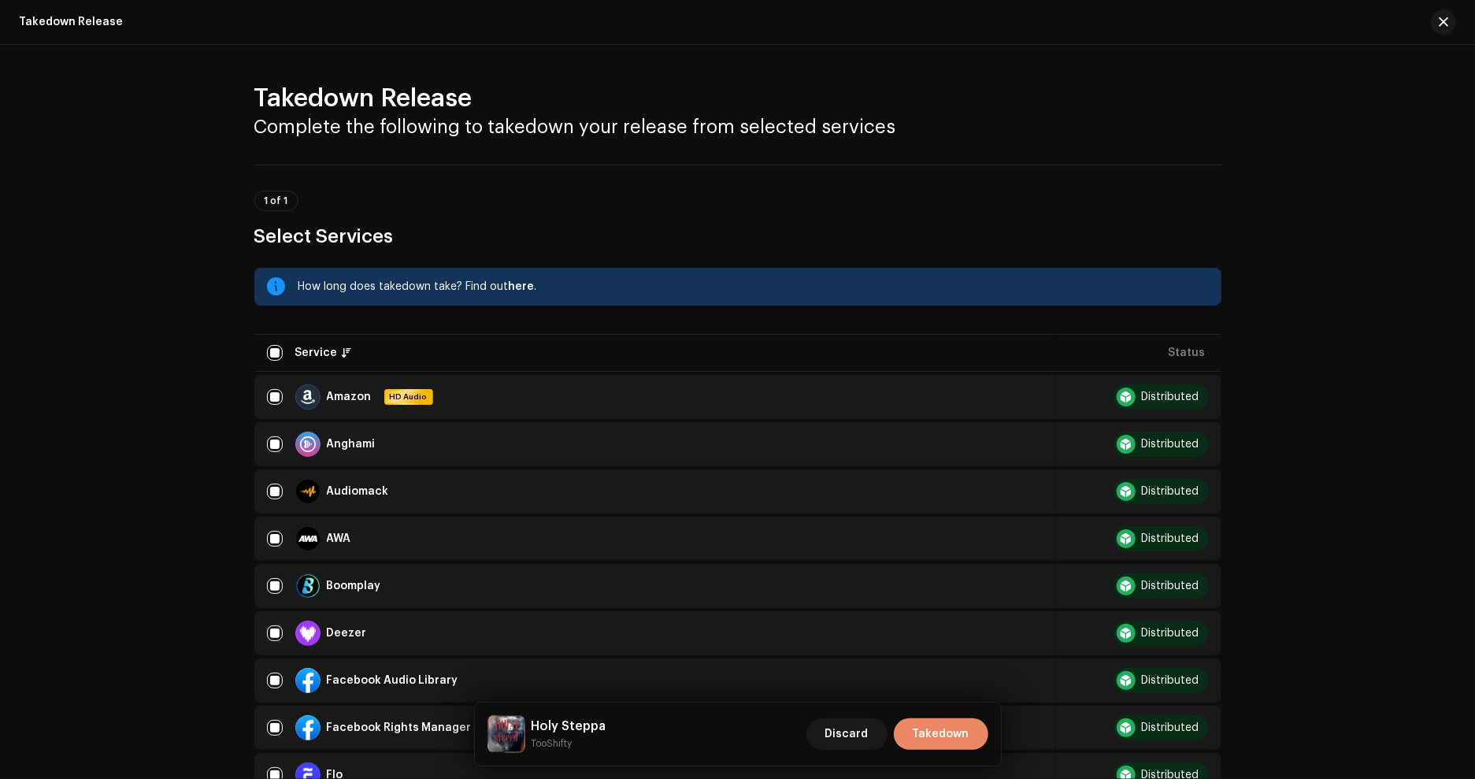
click at [943, 740] on span "Takedown" at bounding box center [941, 734] width 57 height 32
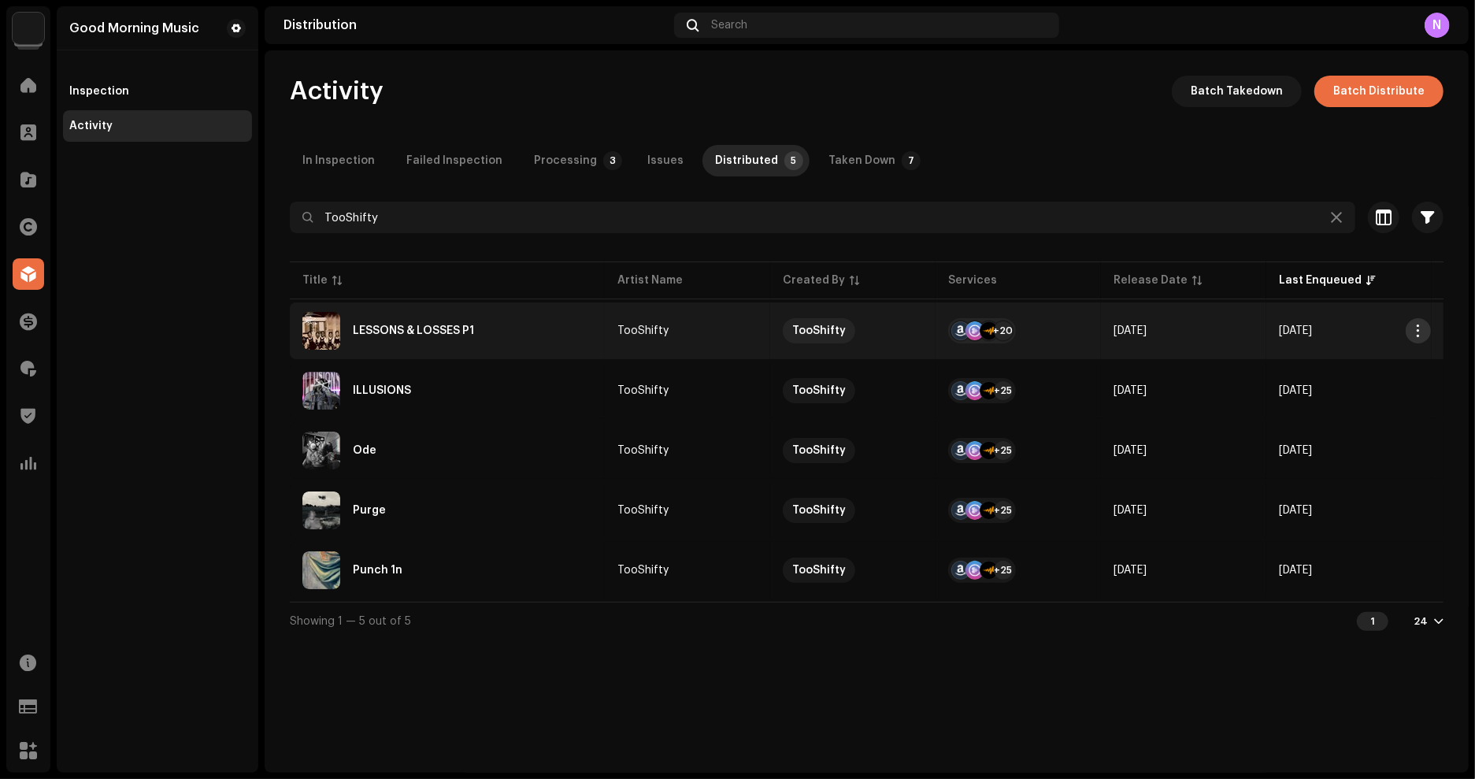
click at [1418, 334] on span "button" at bounding box center [1419, 330] width 12 height 13
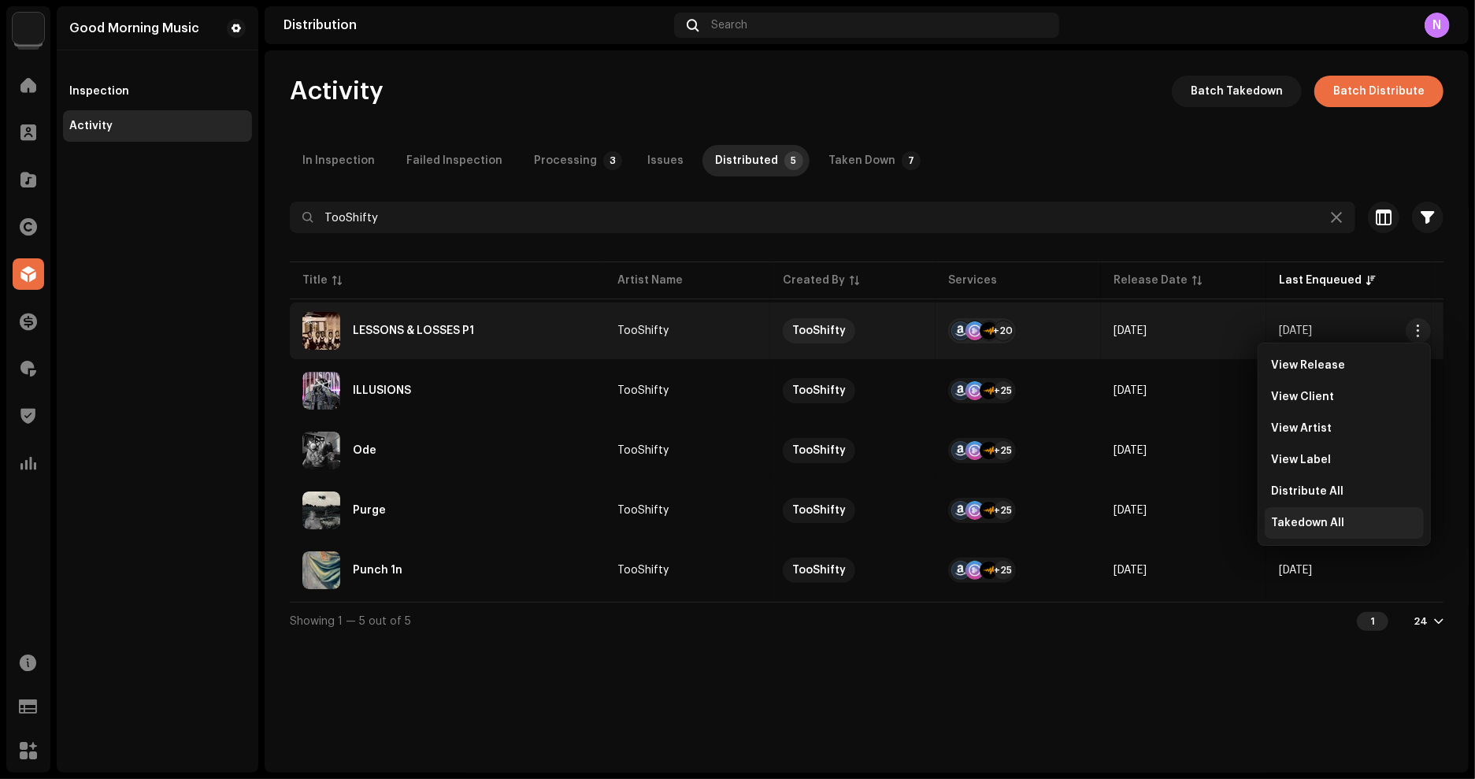
click at [1307, 522] on span "Takedown All" at bounding box center [1307, 523] width 73 height 13
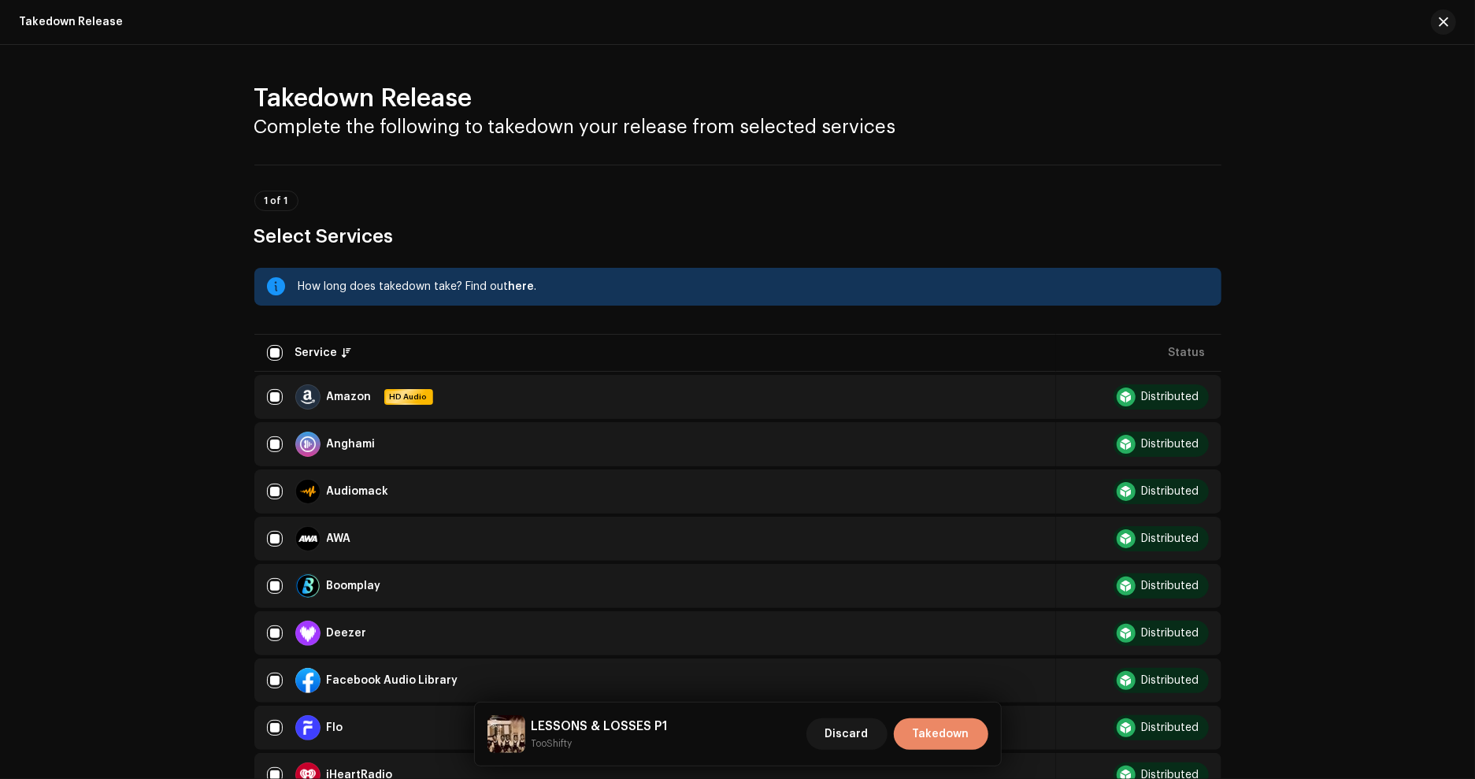
click at [948, 741] on span "Takedown" at bounding box center [941, 734] width 57 height 32
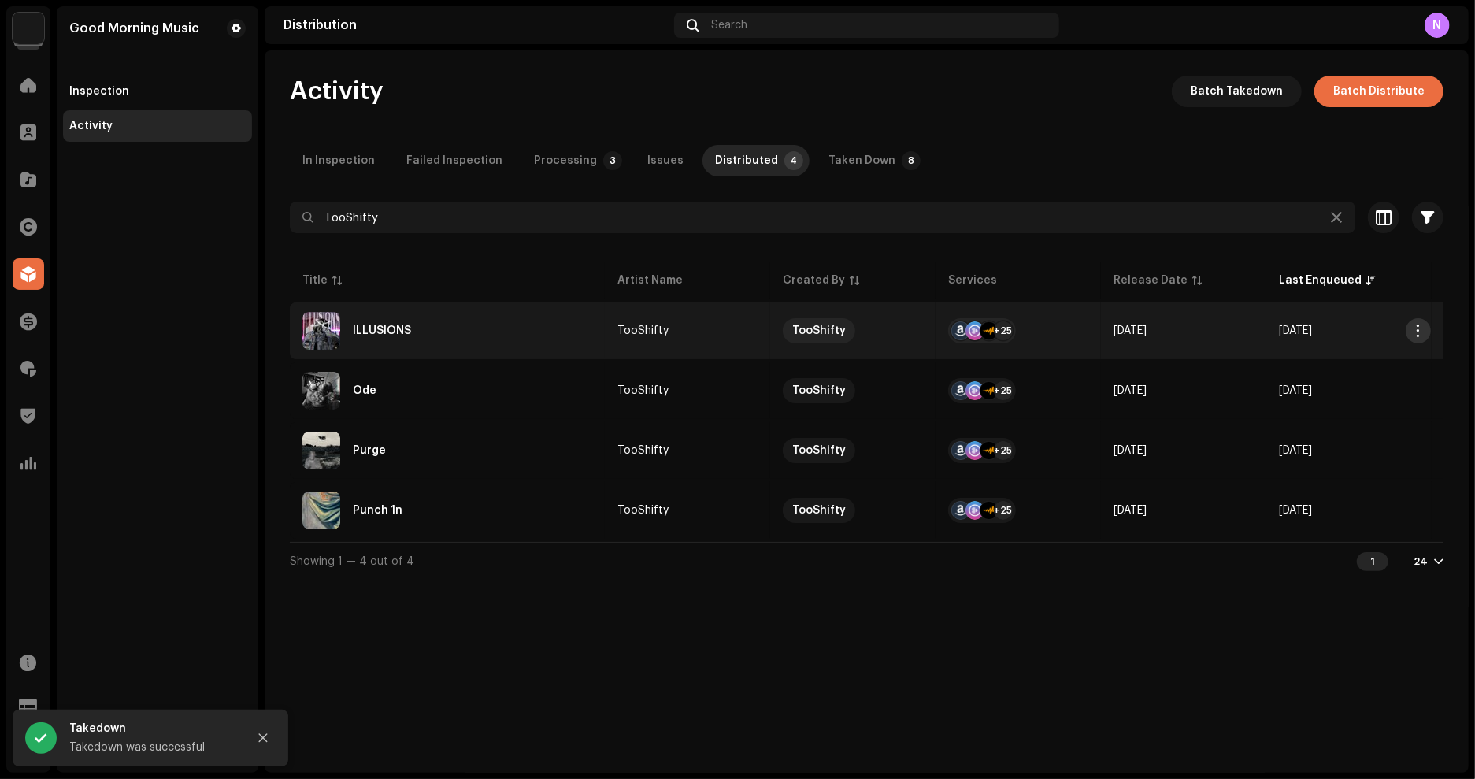
click at [1416, 333] on span "button" at bounding box center [1419, 330] width 12 height 13
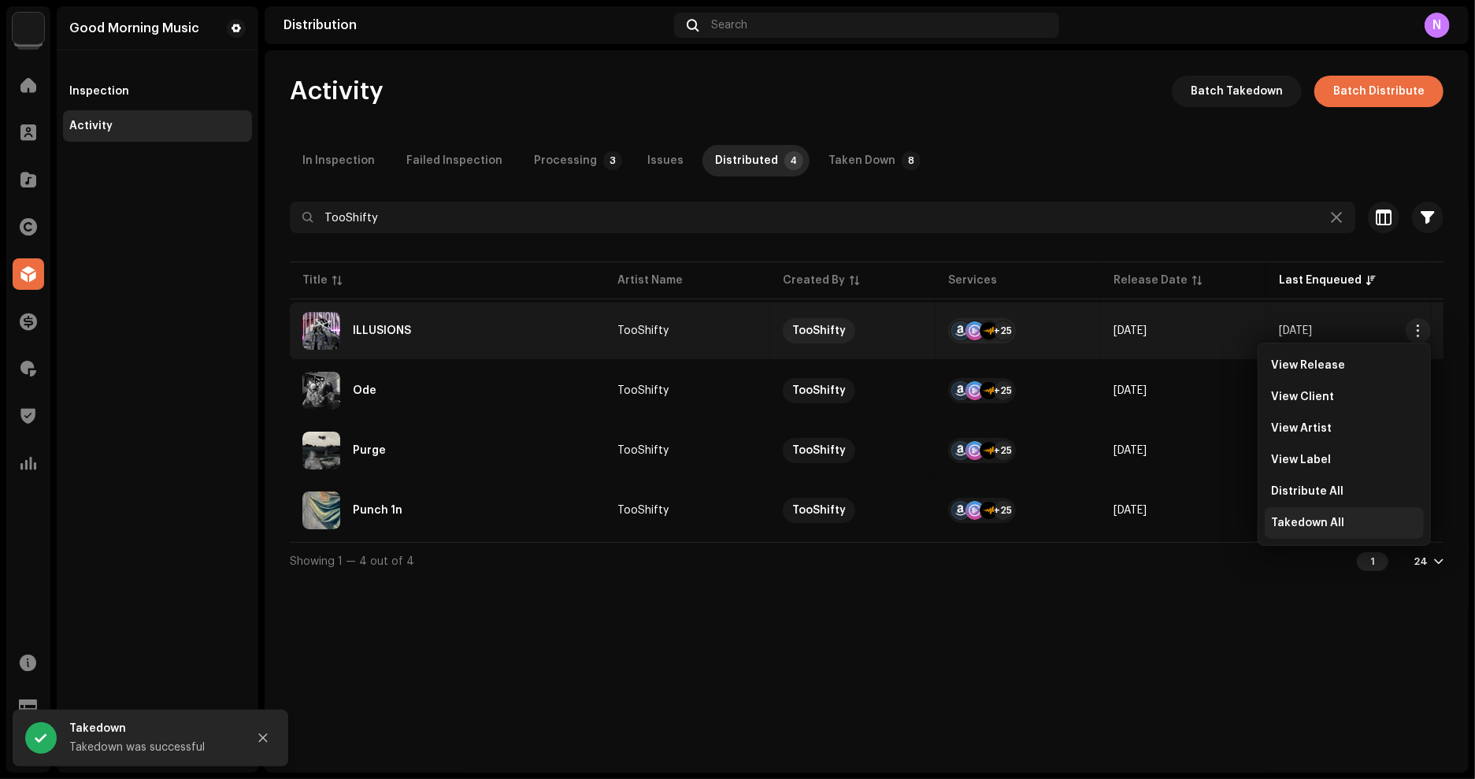
click at [1293, 520] on span "Takedown All" at bounding box center [1307, 523] width 73 height 13
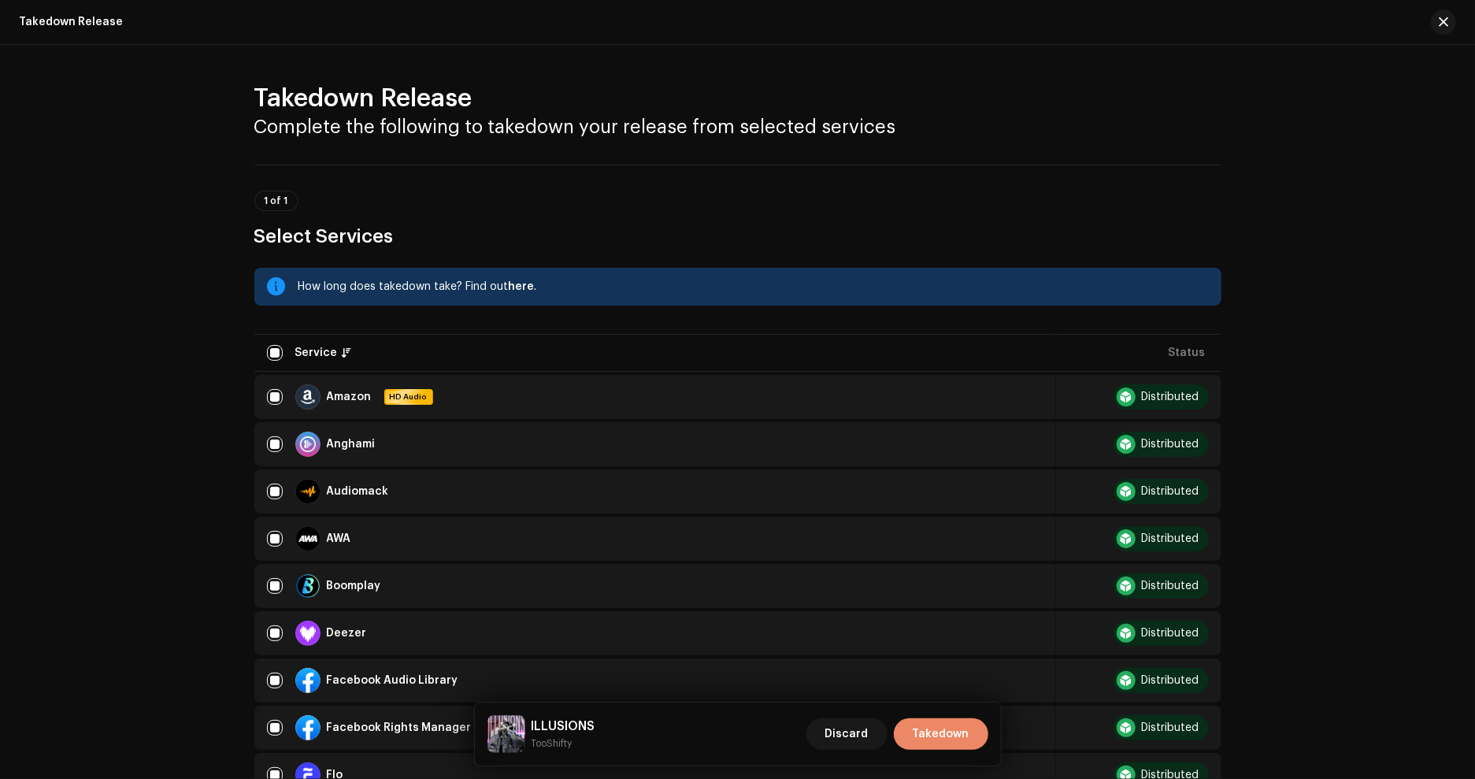
click at [949, 725] on span "Takedown" at bounding box center [941, 734] width 57 height 32
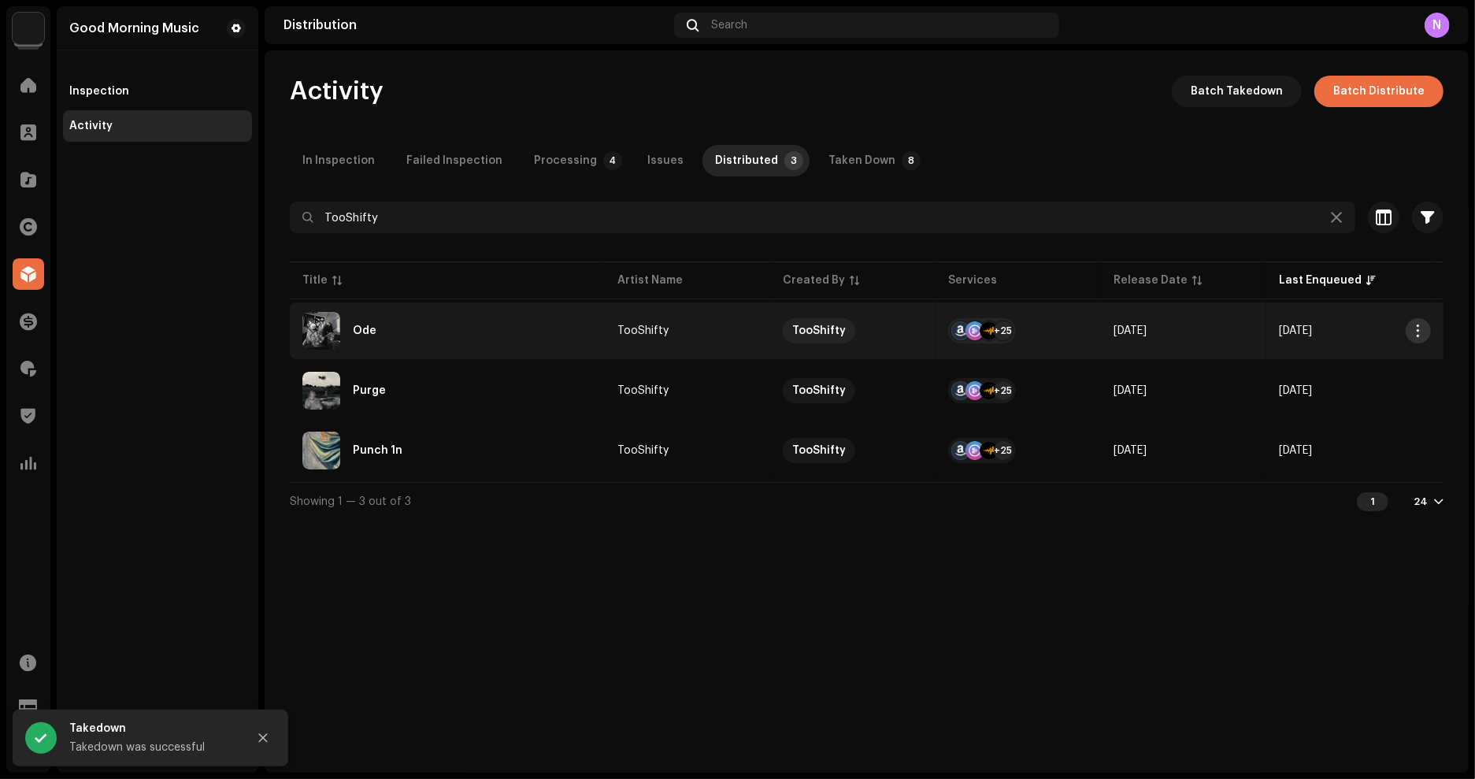
click at [1418, 325] on span "button" at bounding box center [1419, 330] width 12 height 13
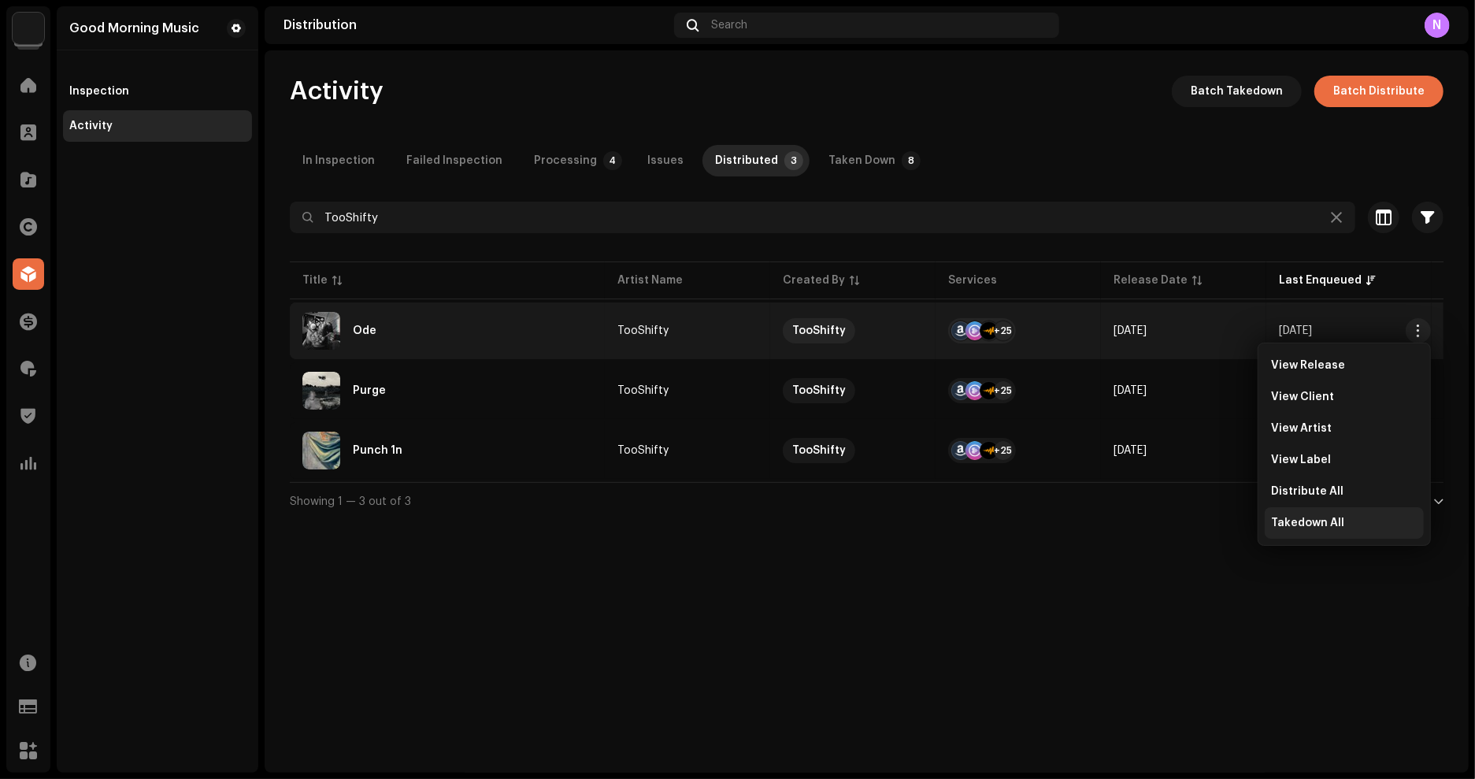
click at [1312, 520] on span "Takedown All" at bounding box center [1307, 523] width 73 height 13
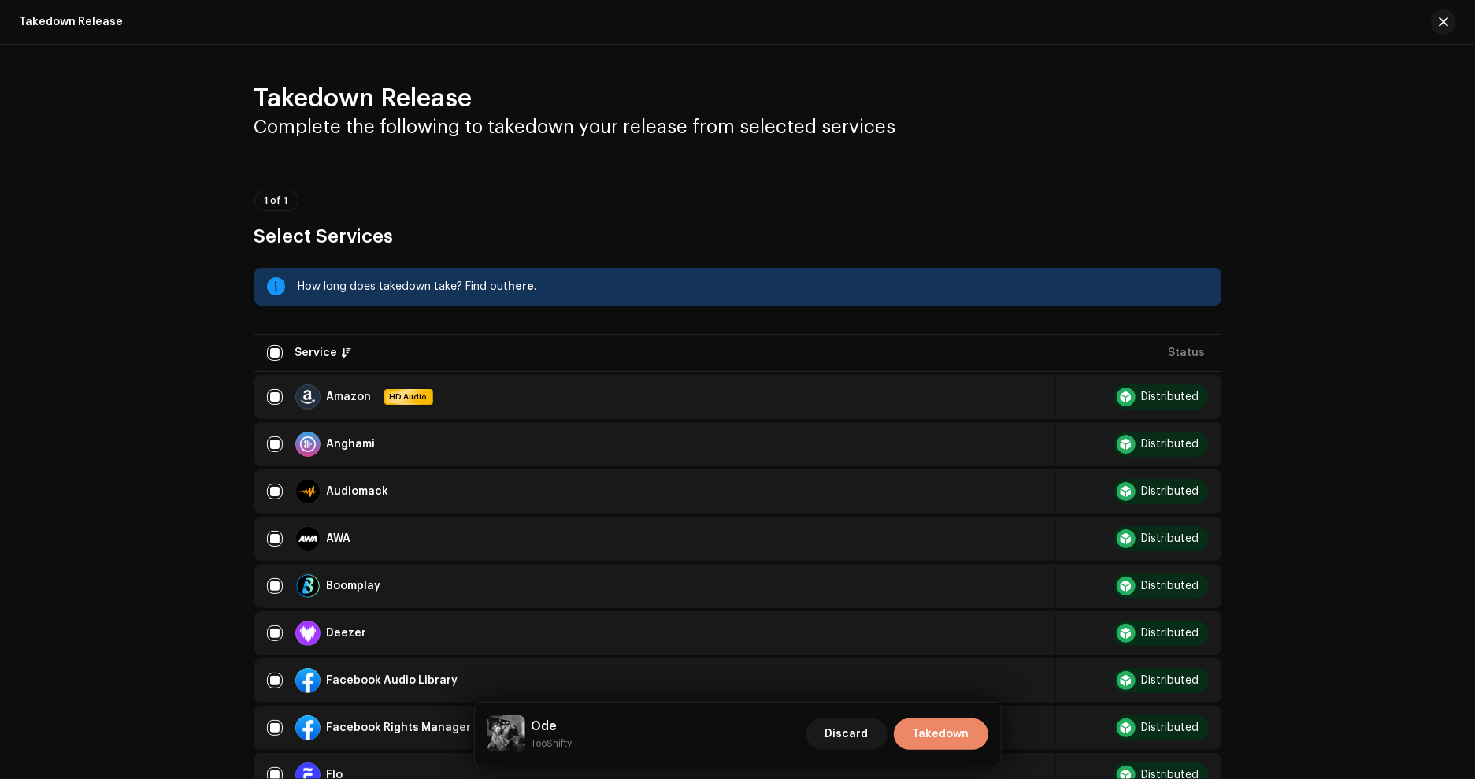
click at [947, 722] on span "Takedown" at bounding box center [941, 734] width 57 height 32
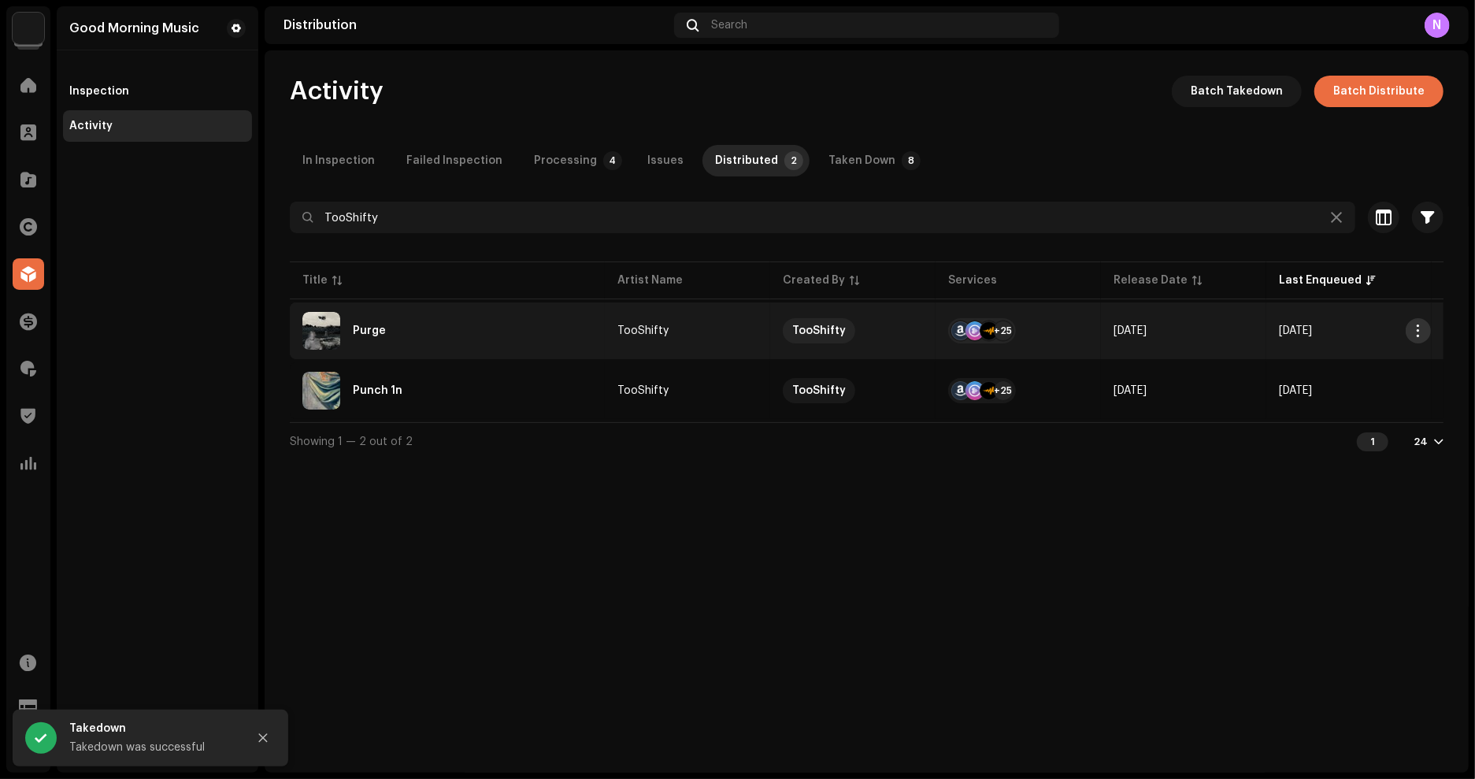
click at [1418, 328] on span "button" at bounding box center [1419, 330] width 12 height 13
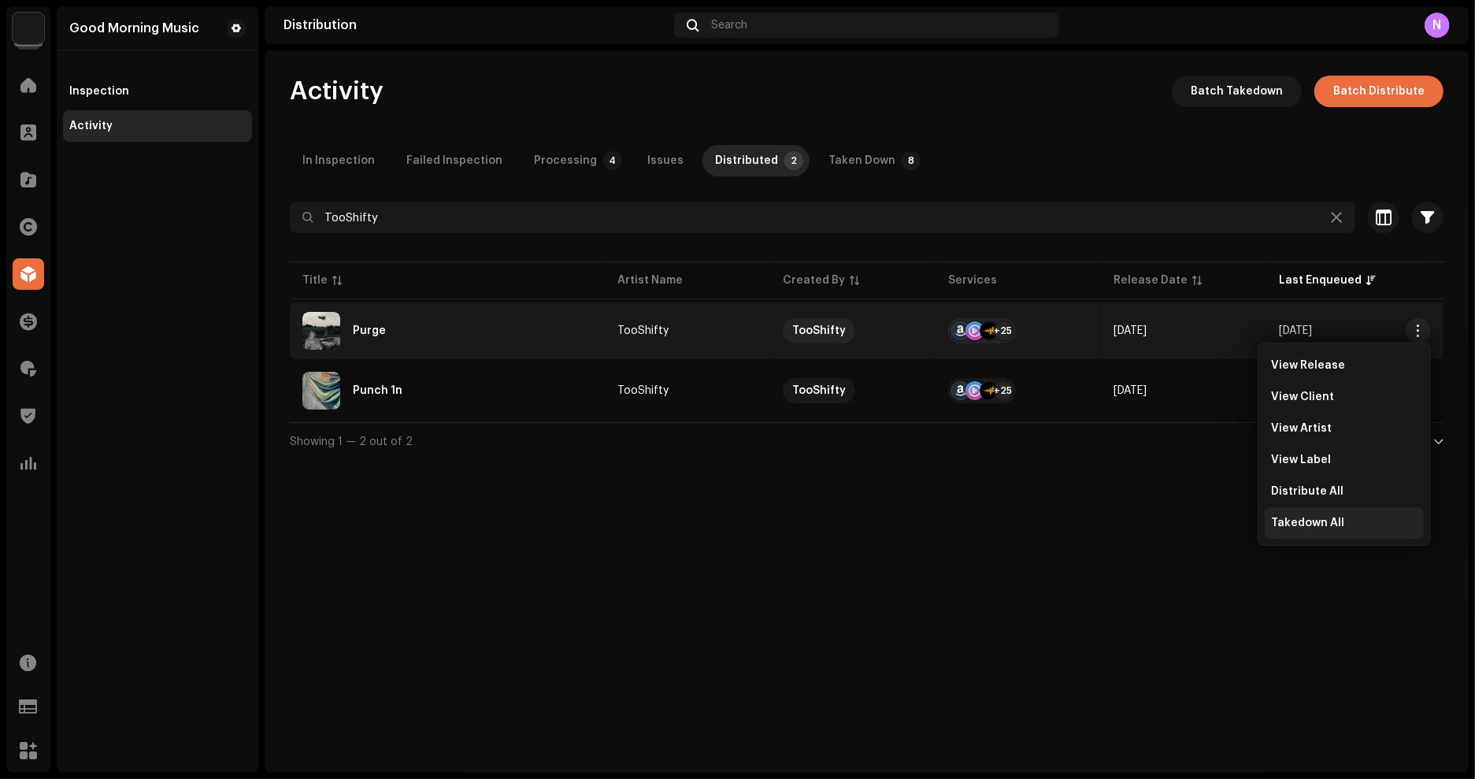
click at [1321, 520] on span "Takedown All" at bounding box center [1307, 523] width 73 height 13
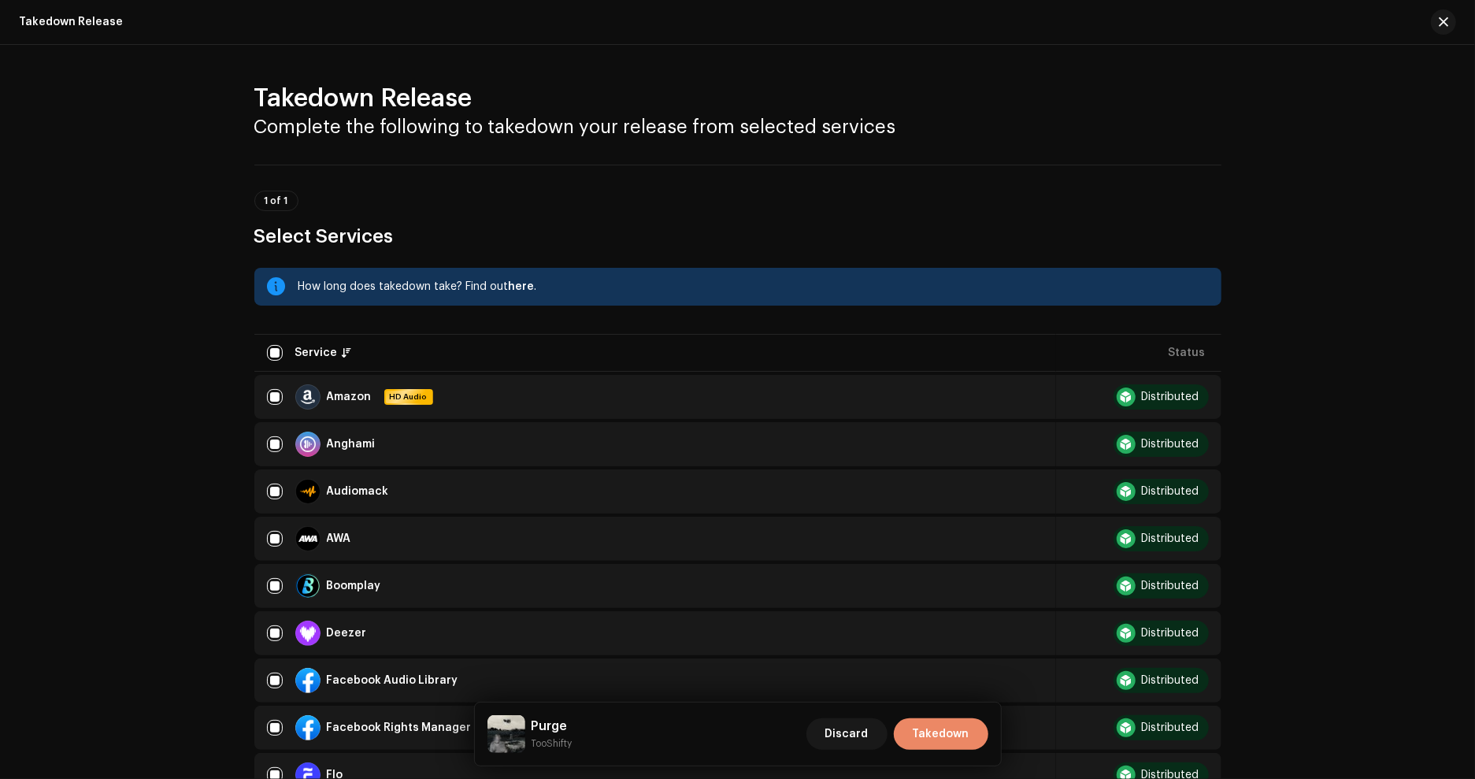
click at [955, 747] on span "Takedown" at bounding box center [941, 734] width 57 height 32
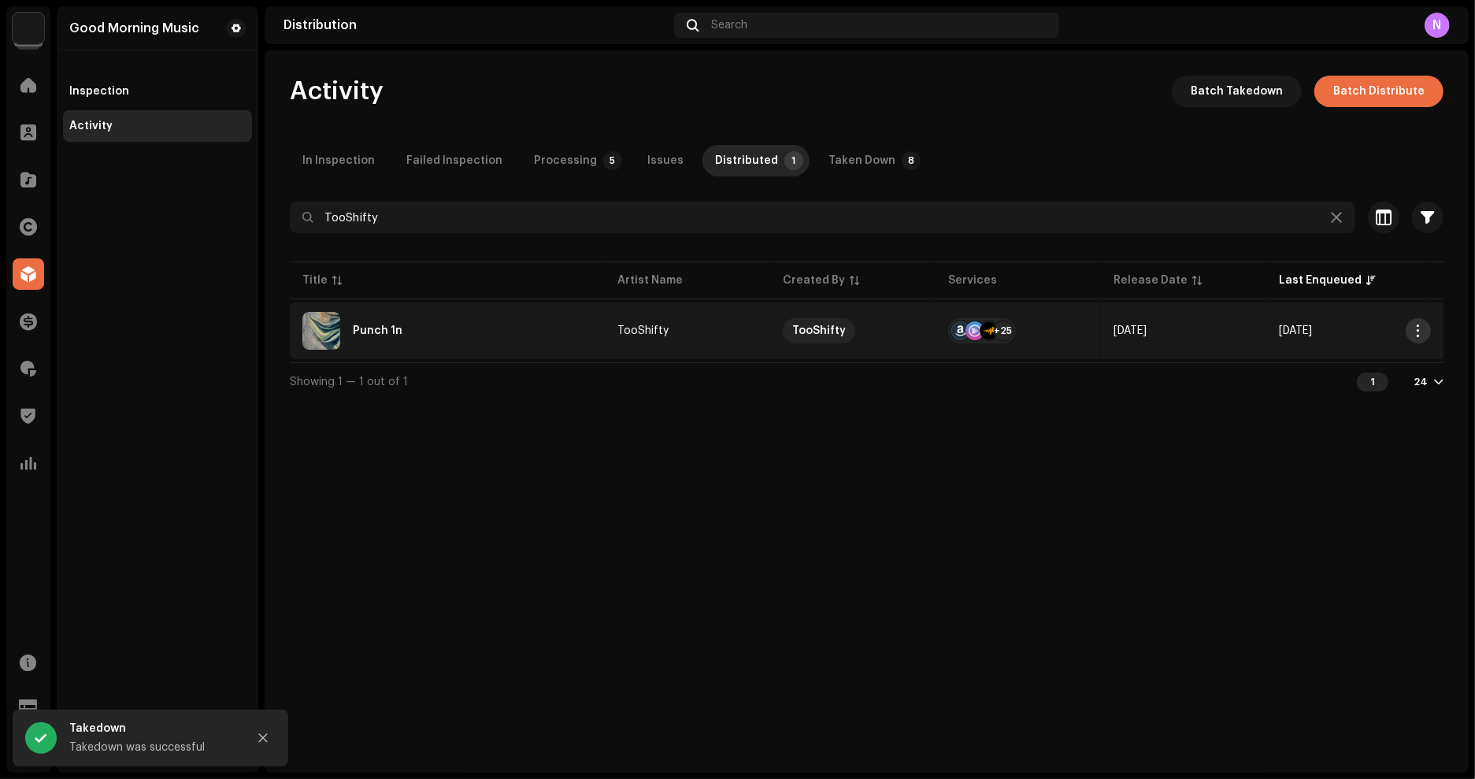
click at [1422, 330] on span "button" at bounding box center [1419, 330] width 12 height 13
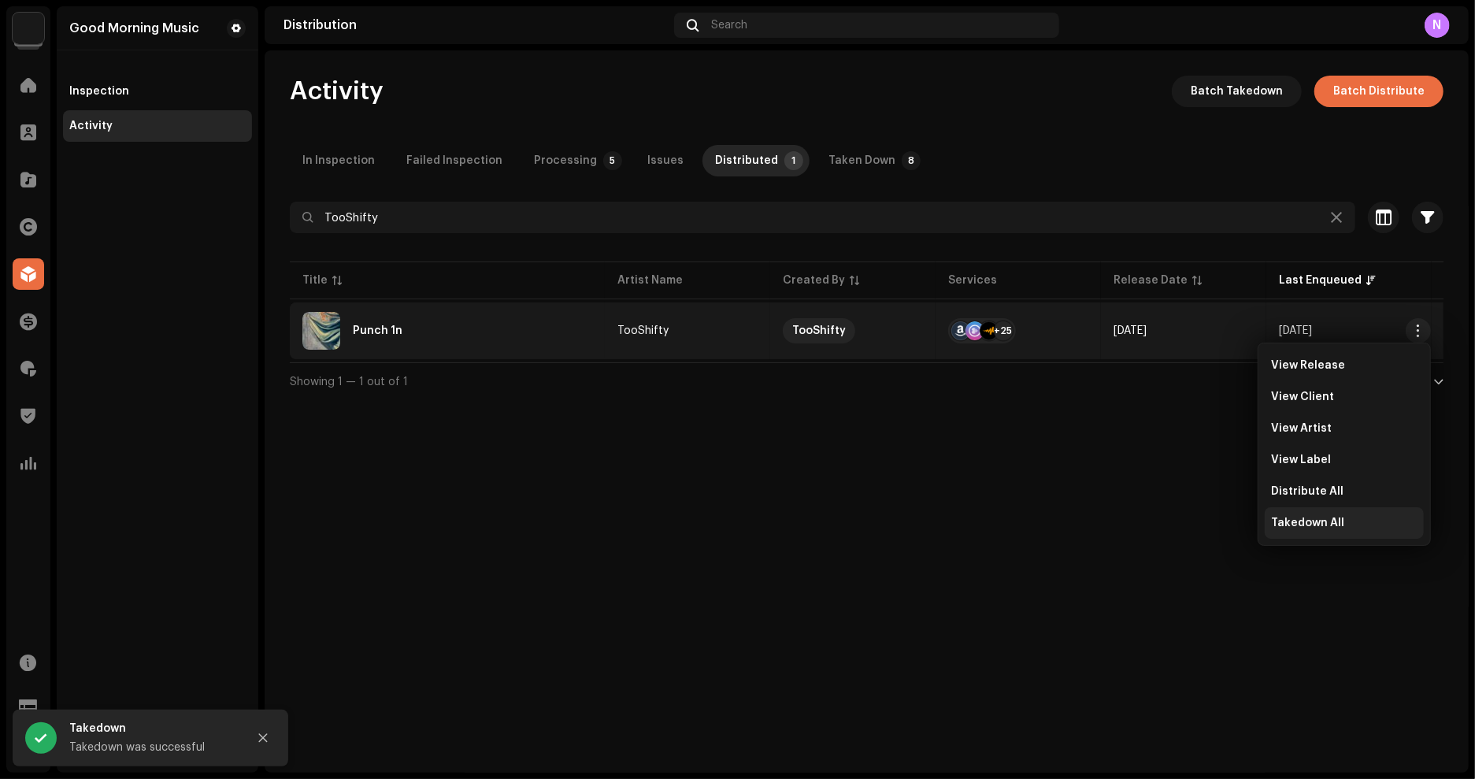
click at [1331, 521] on span "Takedown All" at bounding box center [1307, 523] width 73 height 13
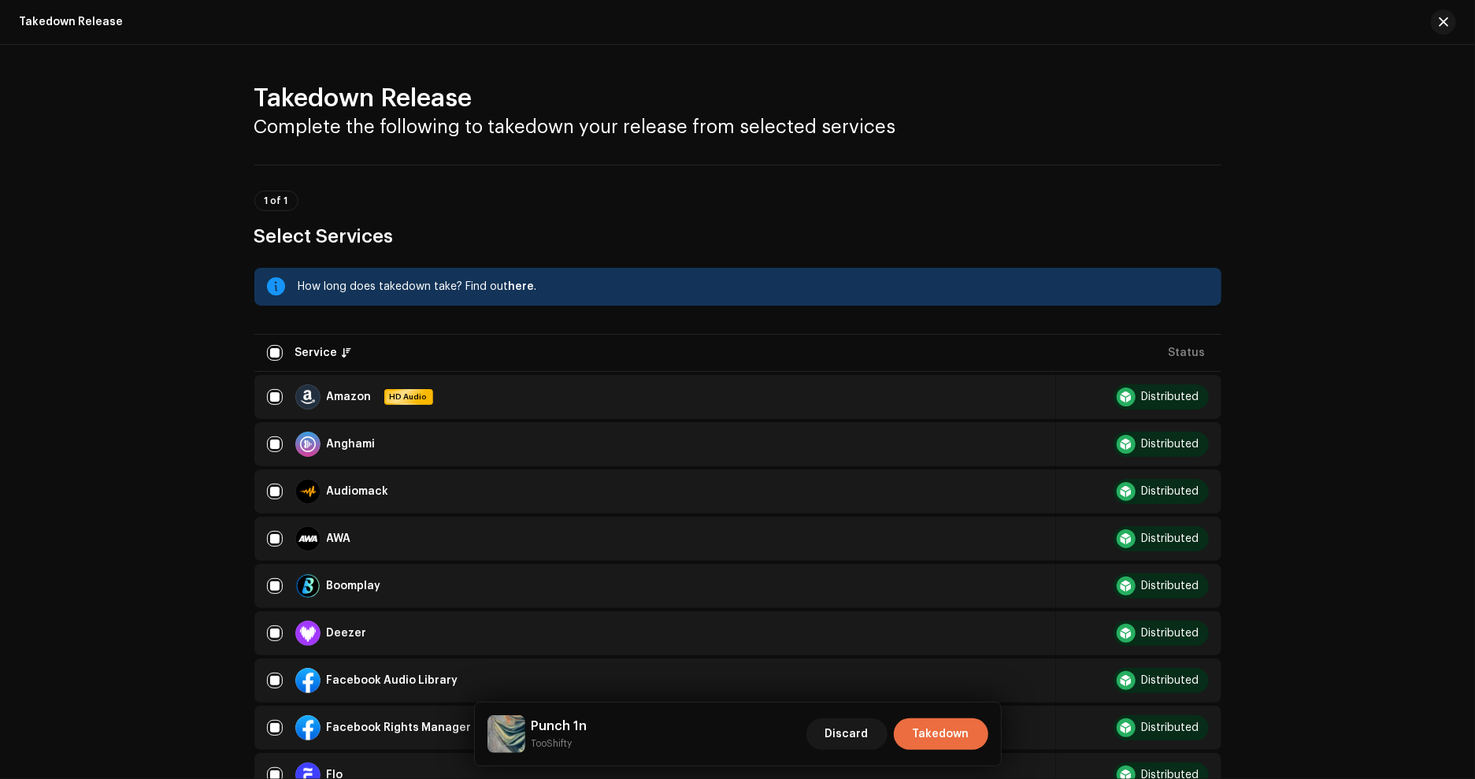
click at [960, 717] on div "Discard Takedown" at bounding box center [897, 734] width 182 height 38
click at [944, 755] on div "Punch 1n TooShifty Discard Takedown" at bounding box center [738, 733] width 526 height 63
click at [951, 732] on span "Takedown" at bounding box center [941, 734] width 57 height 32
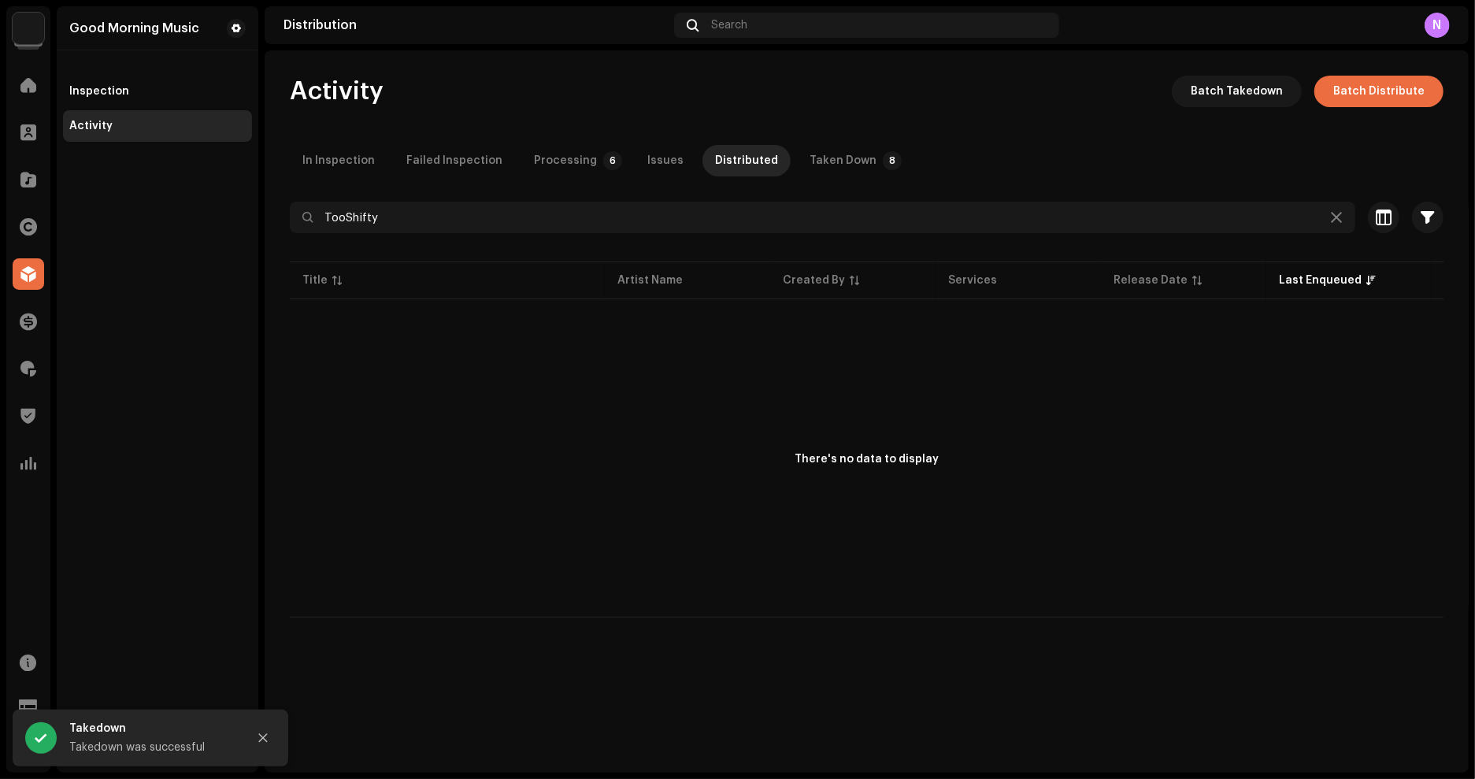
click at [1446, 26] on div "N" at bounding box center [1437, 25] width 25 height 25
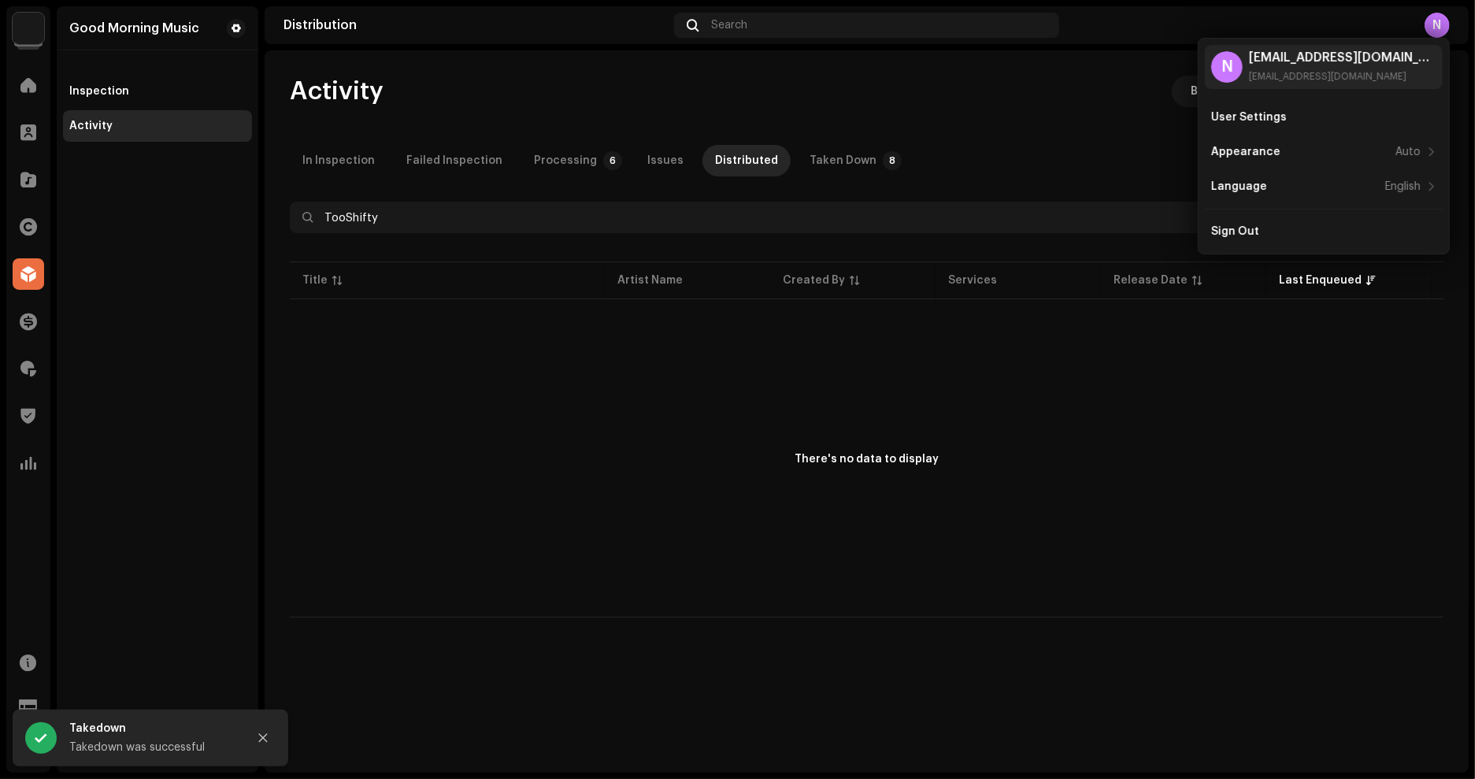
click at [1160, 88] on div "Activity Batch Takedown Batch Distribute" at bounding box center [867, 92] width 1154 height 32
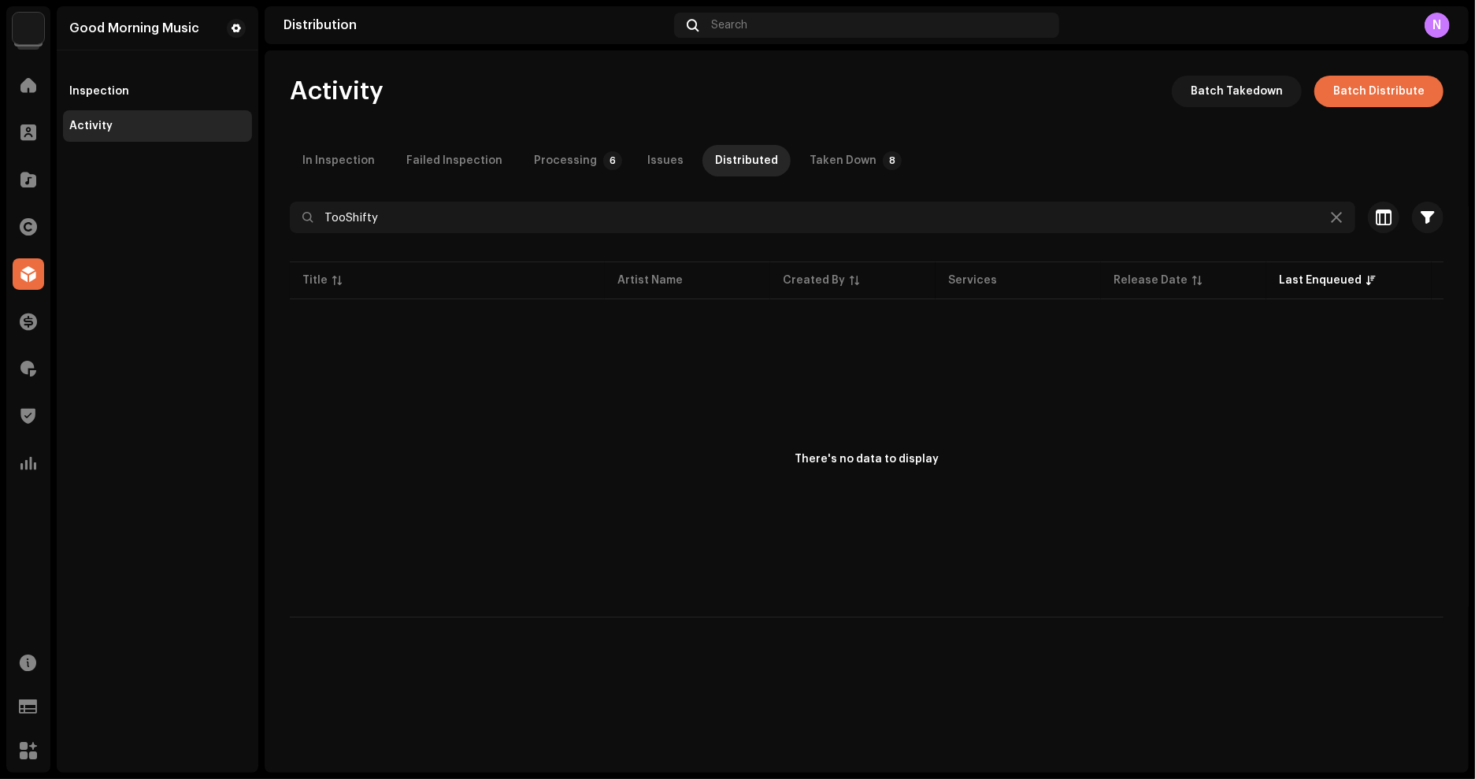
click at [176, 485] on div "Good Morning Music Inspection Activity" at bounding box center [158, 389] width 202 height 766
click at [28, 371] on span at bounding box center [28, 368] width 16 height 13
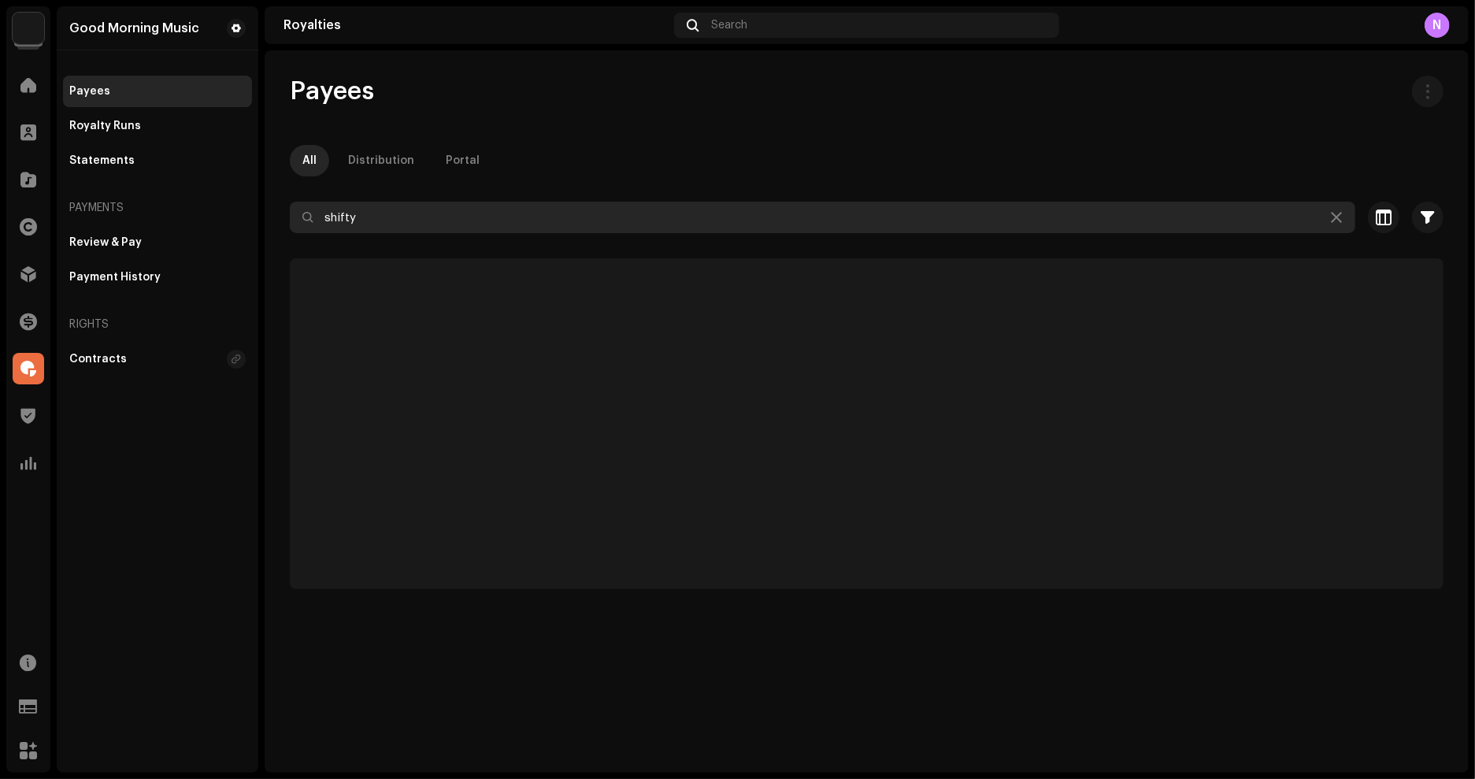
click at [498, 226] on input "shifty" at bounding box center [823, 218] width 1066 height 32
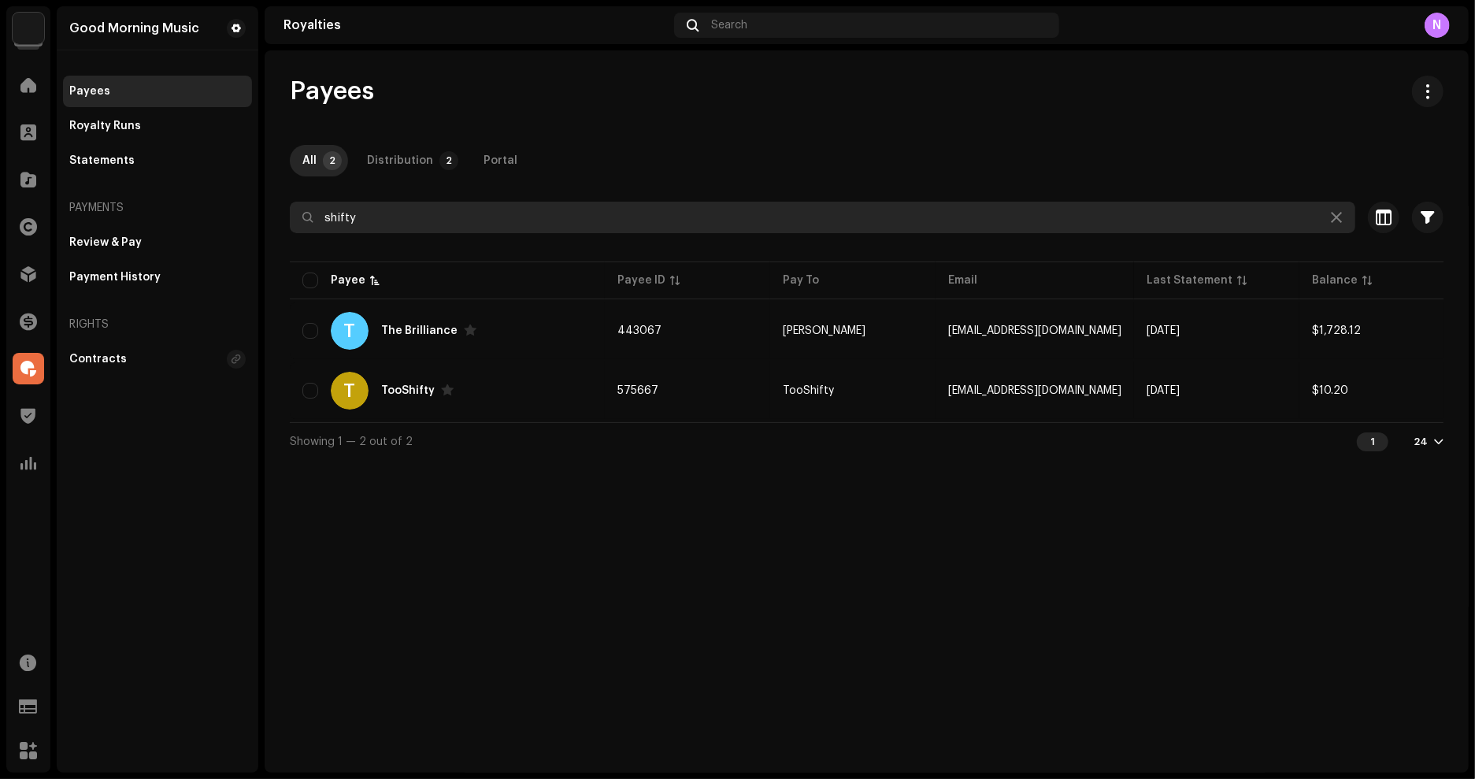
paste input "[EMAIL_ADDRESS][DOMAIN_NAME]"
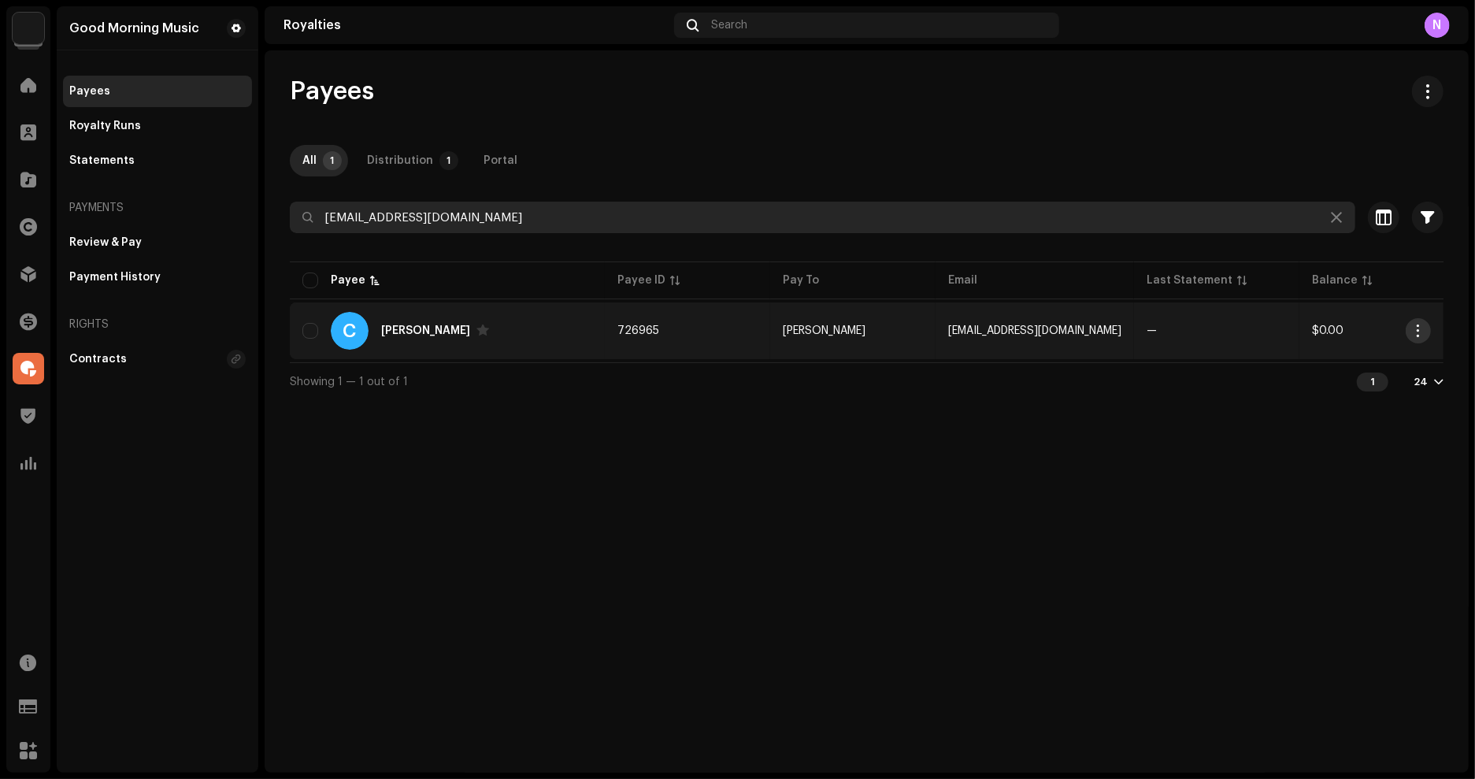
type input "[EMAIL_ADDRESS][DOMAIN_NAME]"
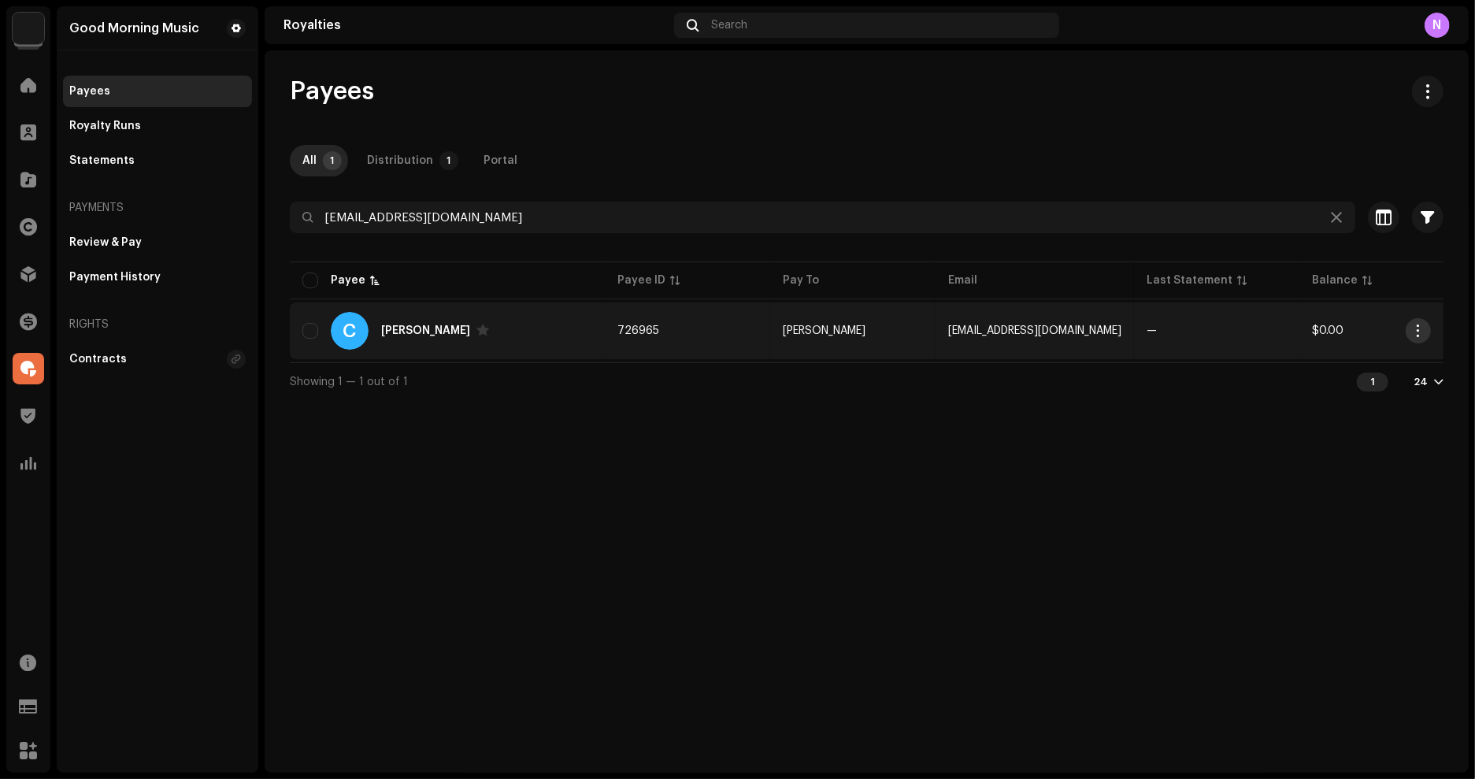
click at [1421, 332] on span "button" at bounding box center [1419, 330] width 12 height 13
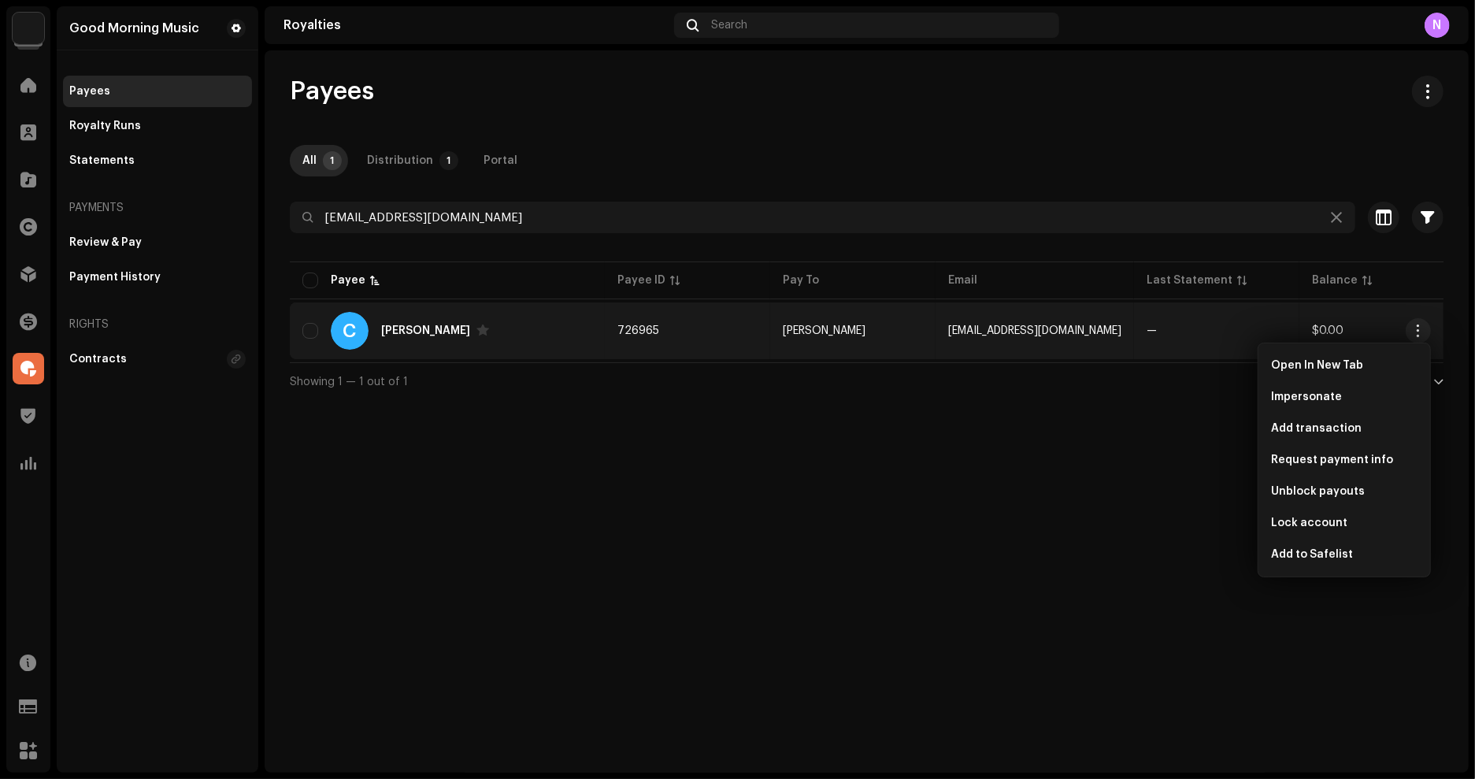
click at [1136, 439] on div "Payees All 1 Distribution 1 Portal [EMAIL_ADDRESS][DOMAIN_NAME] Selected 0 Sele…" at bounding box center [867, 411] width 1204 height 722
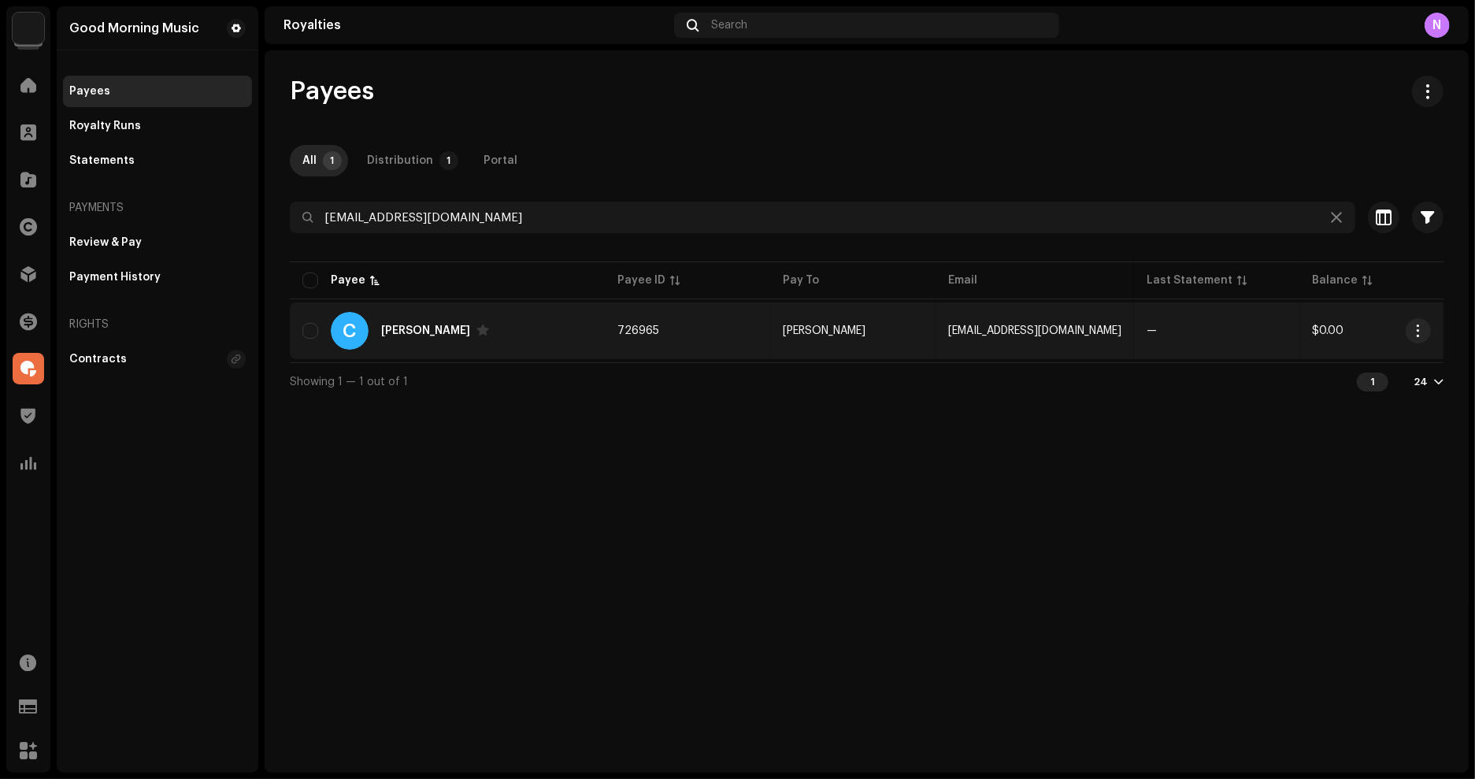
click at [909, 324] on td "[PERSON_NAME]" at bounding box center [852, 330] width 165 height 57
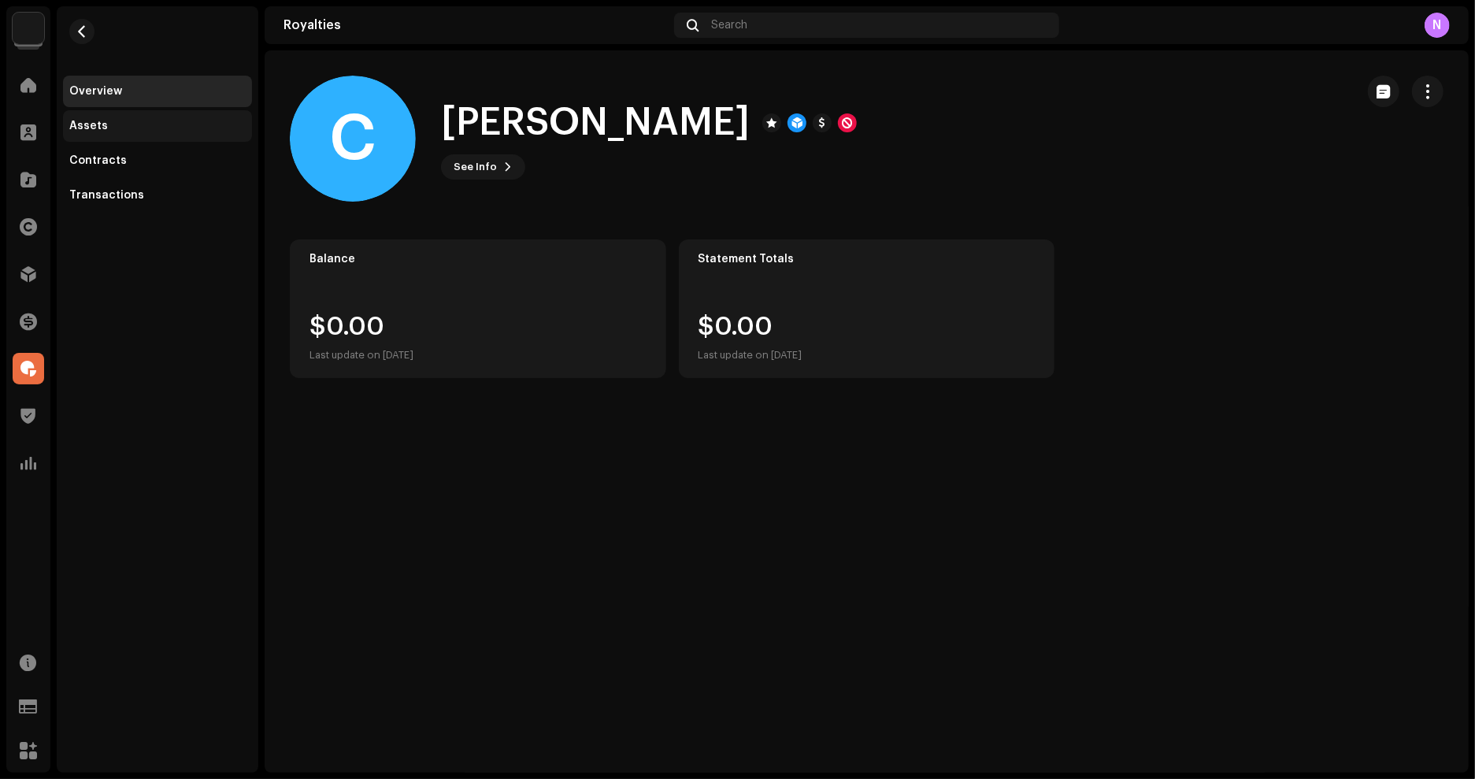
click at [101, 128] on div "Assets" at bounding box center [88, 126] width 39 height 13
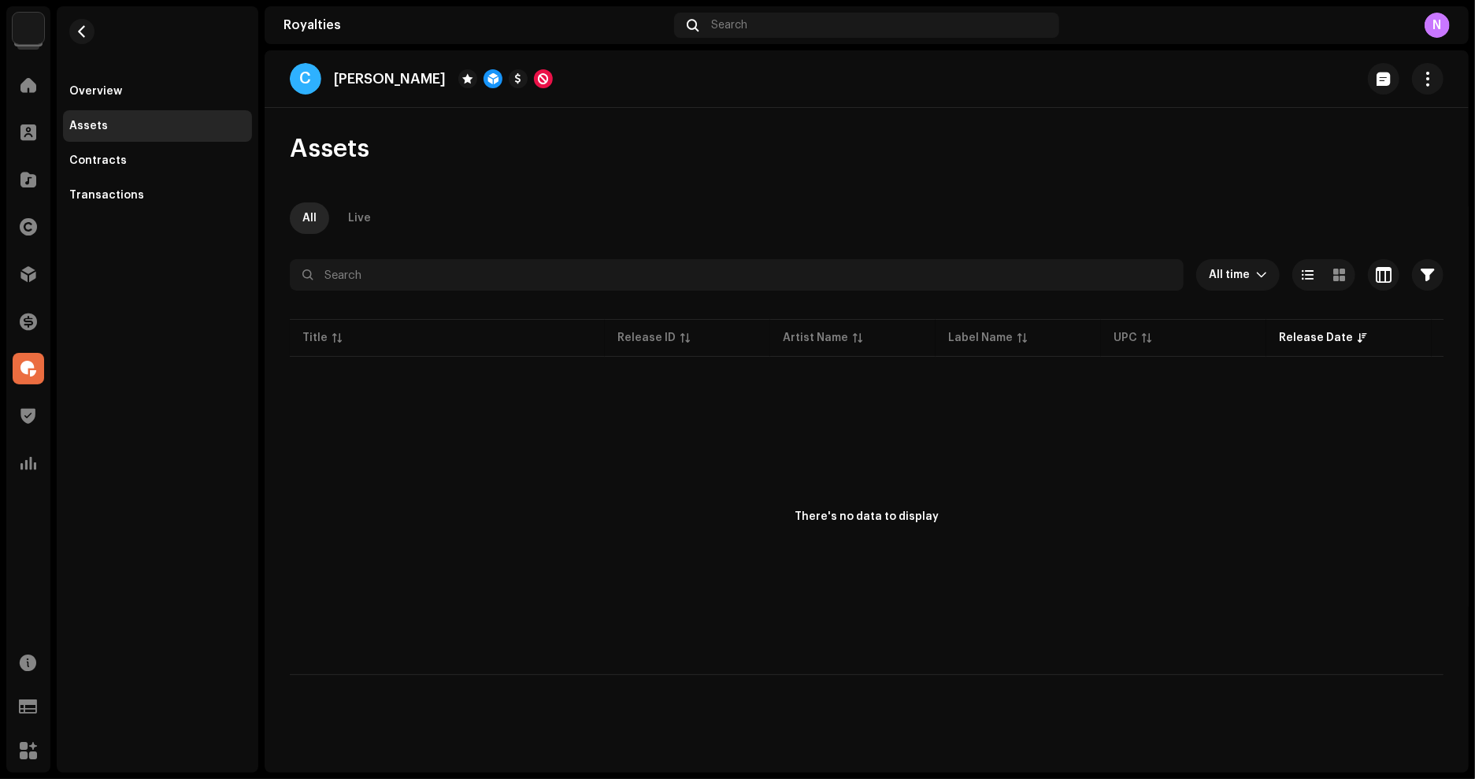
click at [117, 120] on div "Assets" at bounding box center [157, 126] width 176 height 13
click at [111, 97] on div "Overview" at bounding box center [157, 92] width 189 height 32
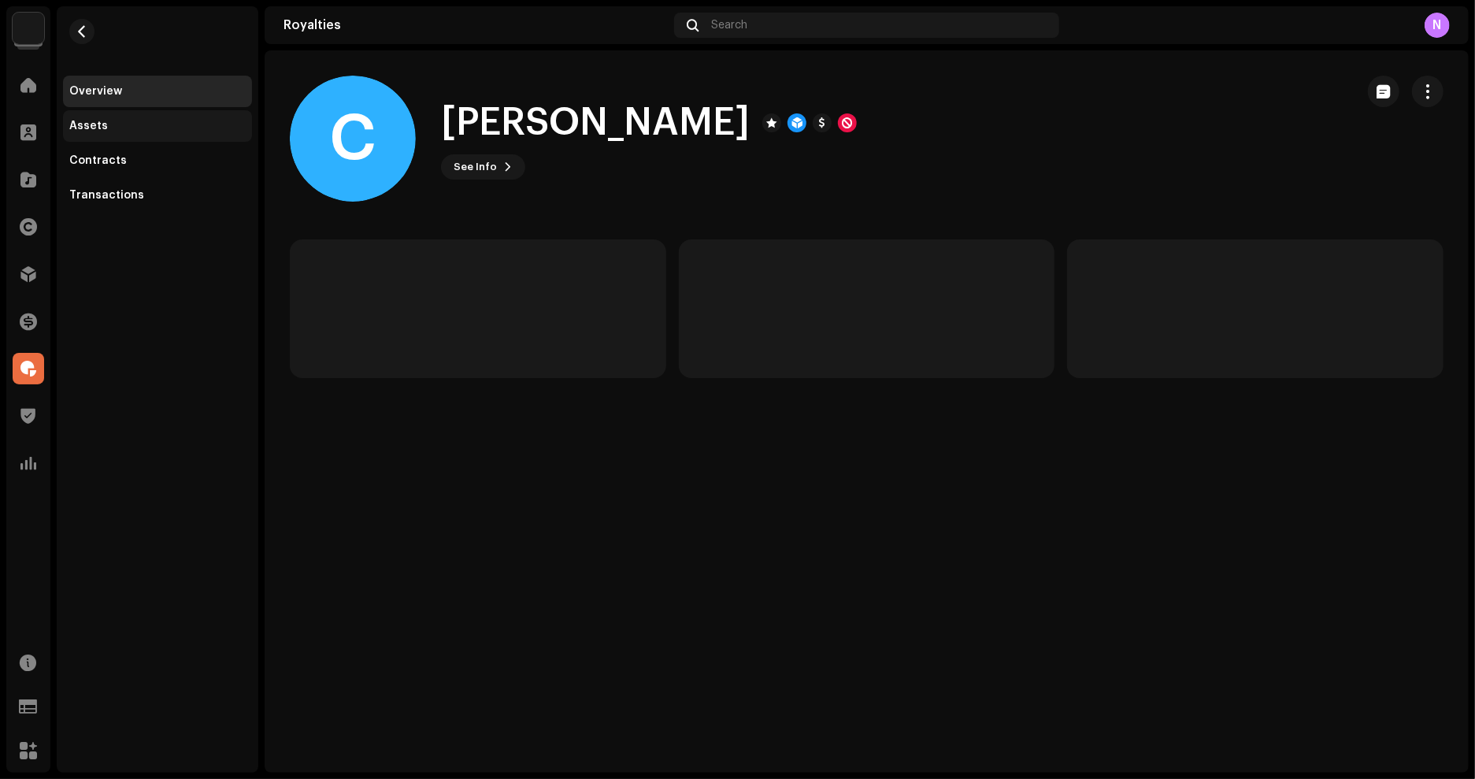
click at [98, 128] on div "Assets" at bounding box center [88, 126] width 39 height 13
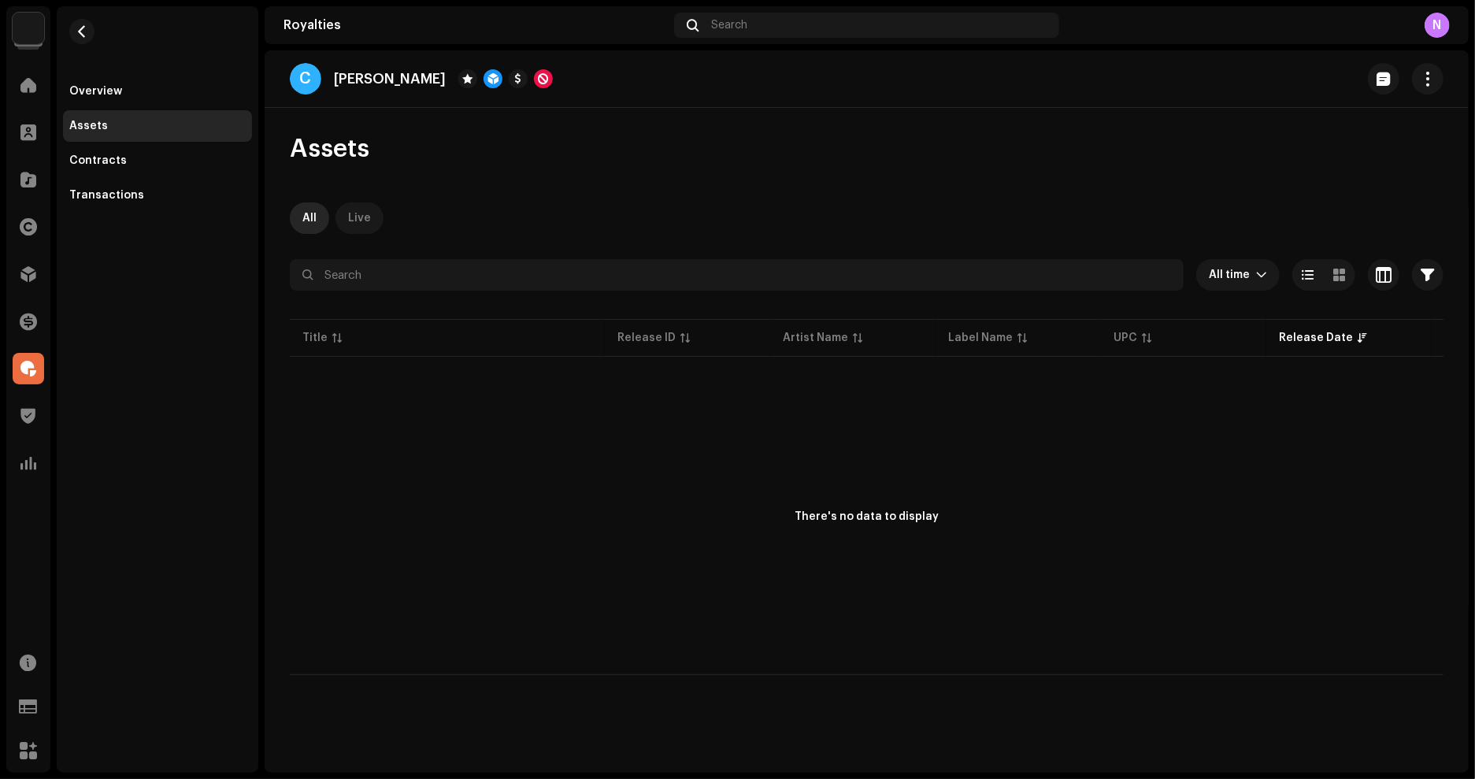
click at [356, 222] on div "Live" at bounding box center [359, 218] width 23 height 32
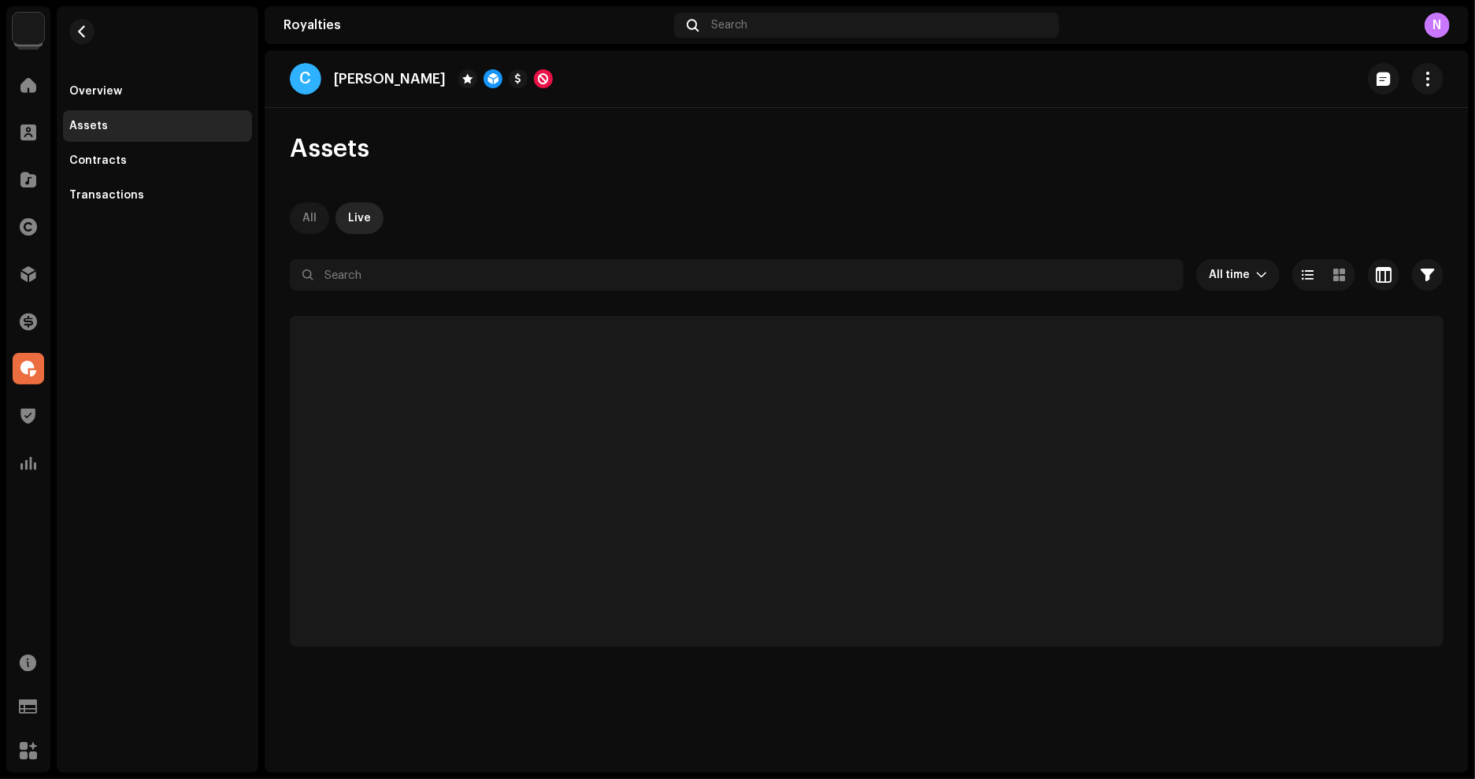
click at [306, 216] on div "All" at bounding box center [309, 218] width 14 height 32
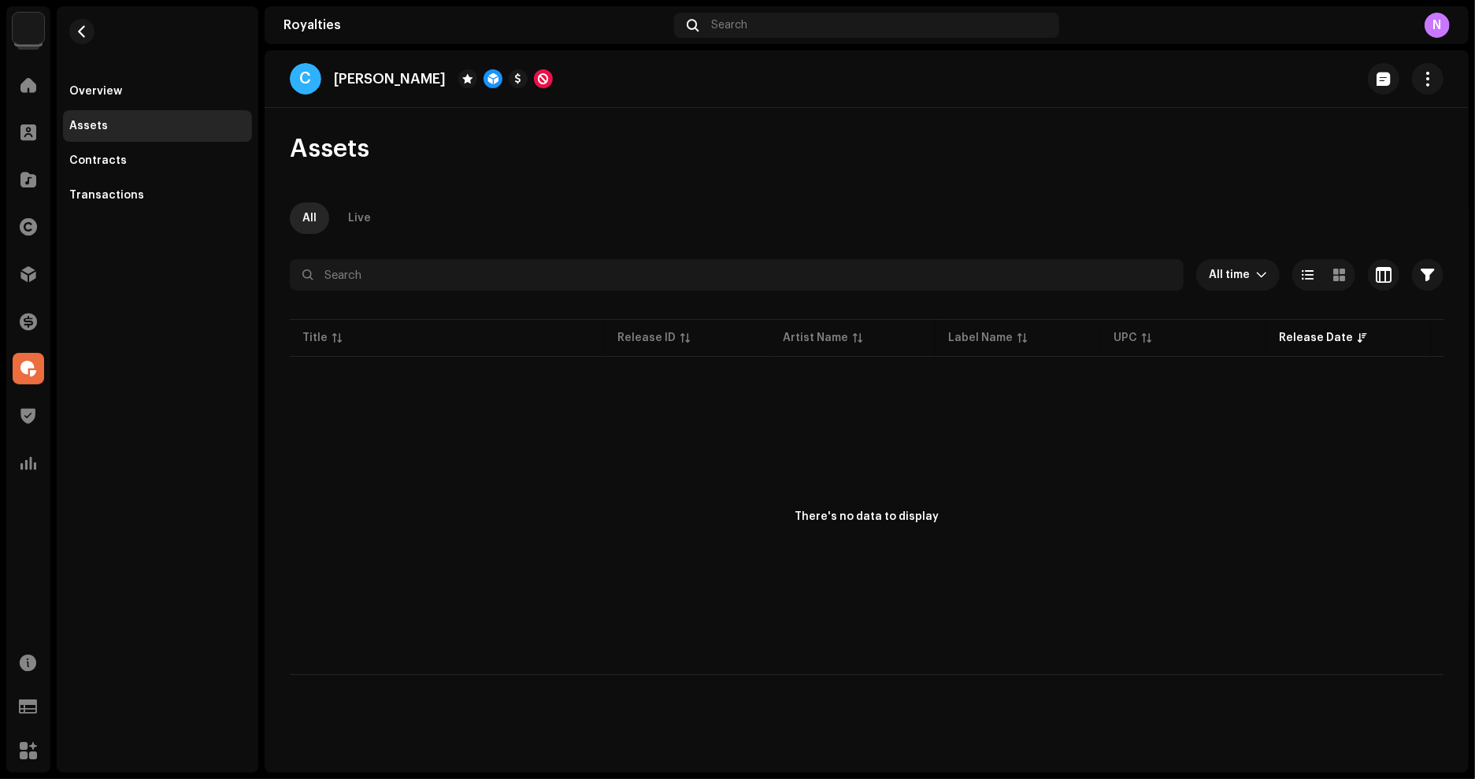
click at [117, 126] on div "Assets" at bounding box center [157, 126] width 176 height 13
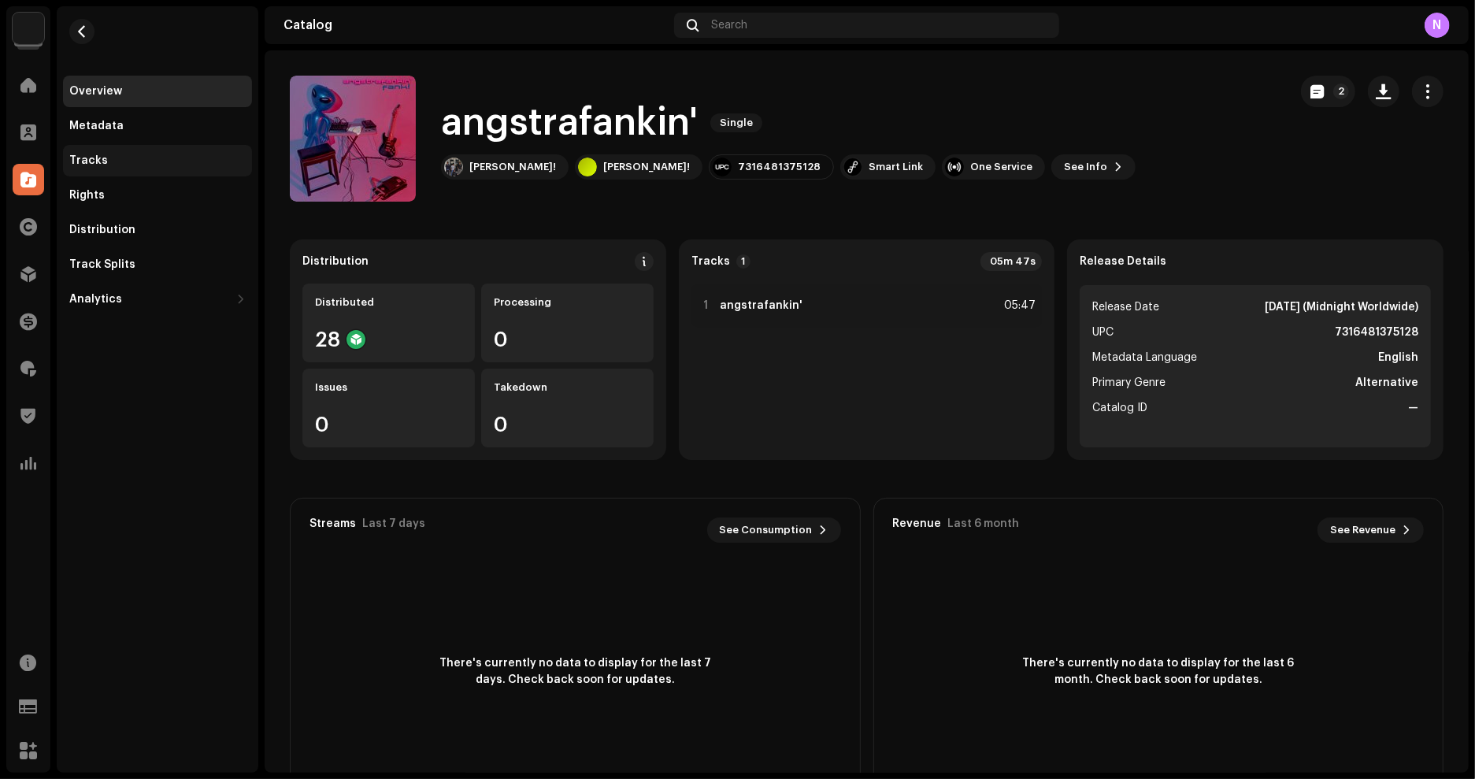
click at [81, 159] on div "Tracks" at bounding box center [88, 160] width 39 height 13
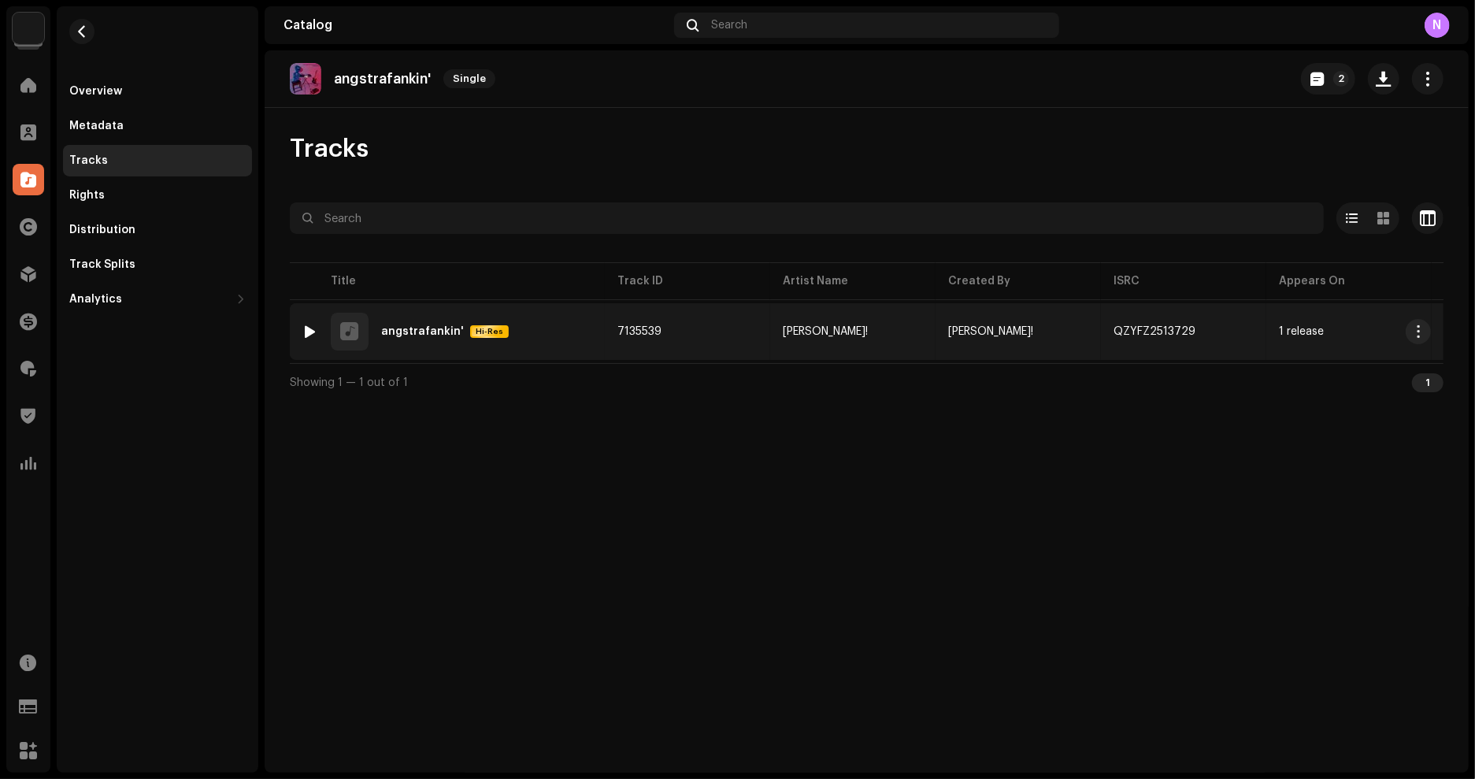
click at [1221, 328] on div "QZYFZ2513729" at bounding box center [1184, 332] width 140 height 32
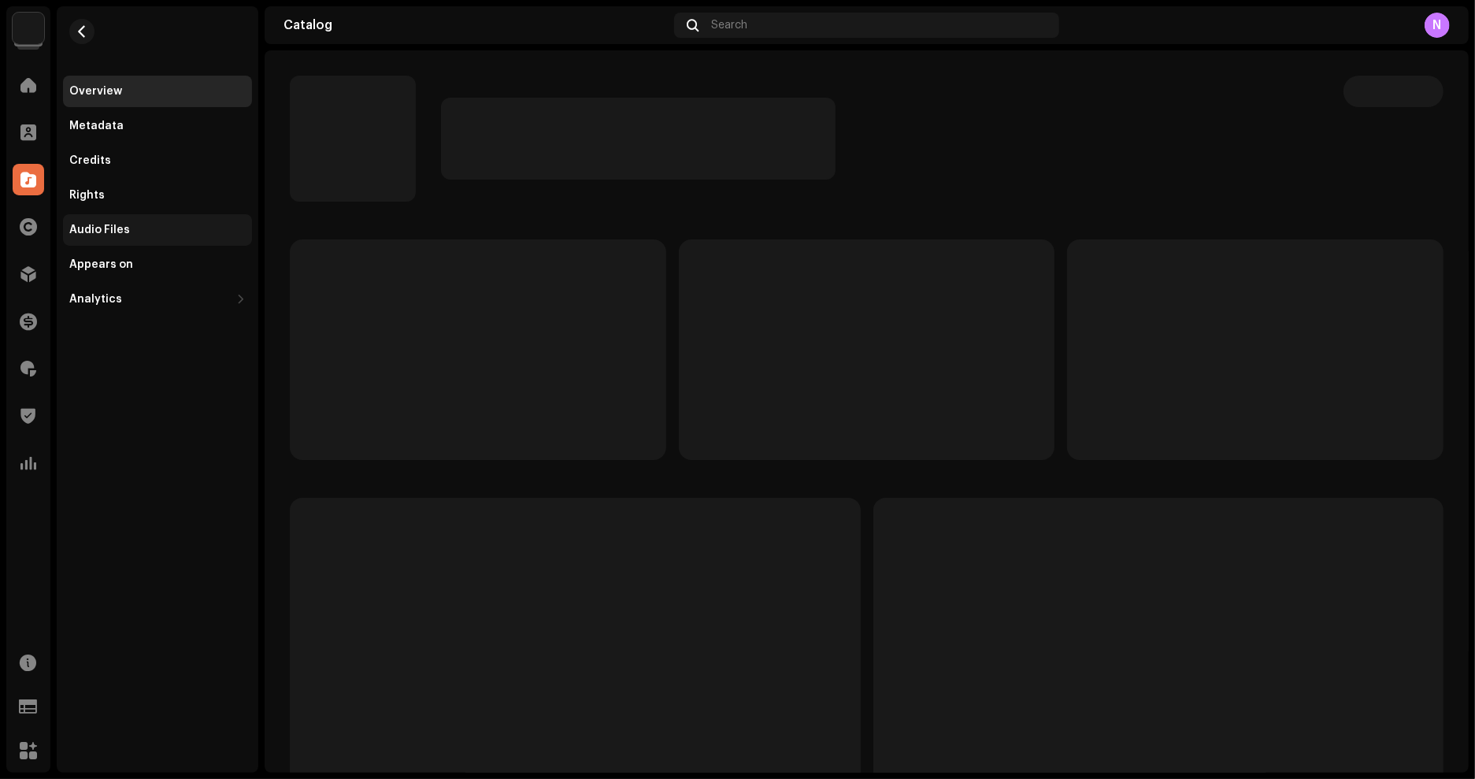
click at [107, 228] on div "Audio Files" at bounding box center [99, 230] width 61 height 13
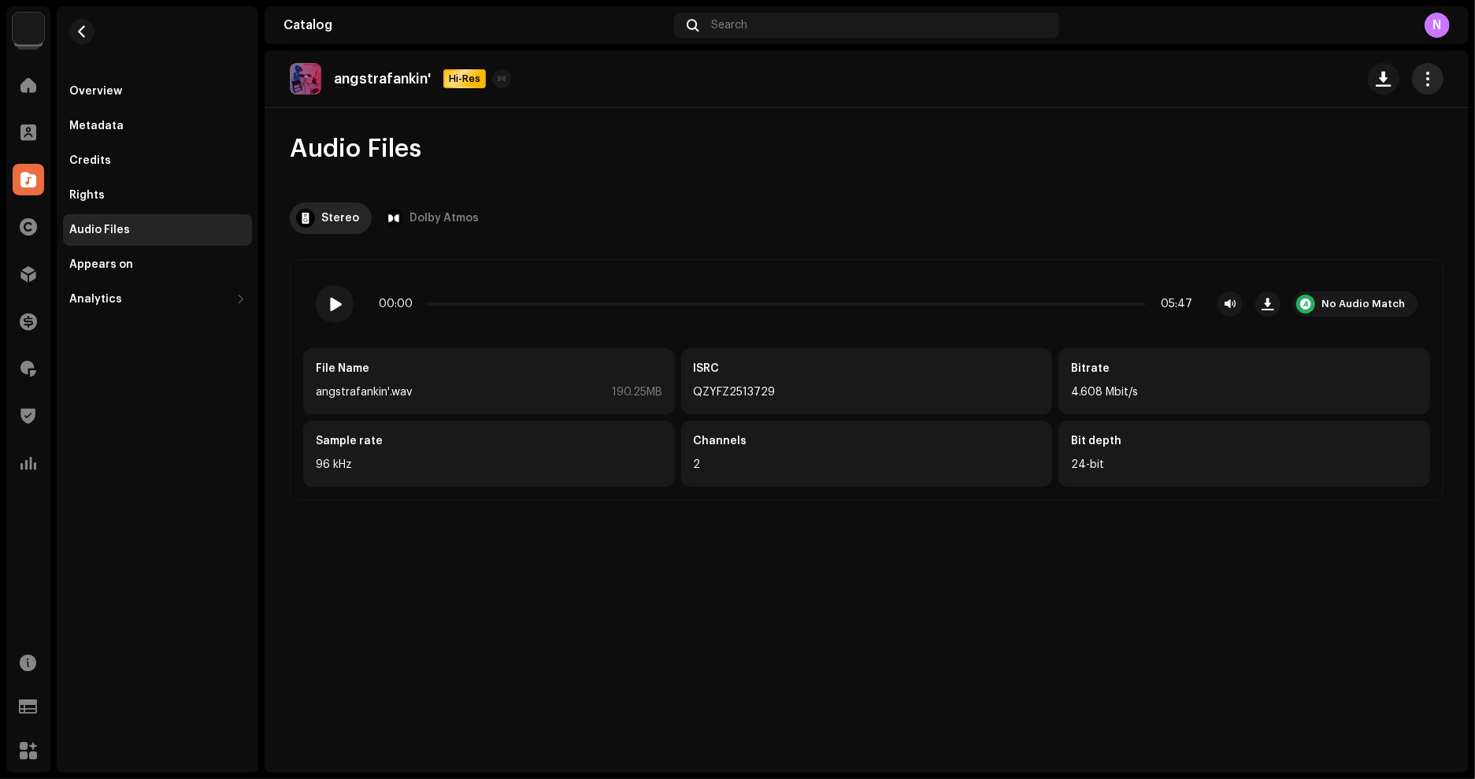
click at [1433, 80] on span "button" at bounding box center [1428, 78] width 15 height 13
click at [1321, 154] on div "Edit" at bounding box center [1357, 149] width 146 height 13
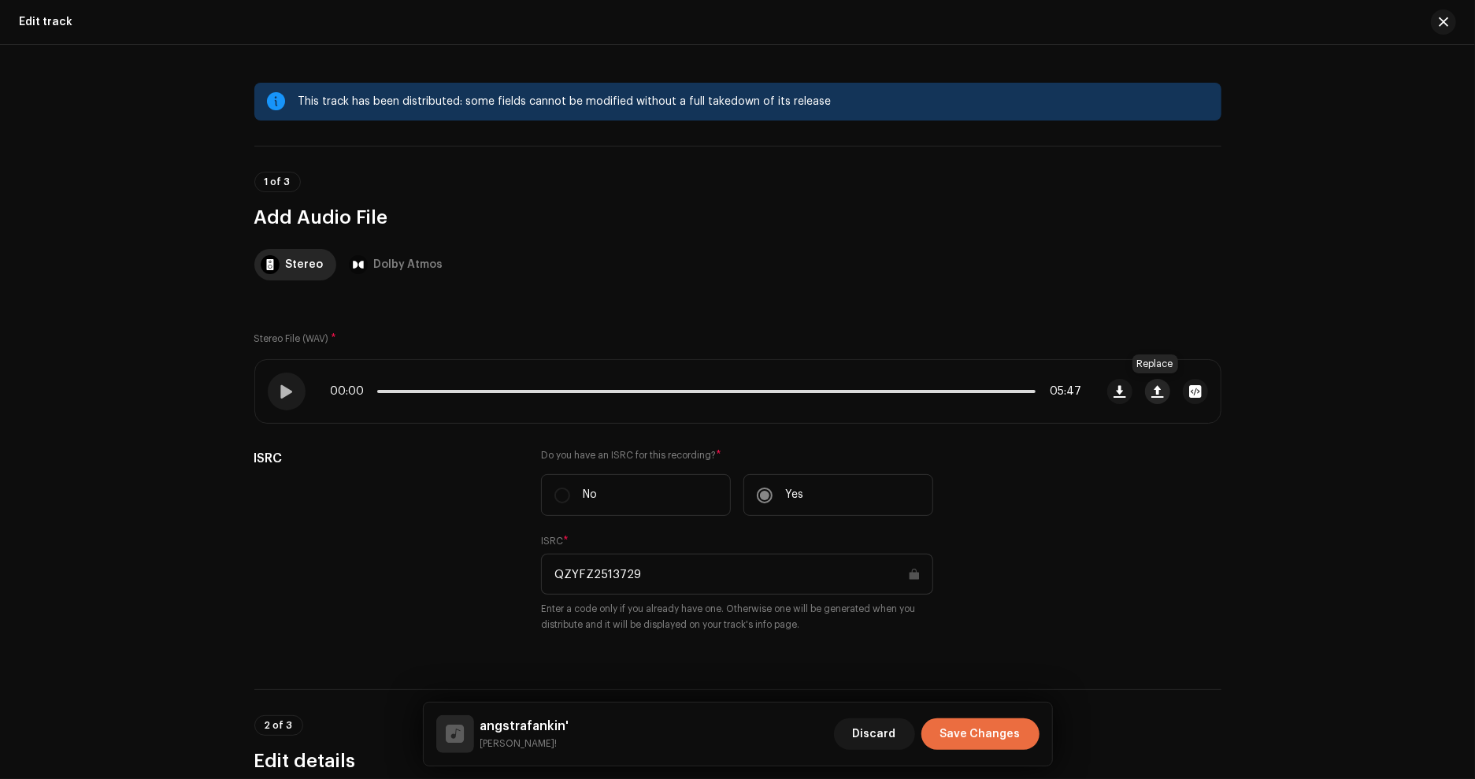
click at [1157, 387] on span "button" at bounding box center [1157, 391] width 12 height 13
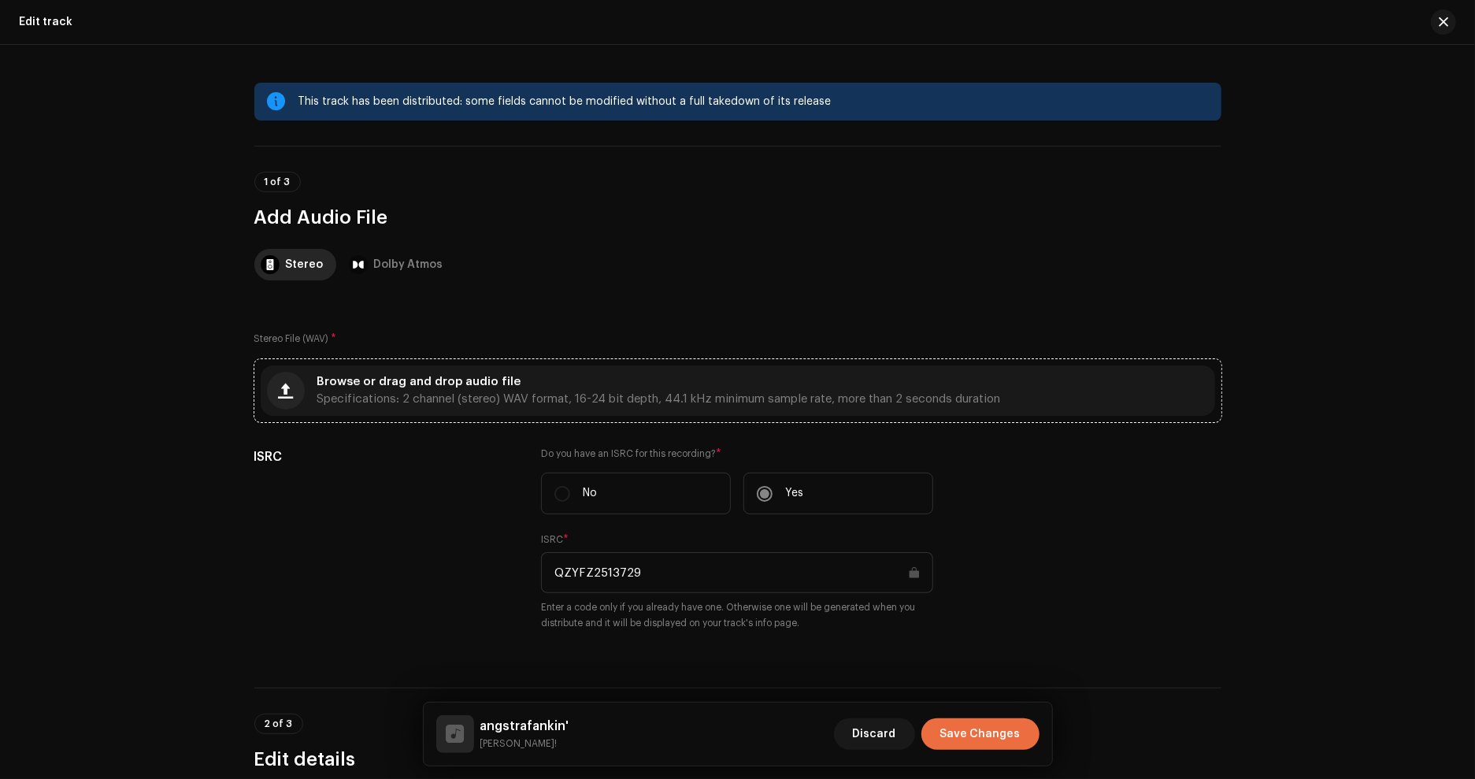
click at [880, 376] on div "Browse or drag and drop audio file Specifications: 2 channel (stereo) WAV forma…" at bounding box center [659, 390] width 684 height 28
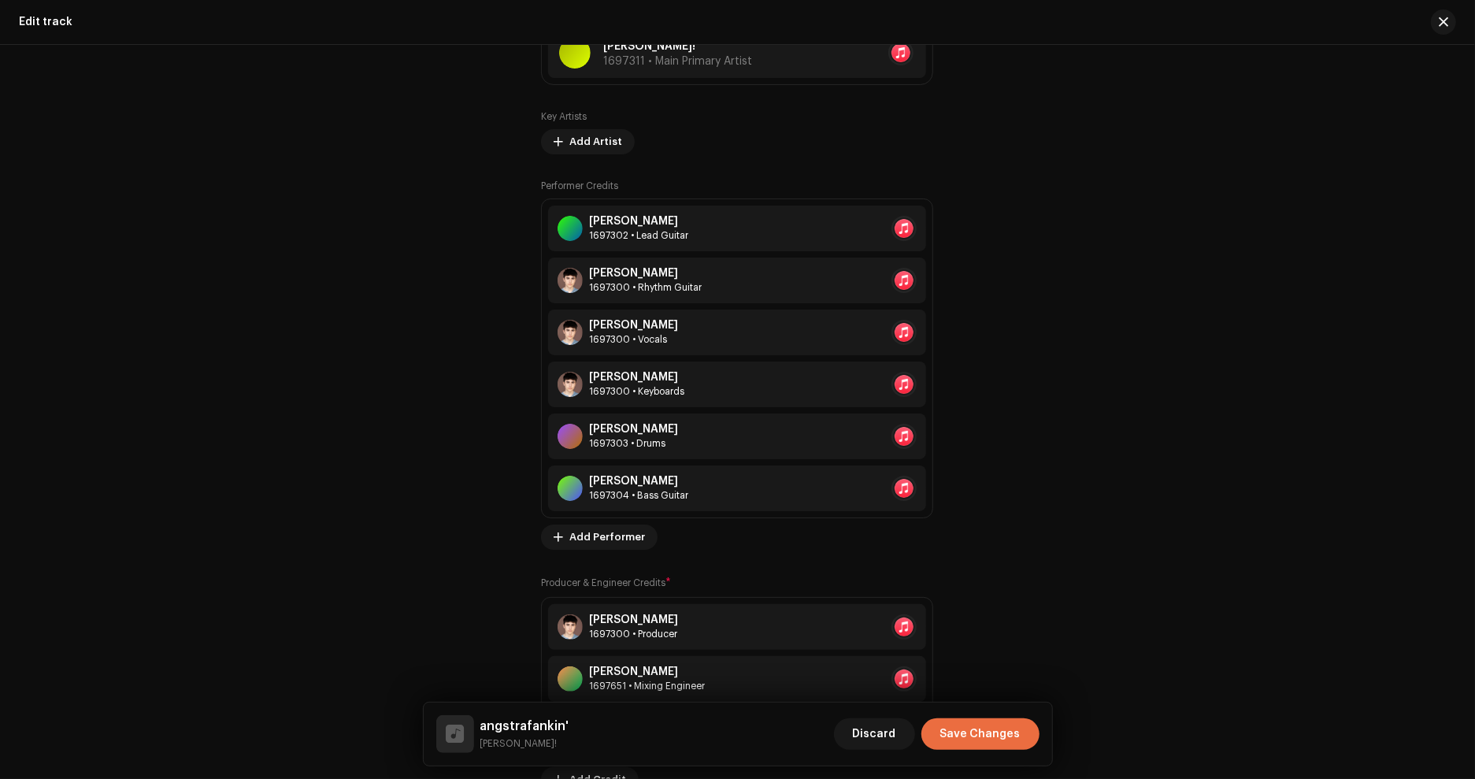
scroll to position [970, 0]
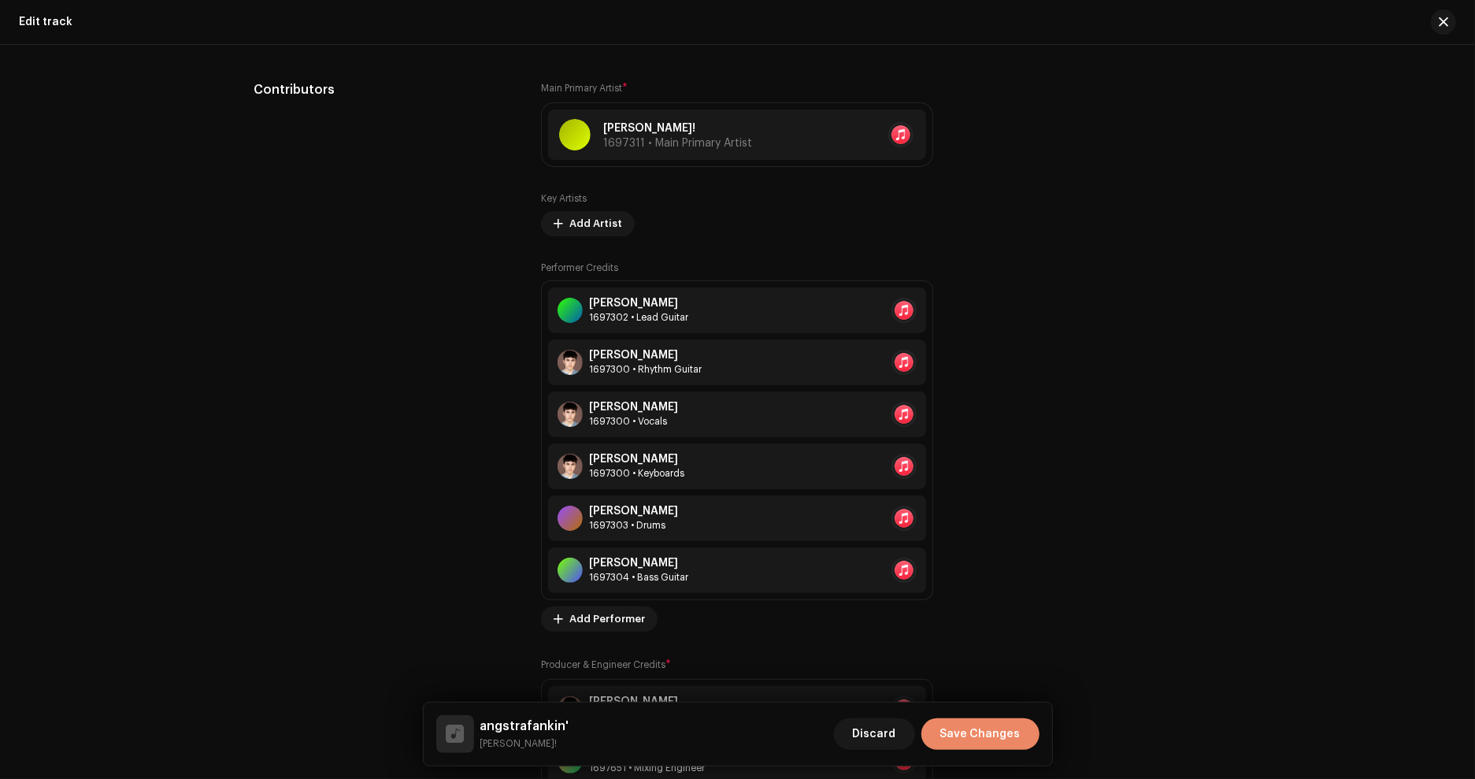
click at [981, 727] on span "Save Changes" at bounding box center [980, 734] width 80 height 32
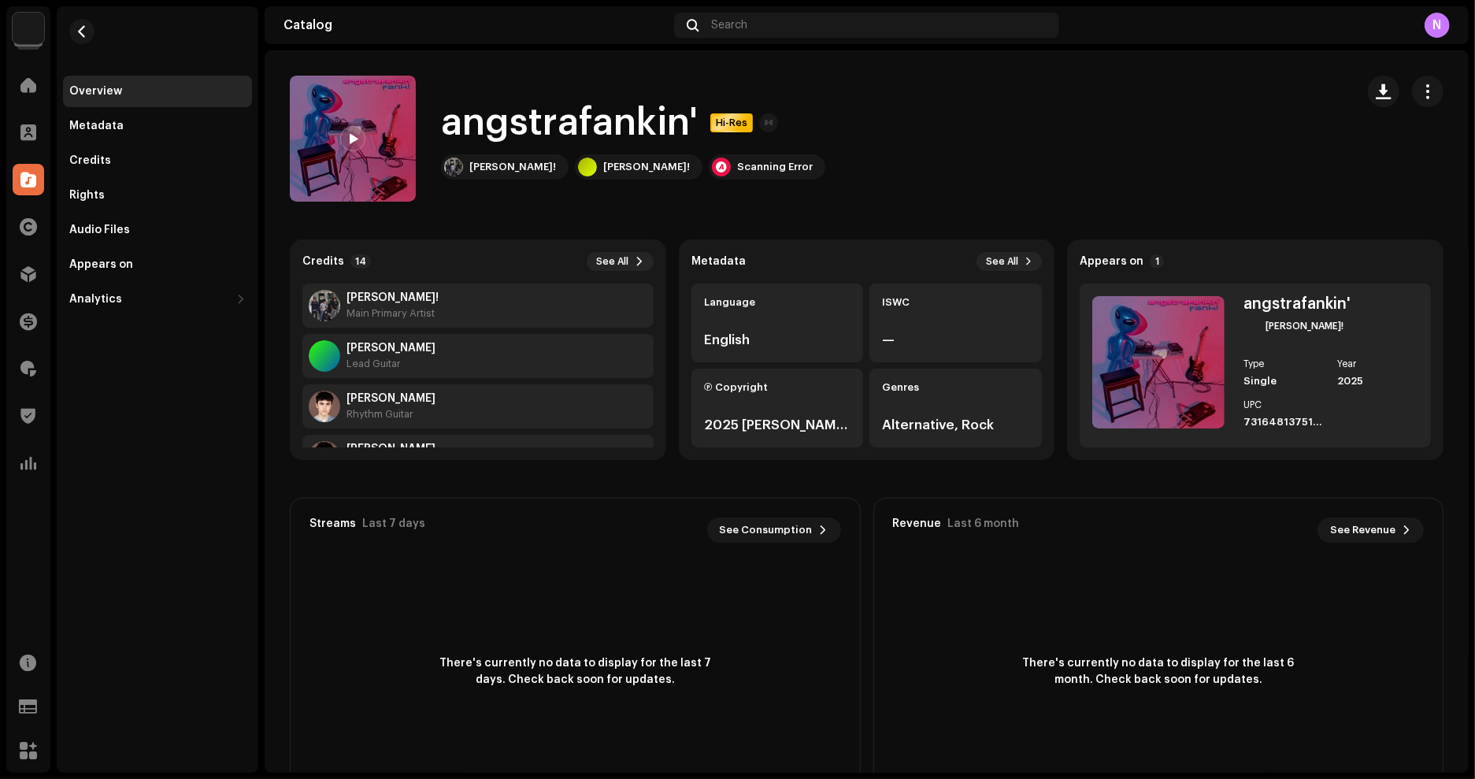
click at [1437, 97] on div "angstrafankin' Hi-Res Fank! Fank! Scanning Error" at bounding box center [867, 139] width 1204 height 126
click at [1427, 97] on button "button" at bounding box center [1428, 92] width 32 height 32
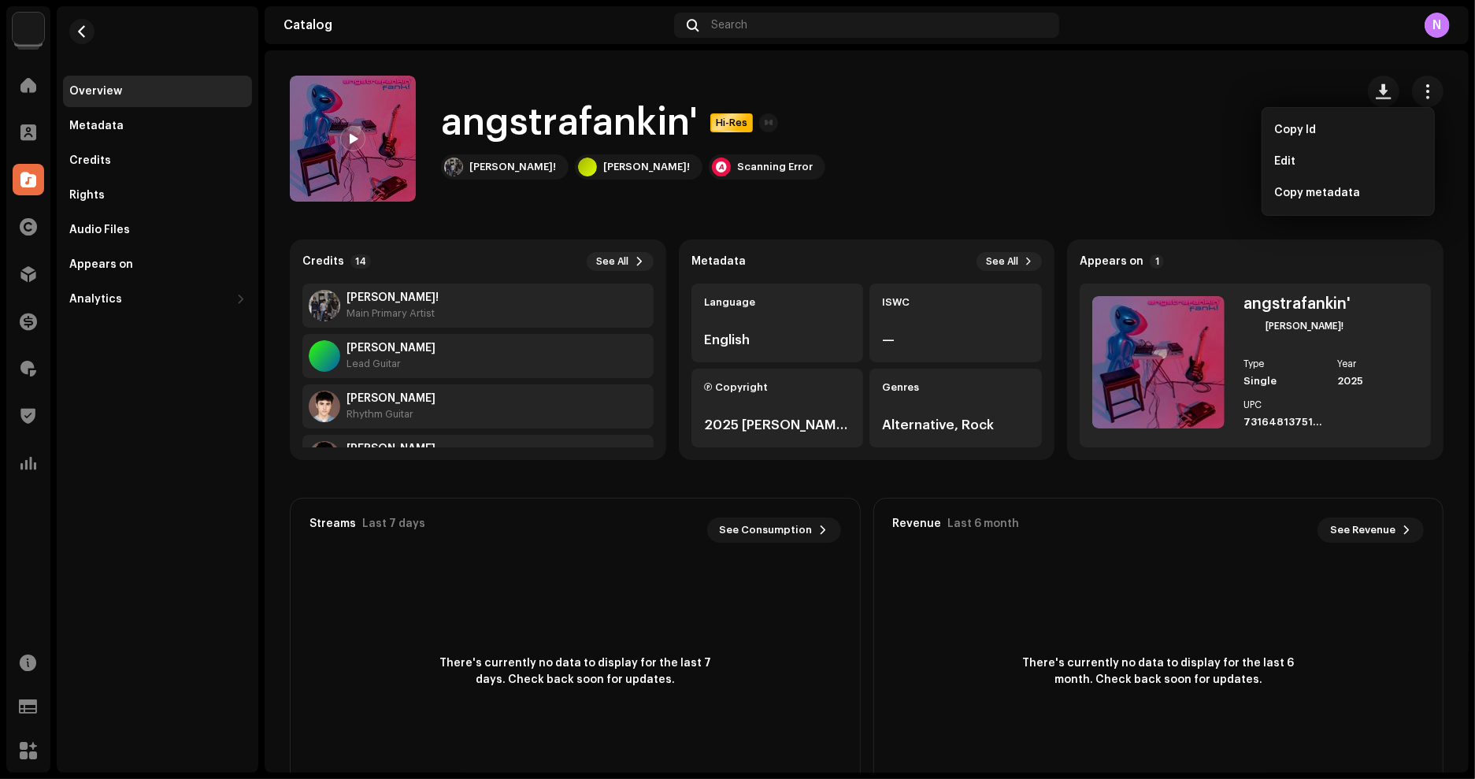
click at [1158, 125] on div "angstrafankin' Hi-Res Fank! Fank! Scanning Error" at bounding box center [816, 139] width 1053 height 126
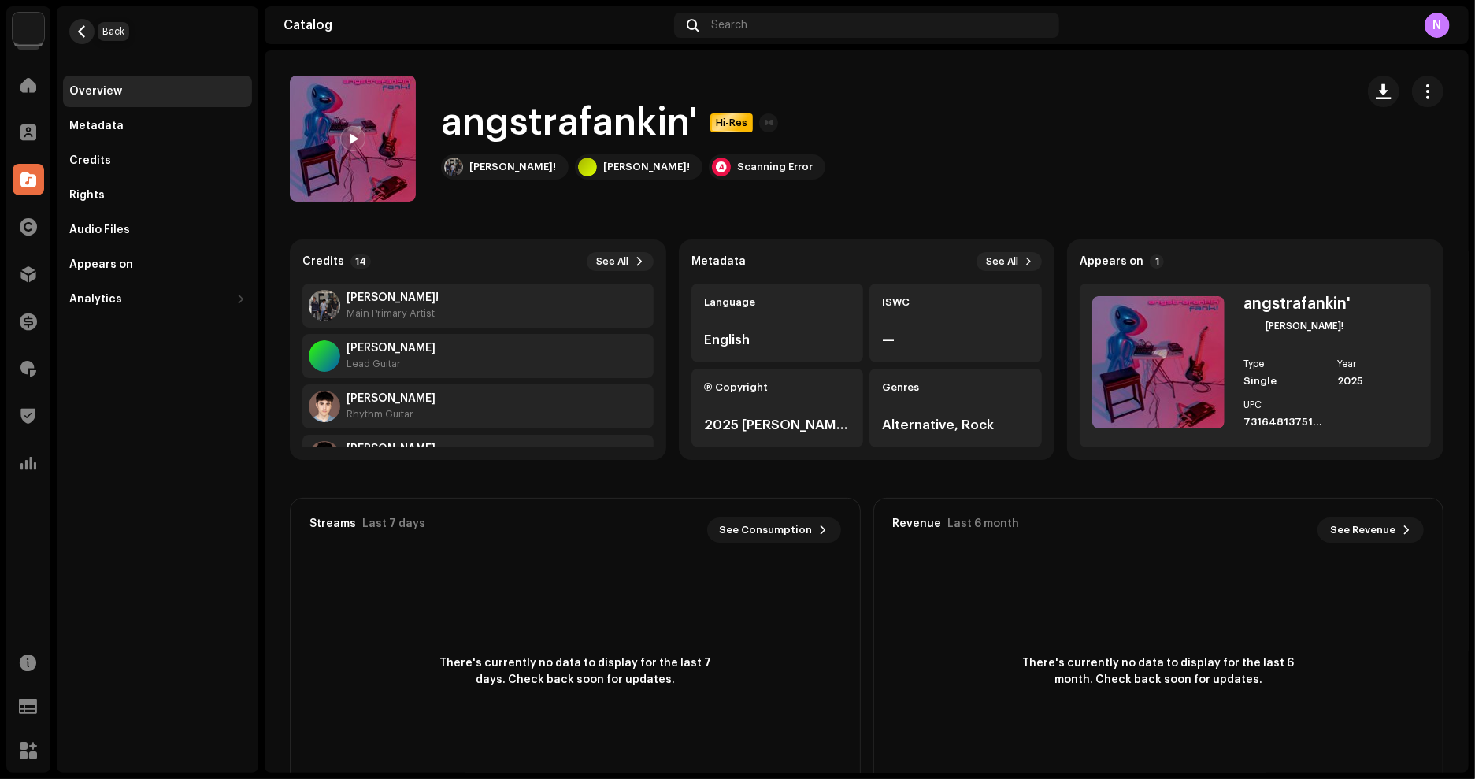
click at [79, 34] on span "button" at bounding box center [82, 31] width 12 height 13
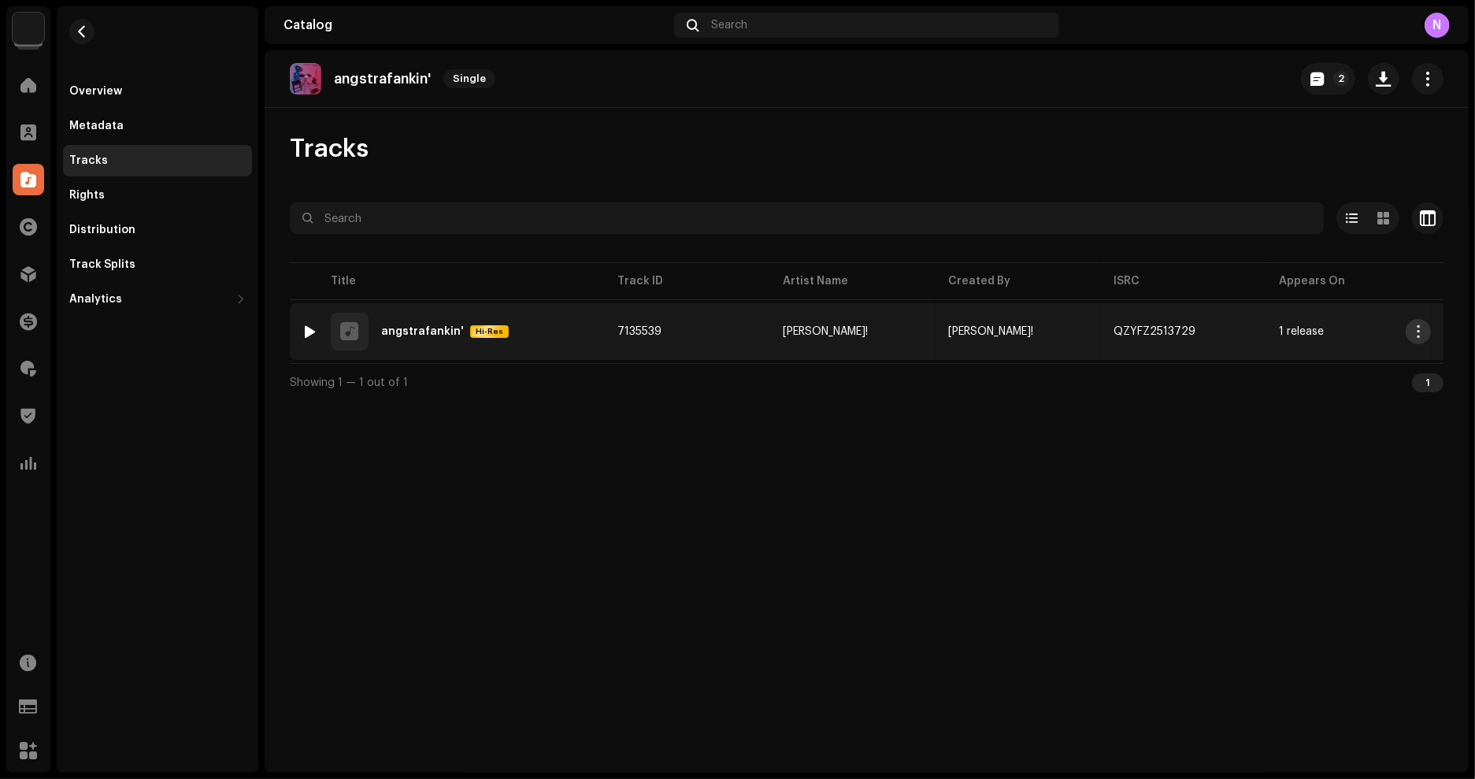
click at [1428, 332] on button "button" at bounding box center [1418, 331] width 25 height 25
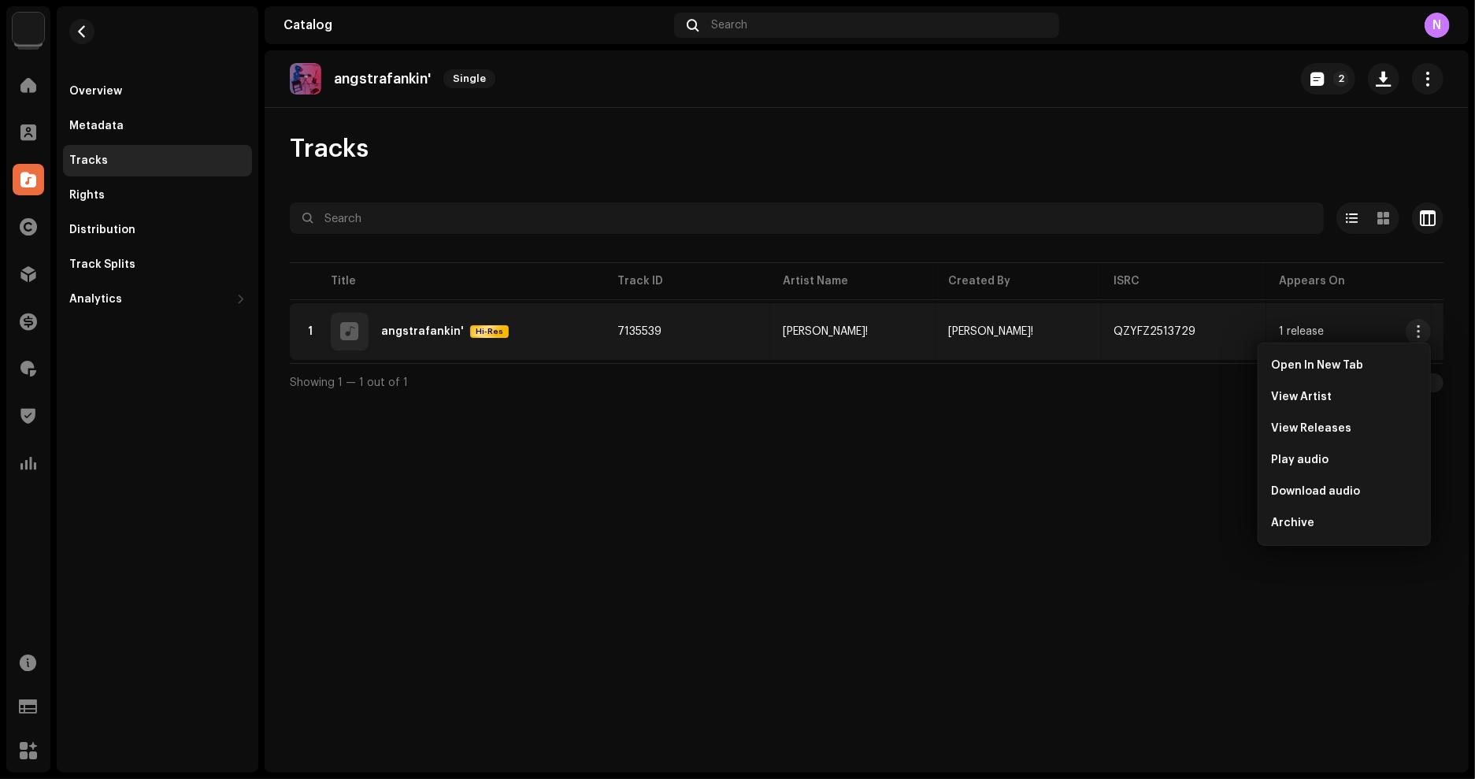
click at [1140, 495] on div "angstrafankin' Single 2 Tracks Selected 0 Options Filters Distribution status I…" at bounding box center [867, 411] width 1204 height 722
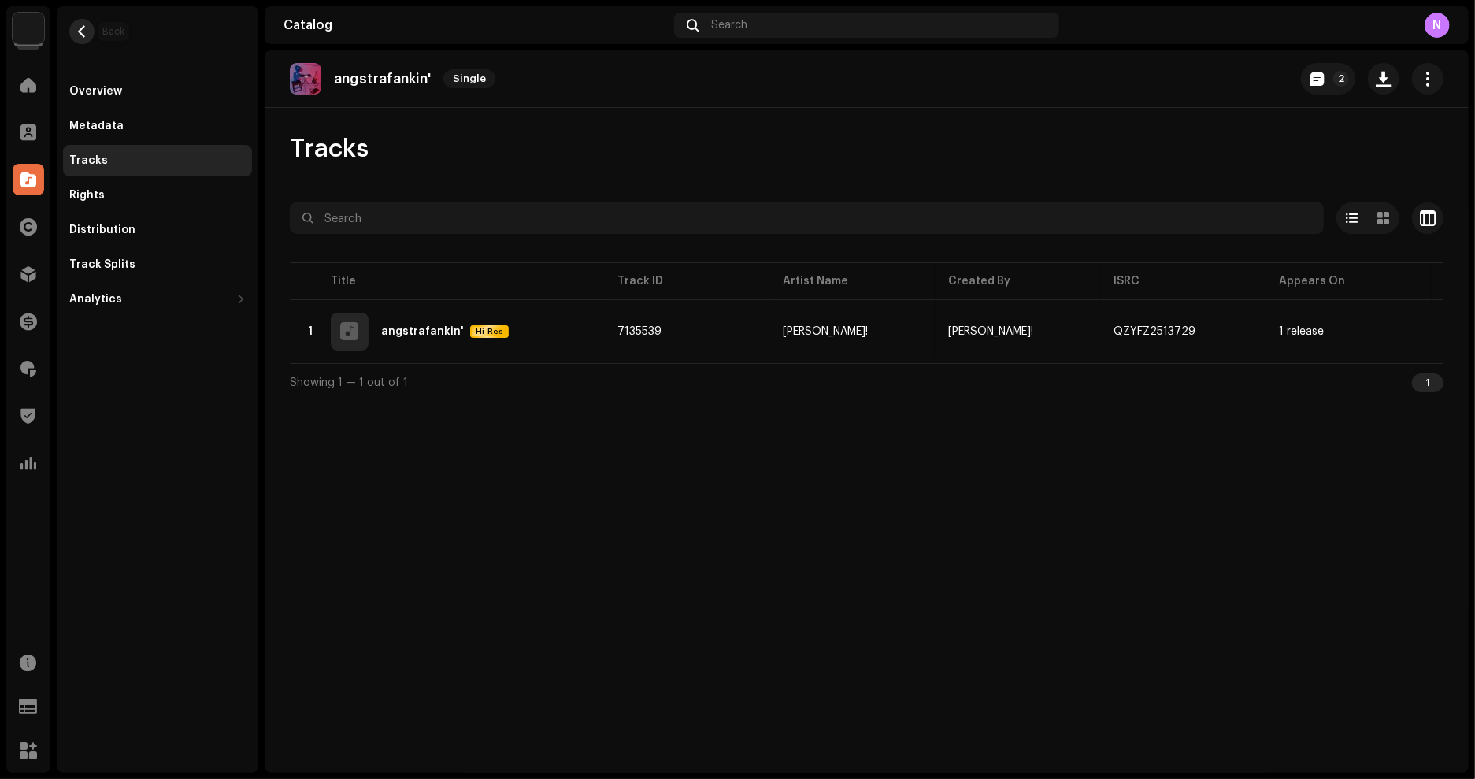
click at [78, 33] on span "button" at bounding box center [82, 31] width 12 height 13
click at [87, 32] on span "button" at bounding box center [82, 31] width 12 height 13
click at [80, 36] on span "button" at bounding box center [82, 31] width 12 height 13
click at [92, 35] on button "button" at bounding box center [81, 31] width 25 height 25
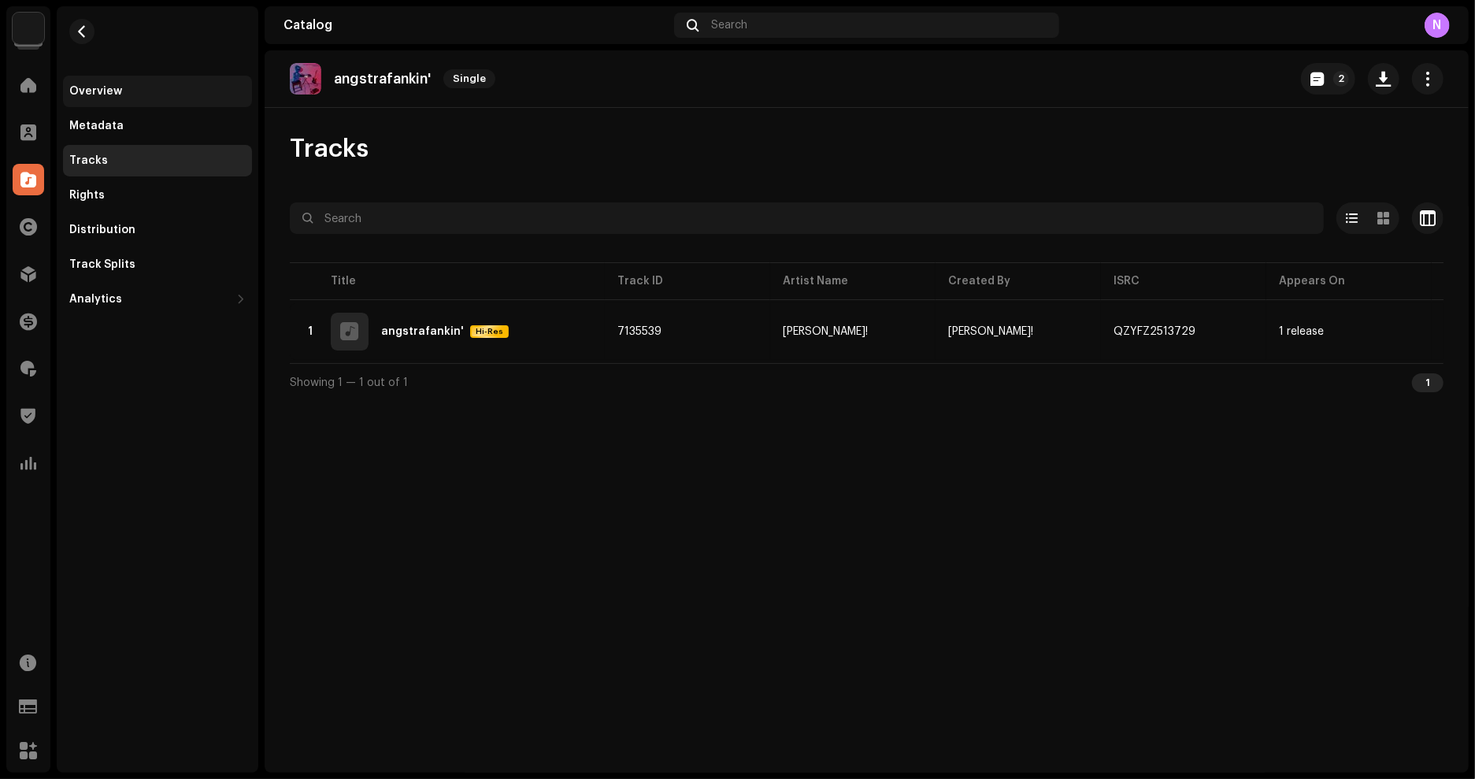
click at [109, 100] on div "Overview" at bounding box center [157, 92] width 189 height 32
